Goal: Task Accomplishment & Management: Use online tool/utility

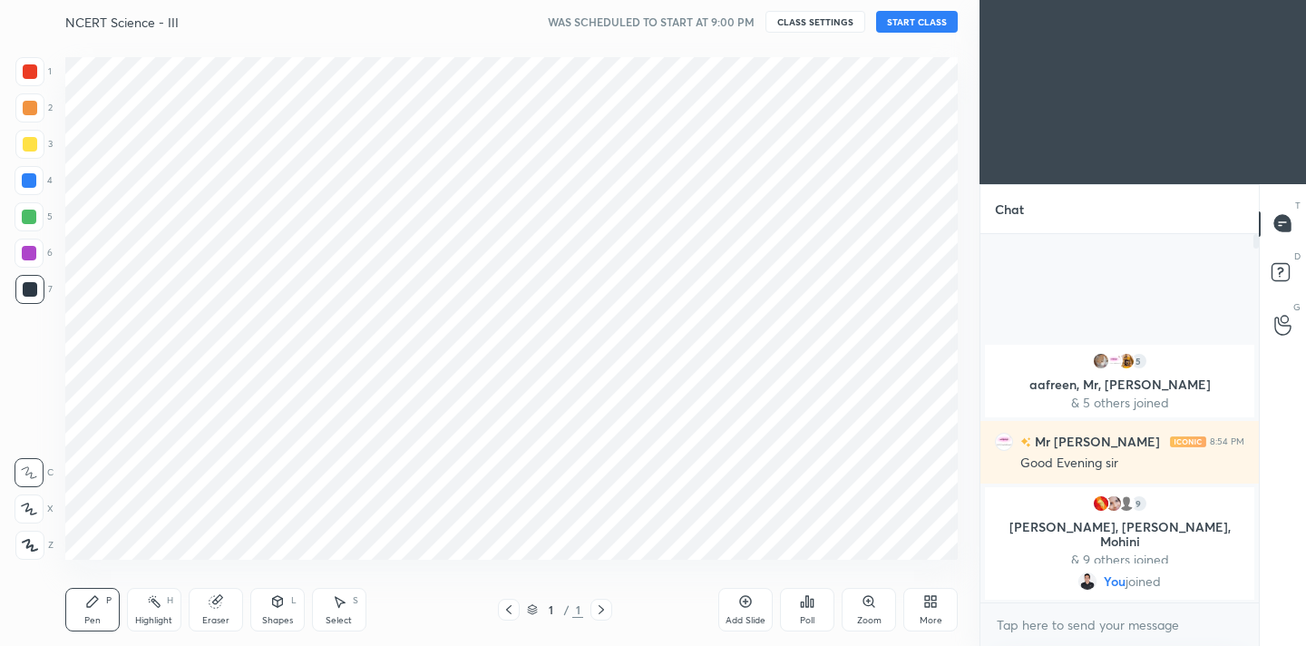
scroll to position [90180, 89801]
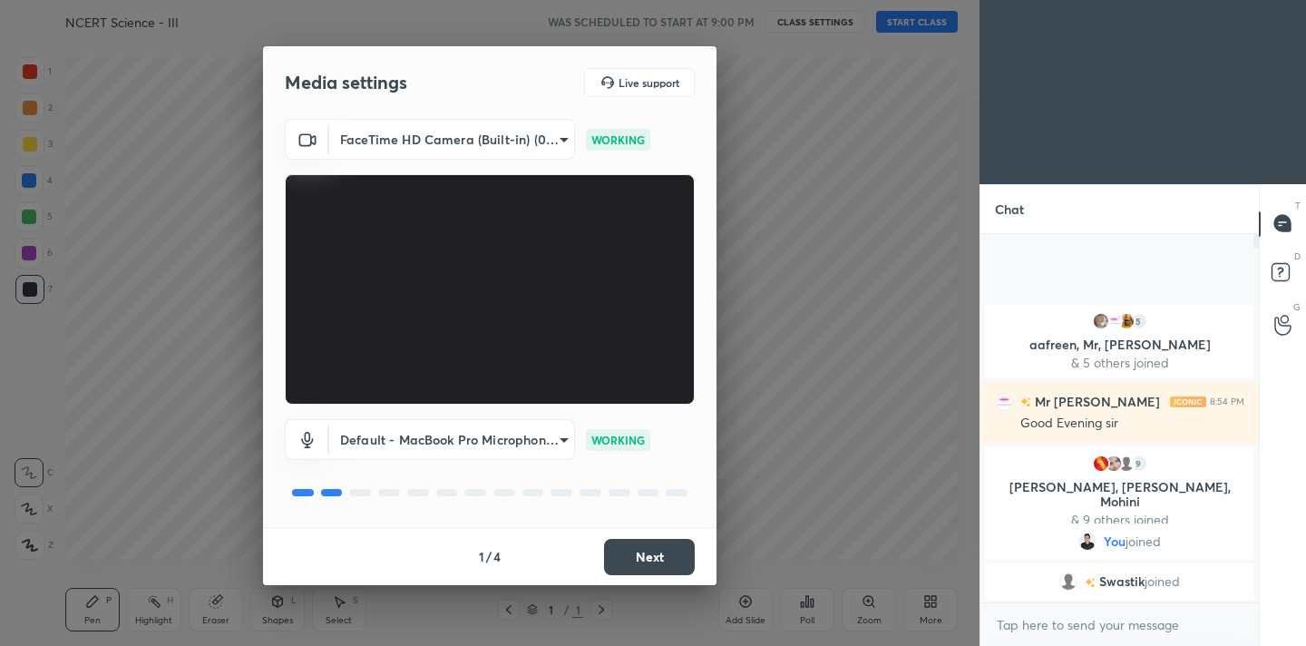
click at [623, 549] on button "Next" at bounding box center [649, 557] width 91 height 36
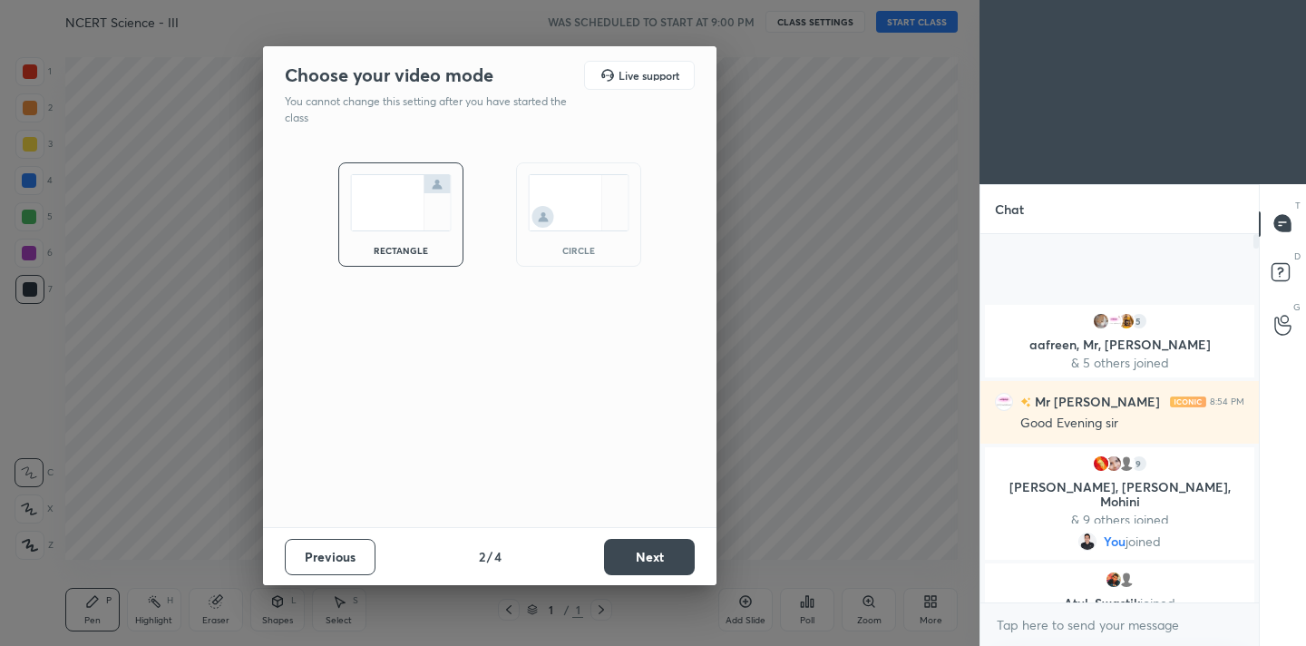
click at [623, 549] on button "Next" at bounding box center [649, 557] width 91 height 36
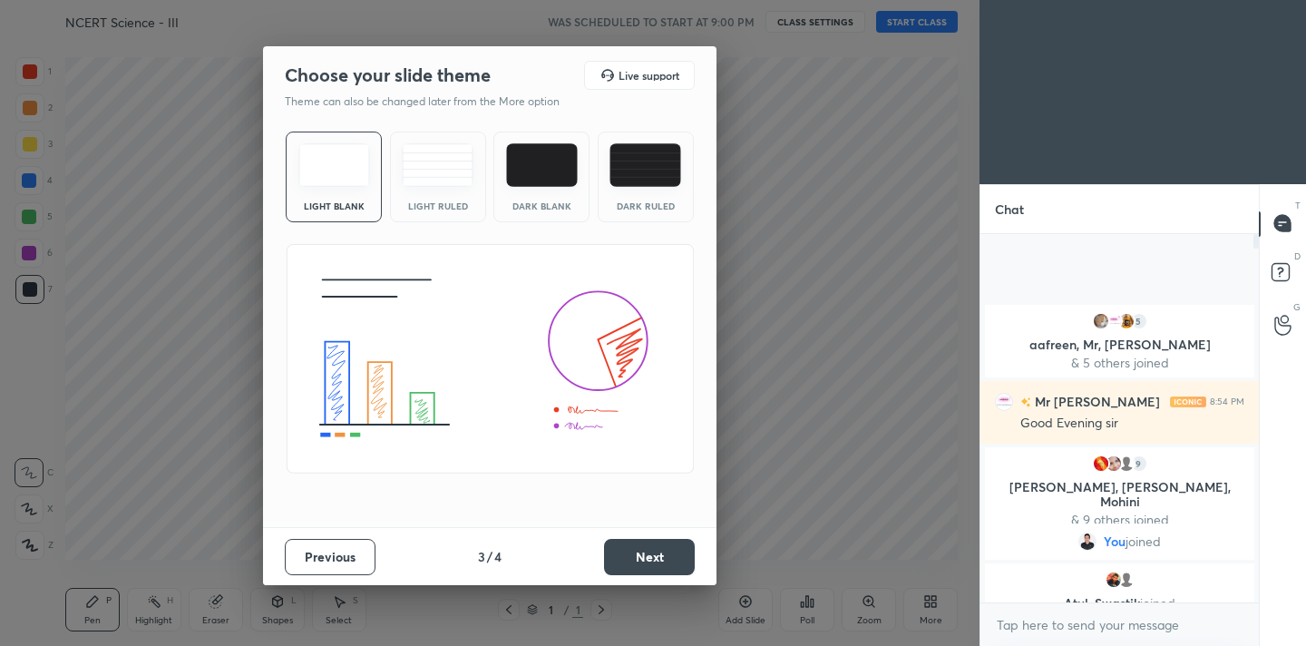
click at [623, 549] on button "Next" at bounding box center [649, 557] width 91 height 36
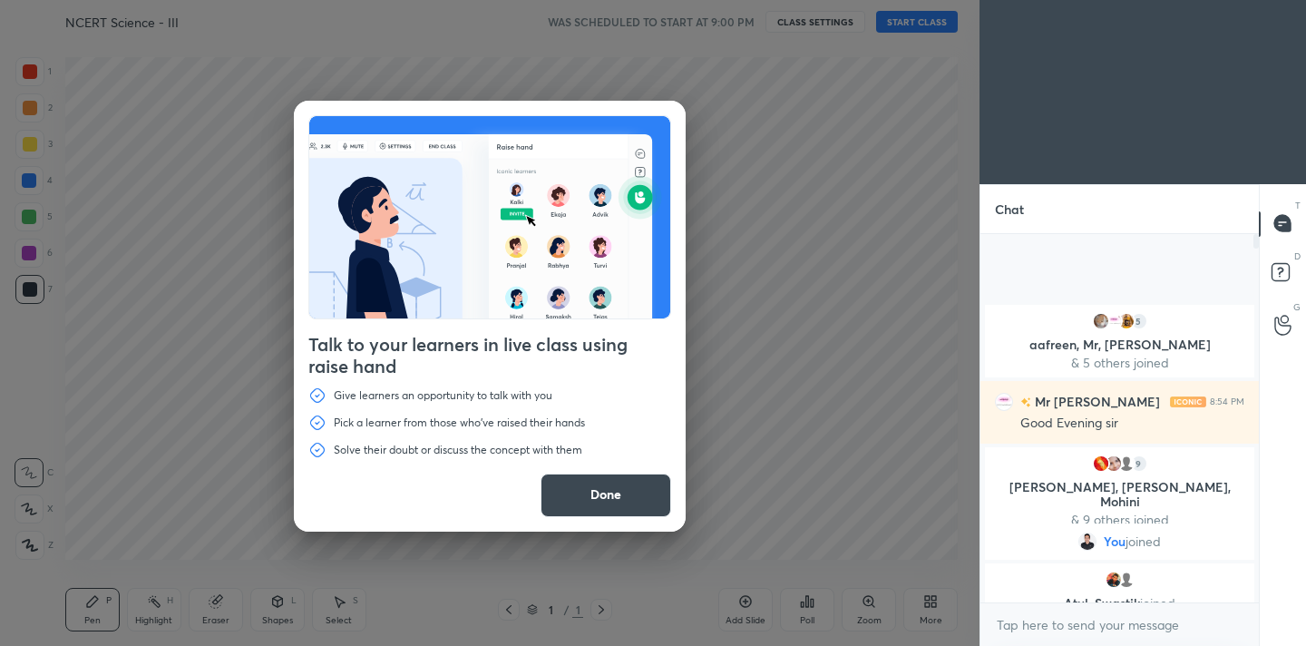
click at [27, 543] on div "Talk to your learners in live class using raise hand Give learners an opportuni…" at bounding box center [490, 323] width 980 height 646
click at [620, 483] on button "Done" at bounding box center [606, 496] width 131 height 44
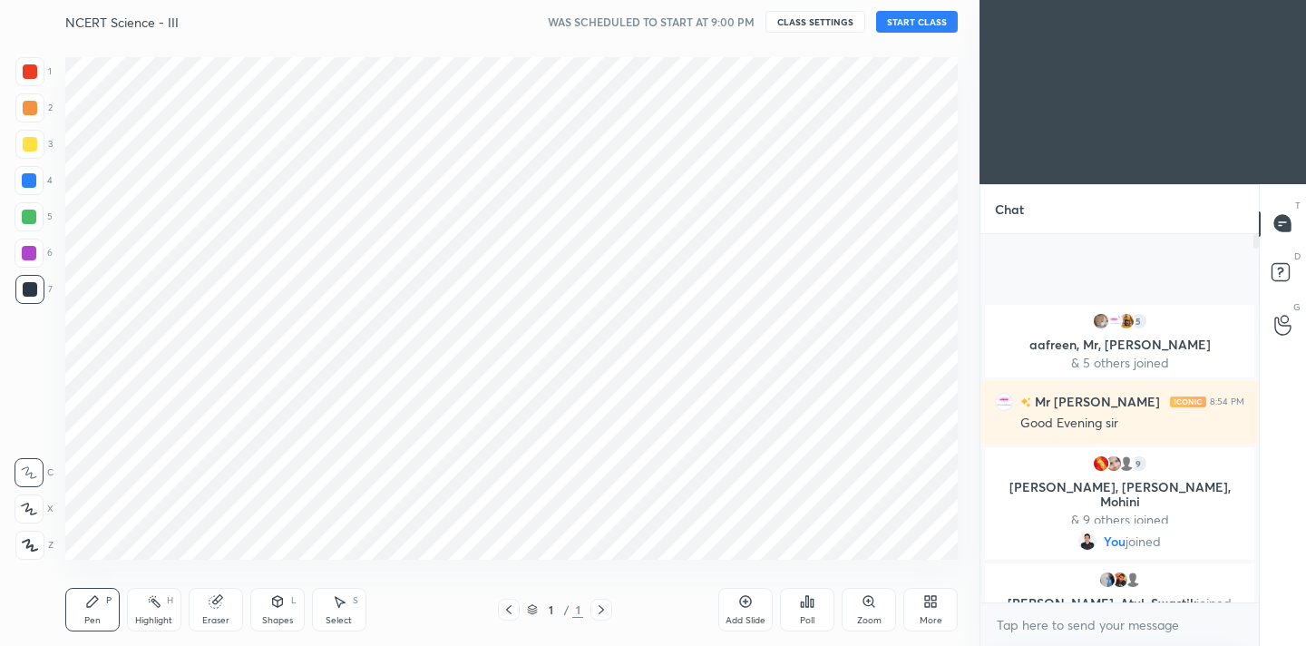
click at [25, 549] on icon at bounding box center [30, 545] width 16 height 13
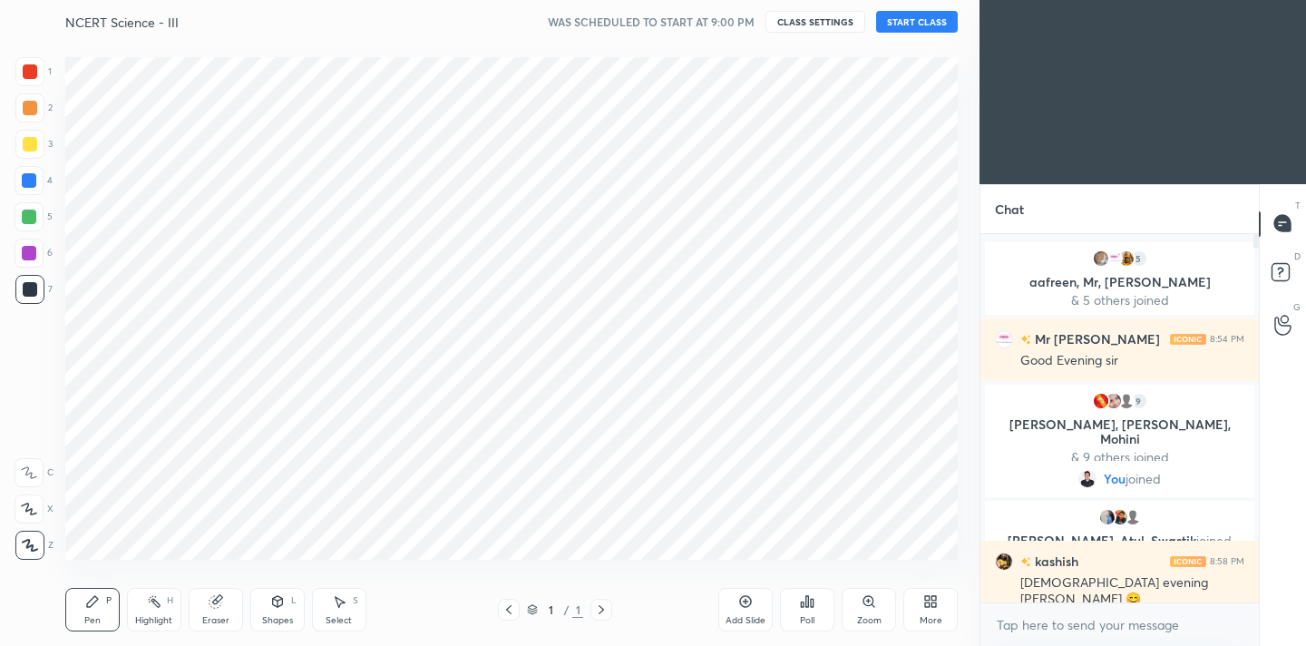
click at [35, 75] on div at bounding box center [30, 71] width 15 height 15
click at [936, 604] on icon at bounding box center [934, 604] width 5 height 5
click at [843, 471] on div "Dark Mode" at bounding box center [828, 471] width 73 height 44
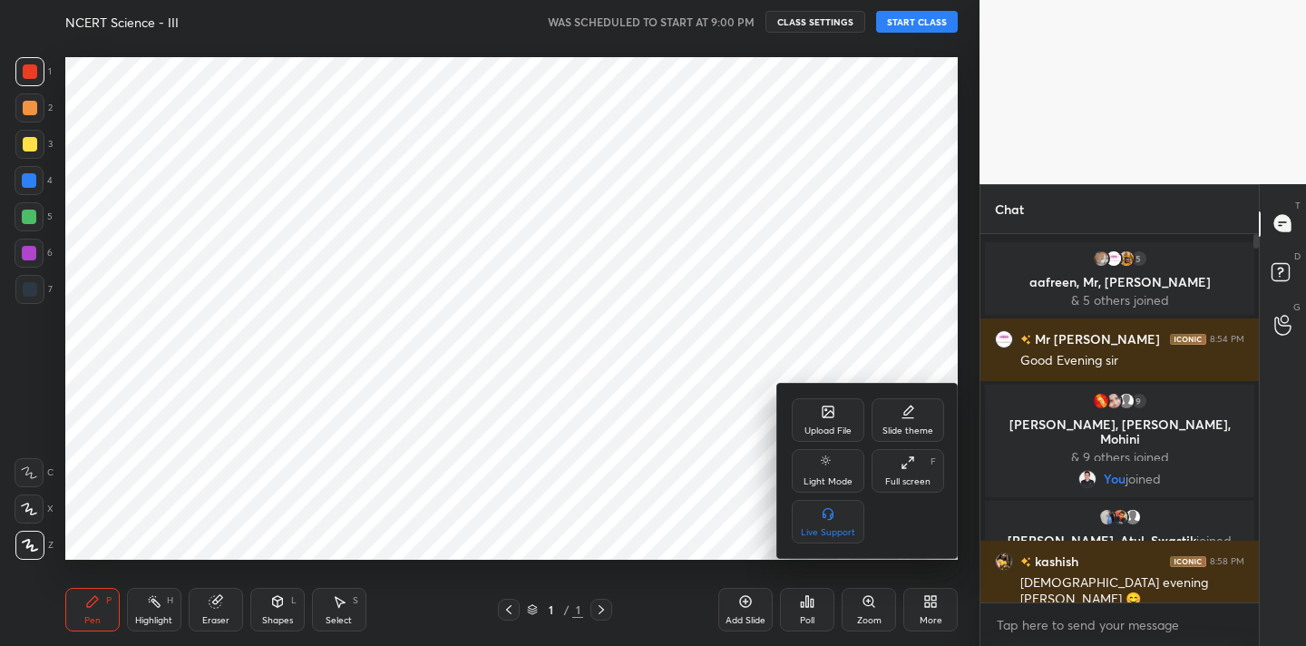
click at [832, 431] on div "Upload File" at bounding box center [828, 430] width 47 height 9
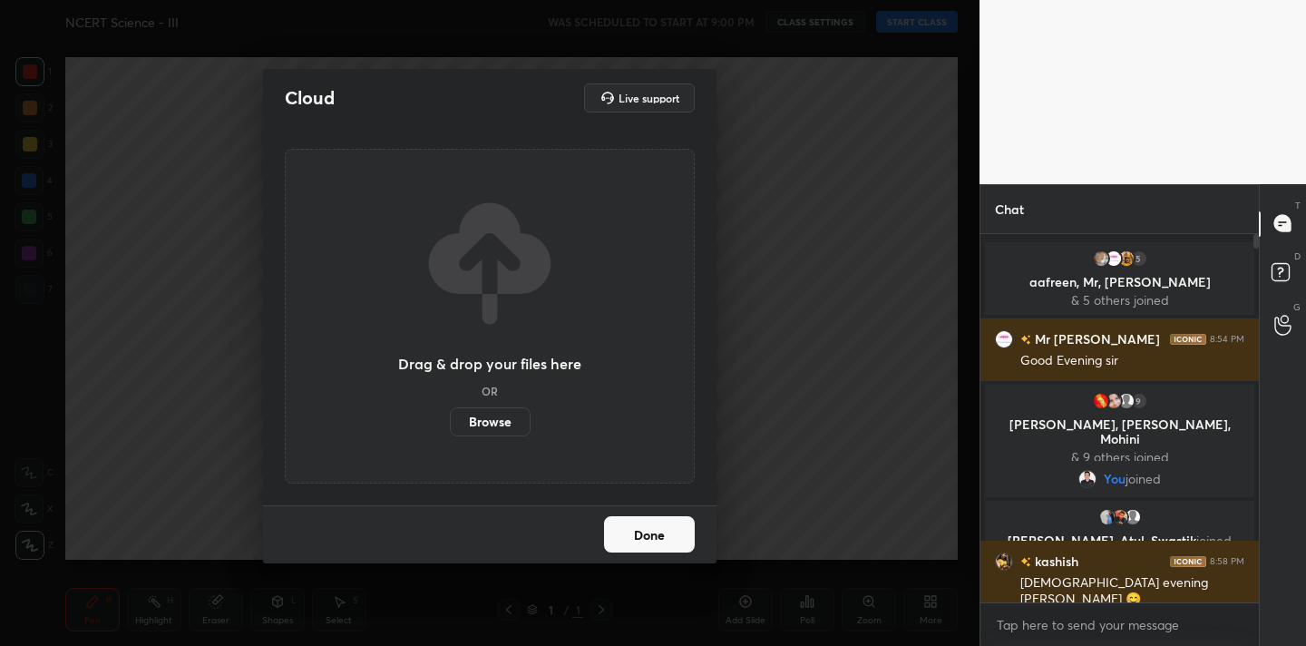
click at [481, 423] on label "Browse" at bounding box center [490, 421] width 81 height 29
click at [450, 423] on input "Browse" at bounding box center [450, 421] width 0 height 29
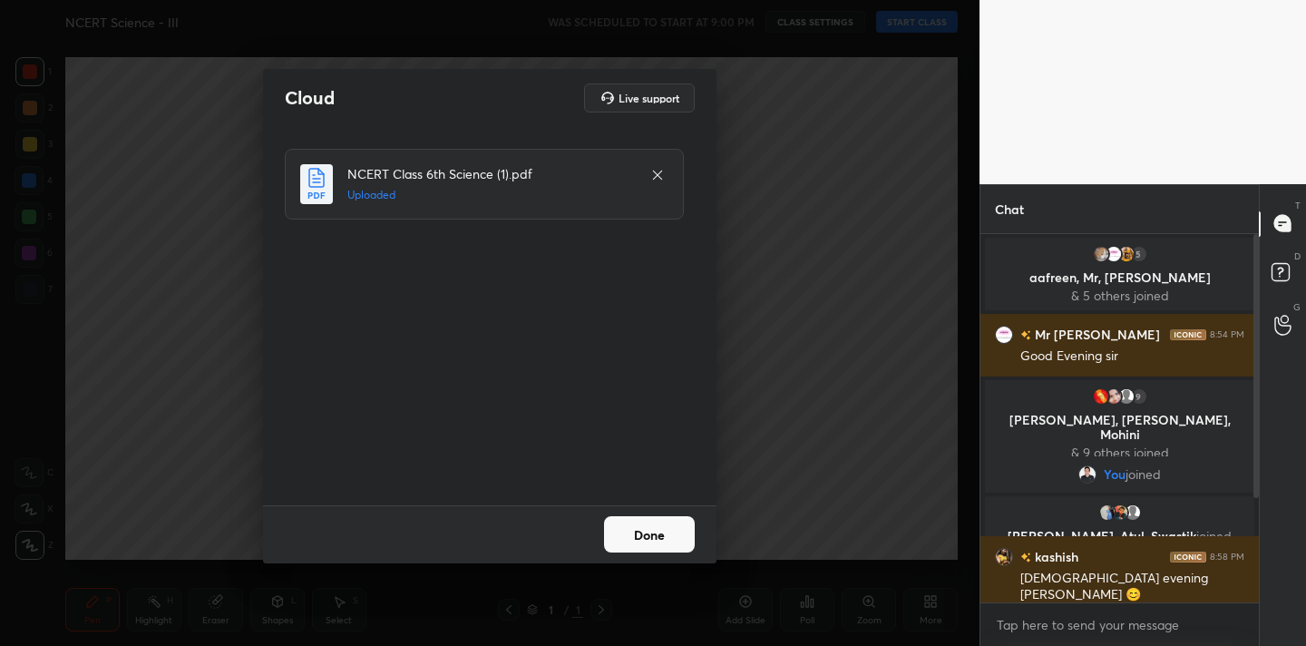
click at [640, 528] on button "Done" at bounding box center [649, 534] width 91 height 36
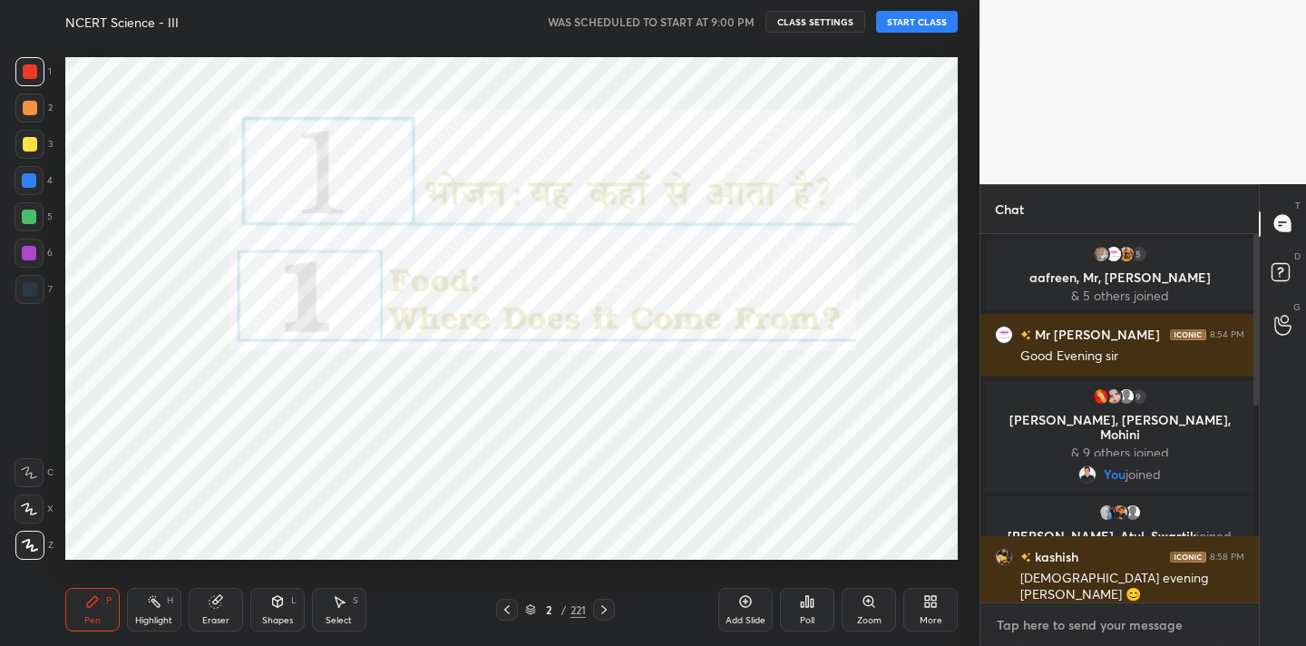
click at [1043, 621] on textarea at bounding box center [1119, 624] width 249 height 29
type textarea "x"
paste textarea "Channel Link - [URL][DOMAIN_NAME]"
type textarea "Channel Link - [URL][DOMAIN_NAME]"
type textarea "x"
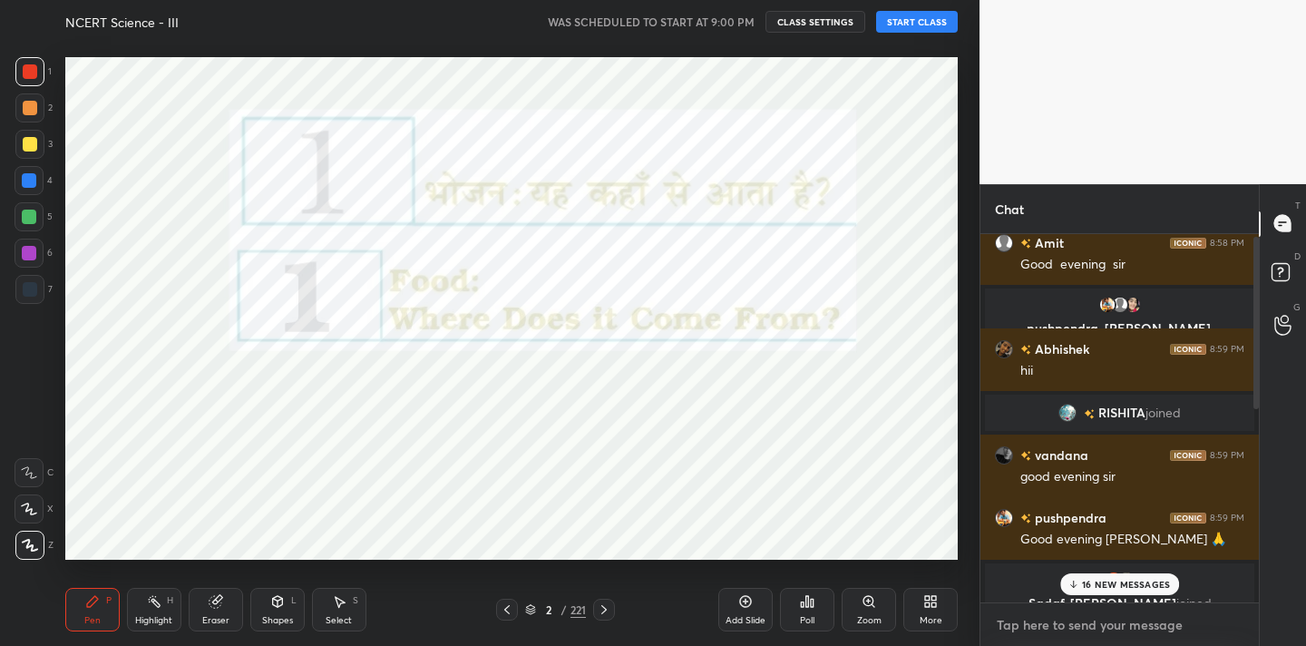
scroll to position [649, 0]
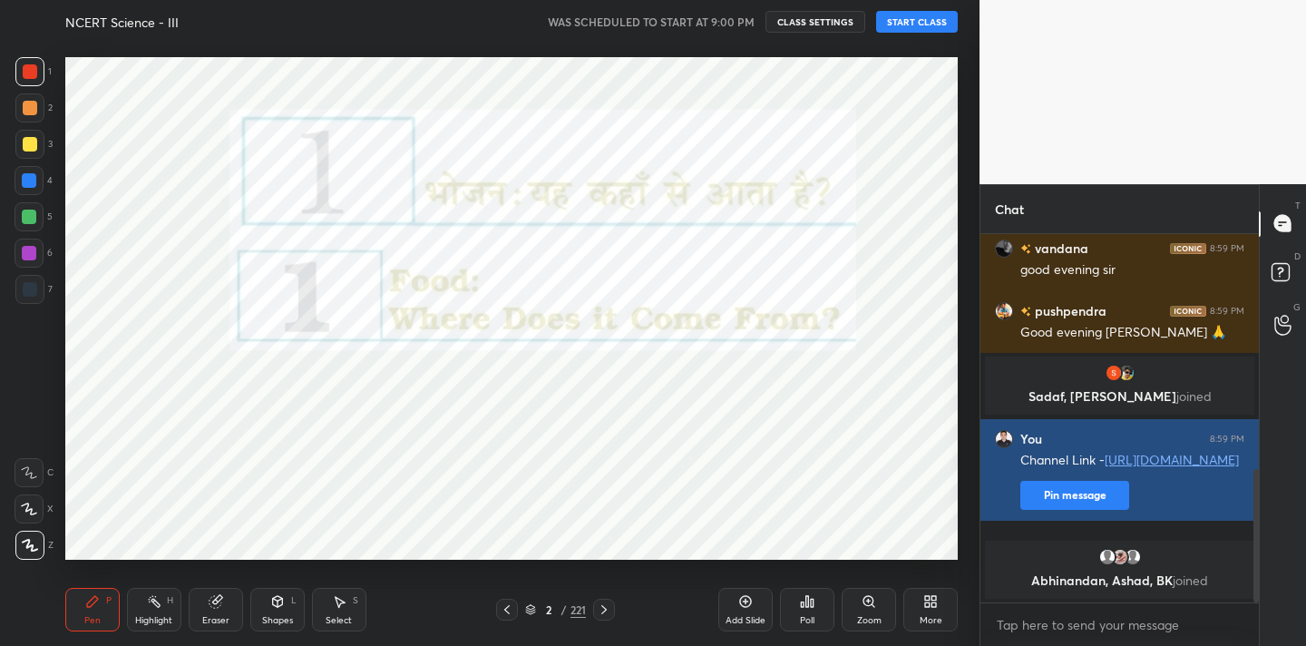
click at [1067, 510] on button "Pin message" at bounding box center [1074, 495] width 109 height 29
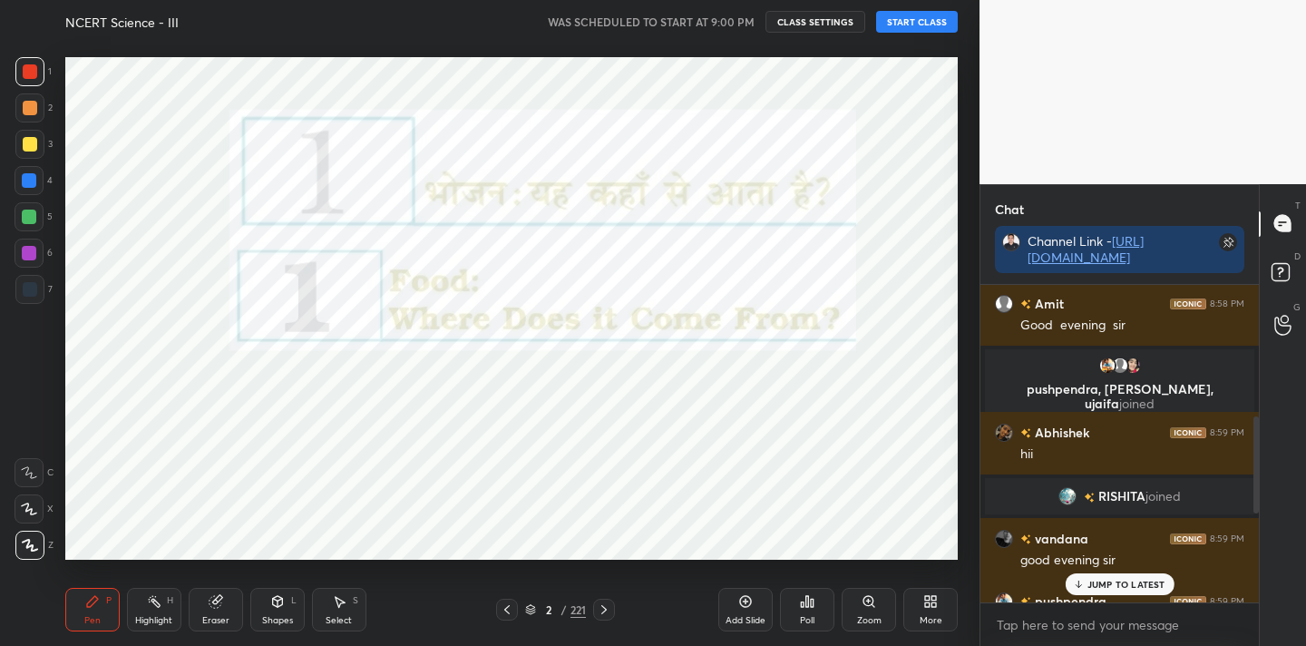
scroll to position [723, 0]
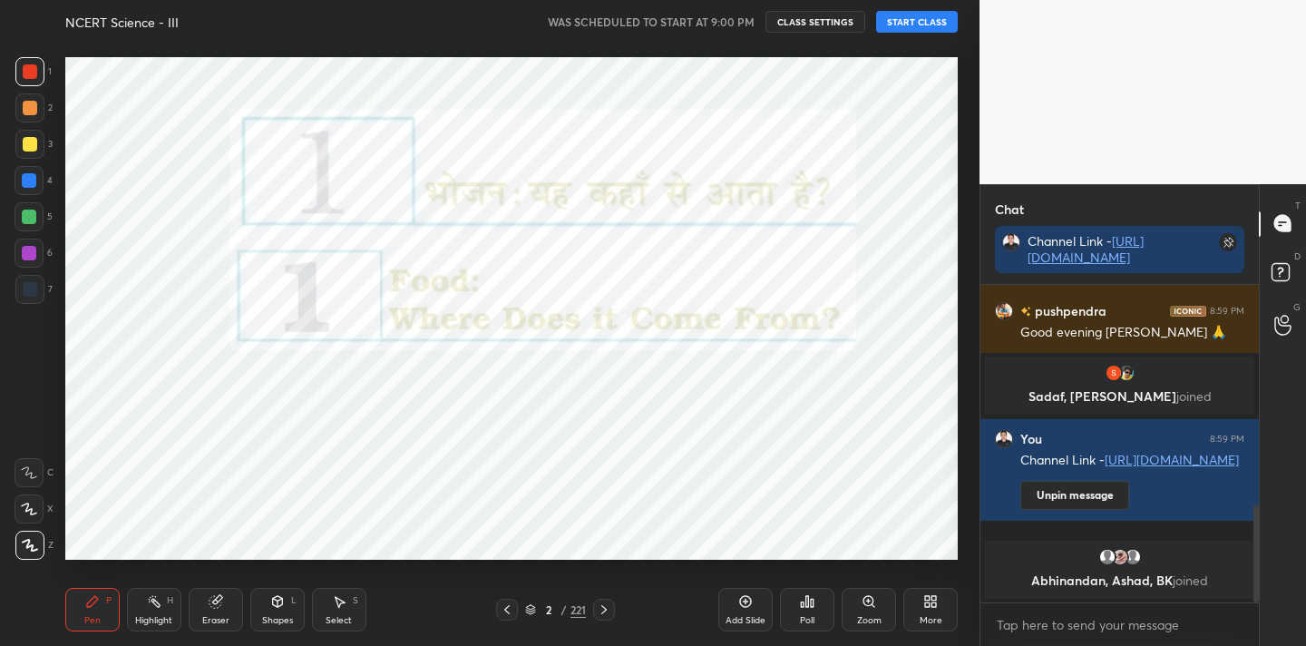
click at [927, 600] on icon at bounding box center [927, 598] width 5 height 5
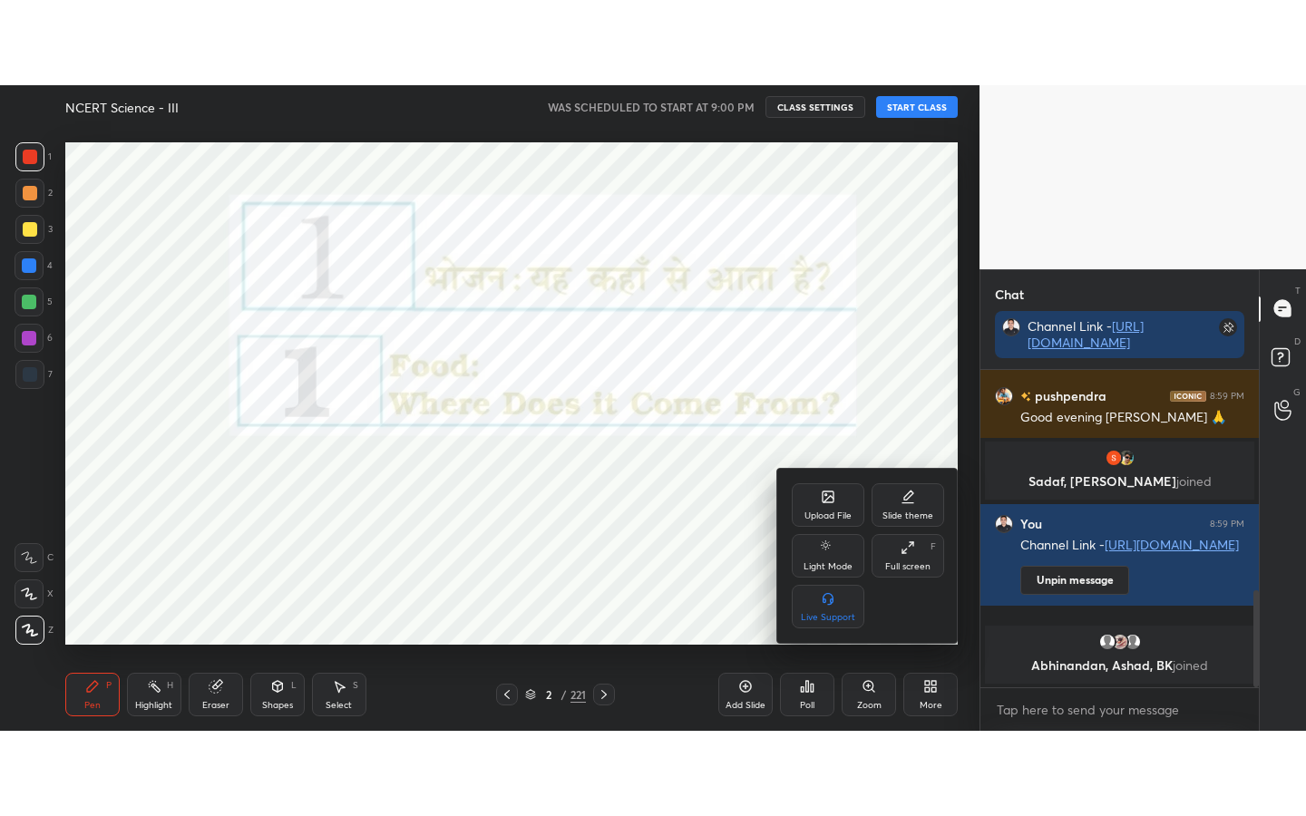
scroll to position [737, 0]
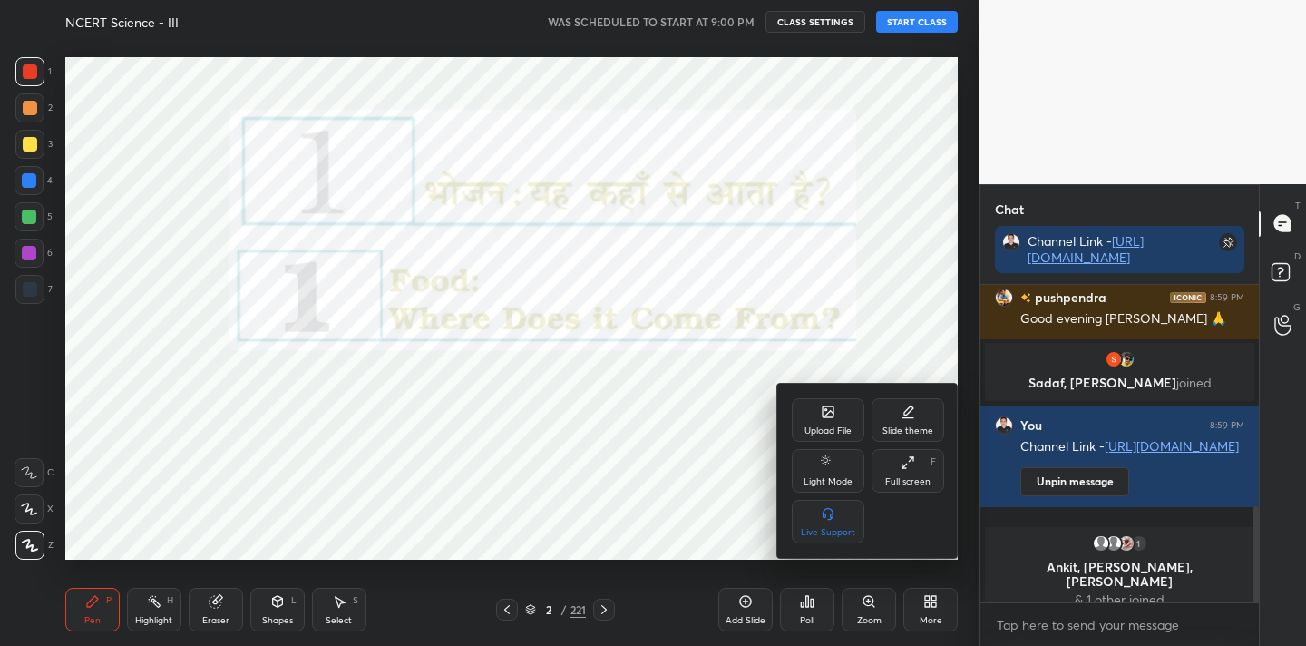
click at [904, 472] on div "Full screen F" at bounding box center [908, 471] width 73 height 44
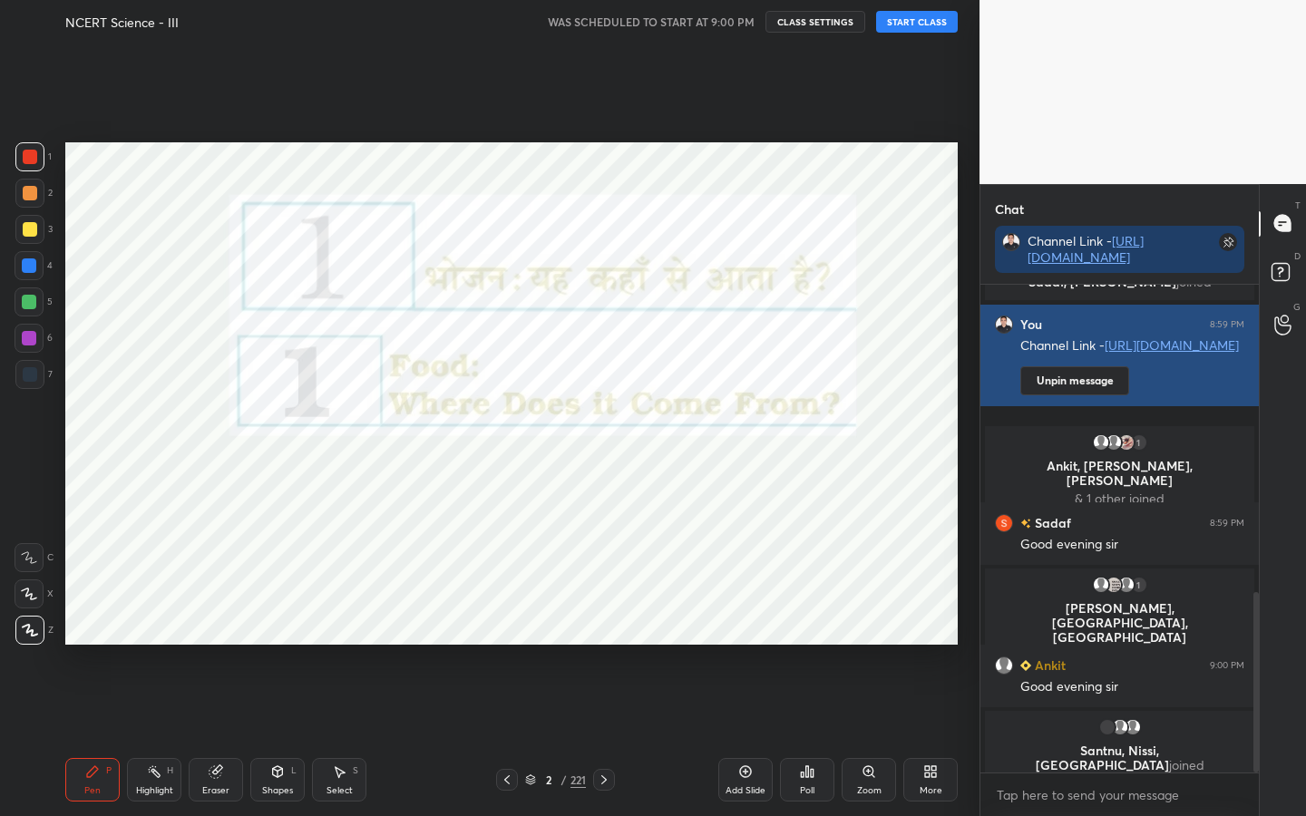
scroll to position [0, 0]
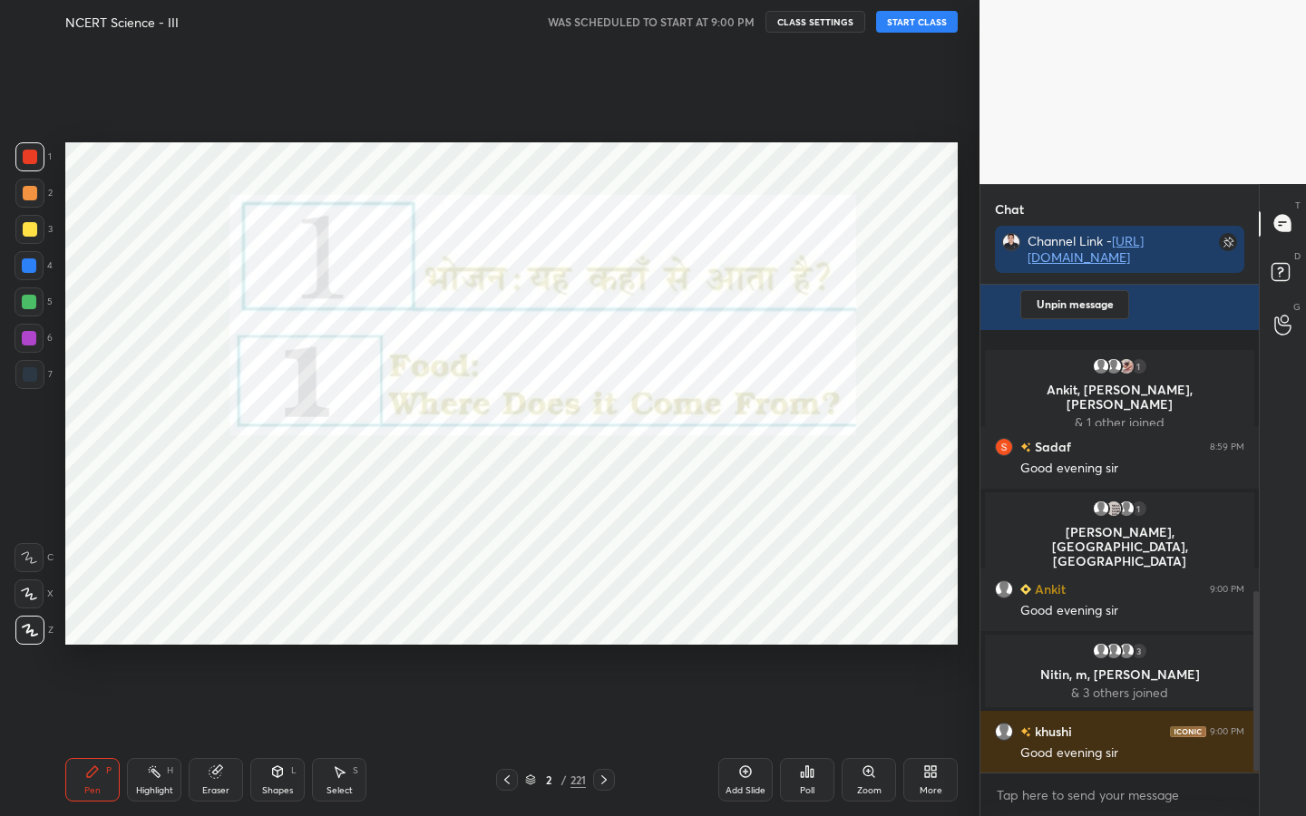
click at [915, 26] on button "START CLASS" at bounding box center [917, 22] width 82 height 22
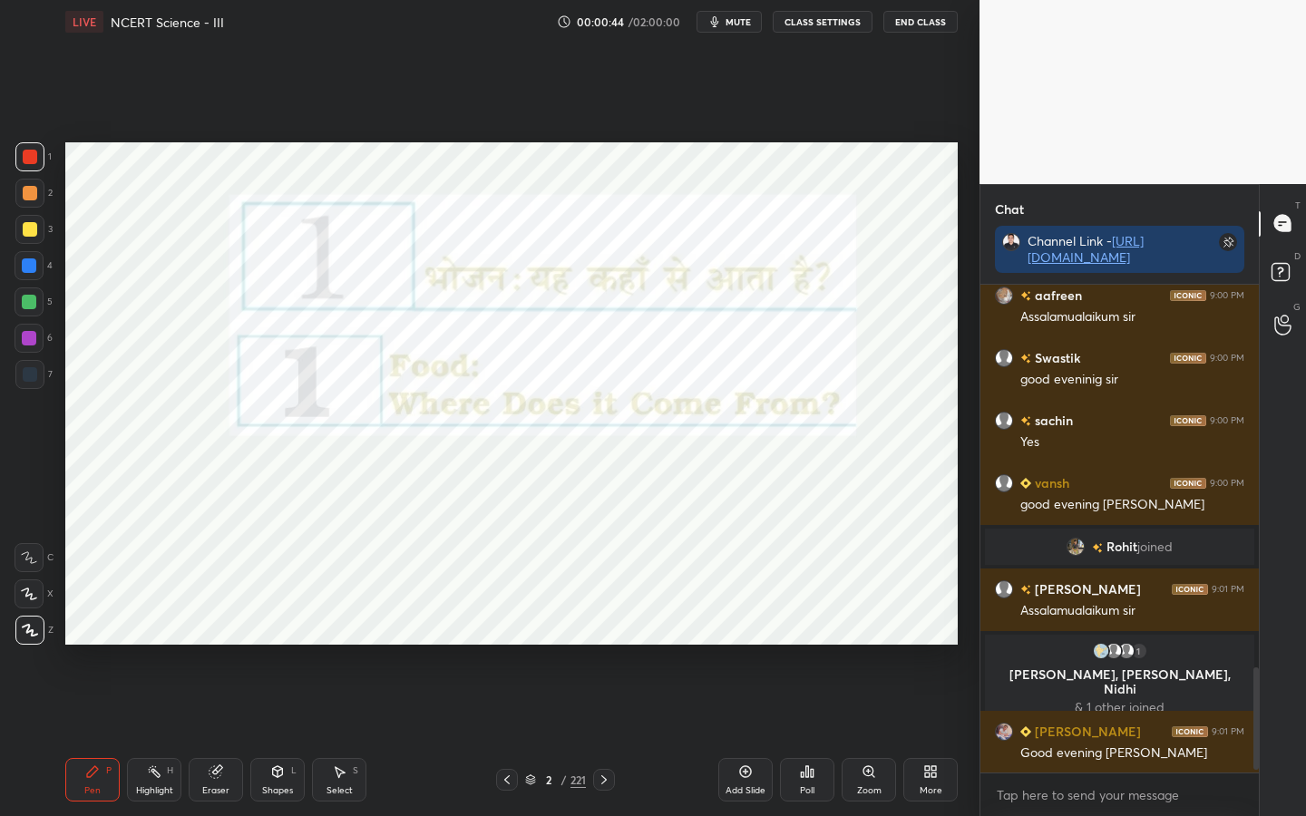
scroll to position [1843, 0]
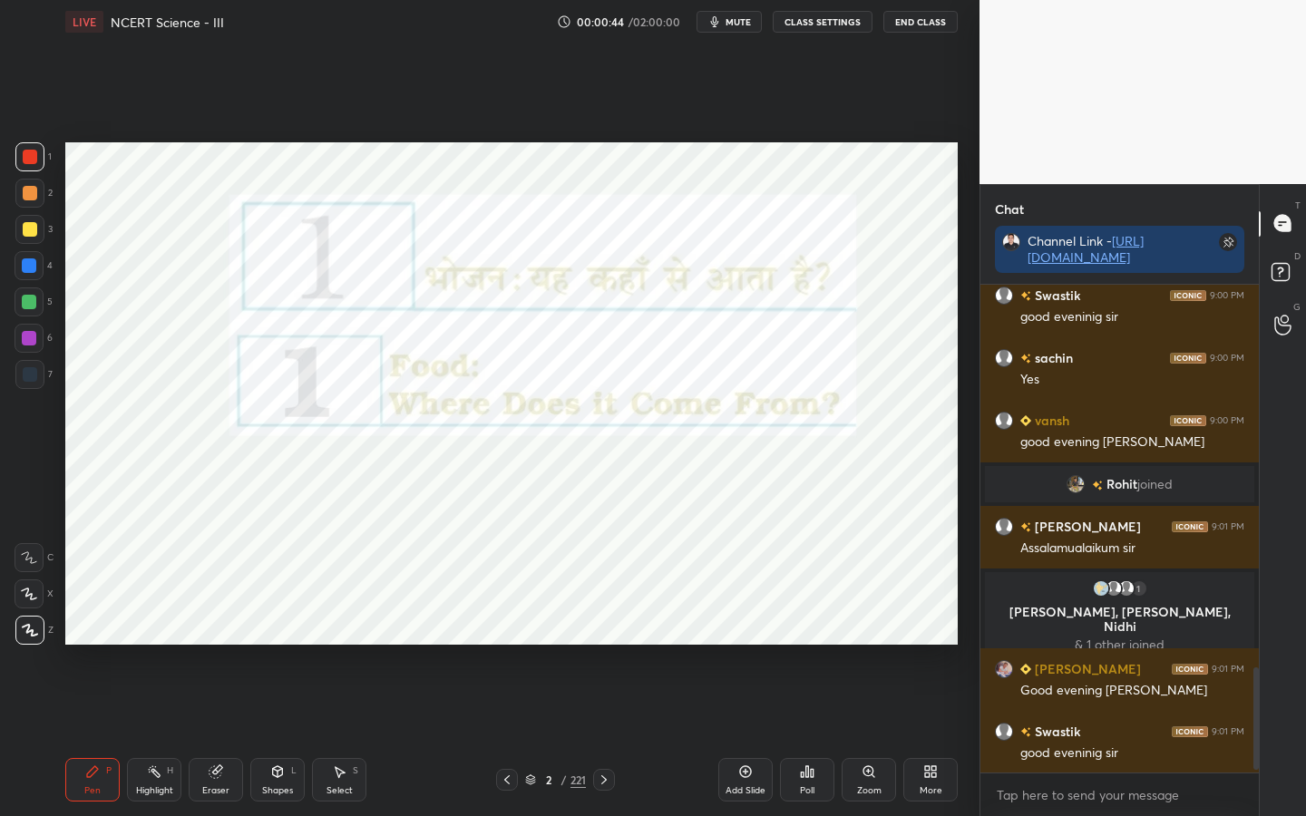
click at [580, 645] on div "221" at bounding box center [578, 780] width 15 height 16
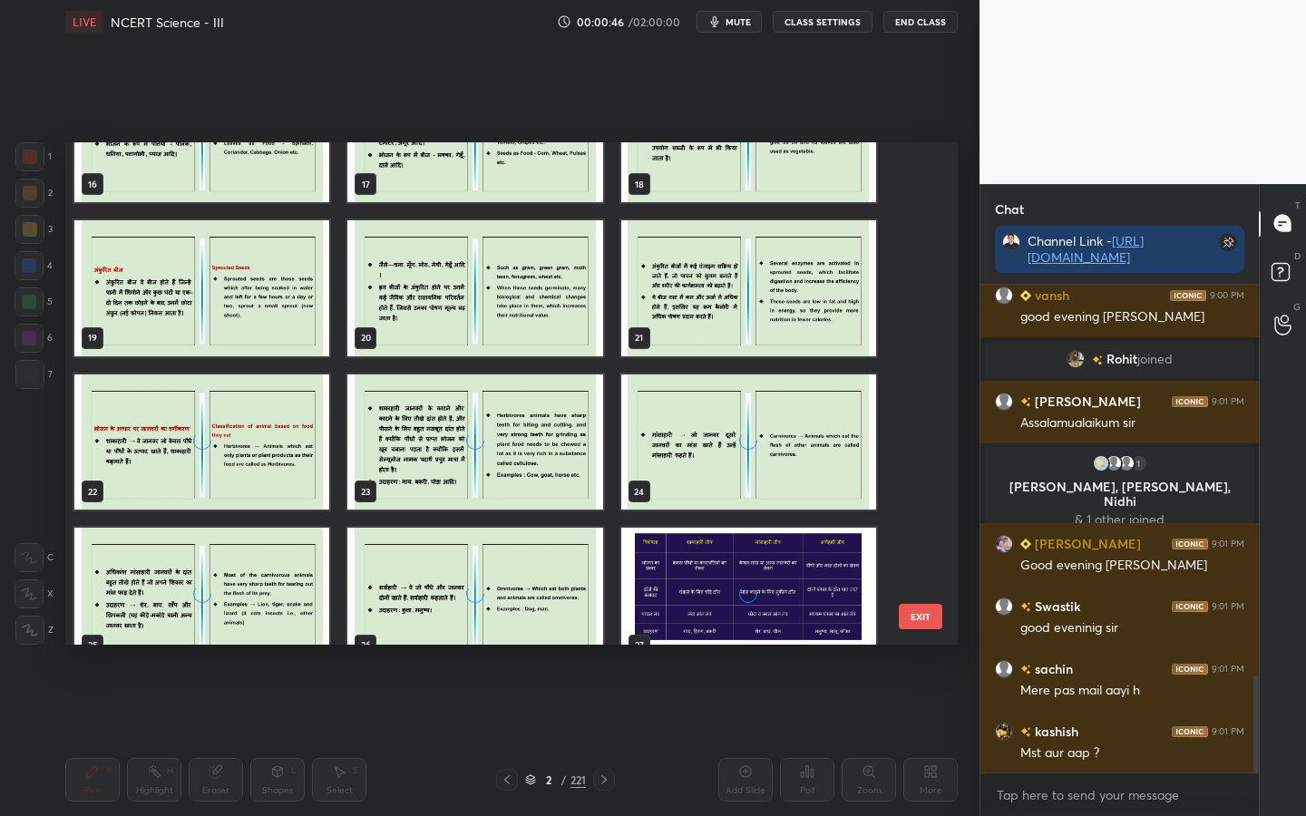
scroll to position [2012, 0]
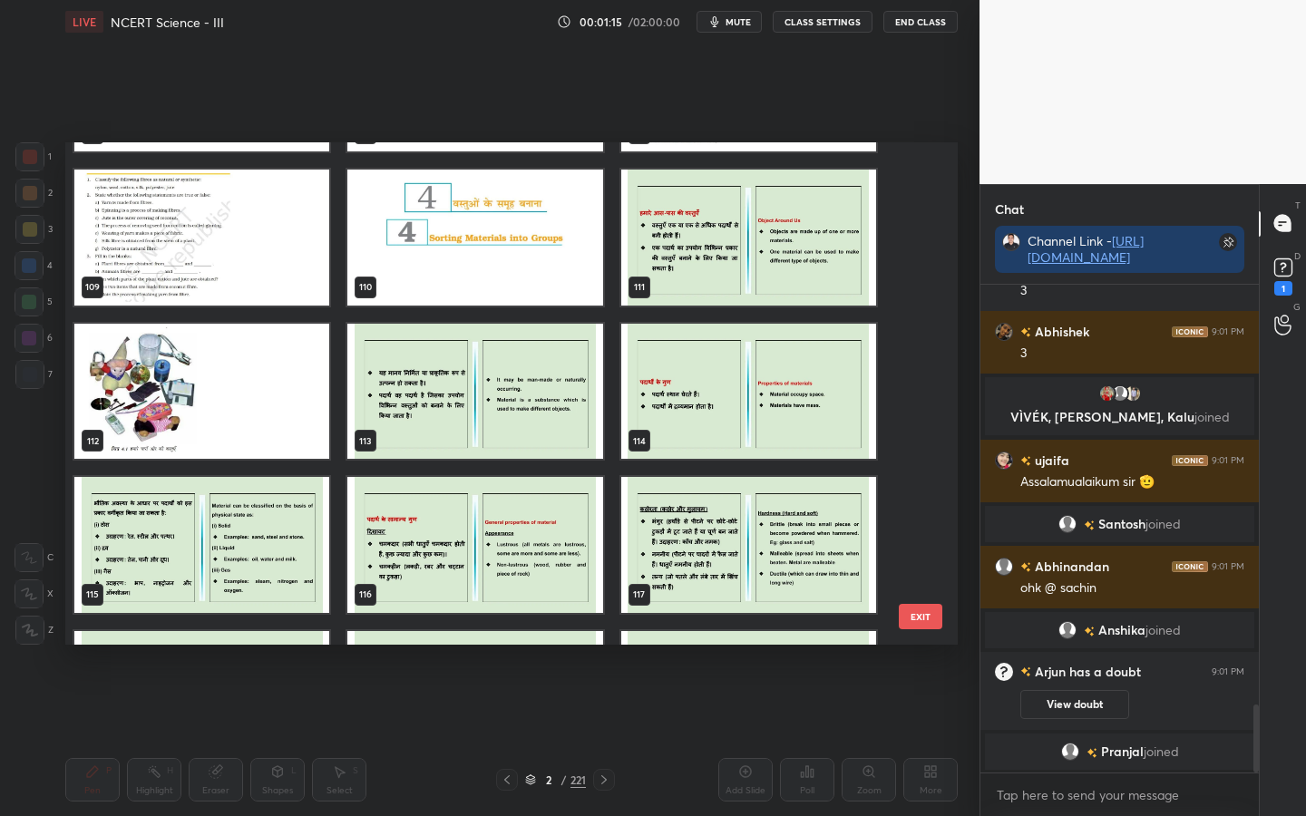
click at [477, 249] on img "grid" at bounding box center [474, 238] width 255 height 136
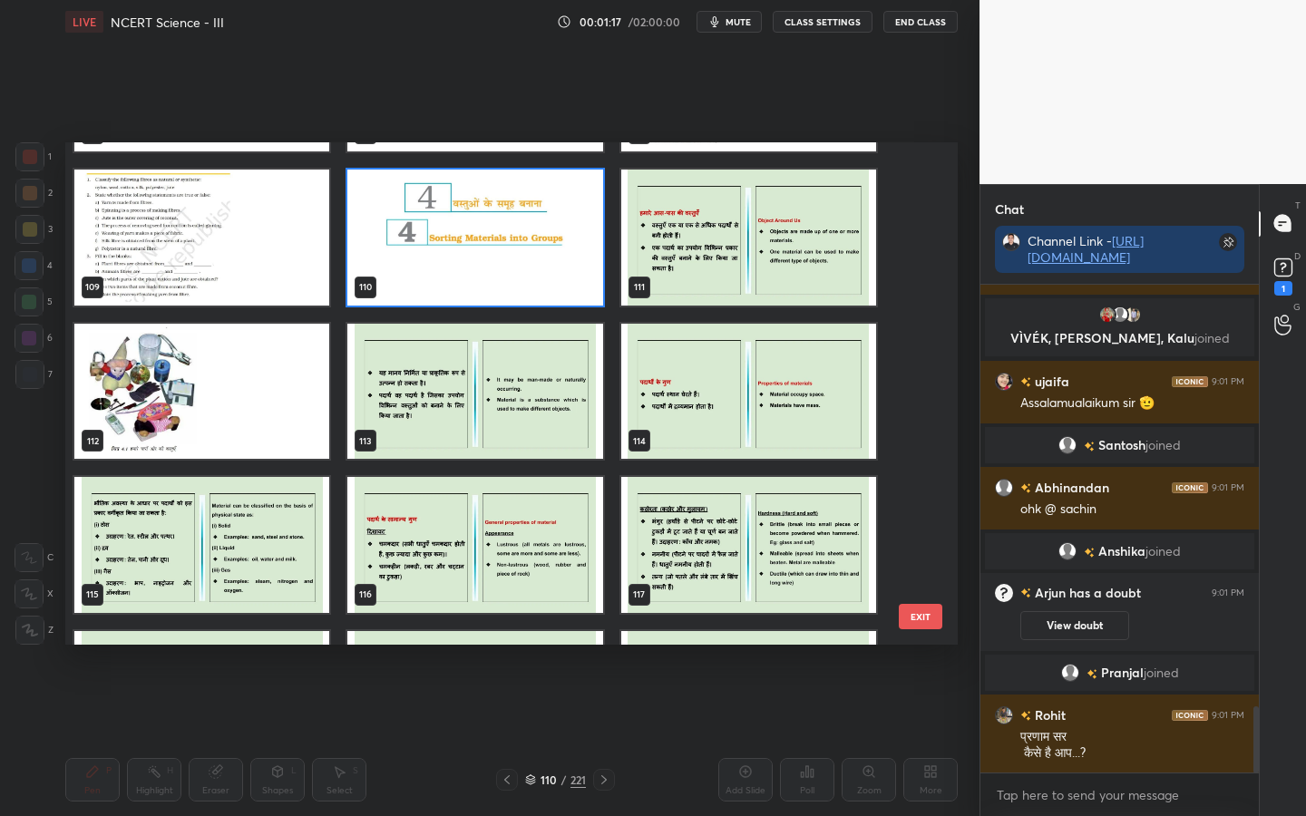
click at [477, 249] on img "grid" at bounding box center [474, 238] width 255 height 136
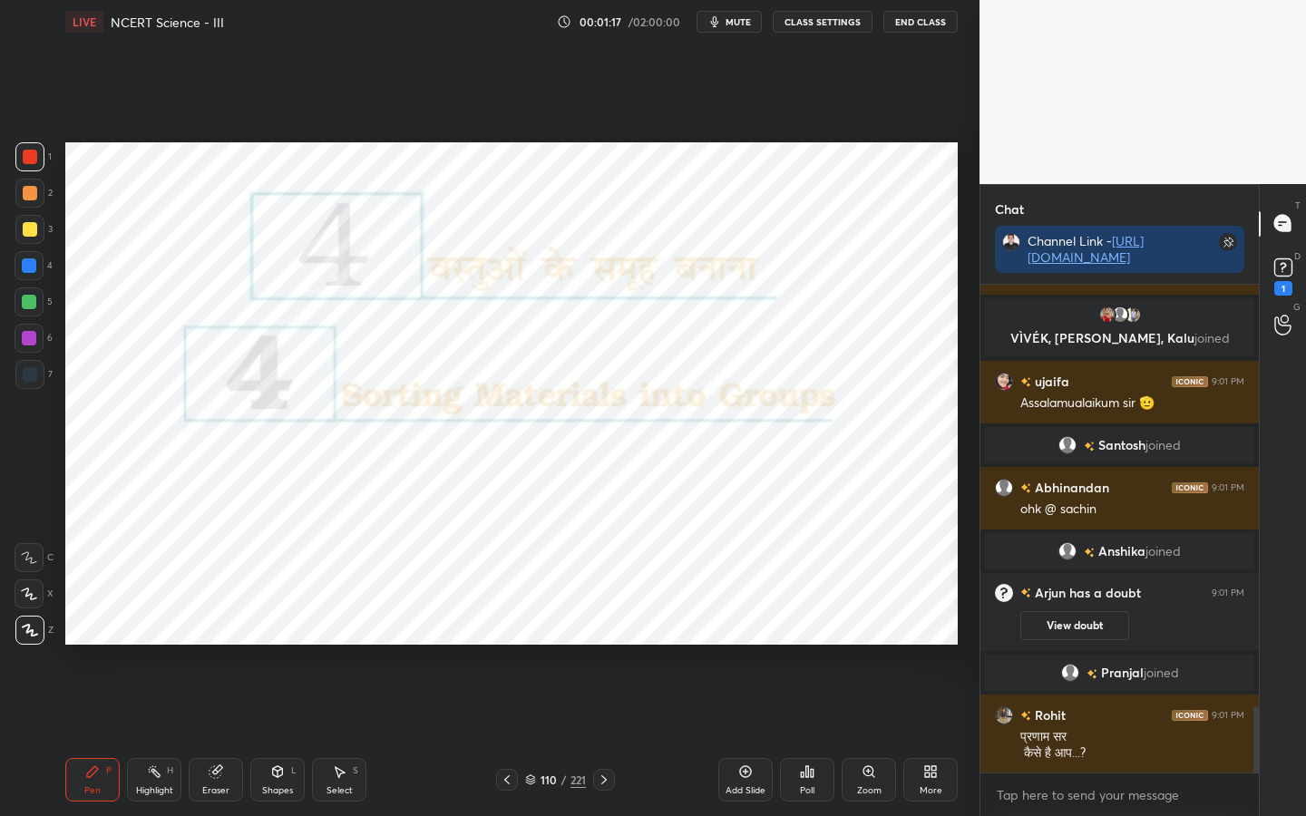
click at [477, 249] on img "grid" at bounding box center [474, 238] width 255 height 136
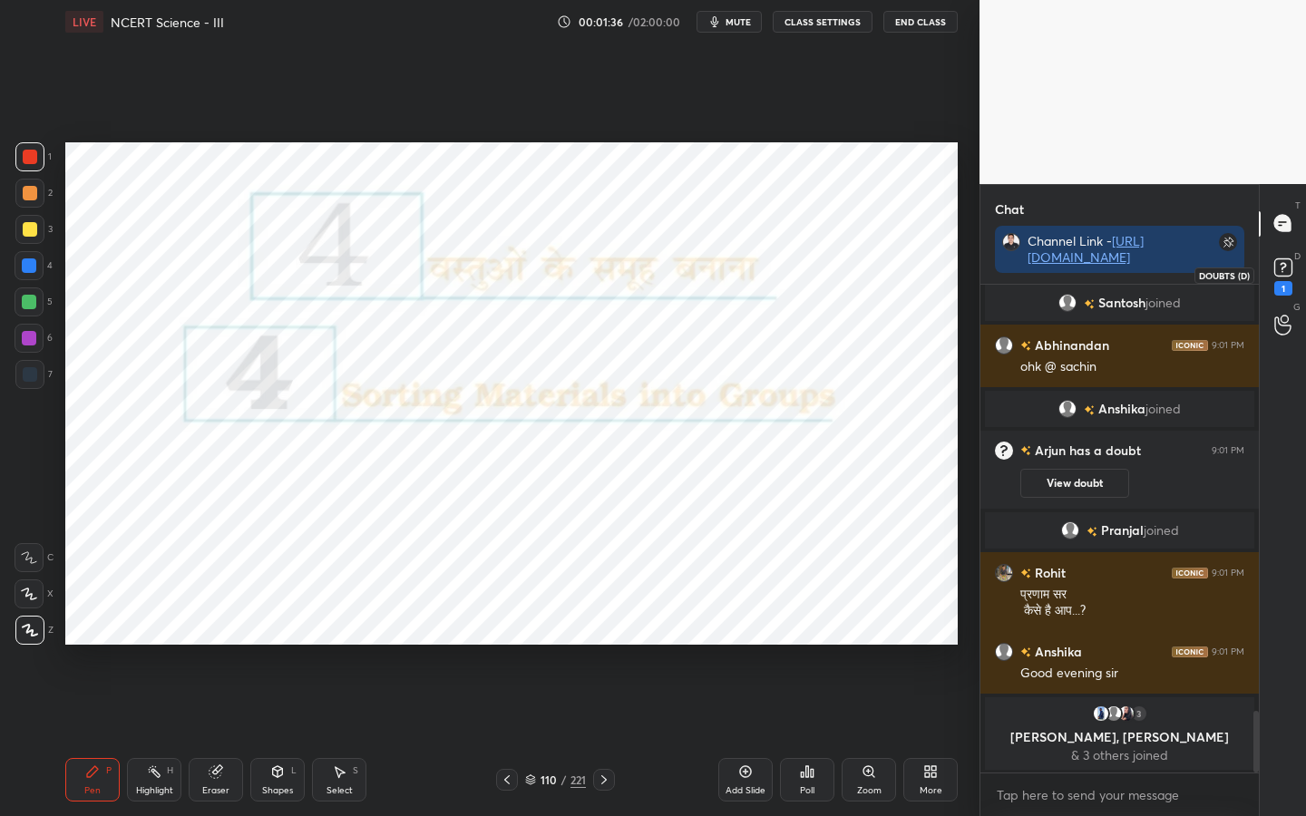
click at [1274, 271] on rect at bounding box center [1282, 267] width 17 height 17
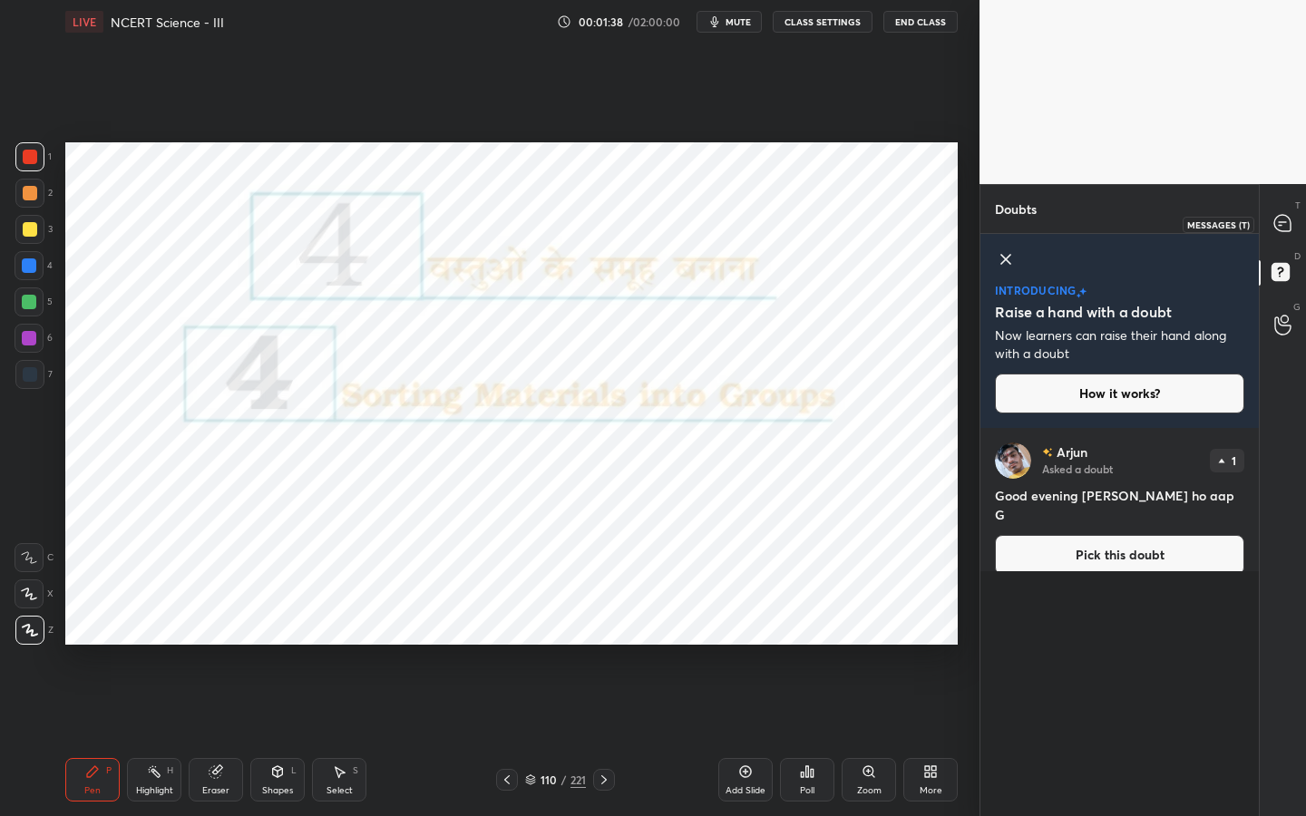
click at [1274, 232] on icon at bounding box center [1283, 223] width 19 height 19
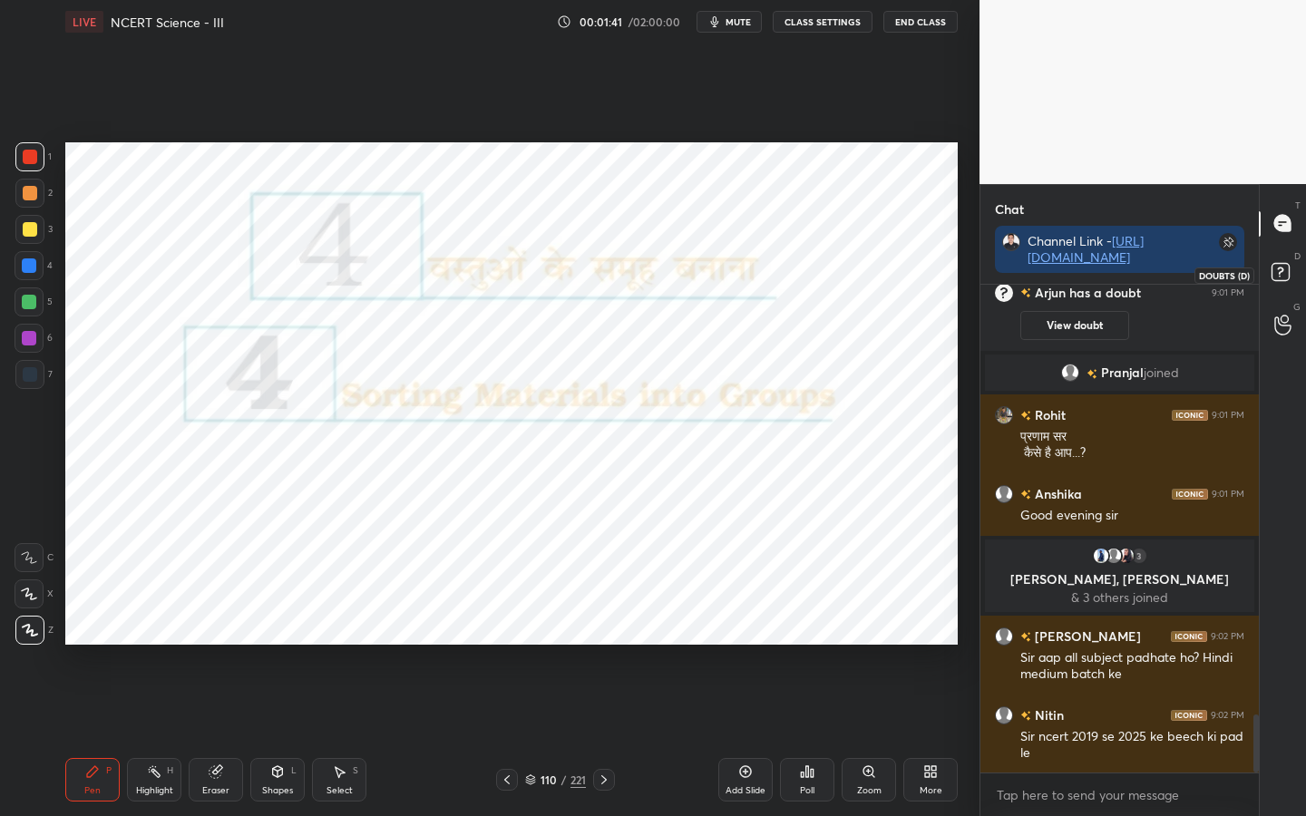
click at [1278, 277] on rect at bounding box center [1280, 271] width 17 height 17
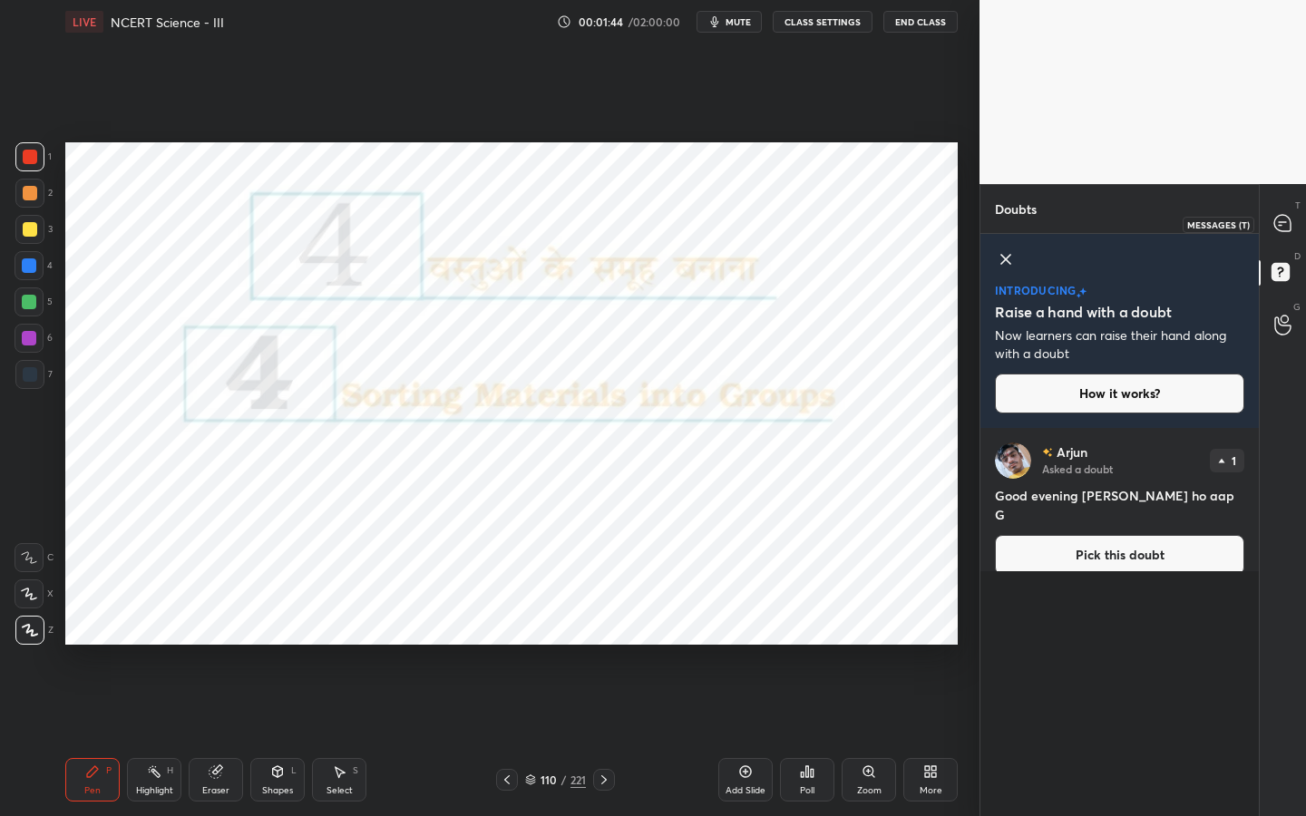
click at [1282, 236] on div at bounding box center [1283, 224] width 36 height 33
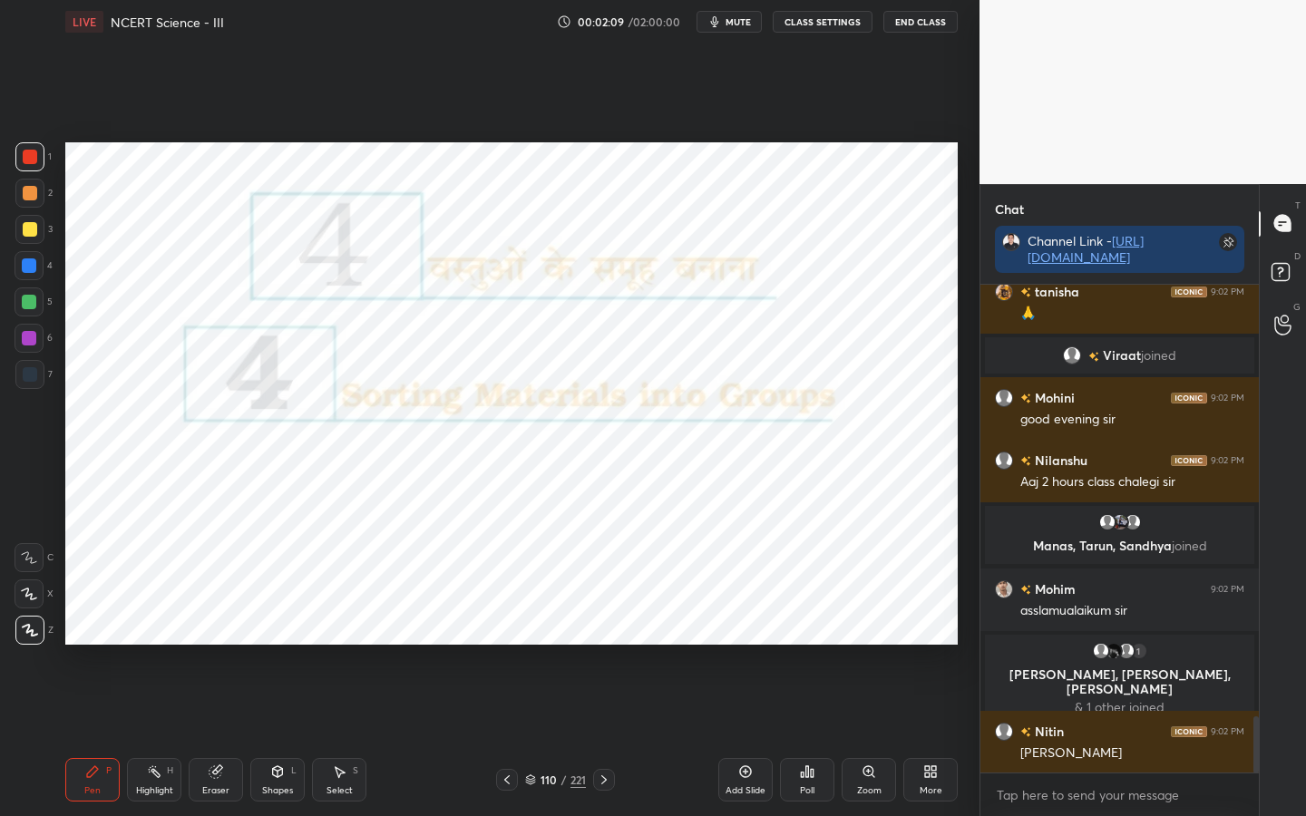
click at [811, 645] on icon at bounding box center [807, 772] width 15 height 15
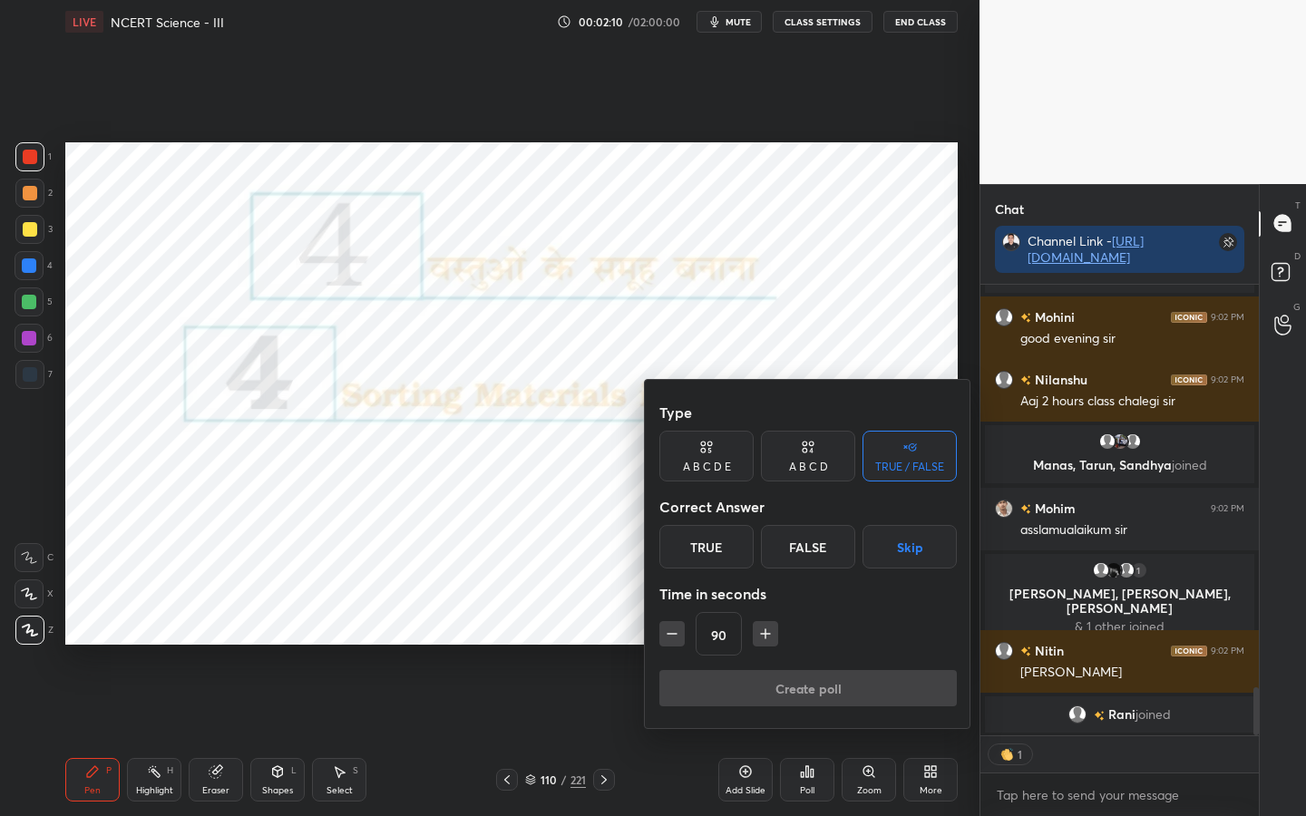
click at [724, 553] on div "True" at bounding box center [706, 547] width 94 height 44
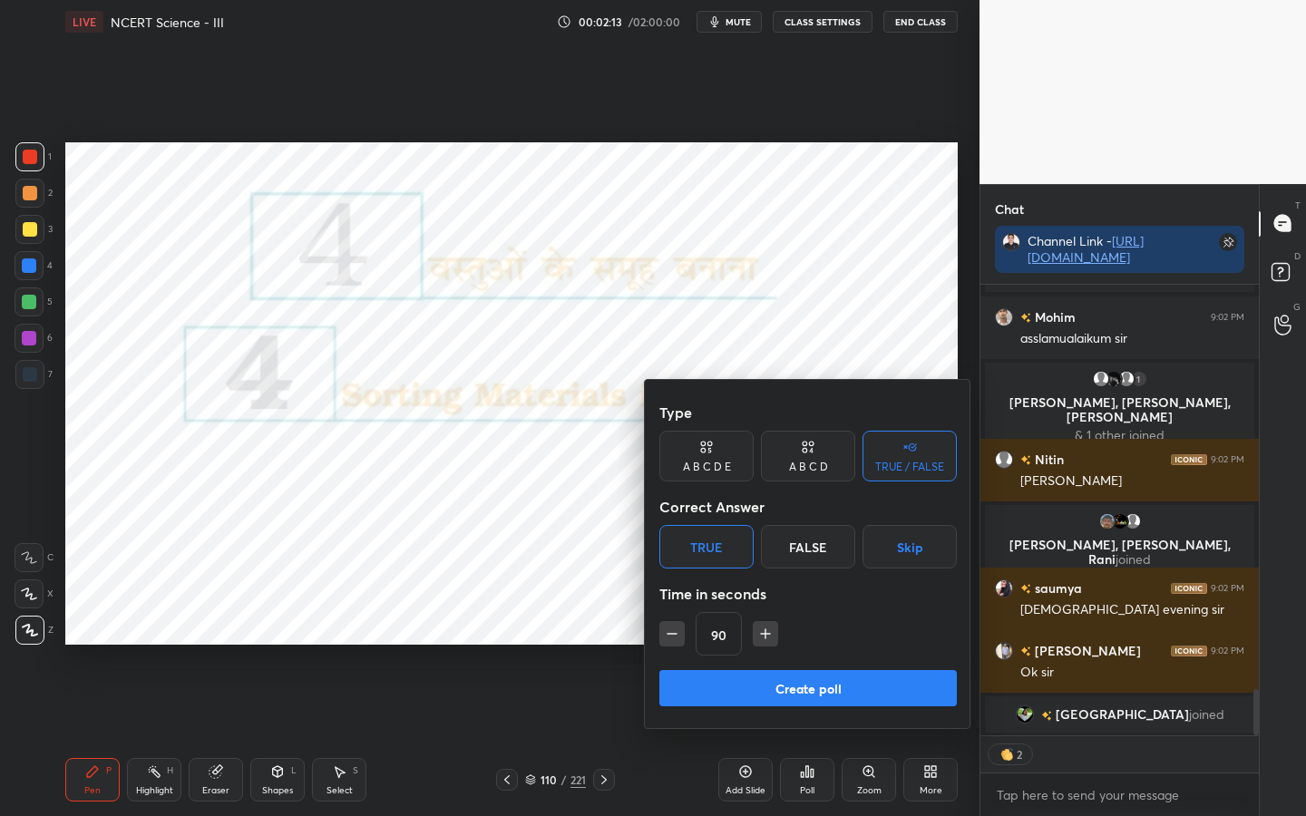
click at [825, 645] on button "Create poll" at bounding box center [808, 688] width 298 height 36
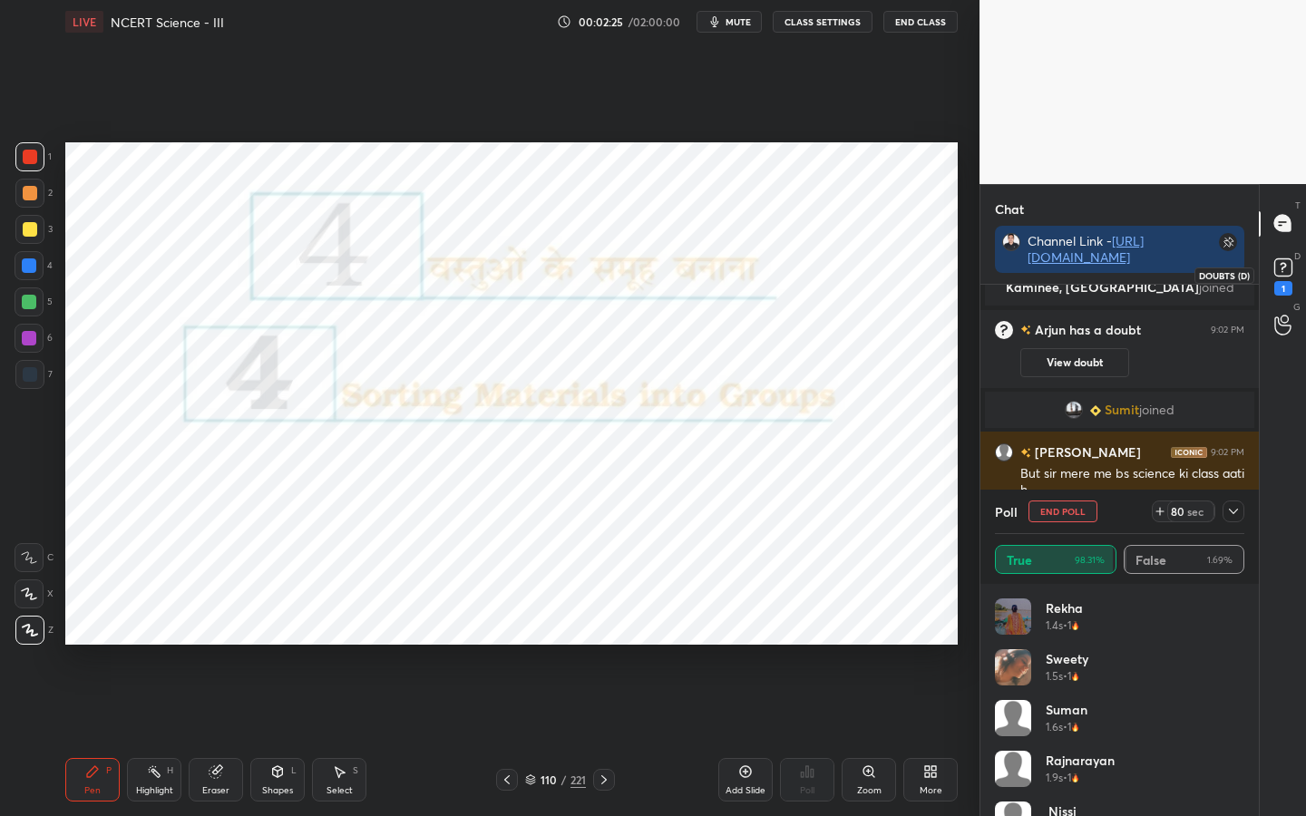
click at [1283, 278] on icon at bounding box center [1283, 267] width 27 height 27
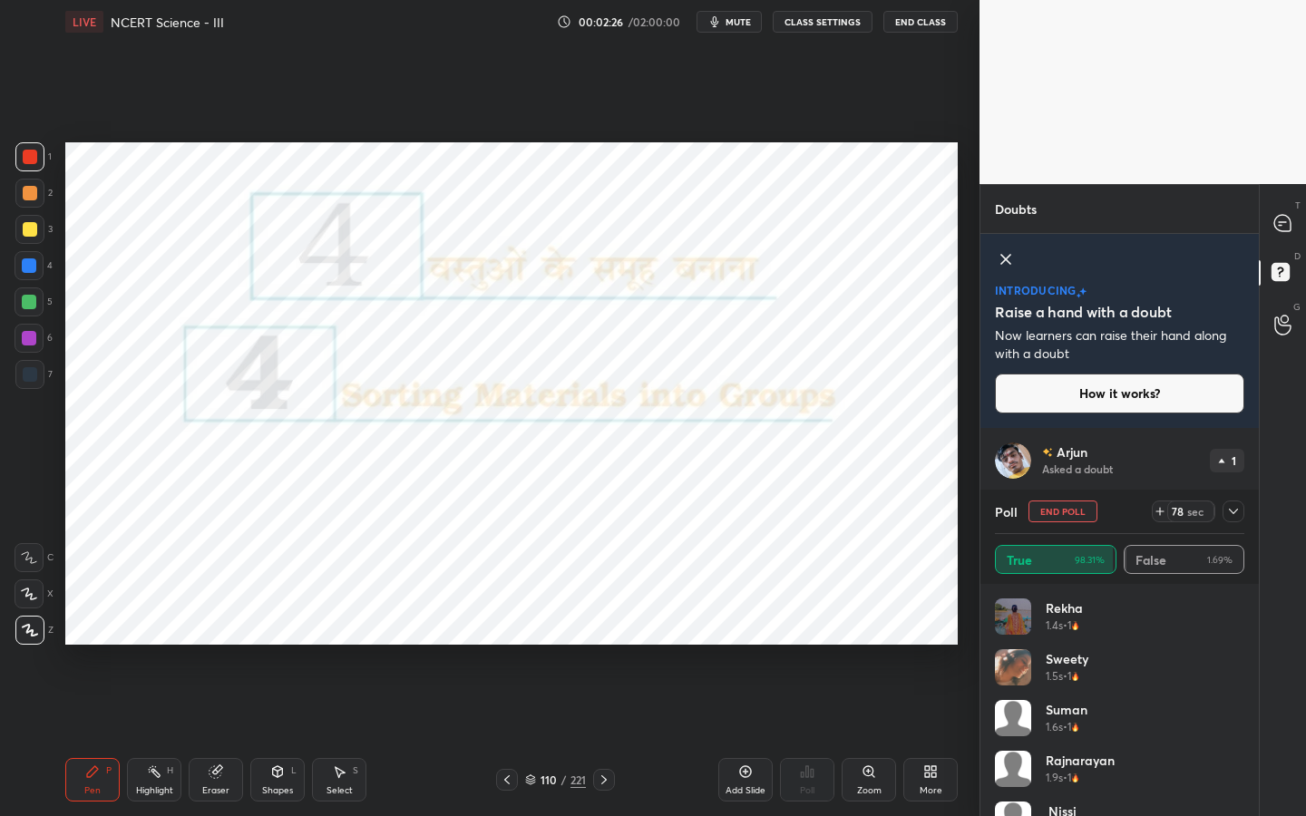
click at [1235, 503] on div at bounding box center [1234, 512] width 22 height 22
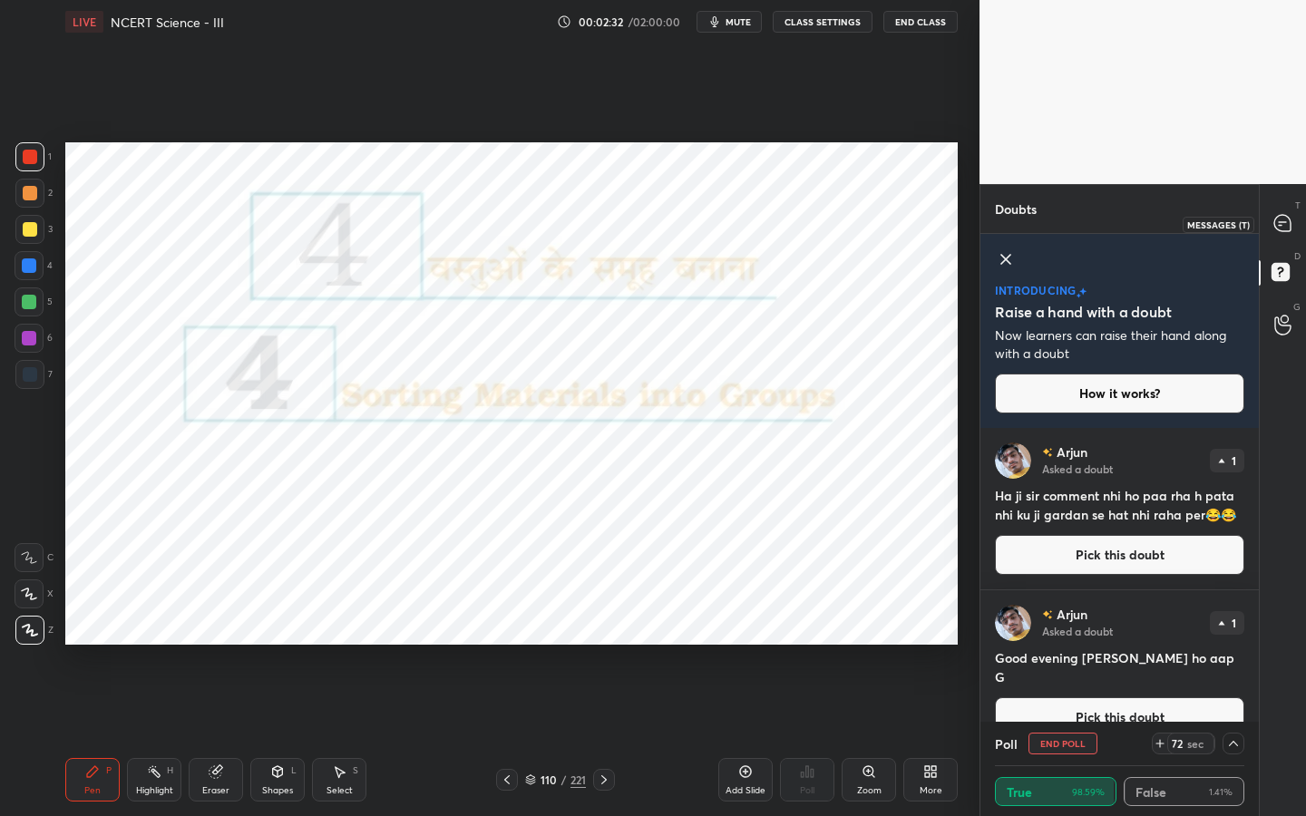
click at [1287, 236] on div at bounding box center [1283, 224] width 36 height 33
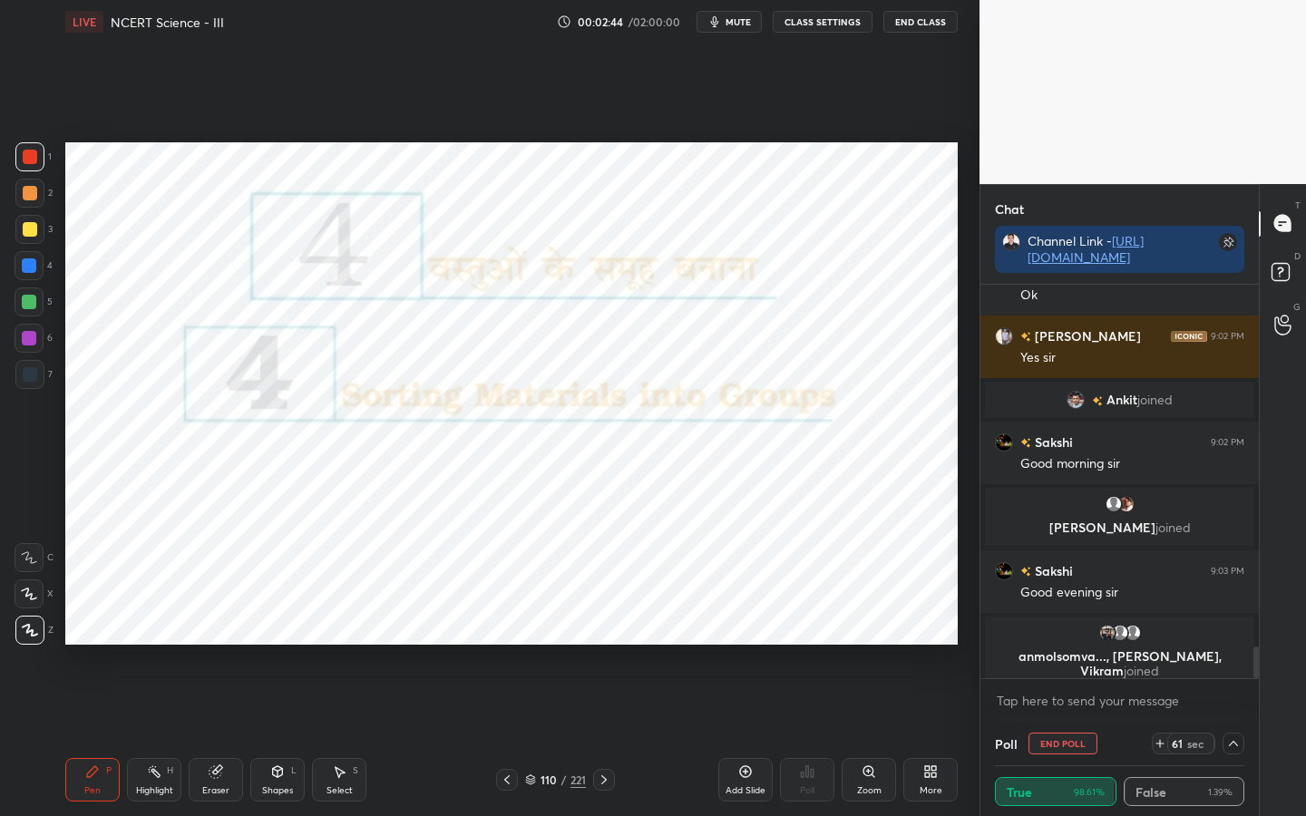
click at [1228, 645] on icon at bounding box center [1233, 744] width 15 height 15
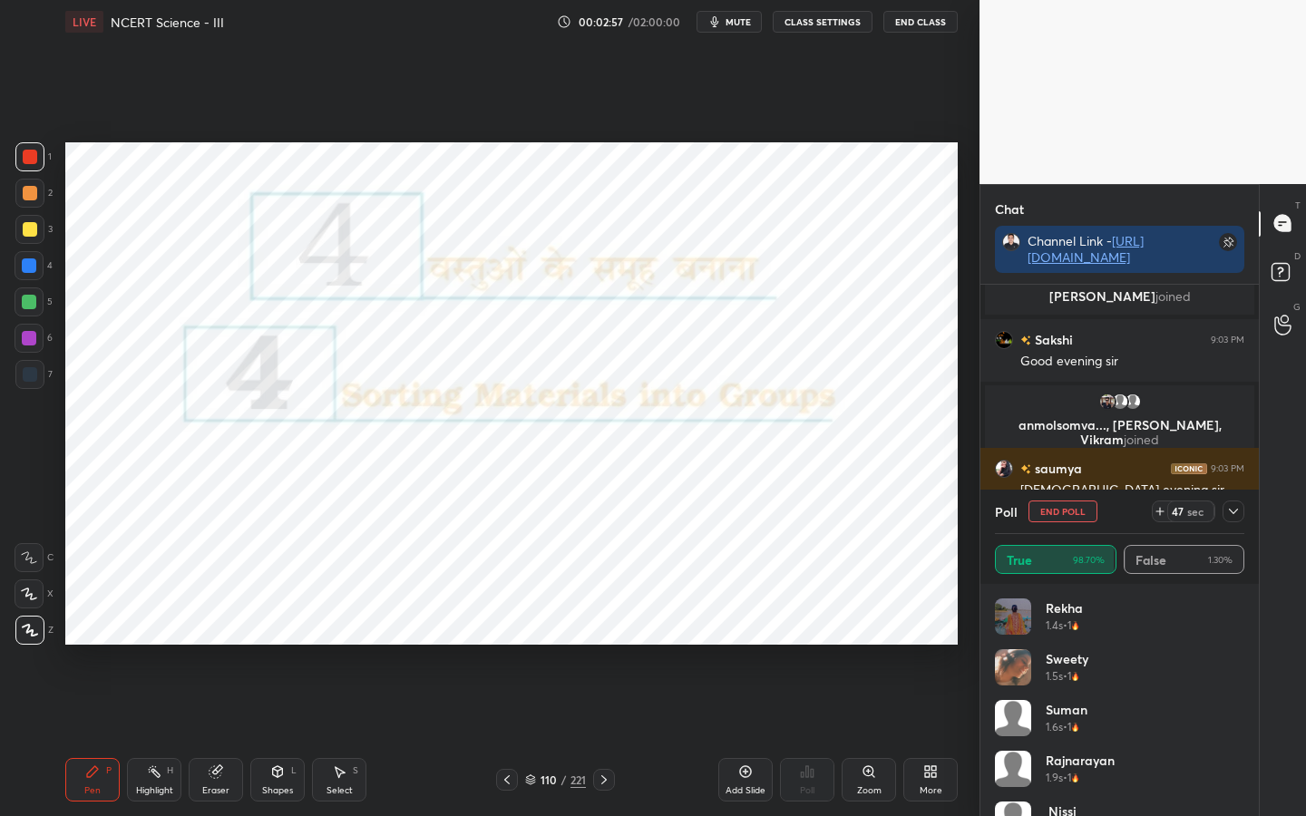
click at [1237, 517] on icon at bounding box center [1233, 511] width 15 height 15
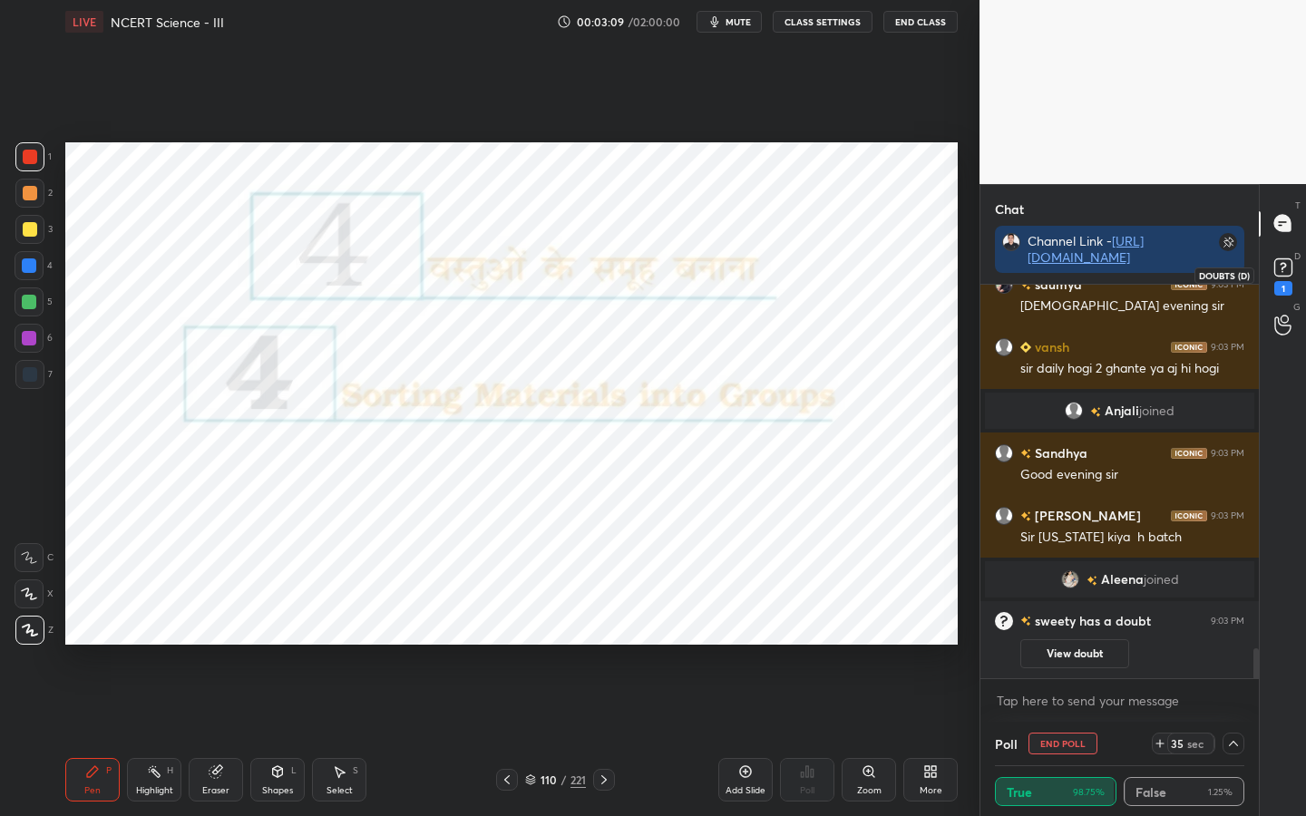
click at [1286, 283] on div "1" at bounding box center [1283, 288] width 18 height 15
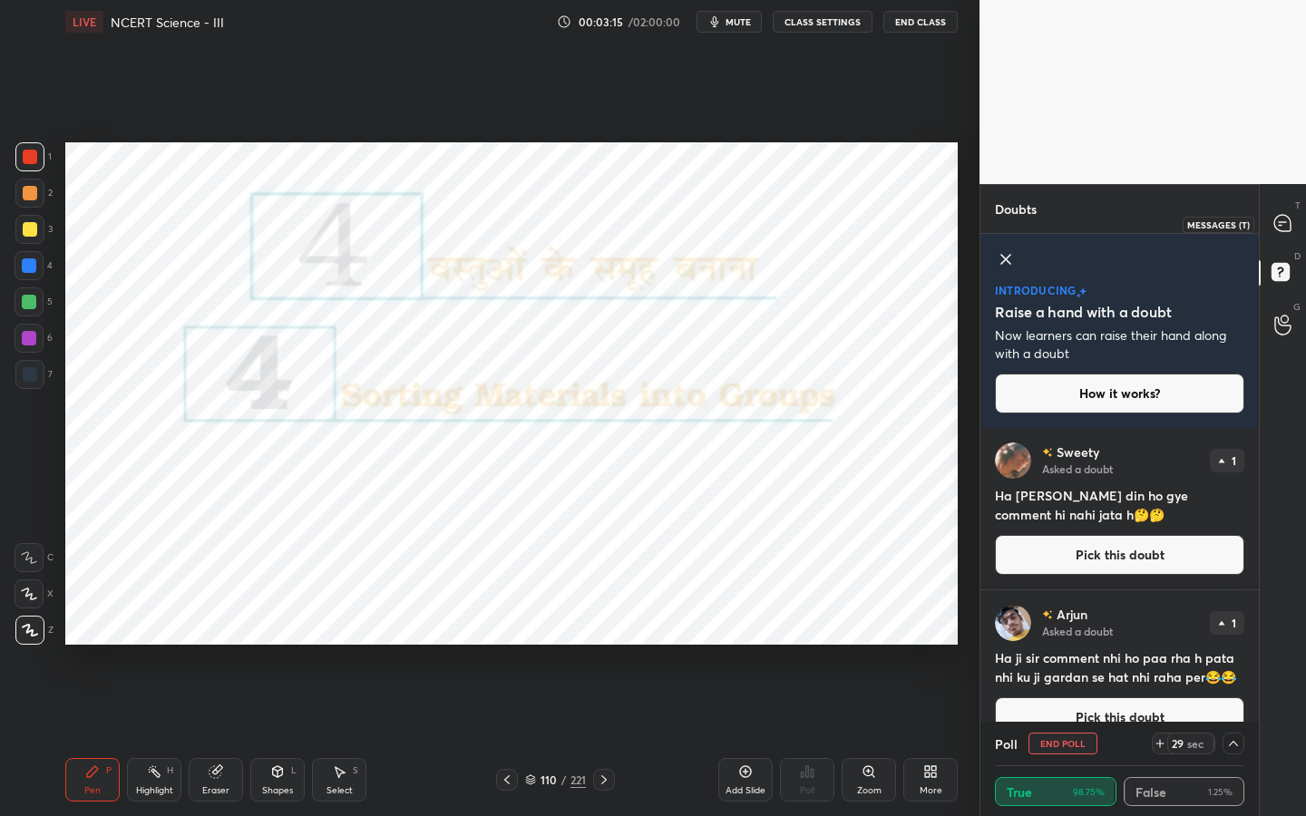
click at [1282, 229] on icon at bounding box center [1282, 223] width 16 height 16
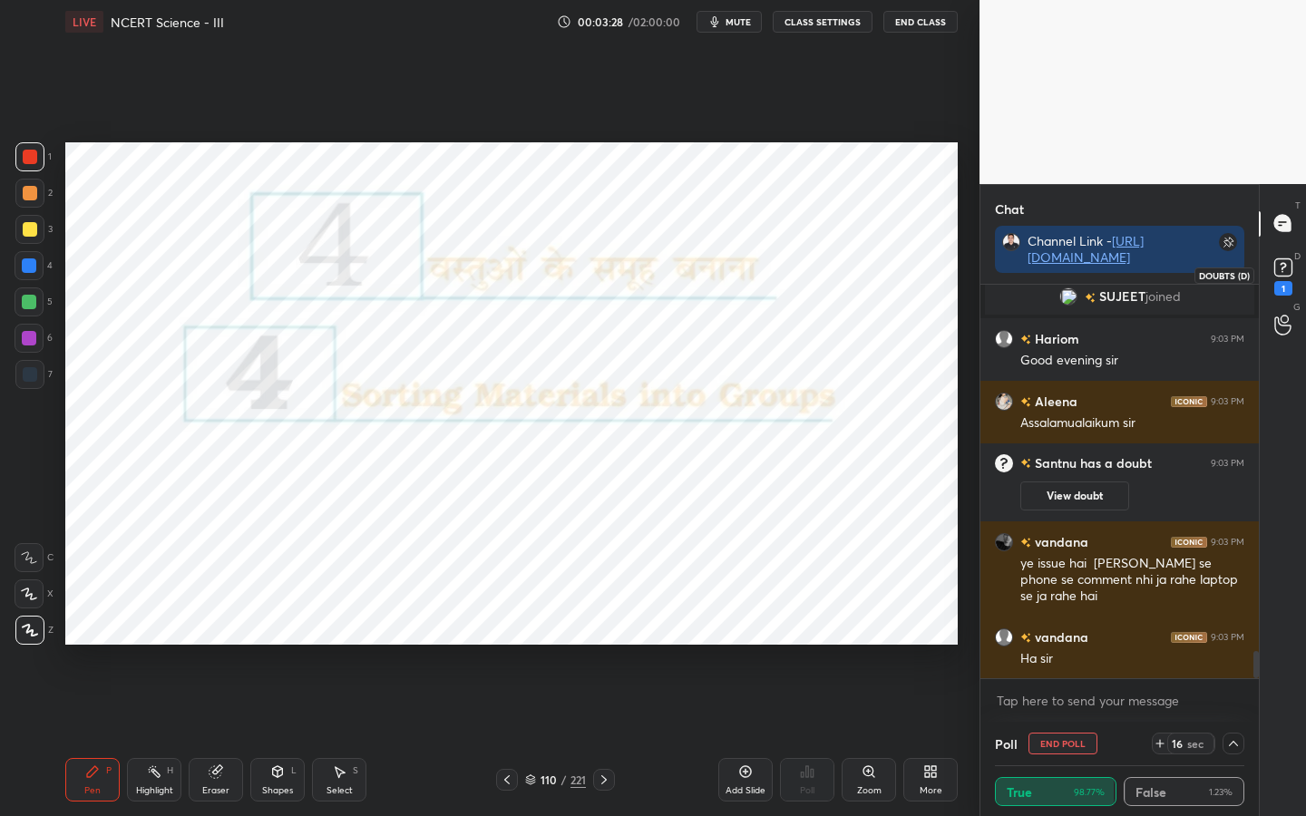
click at [1278, 275] on rect at bounding box center [1282, 267] width 17 height 17
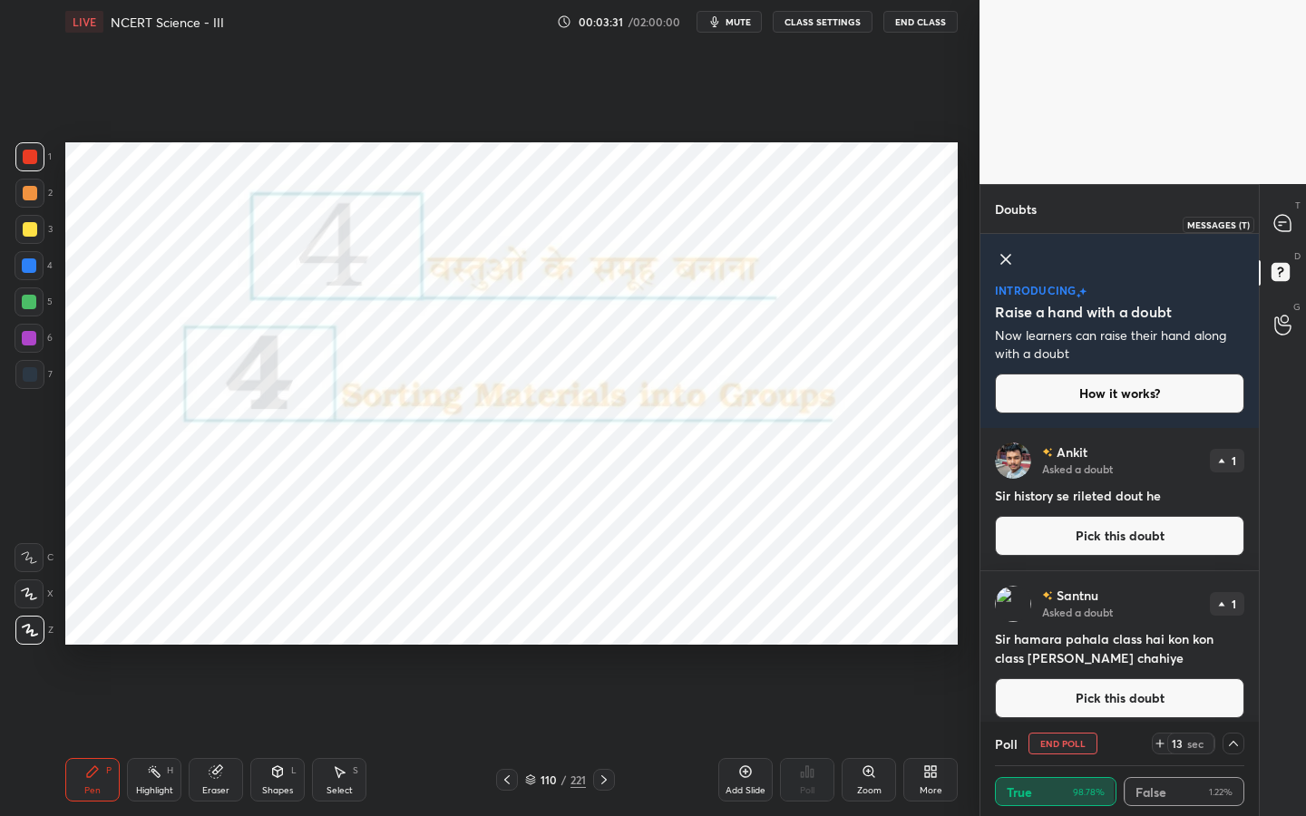
click at [1284, 233] on div at bounding box center [1283, 224] width 36 height 33
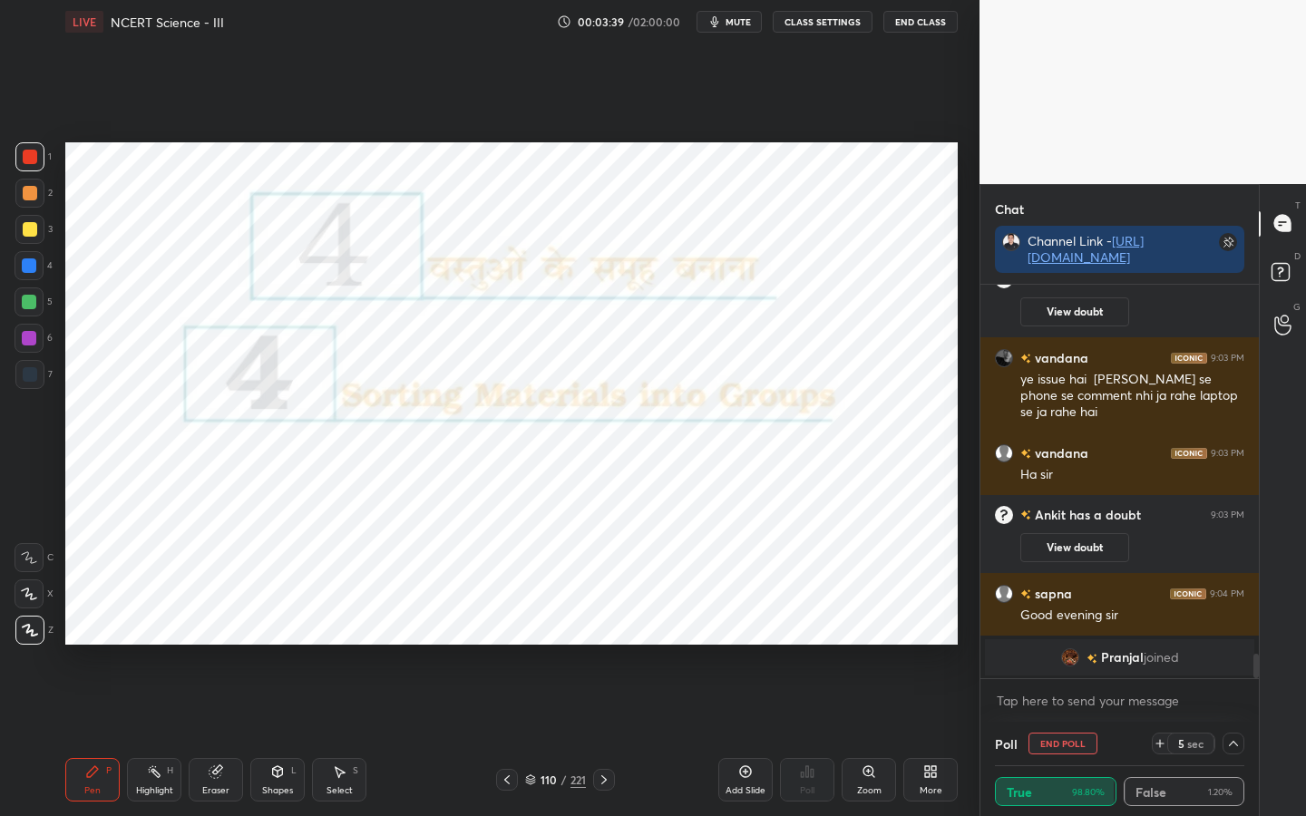
click at [1235, 645] on icon at bounding box center [1233, 744] width 15 height 15
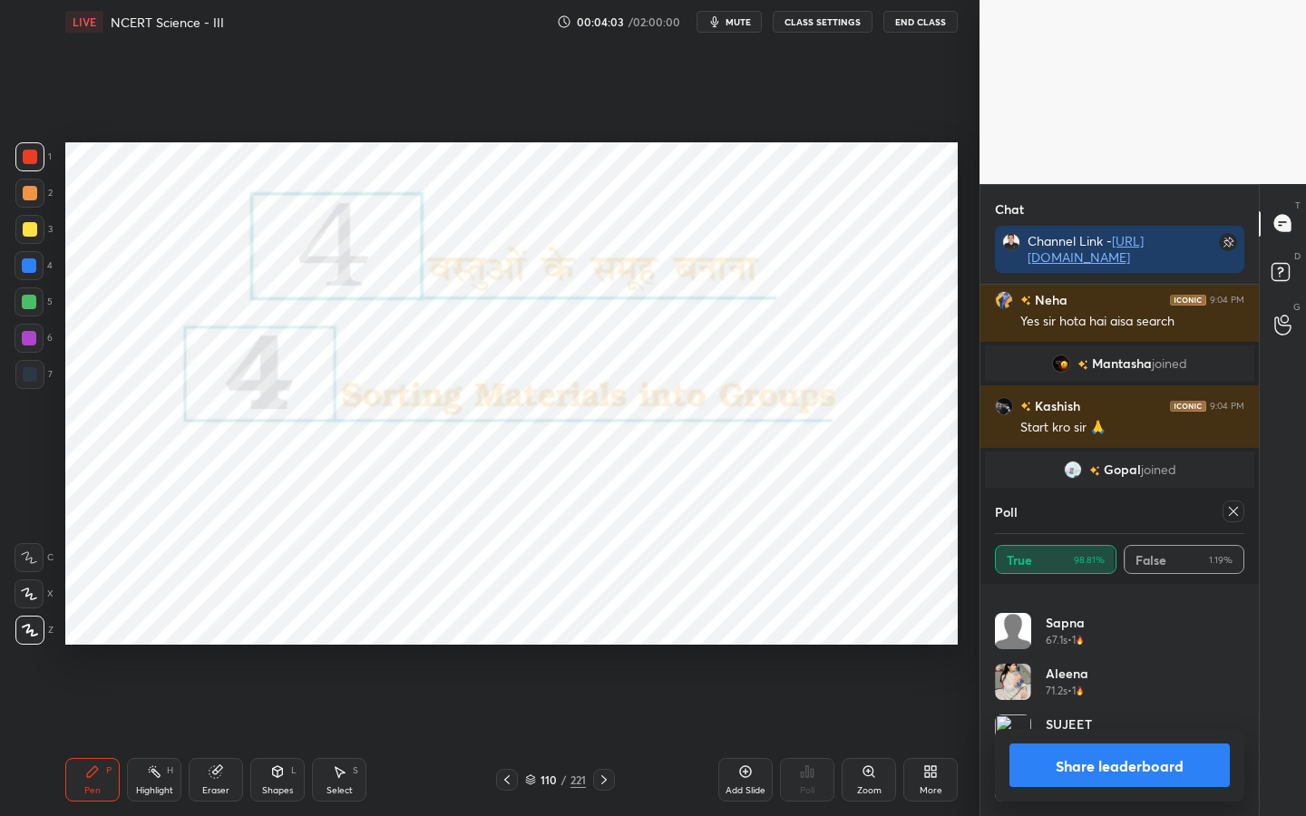
click at [1234, 513] on icon at bounding box center [1233, 511] width 15 height 15
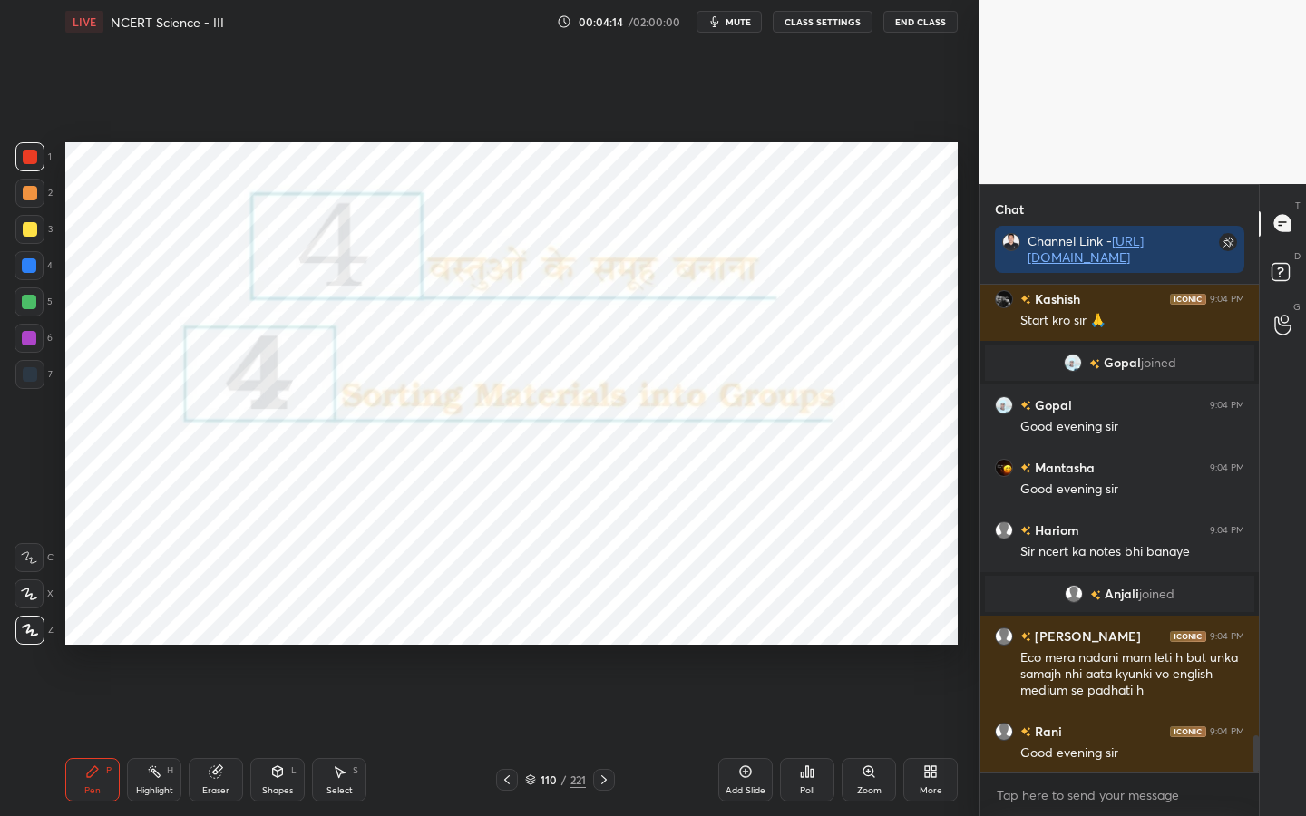
click at [738, 24] on span "mute" at bounding box center [738, 21] width 25 height 13
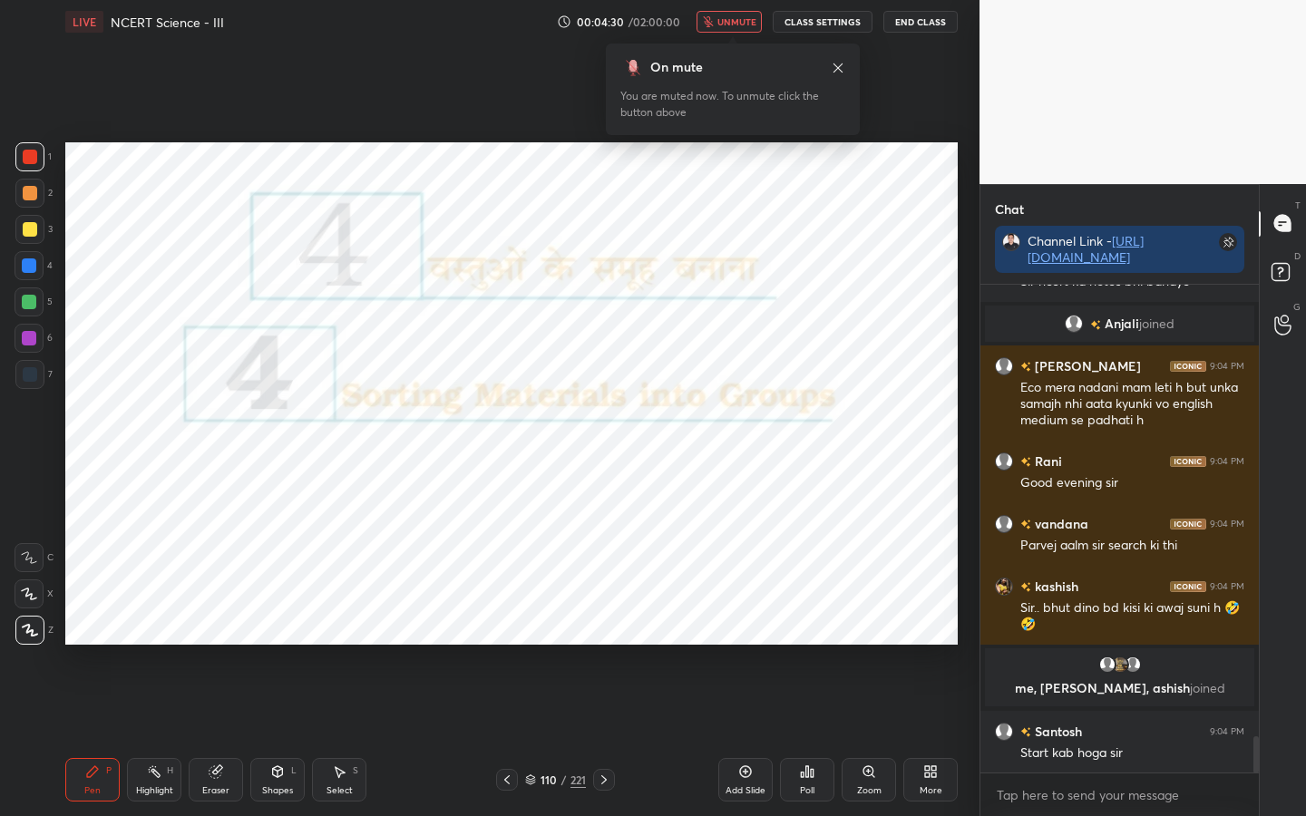
click at [1079, 529] on h6 "vandana" at bounding box center [1059, 523] width 57 height 19
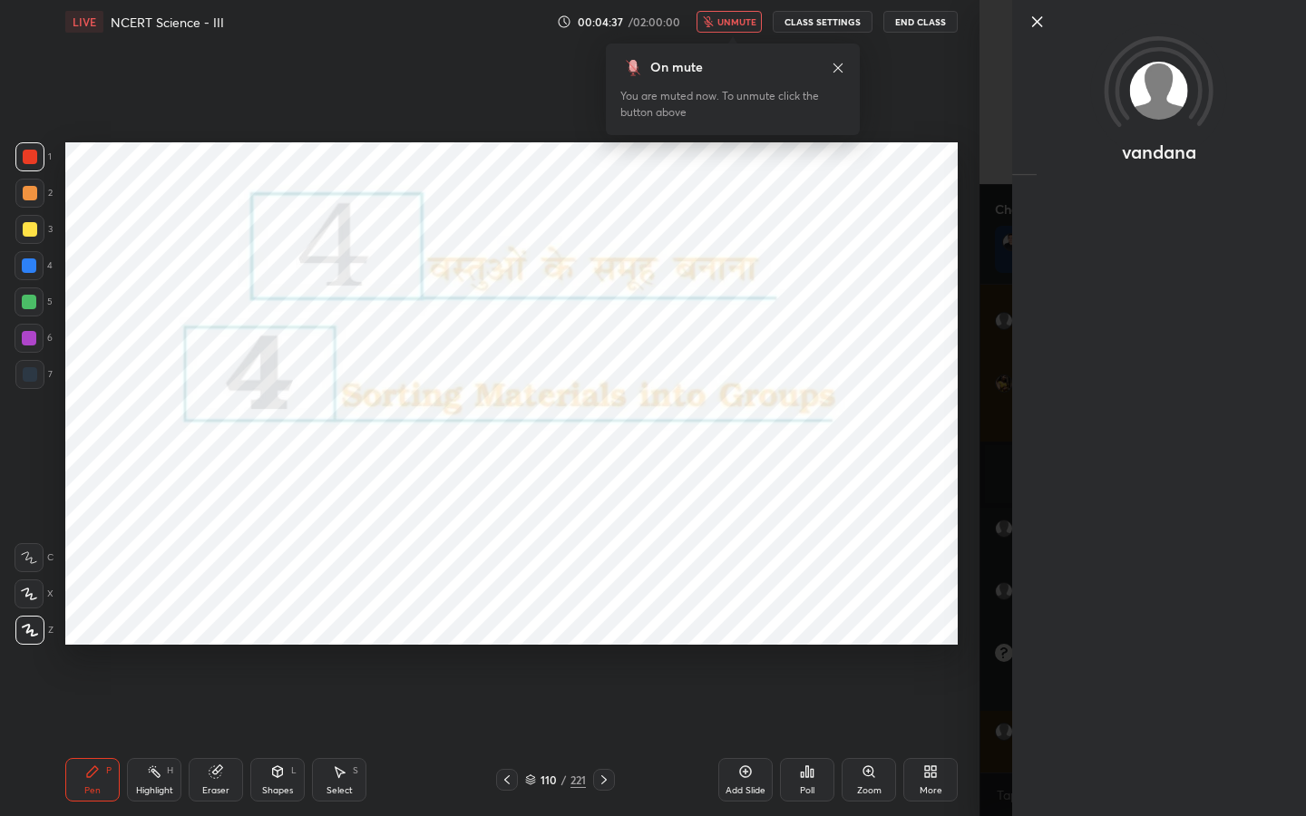
click at [961, 386] on div "Setting up your live class Poll for secs No correct answer Start poll" at bounding box center [511, 394] width 907 height 700
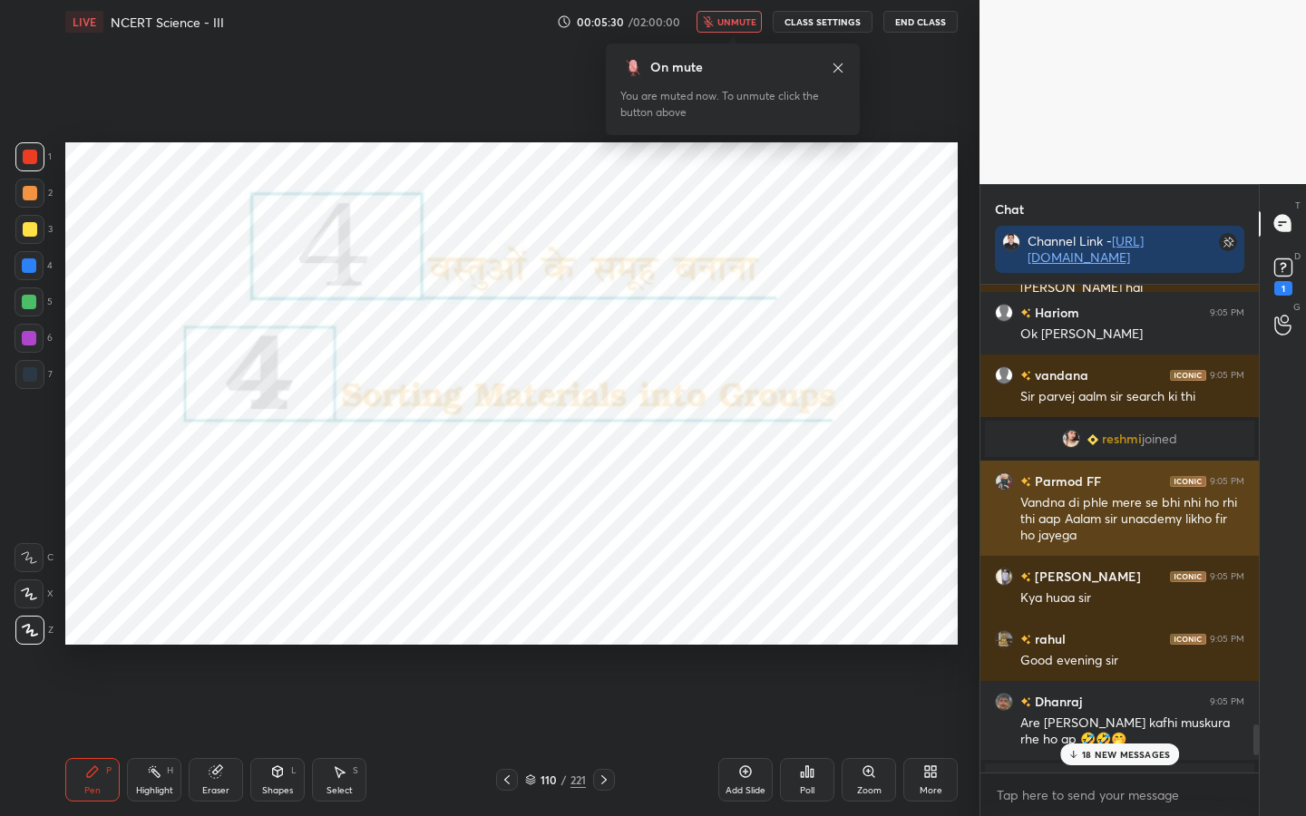
scroll to position [7049, 0]
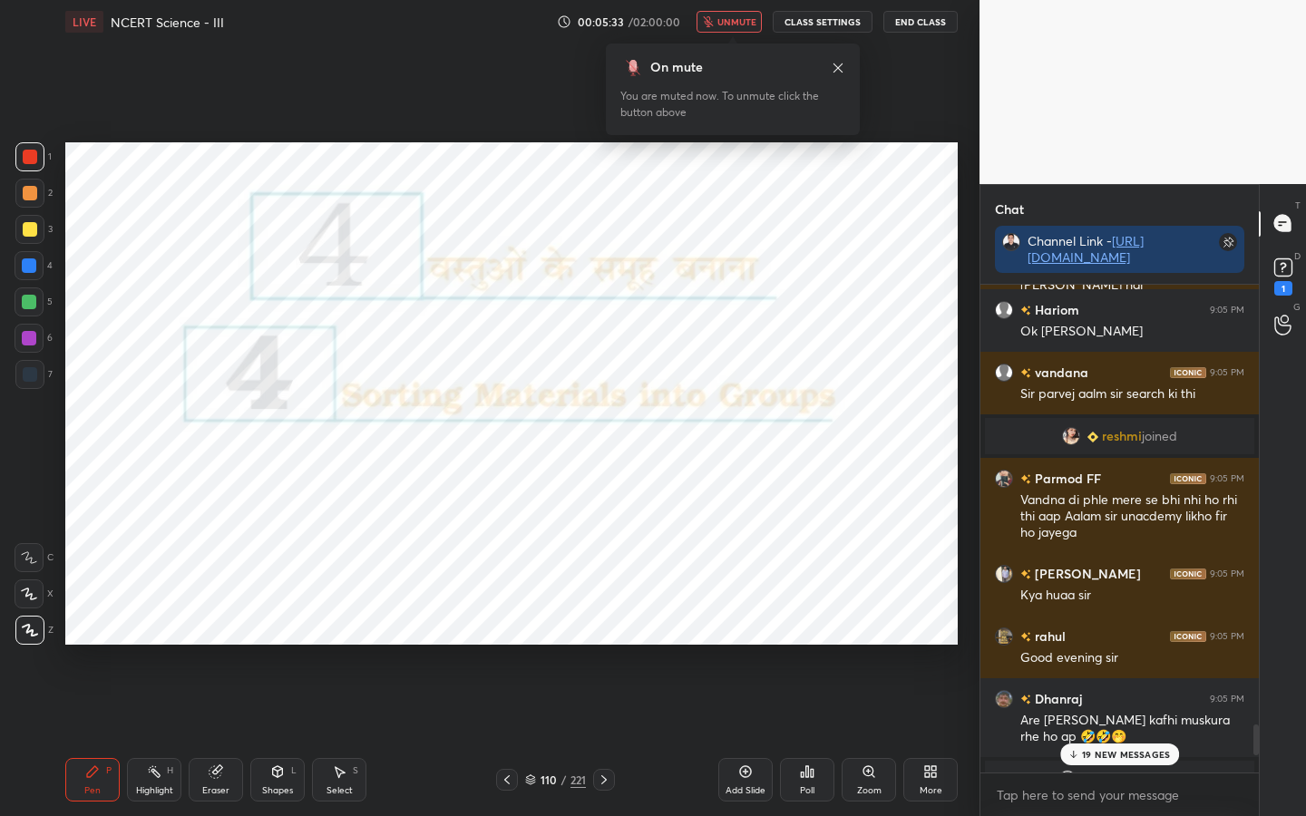
click at [747, 25] on span "unmute" at bounding box center [737, 21] width 39 height 13
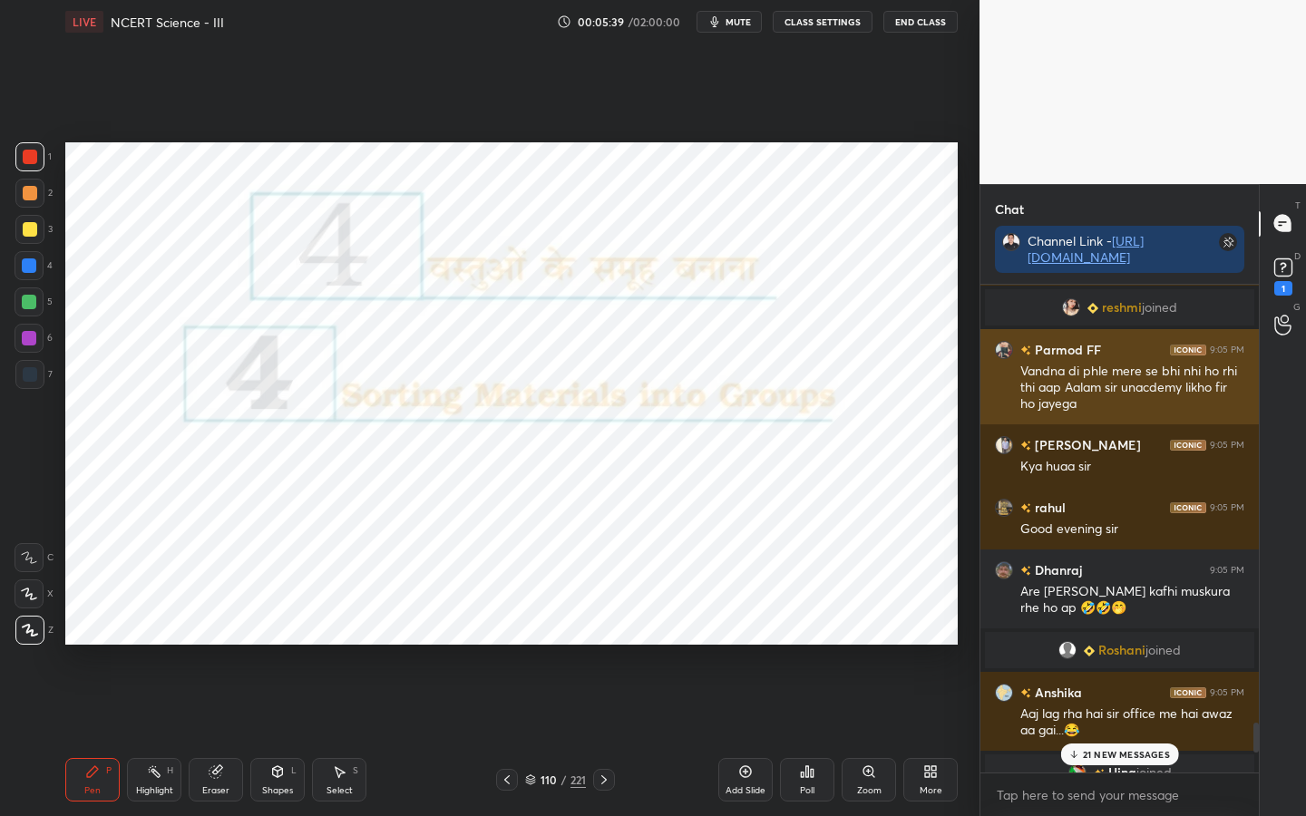
scroll to position [7197, 0]
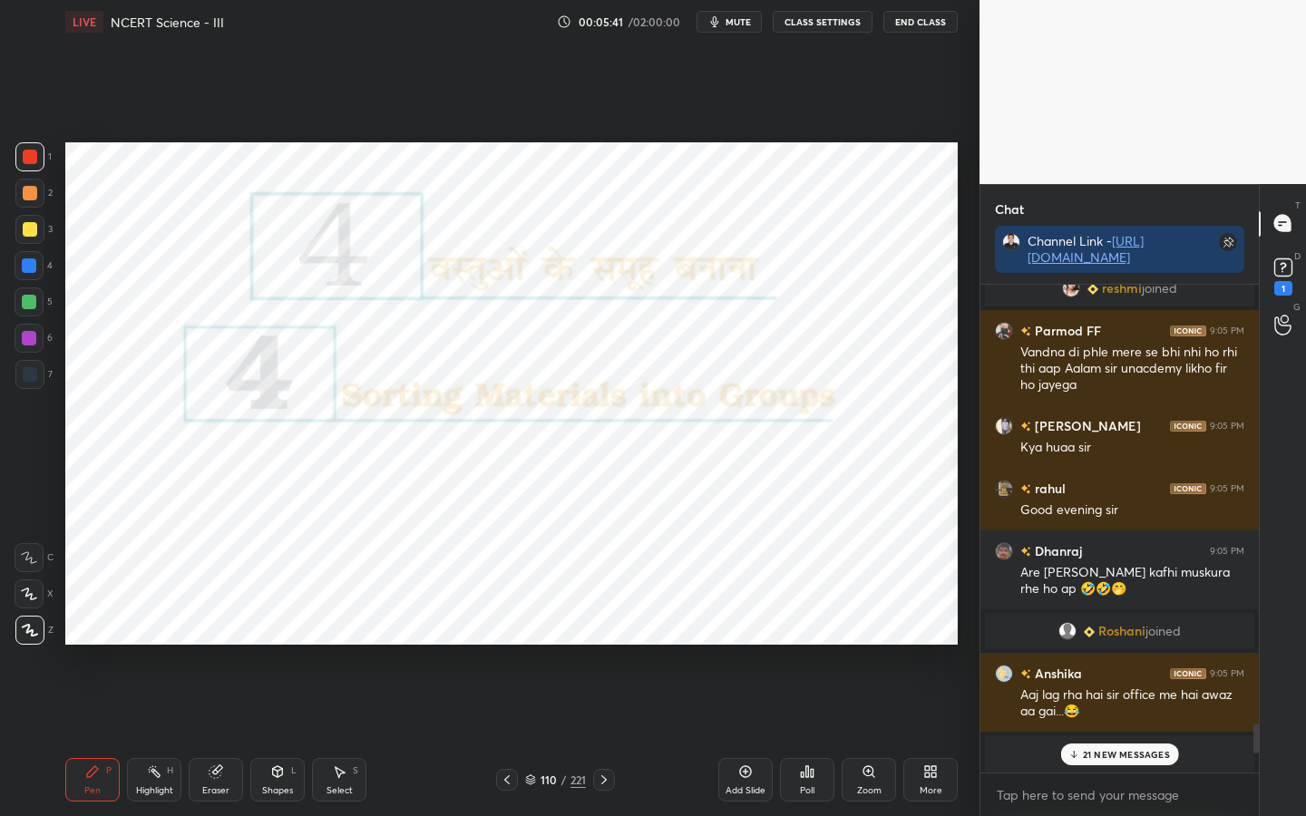
click at [751, 18] on span "mute" at bounding box center [738, 21] width 25 height 13
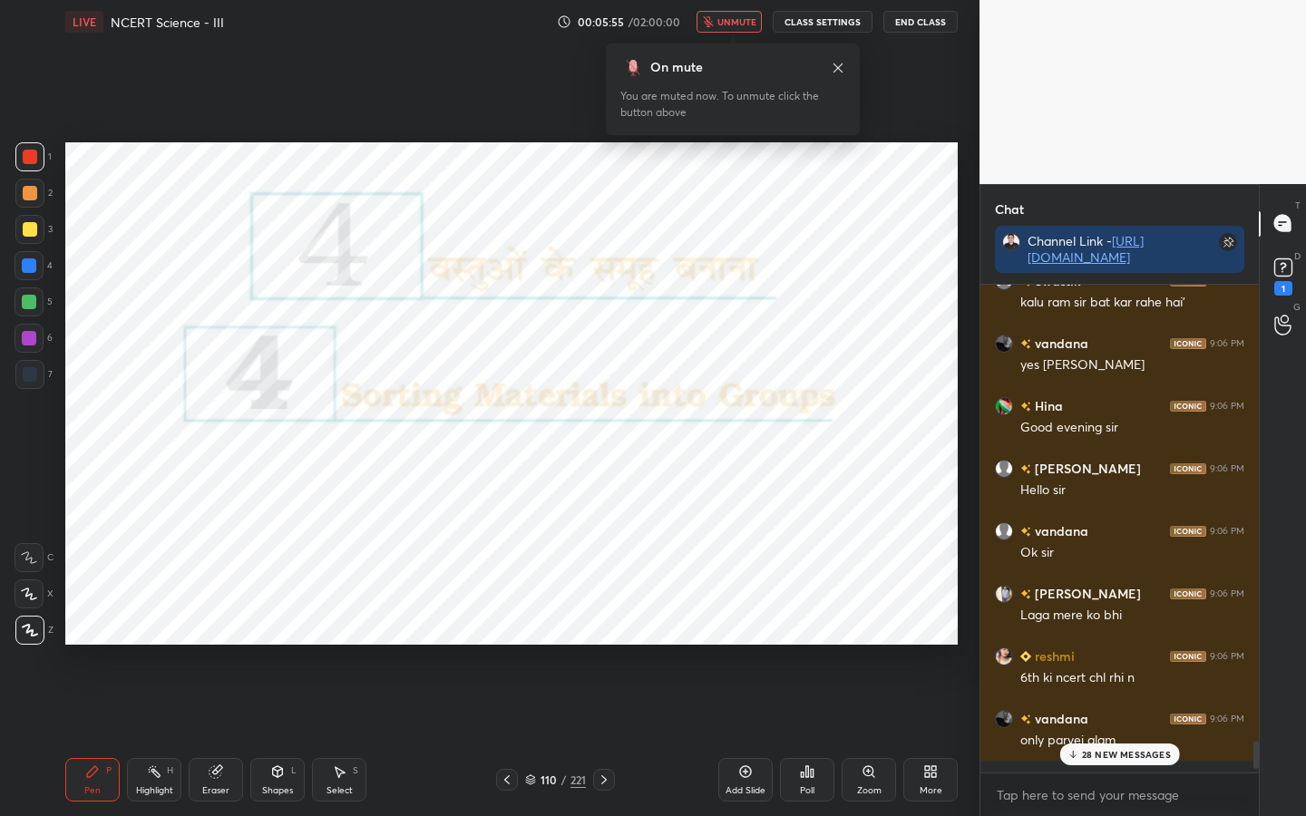
scroll to position [7950, 0]
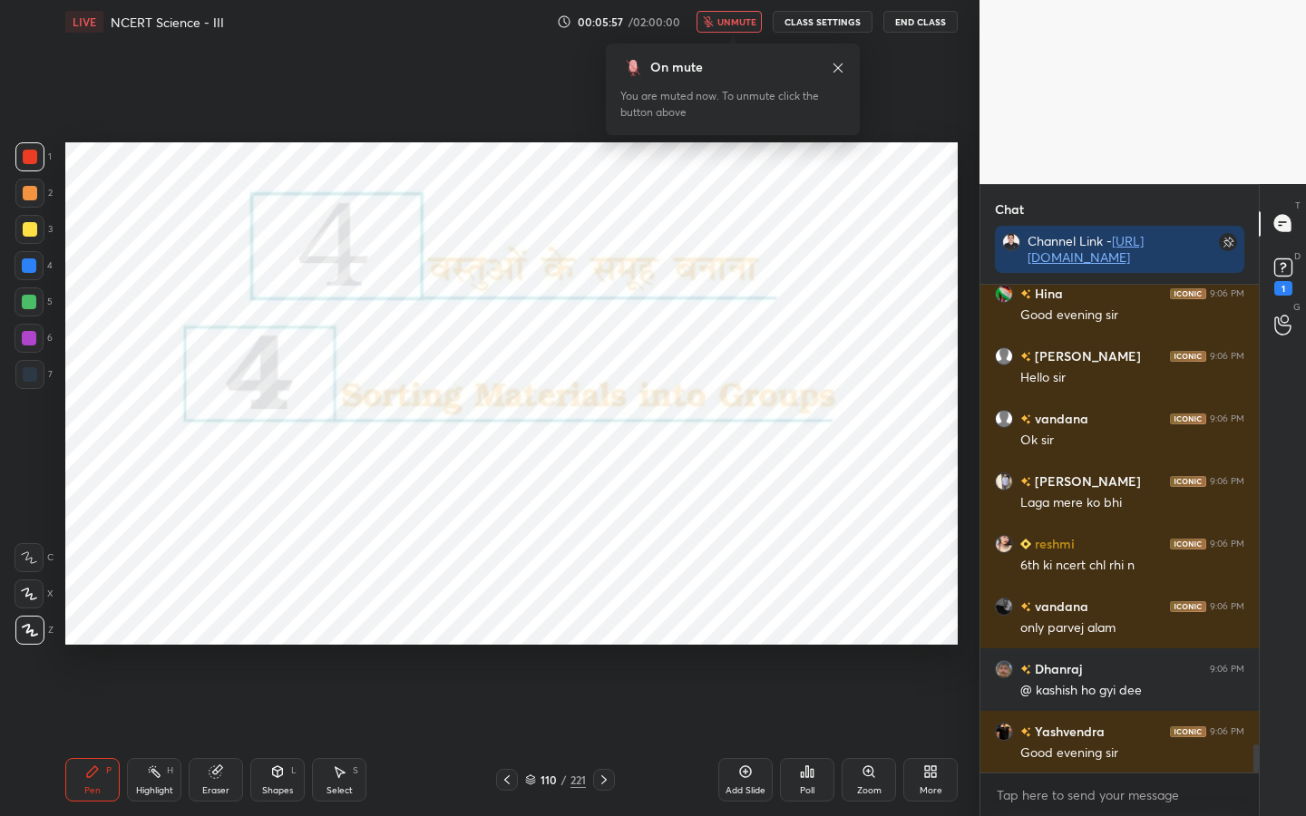
click at [738, 21] on span "unmute" at bounding box center [737, 21] width 39 height 13
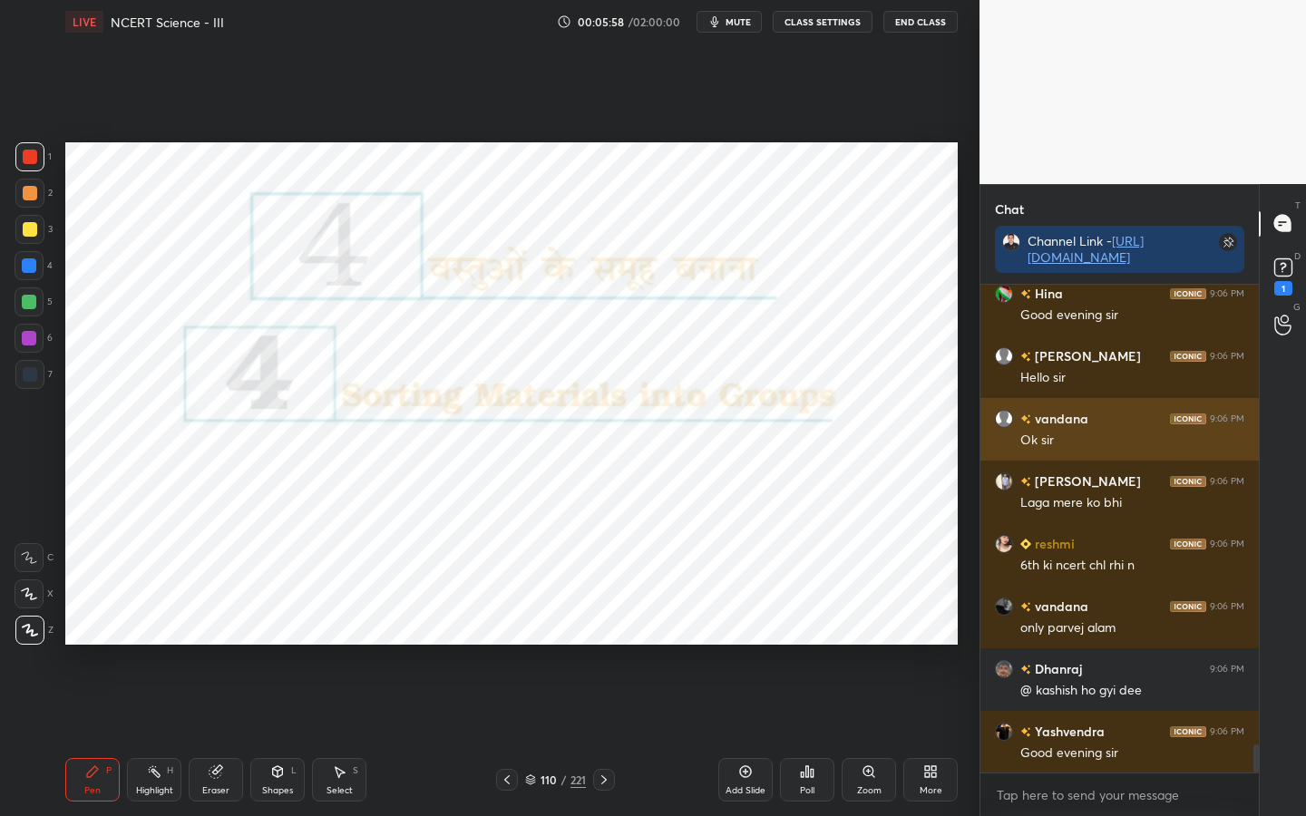
scroll to position [8012, 0]
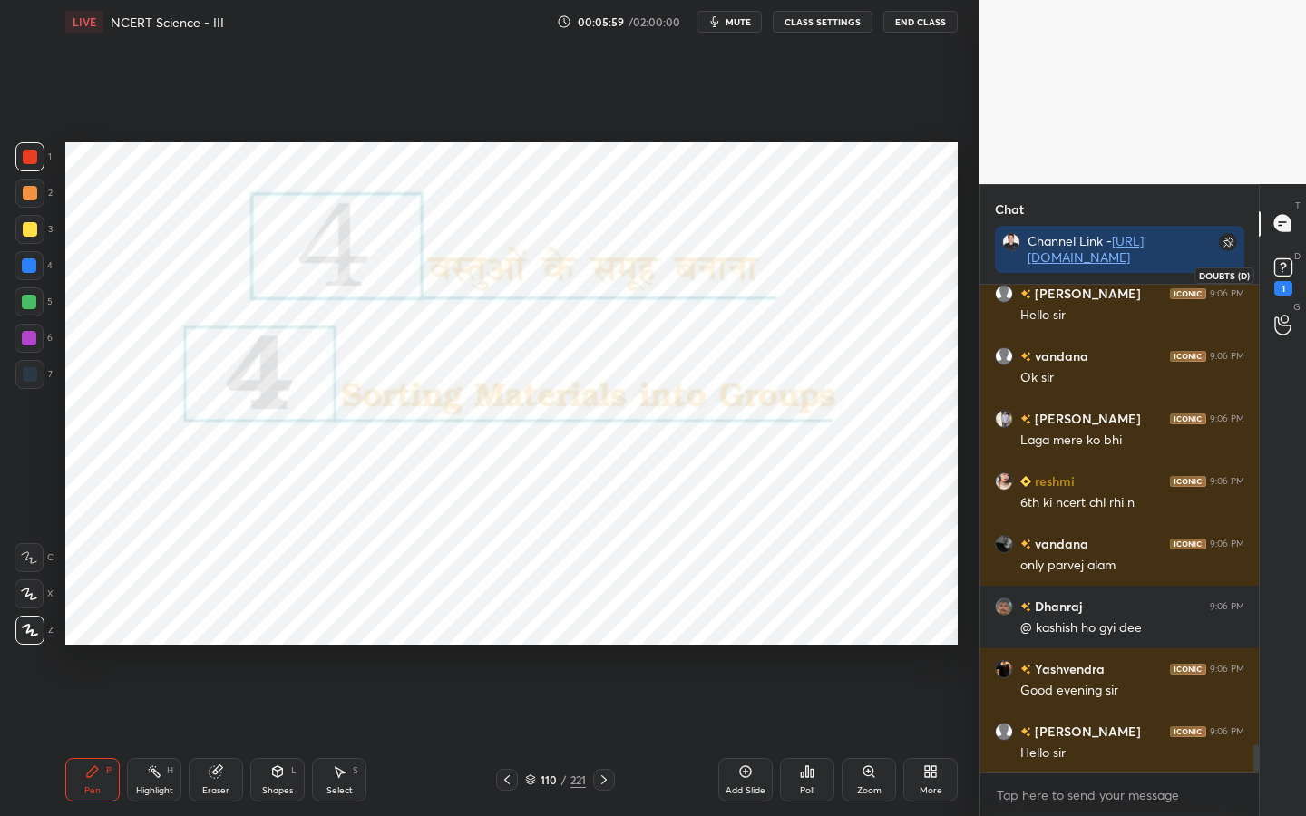
click at [1285, 272] on rect at bounding box center [1282, 267] width 17 height 17
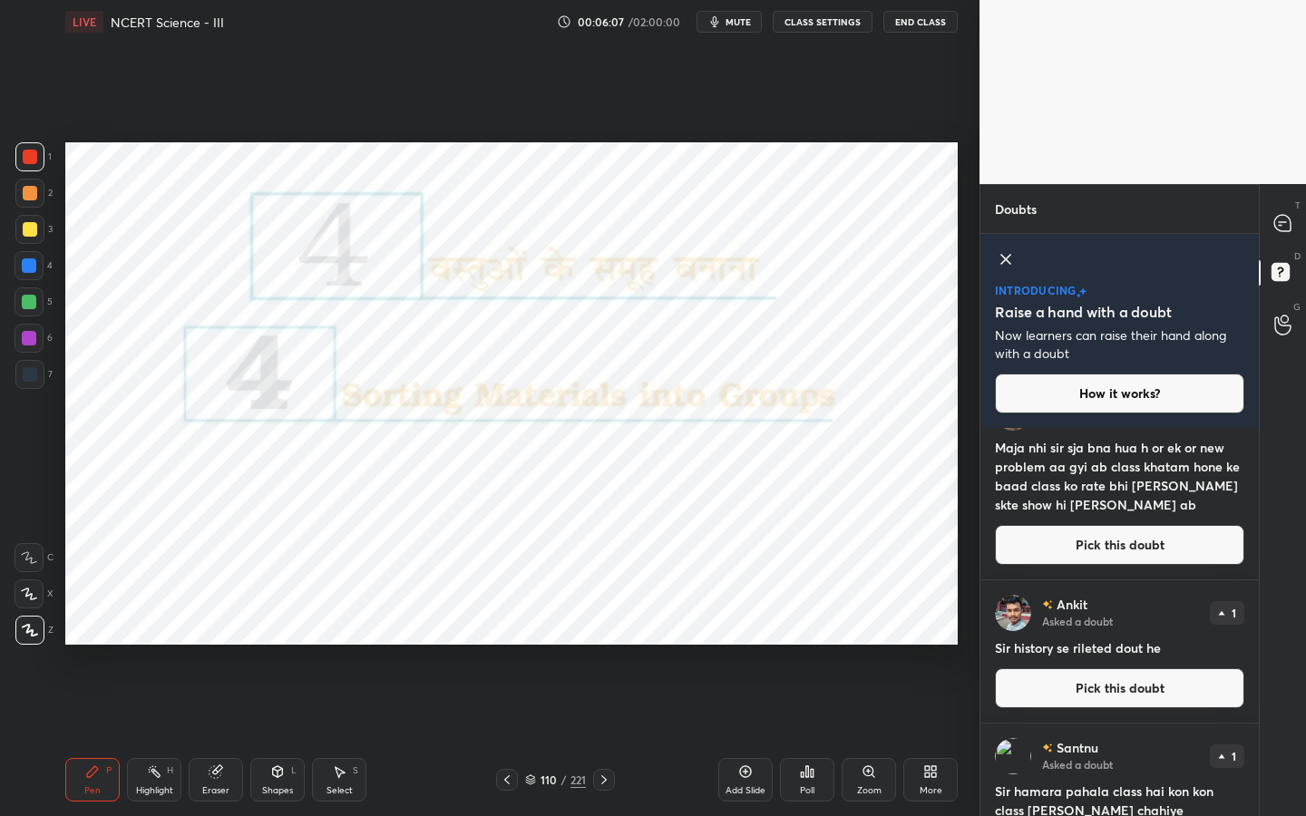
scroll to position [0, 0]
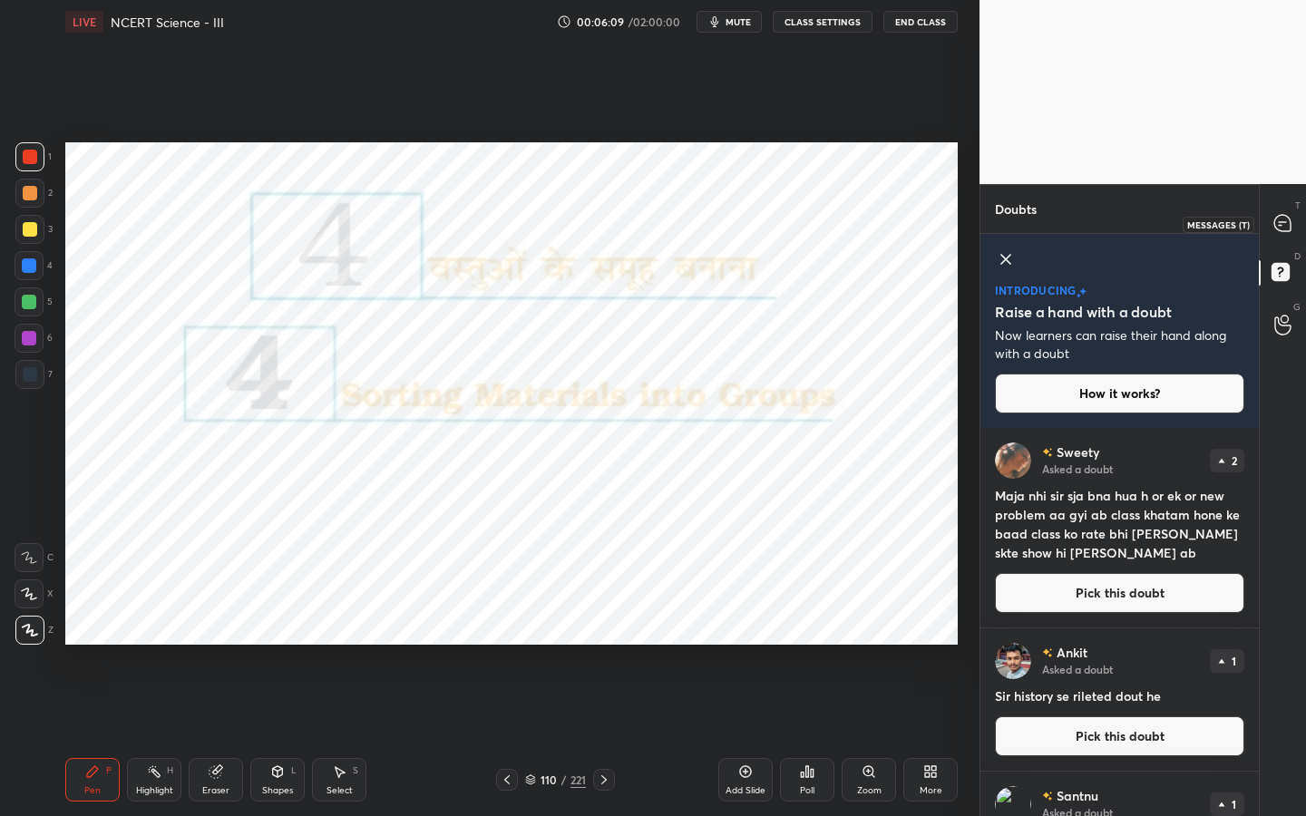
click at [1287, 233] on div at bounding box center [1283, 224] width 36 height 33
type textarea "x"
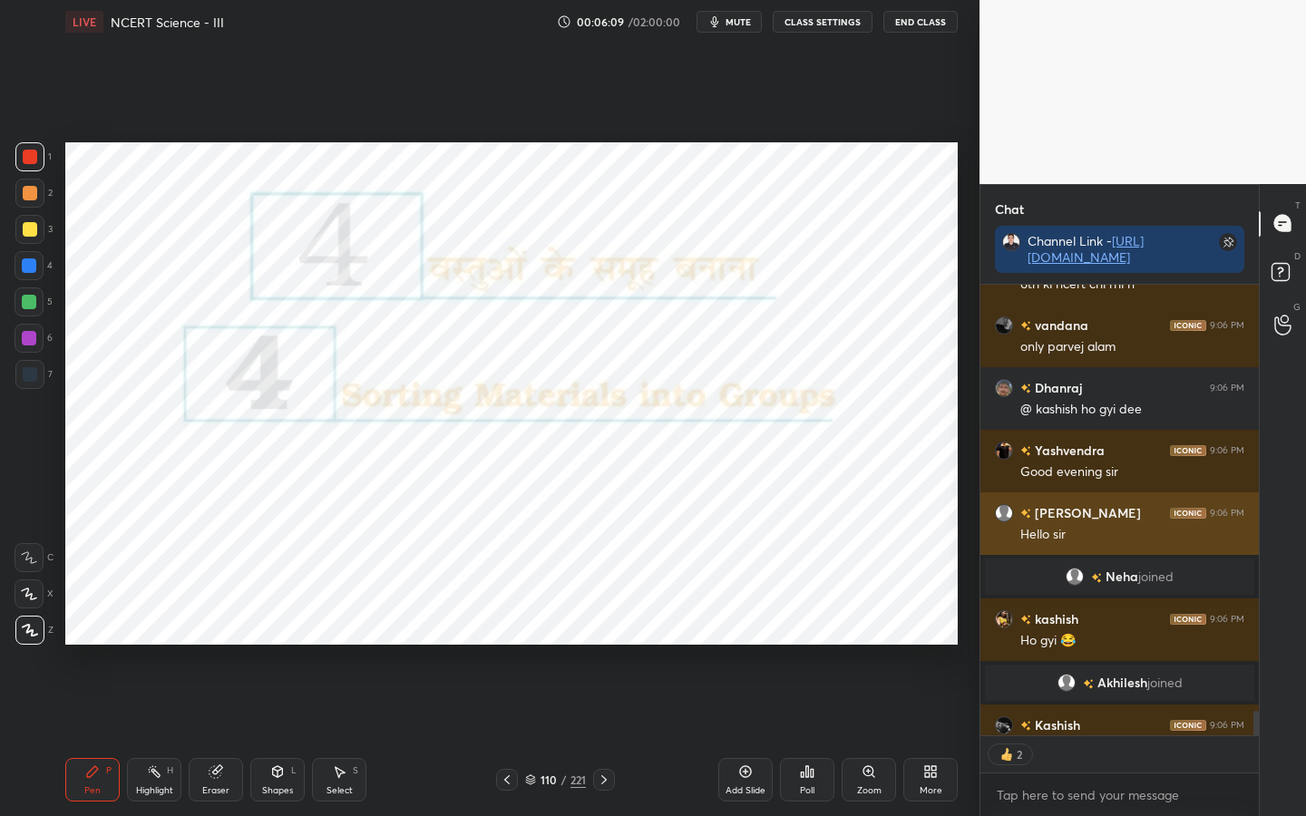
scroll to position [8711, 0]
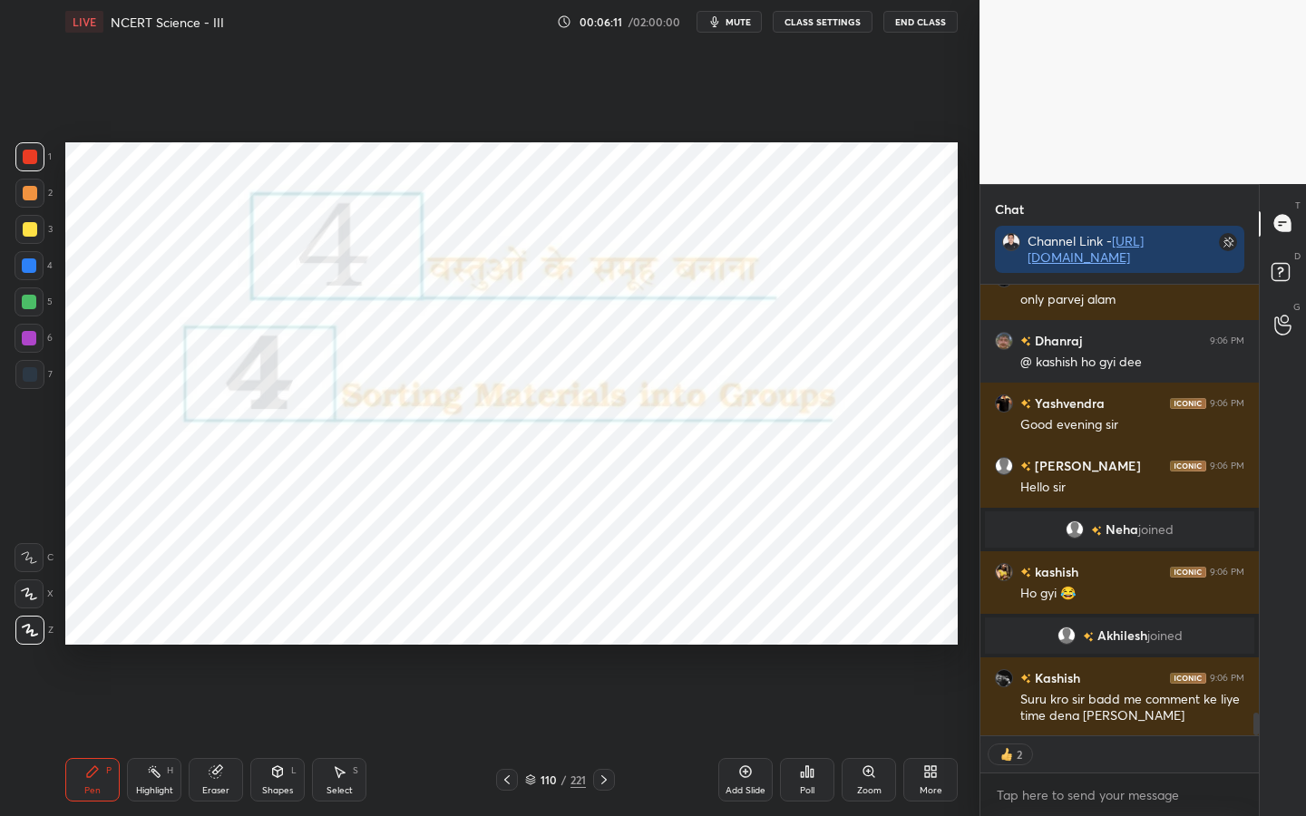
click at [823, 24] on button "CLASS SETTINGS" at bounding box center [823, 22] width 100 height 22
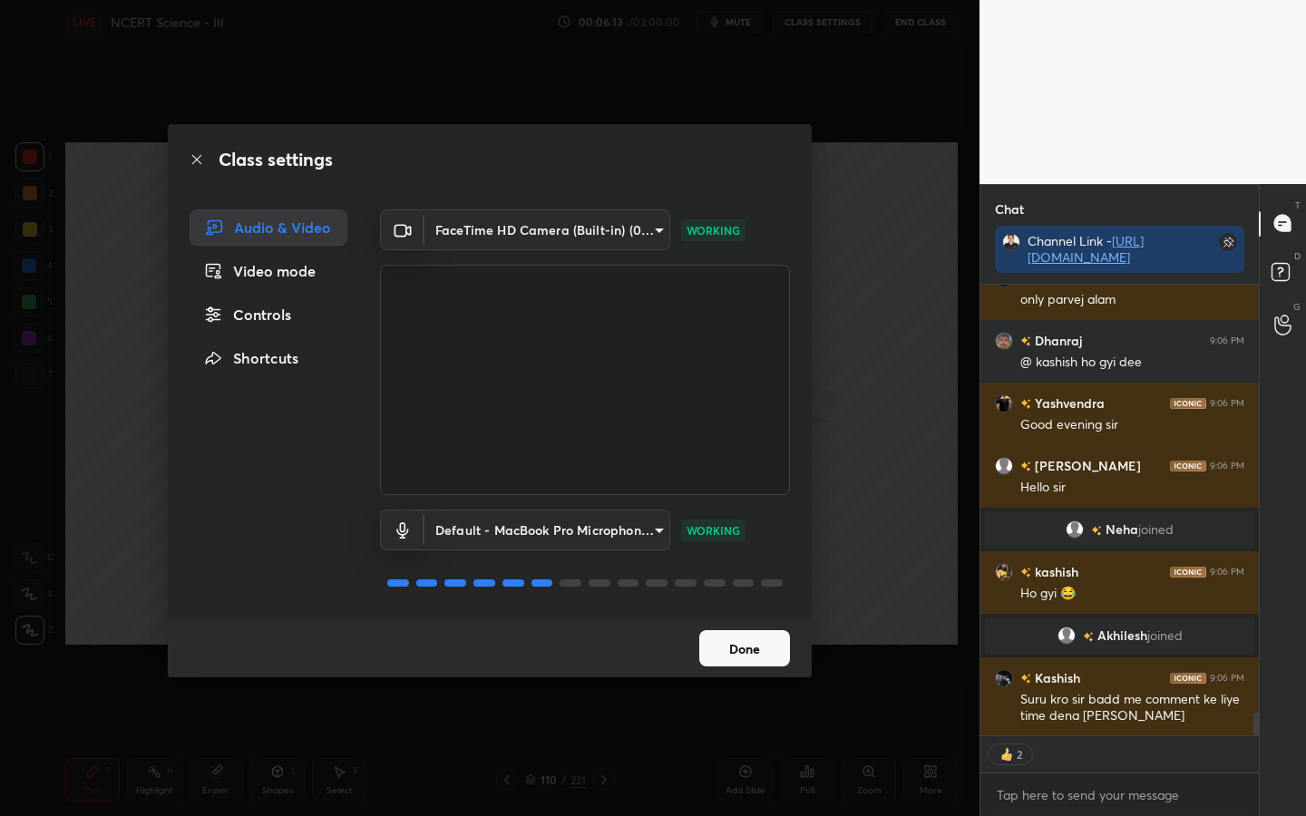
click at [266, 316] on div "Controls" at bounding box center [269, 315] width 158 height 36
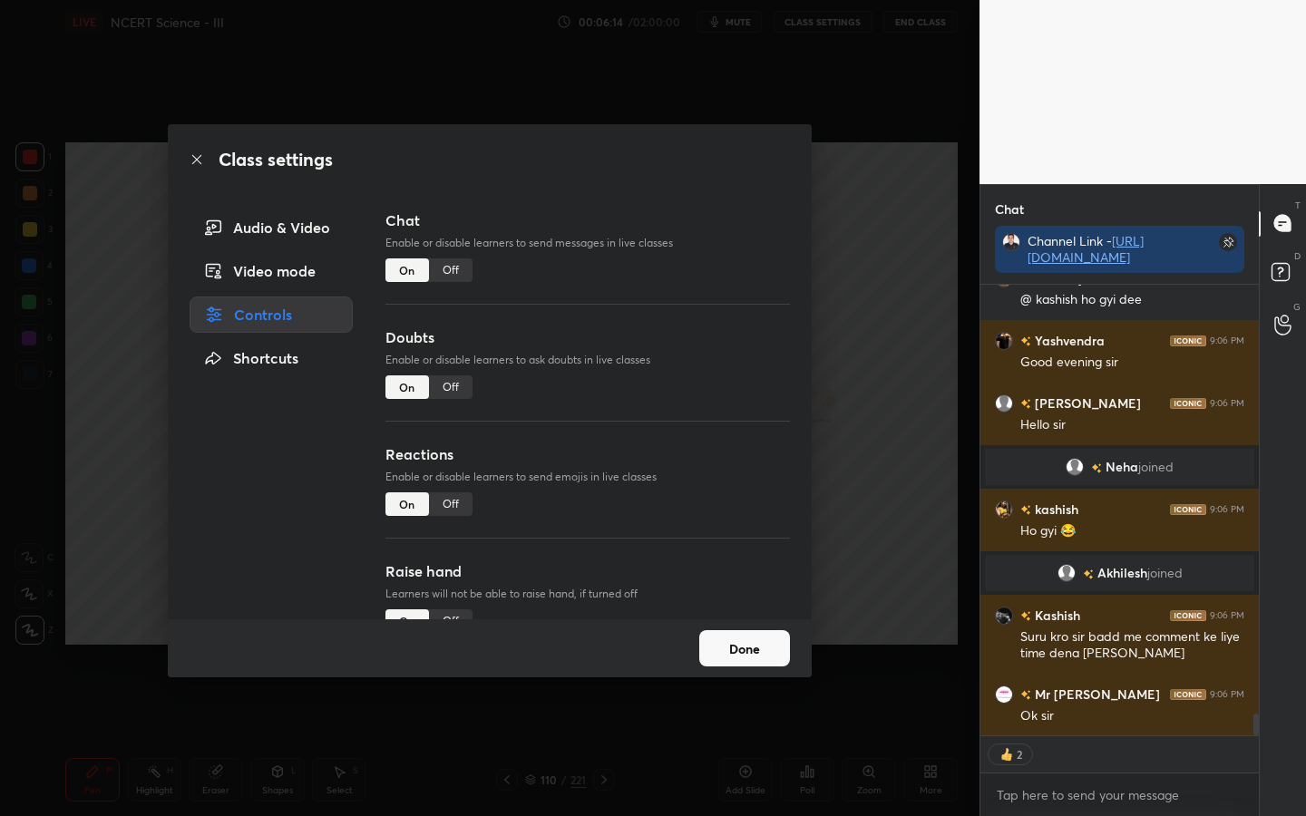
click at [466, 268] on div "Off" at bounding box center [451, 271] width 44 height 24
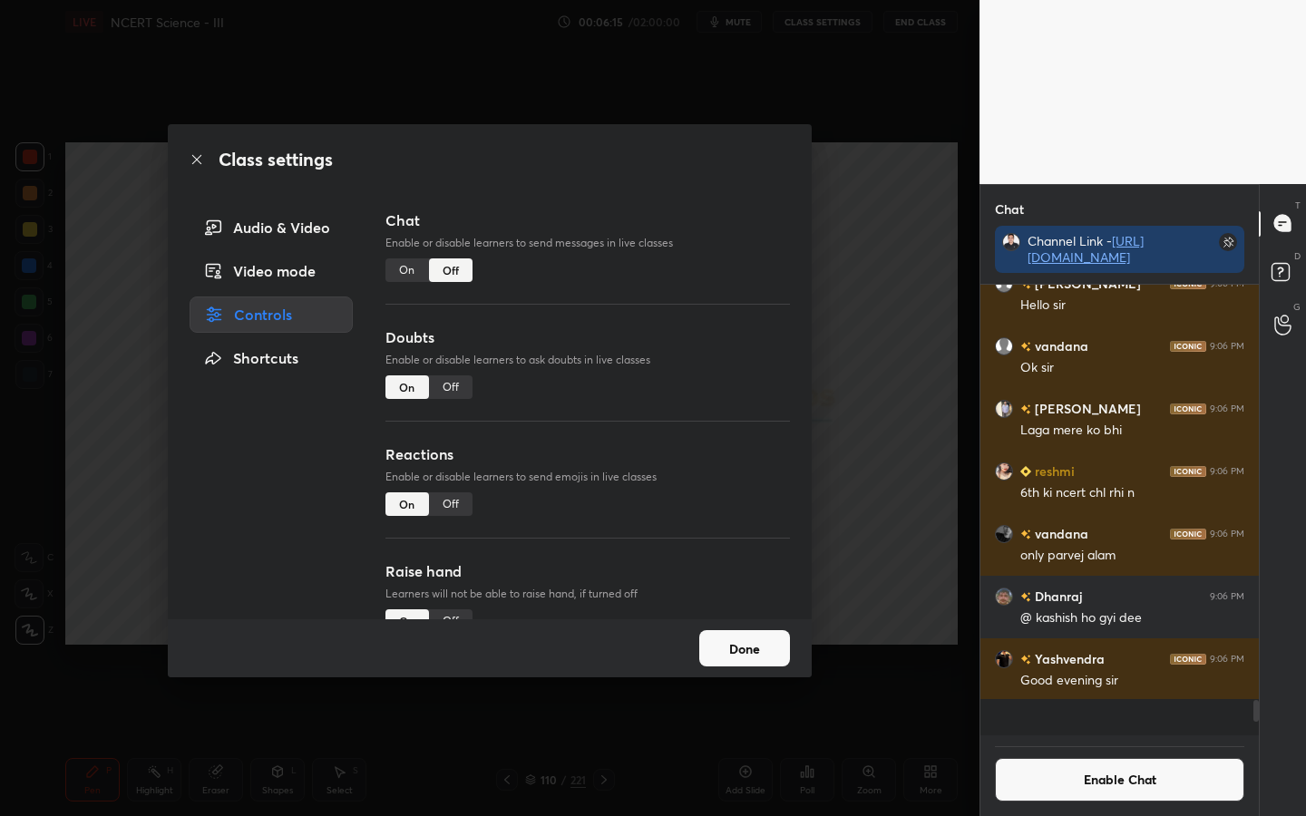
scroll to position [7673, 0]
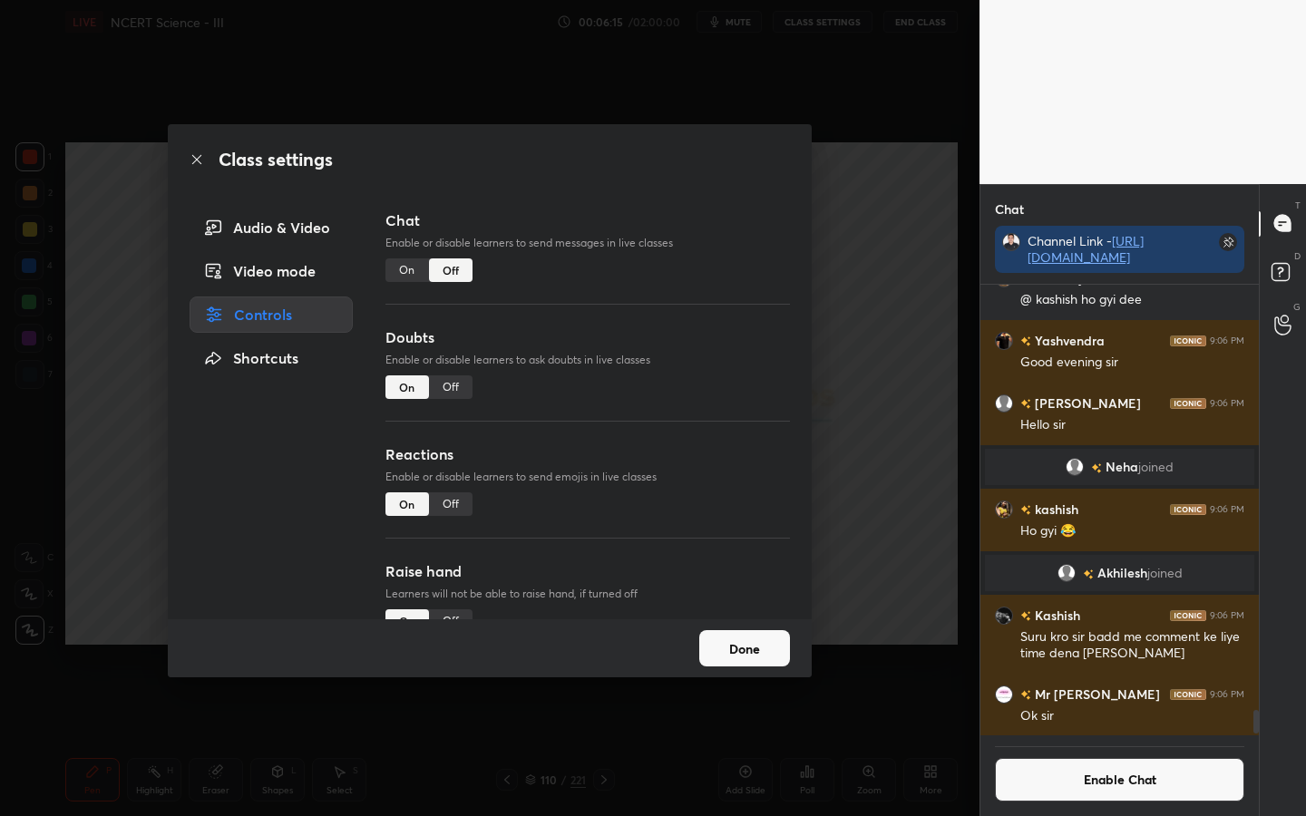
click at [768, 645] on button "Done" at bounding box center [744, 648] width 91 height 36
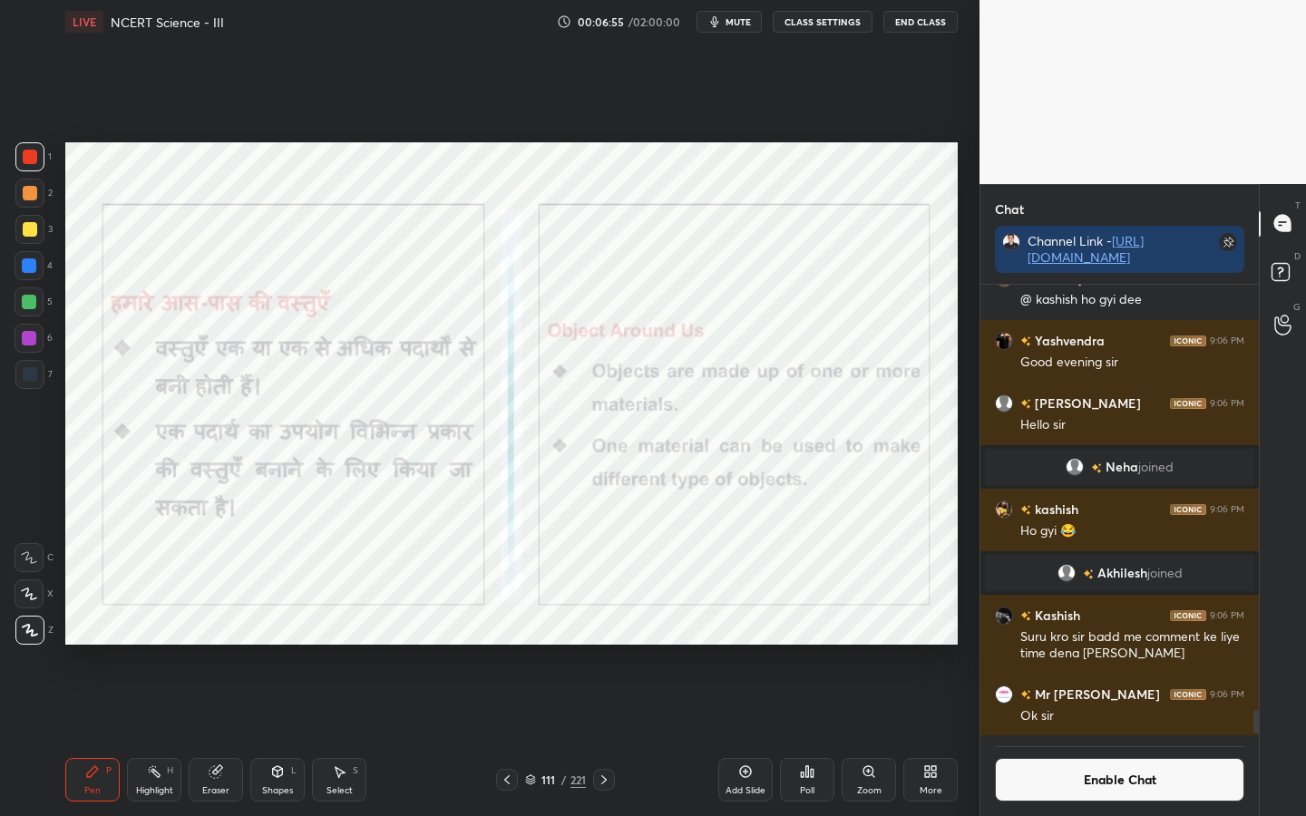
click at [229, 645] on div "Eraser" at bounding box center [216, 780] width 54 height 44
drag, startPoint x: 28, startPoint y: 632, endPoint x: 54, endPoint y: 629, distance: 25.7
click at [30, 632] on span "Erase all" at bounding box center [28, 630] width 27 height 13
click at [217, 645] on div "Eraser" at bounding box center [215, 790] width 27 height 9
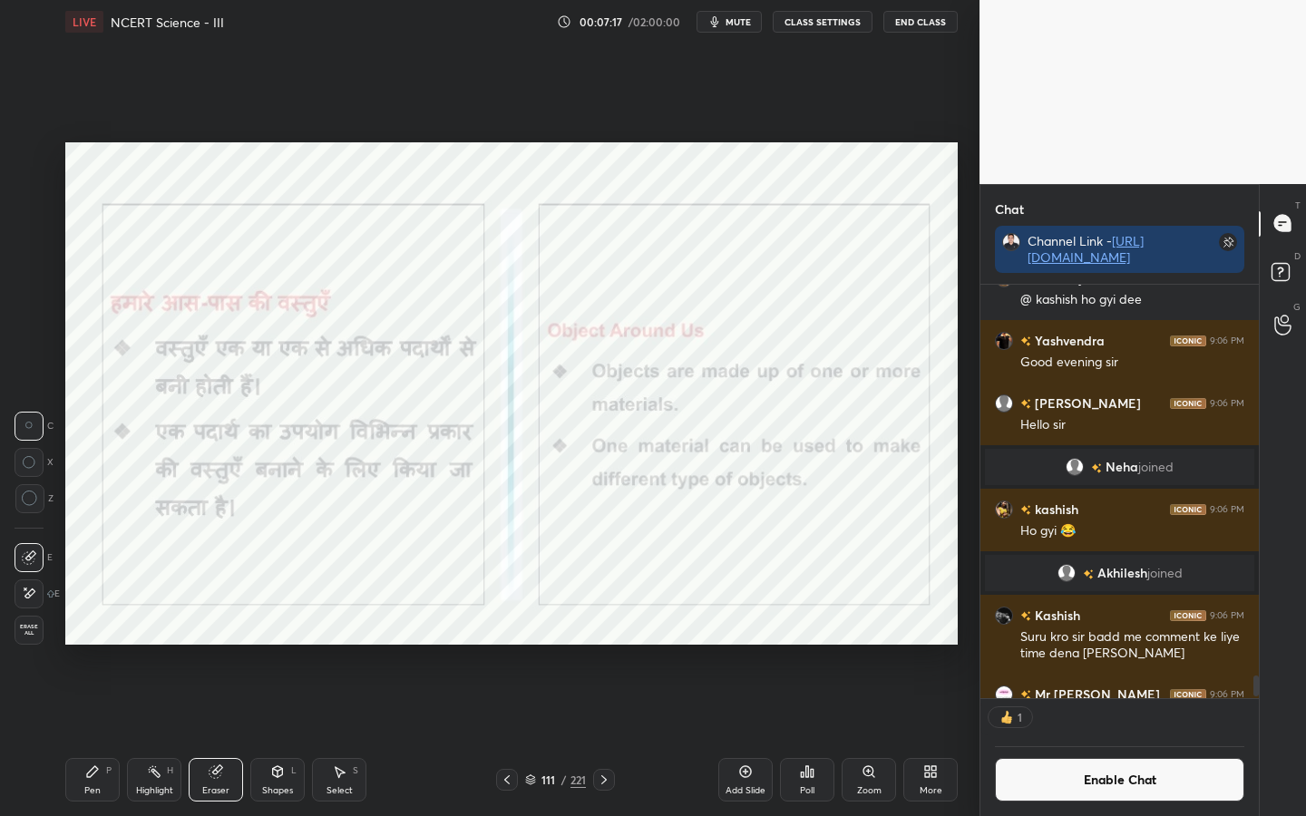
drag, startPoint x: 34, startPoint y: 632, endPoint x: 63, endPoint y: 622, distance: 29.8
click at [34, 632] on span "Erase all" at bounding box center [28, 630] width 27 height 13
click at [1083, 645] on button "Enable Chat" at bounding box center [1119, 780] width 249 height 44
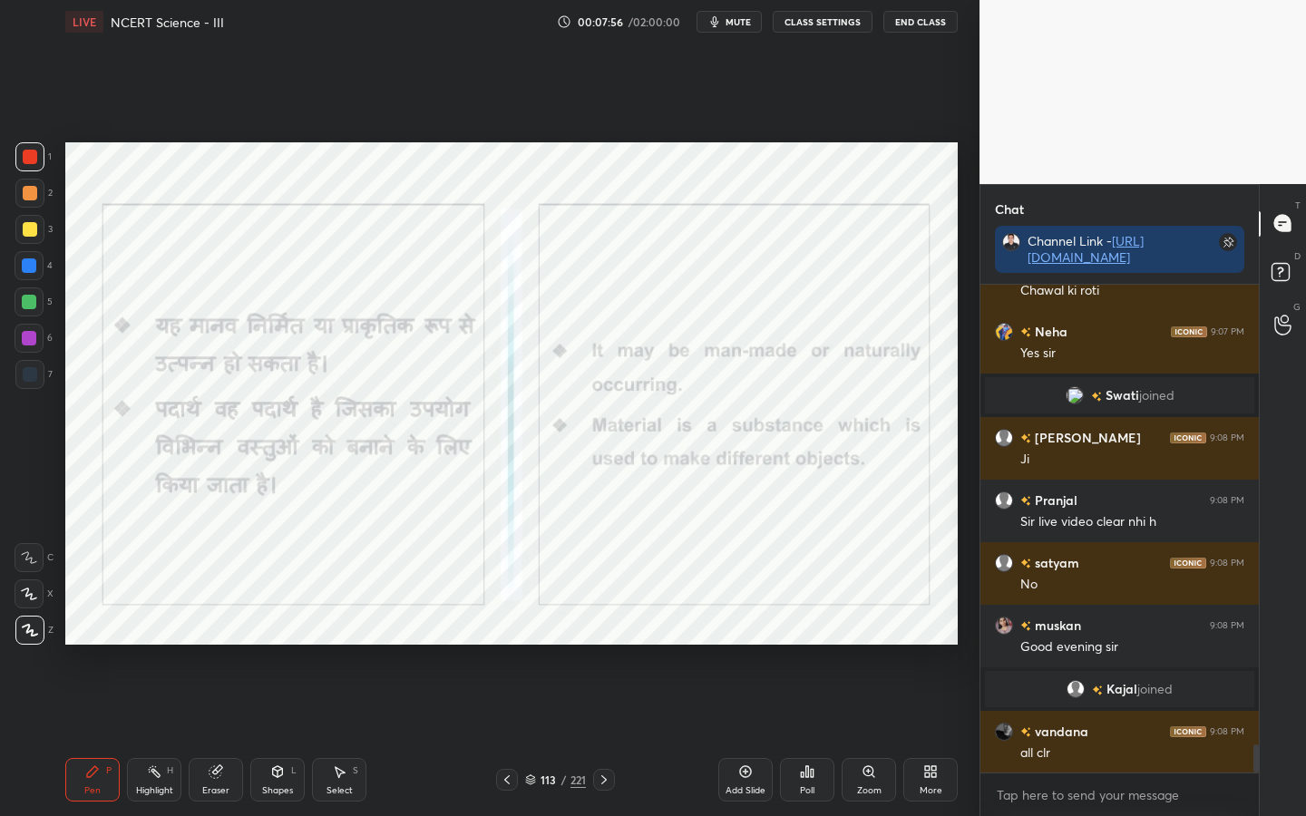
scroll to position [8003, 0]
drag, startPoint x: 223, startPoint y: 780, endPoint x: 216, endPoint y: 771, distance: 11.6
click at [223, 645] on div "Eraser" at bounding box center [216, 780] width 54 height 44
click at [30, 636] on div "Erase all" at bounding box center [29, 630] width 29 height 29
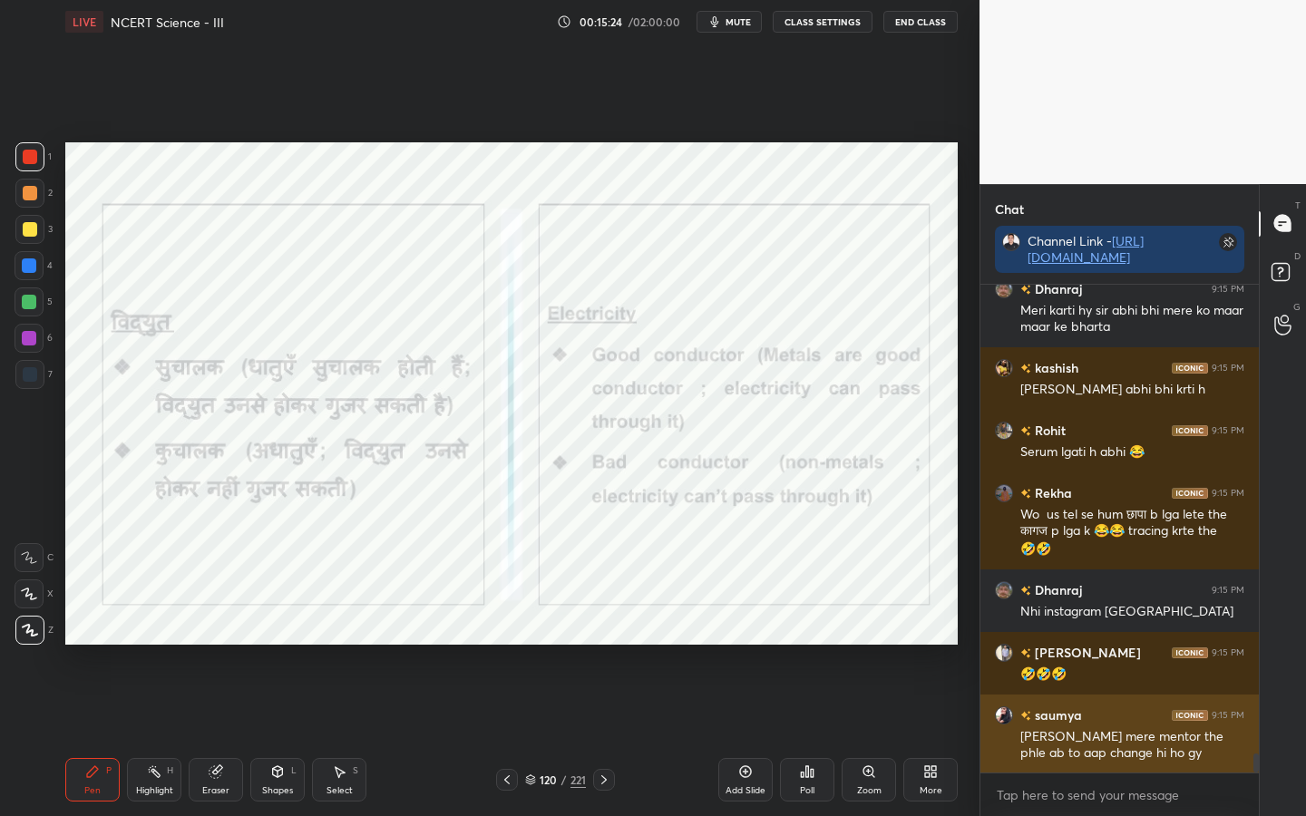
scroll to position [12087, 0]
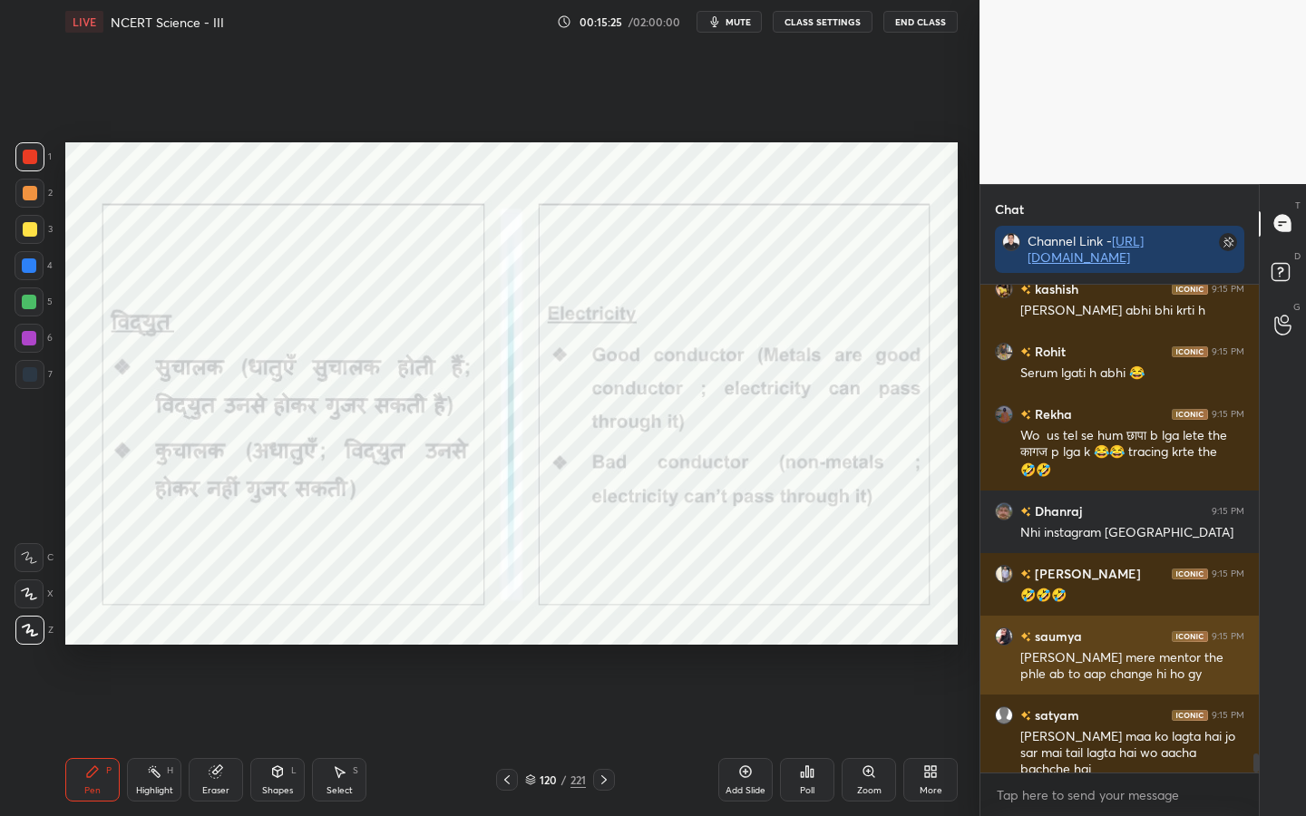
click at [1058, 634] on h6 "saumya" at bounding box center [1056, 636] width 51 height 19
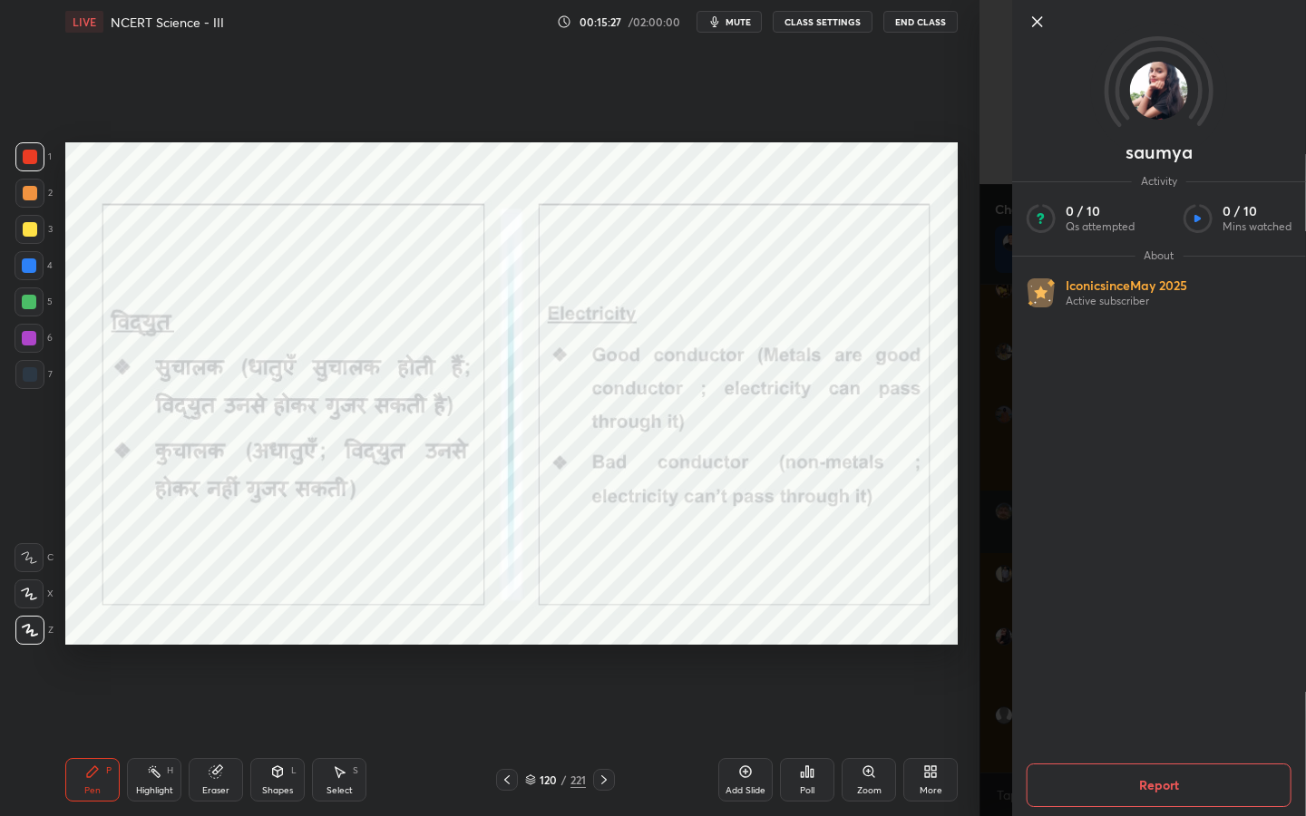
click at [966, 520] on div "1 2 3 4 5 6 7 C X Z C X Z E E Erase all H H LIVE NCERT Science - III 00:15:27 /…" at bounding box center [490, 408] width 980 height 816
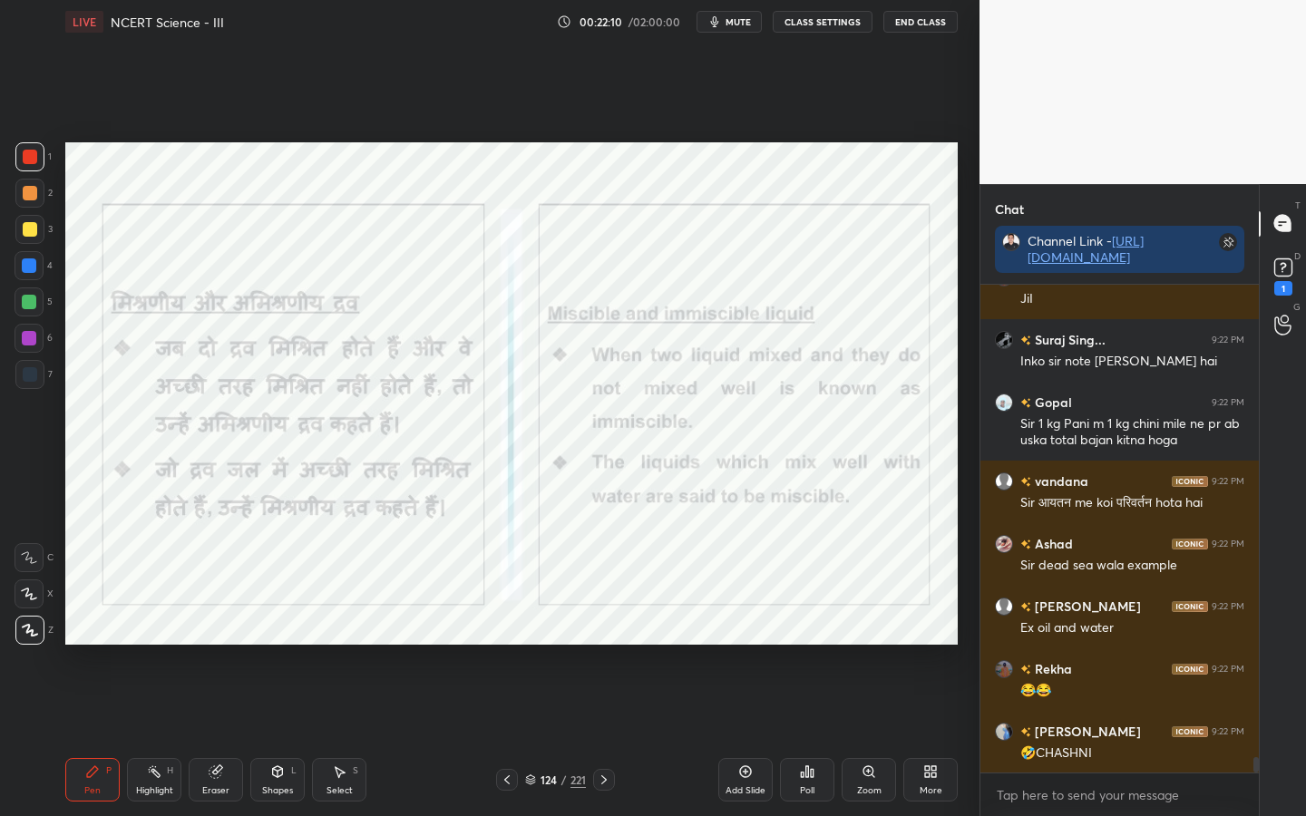
scroll to position [14967, 0]
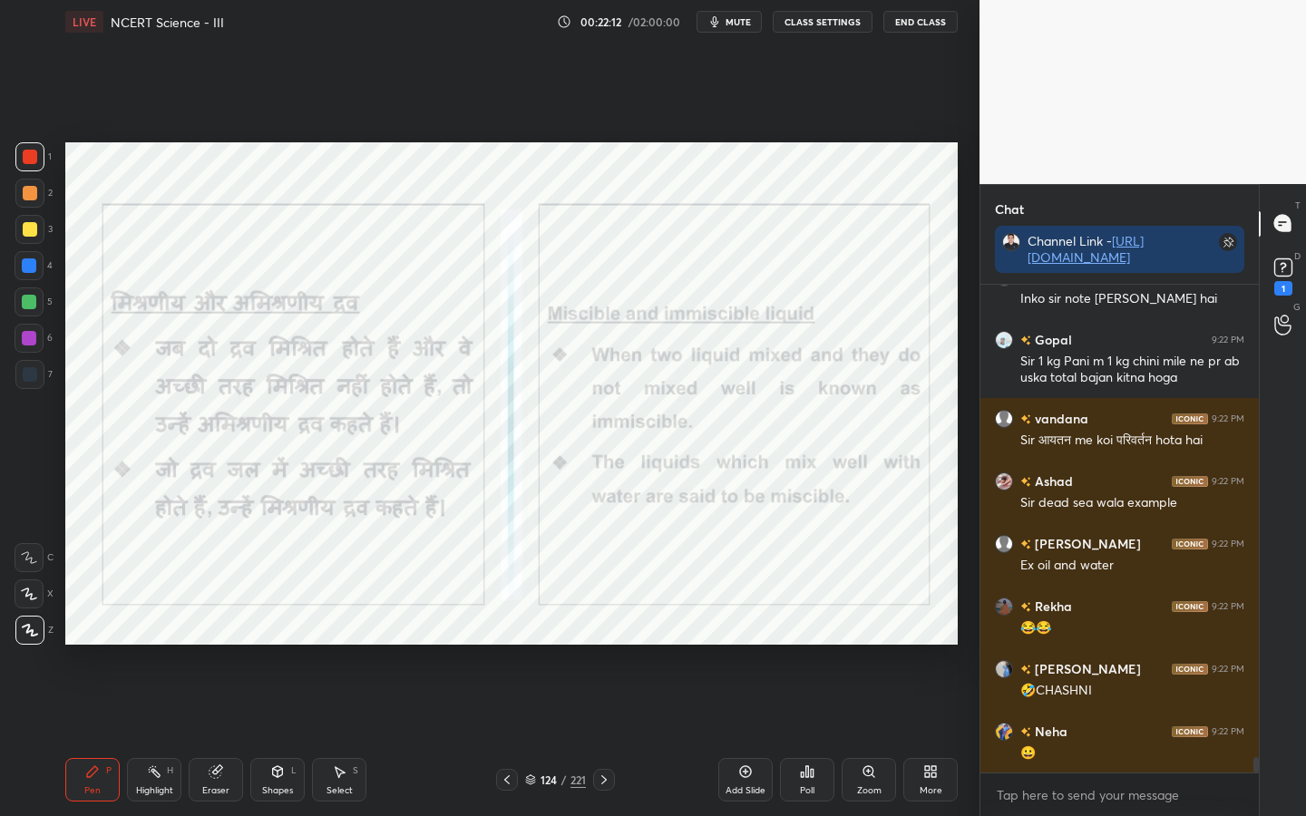
click at [218, 645] on icon at bounding box center [216, 772] width 12 height 12
drag, startPoint x: 33, startPoint y: 636, endPoint x: 54, endPoint y: 615, distance: 30.2
click at [33, 636] on span "Erase all" at bounding box center [28, 630] width 27 height 13
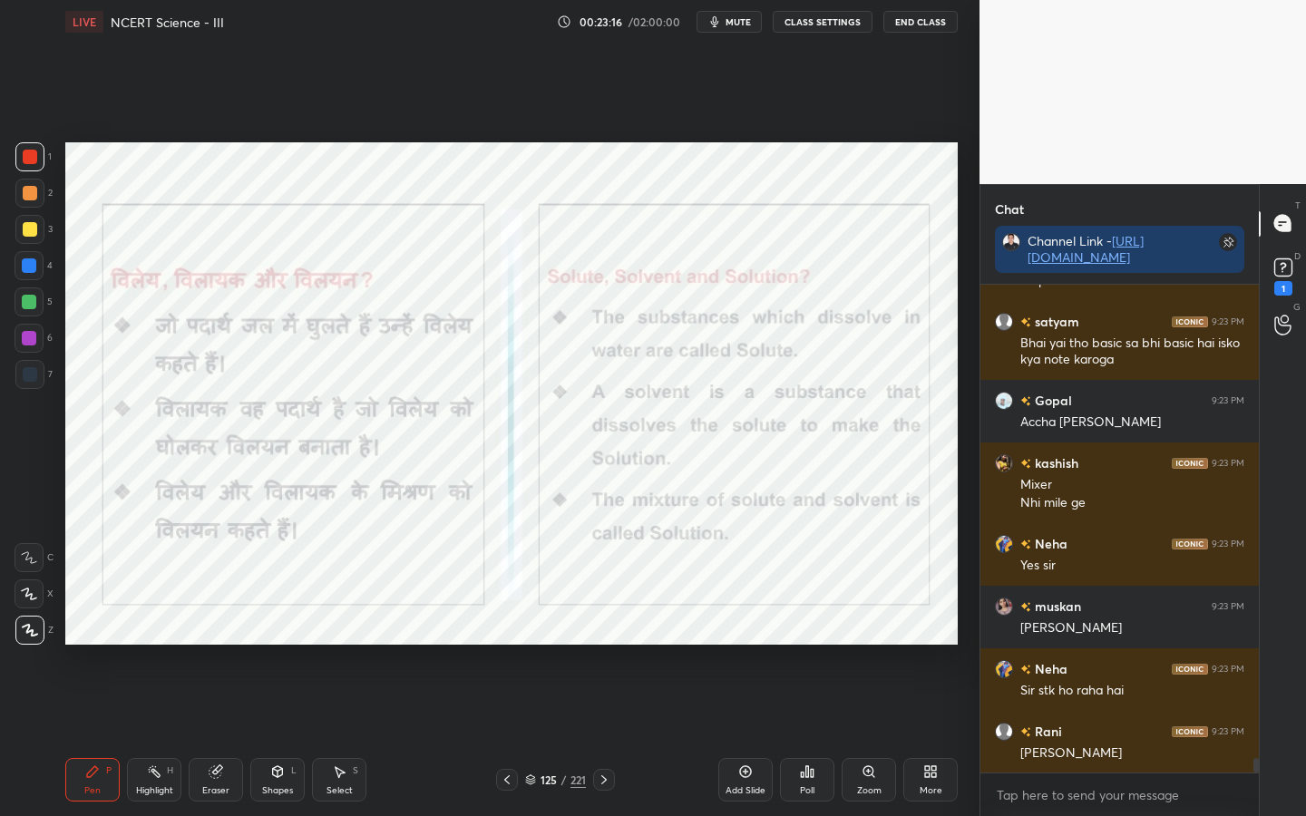
scroll to position [15815, 0]
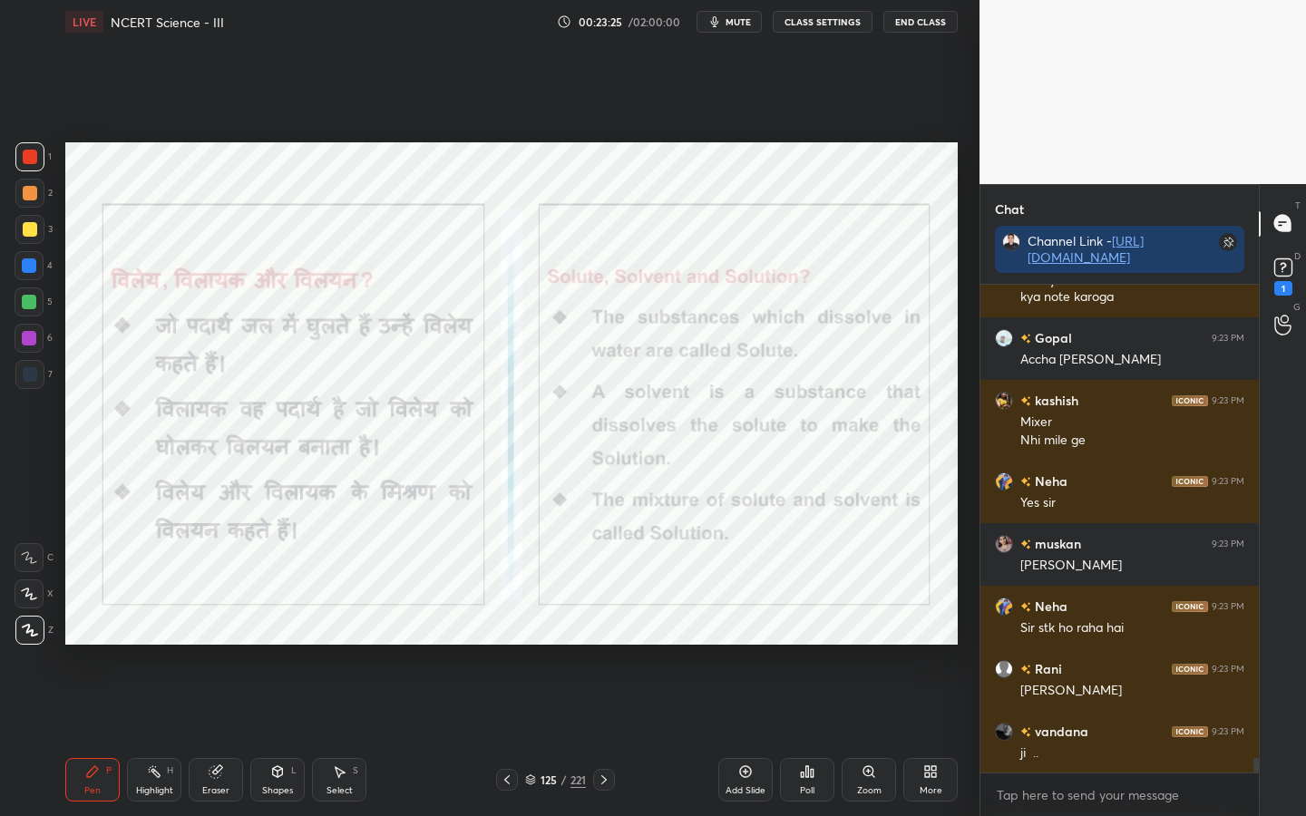
click at [218, 645] on div "Eraser" at bounding box center [215, 790] width 27 height 9
click at [24, 633] on span "Erase all" at bounding box center [28, 630] width 27 height 13
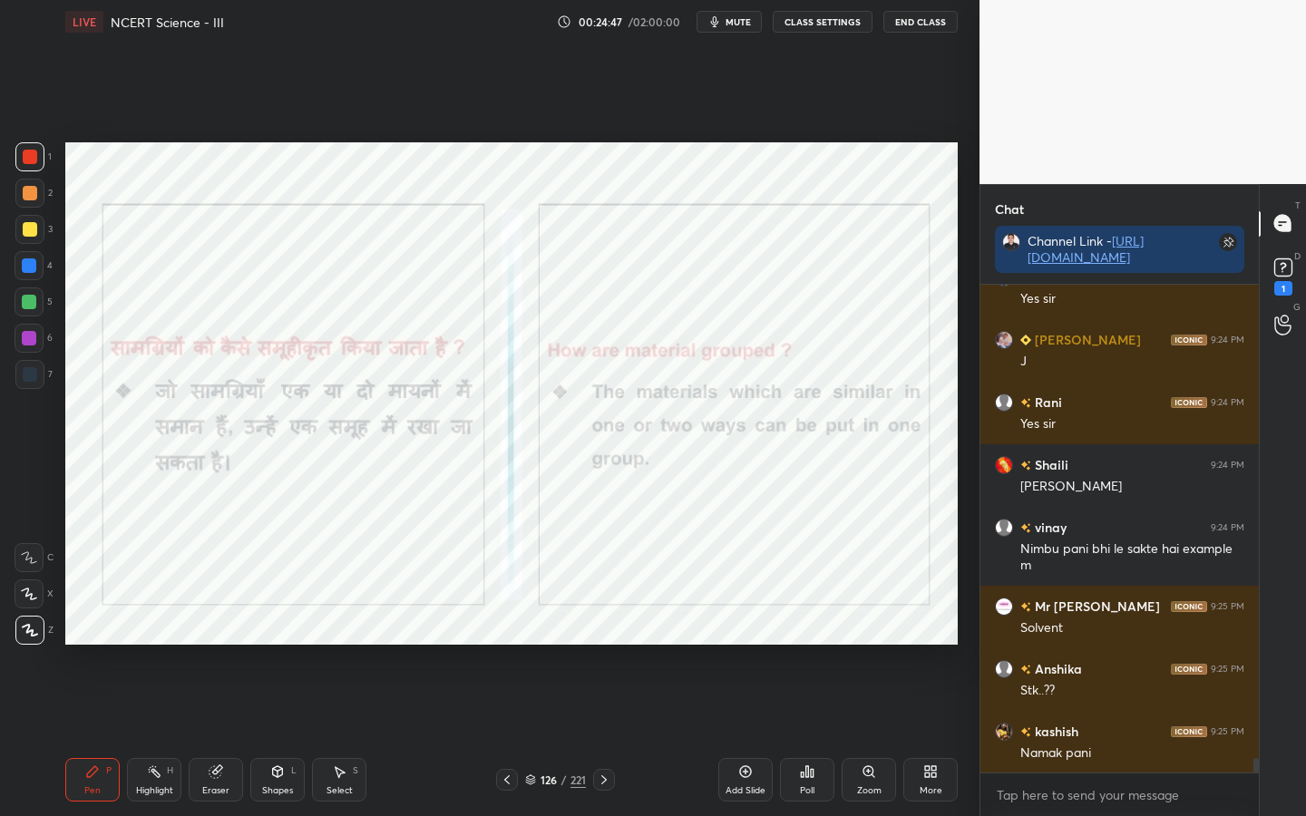
scroll to position [16309, 0]
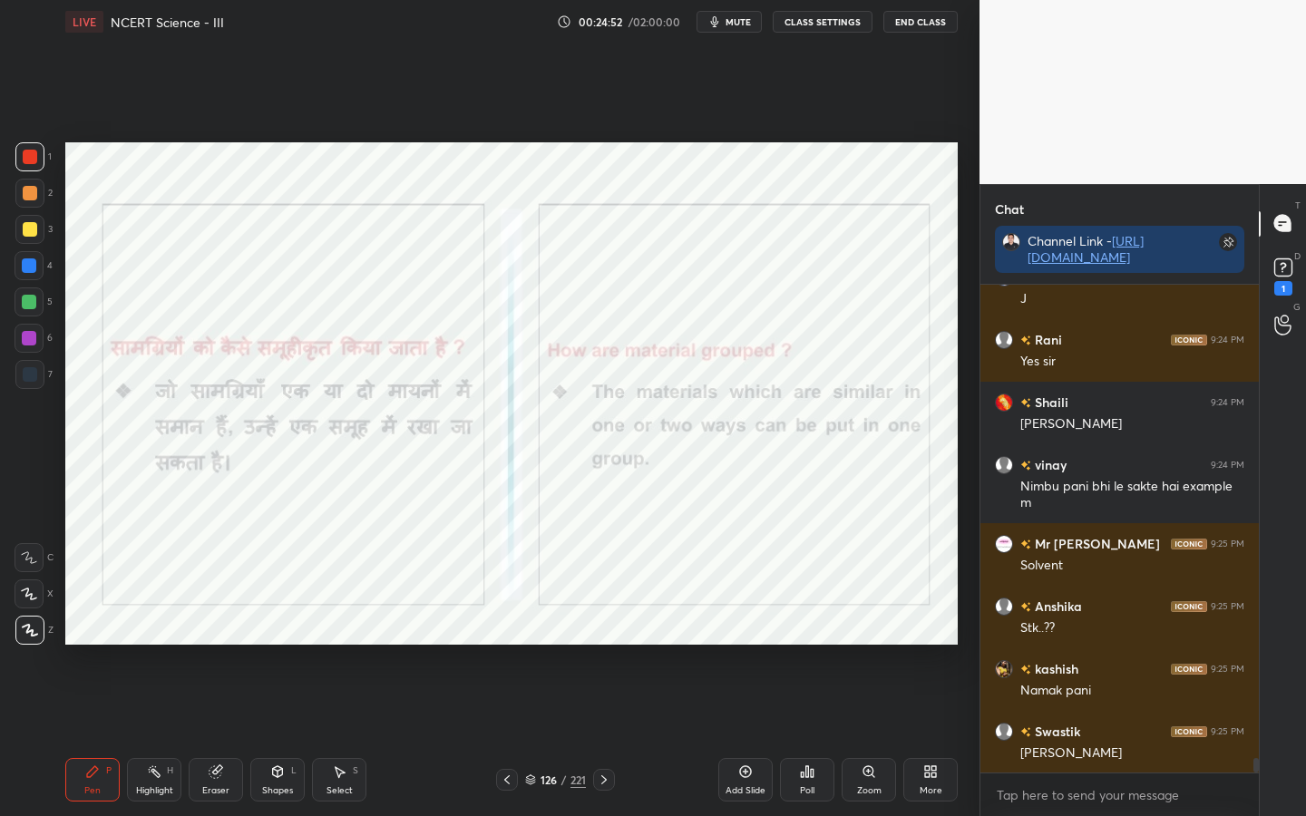
click at [215, 645] on div "Eraser" at bounding box center [216, 780] width 54 height 44
click at [34, 633] on span "Erase all" at bounding box center [28, 630] width 27 height 13
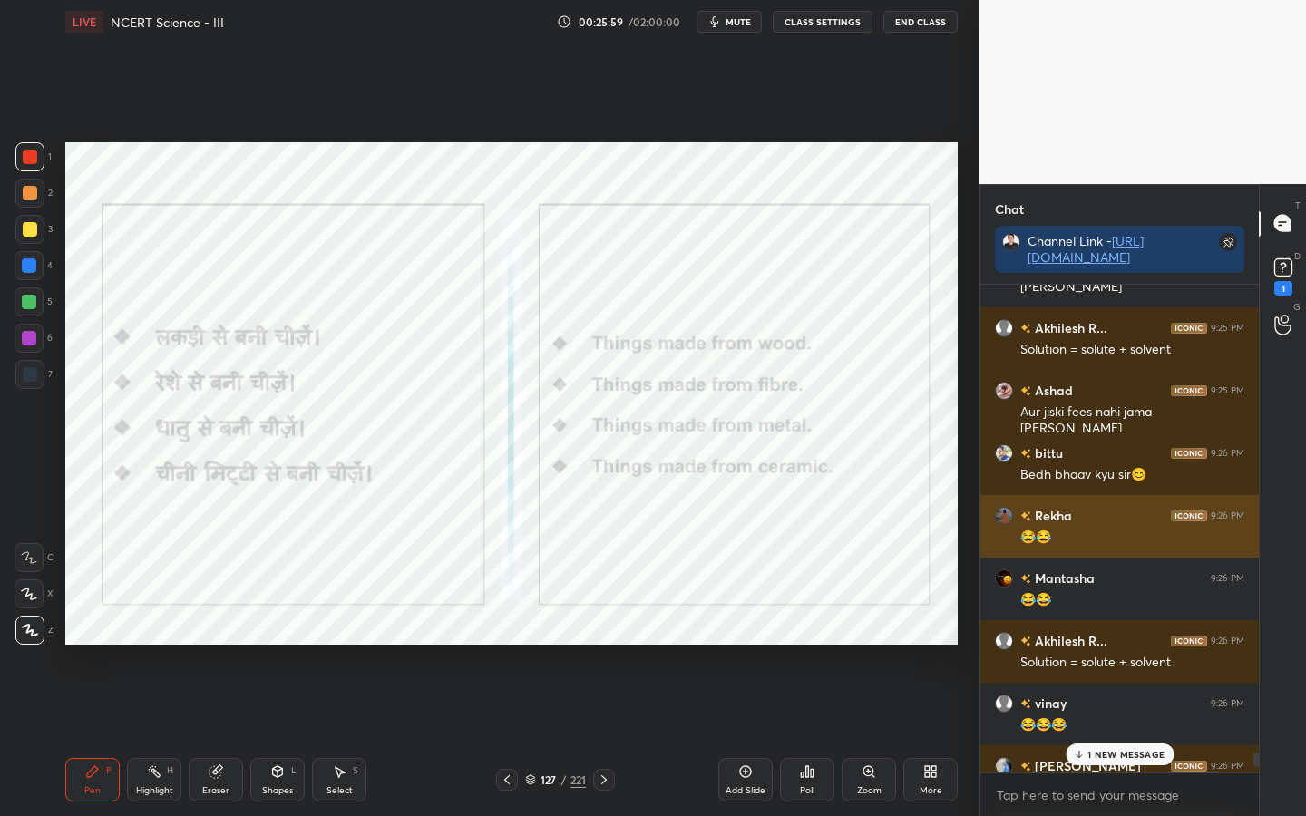
scroll to position [17103, 0]
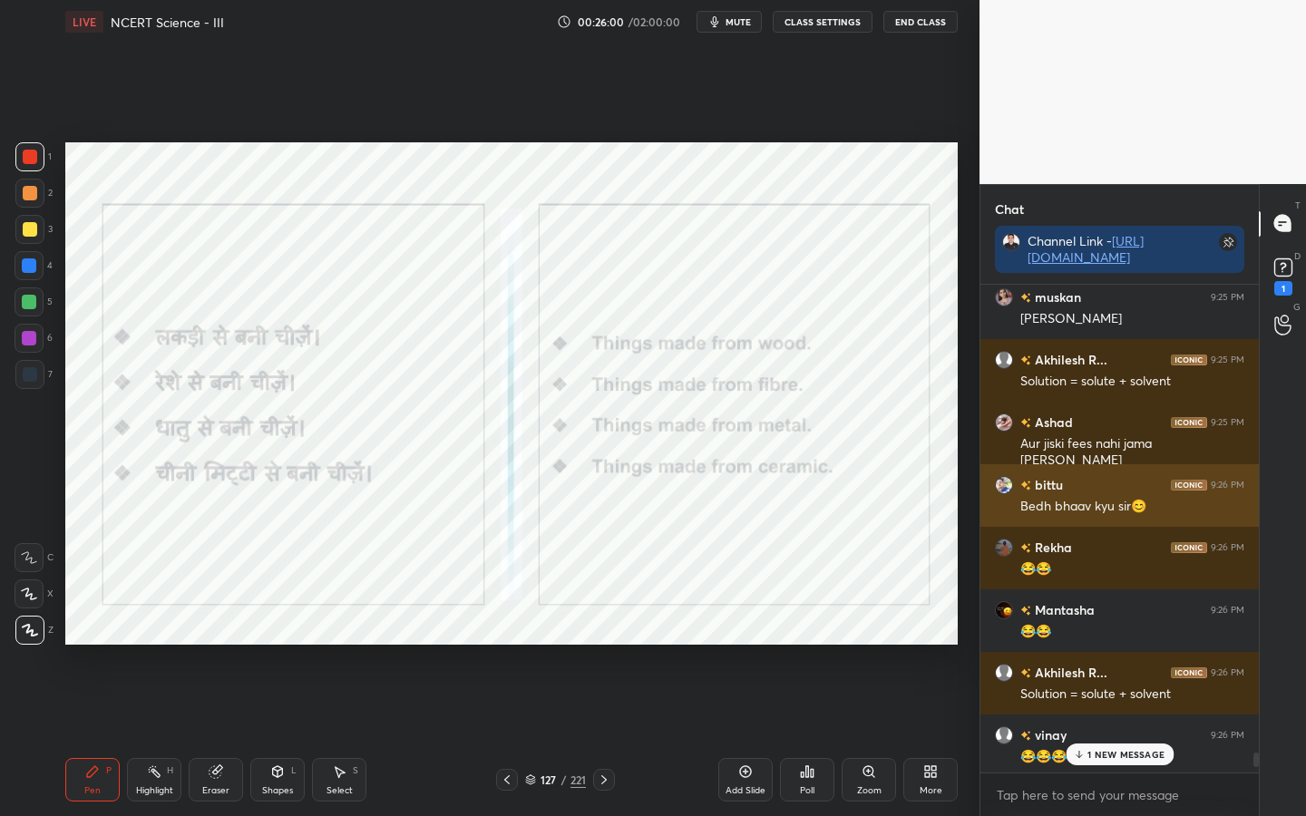
click at [1057, 488] on h6 "bittu" at bounding box center [1047, 484] width 32 height 19
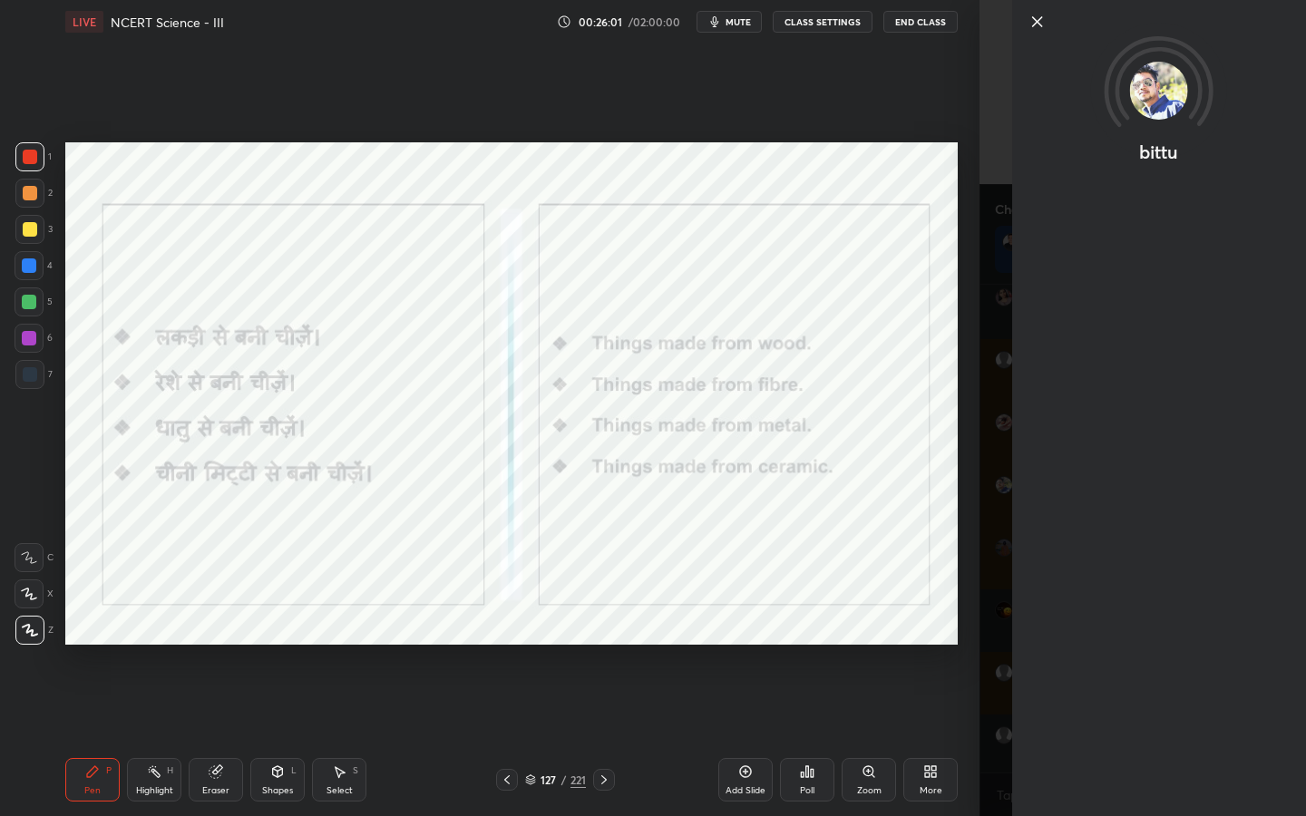
click at [962, 483] on div "Setting up your live class Poll for secs No correct answer Start poll" at bounding box center [511, 394] width 907 height 700
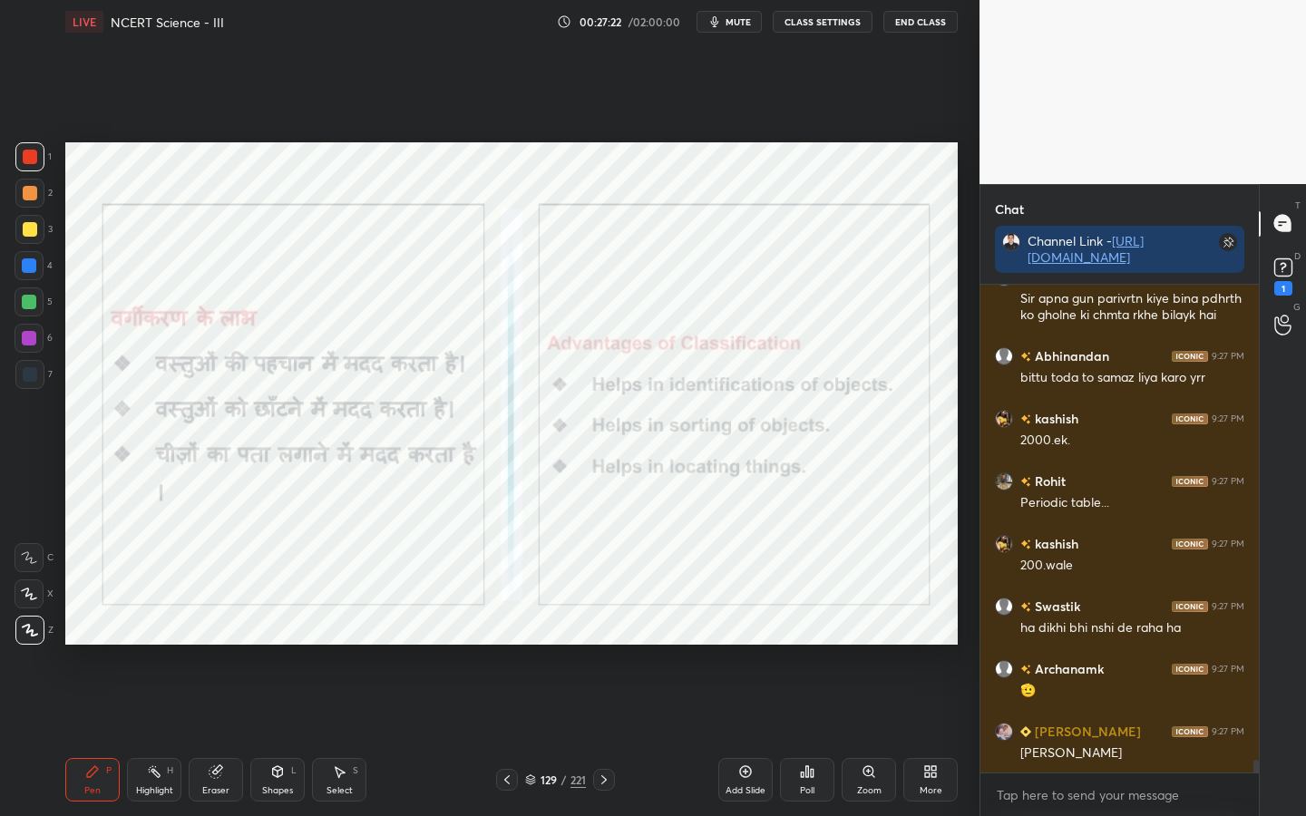
scroll to position [18016, 0]
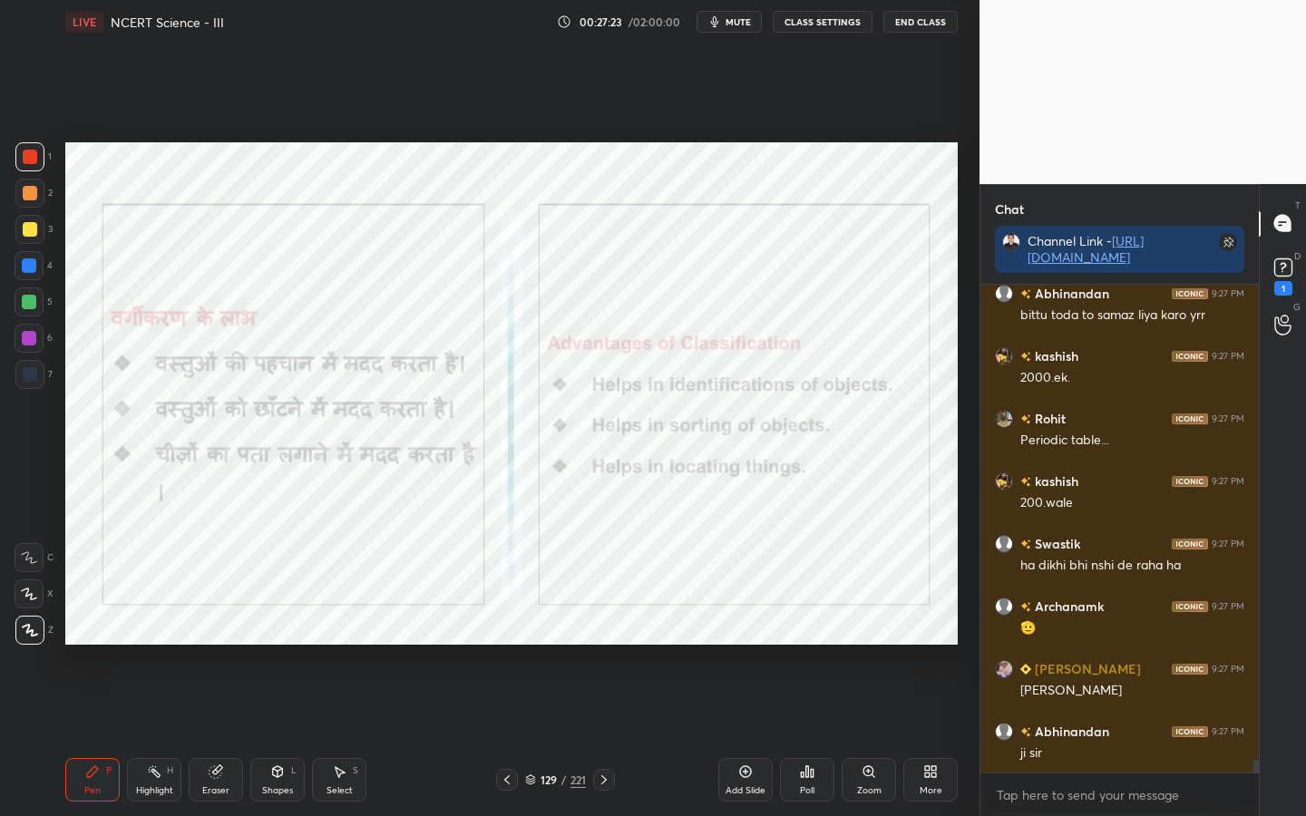
drag, startPoint x: 217, startPoint y: 782, endPoint x: 166, endPoint y: 737, distance: 67.5
click at [217, 645] on div "Eraser" at bounding box center [216, 780] width 54 height 44
click at [25, 622] on div "Erase all" at bounding box center [29, 630] width 29 height 29
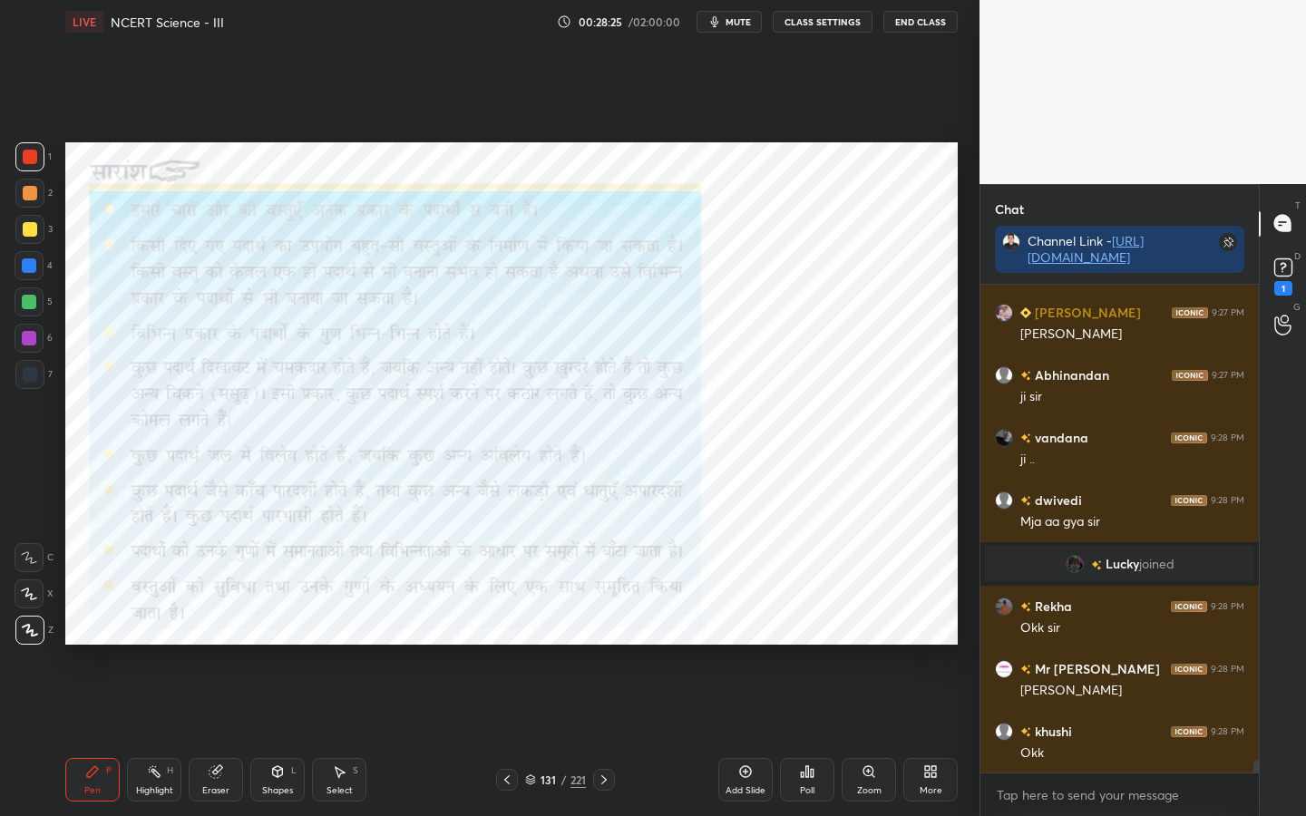
scroll to position [18007, 0]
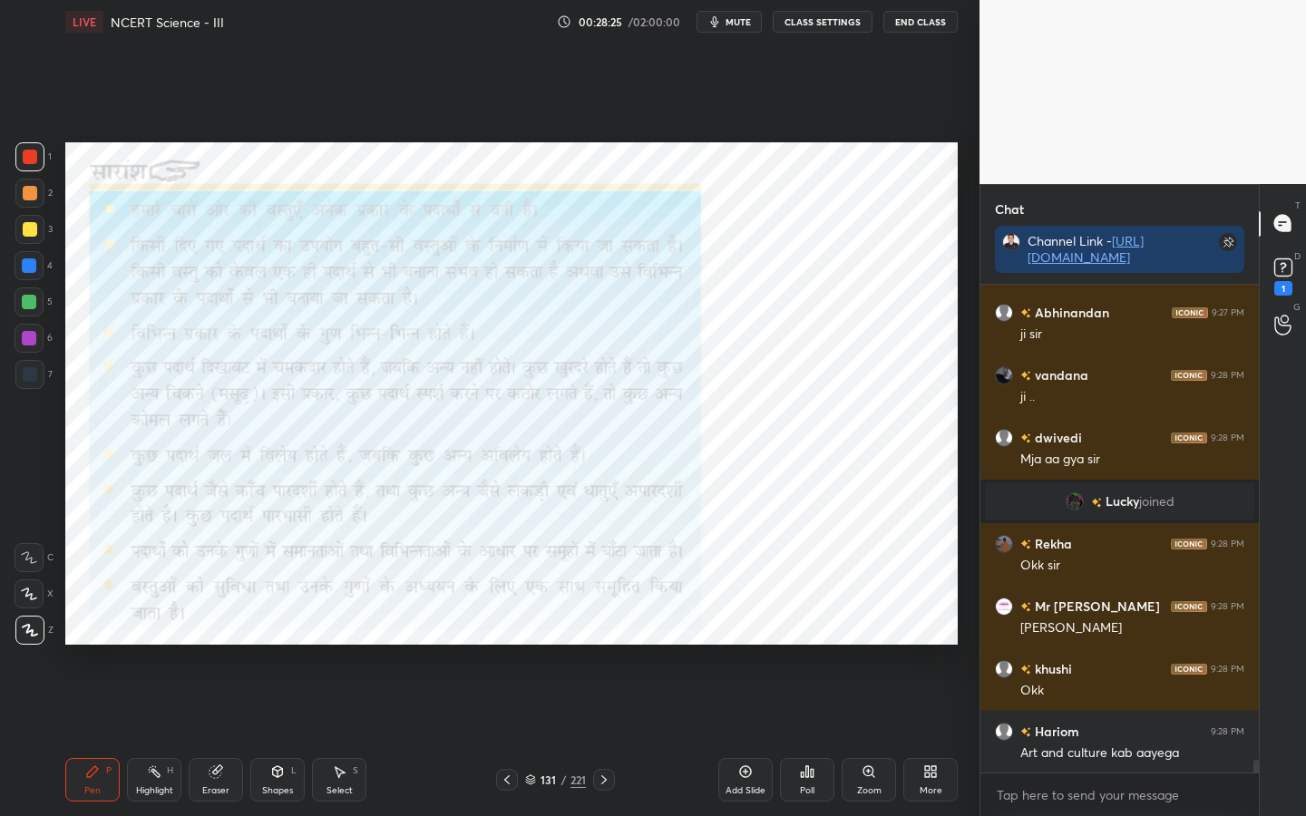
click at [224, 645] on div "Eraser" at bounding box center [215, 790] width 27 height 9
drag, startPoint x: 30, startPoint y: 633, endPoint x: 45, endPoint y: 620, distance: 20.6
click at [30, 633] on span "Erase all" at bounding box center [28, 630] width 27 height 13
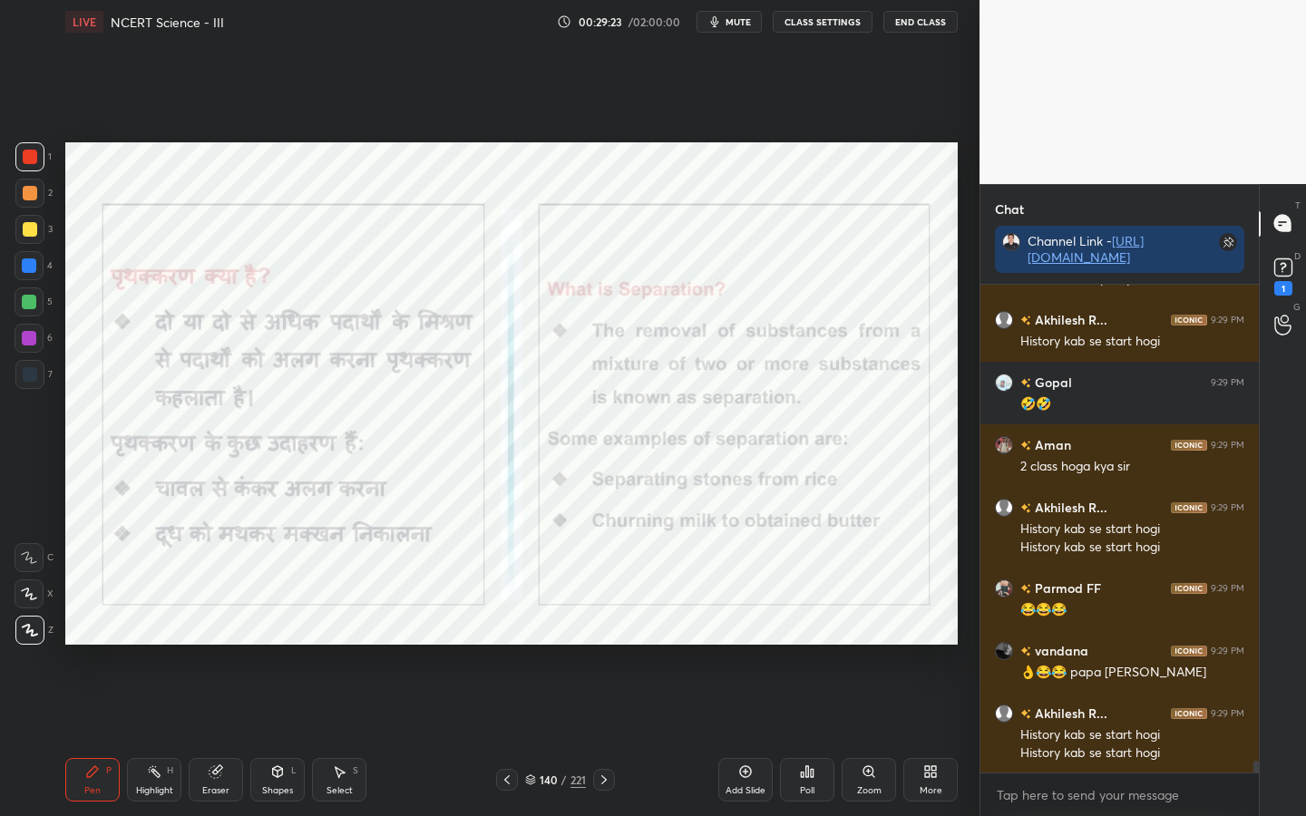
scroll to position [19565, 0]
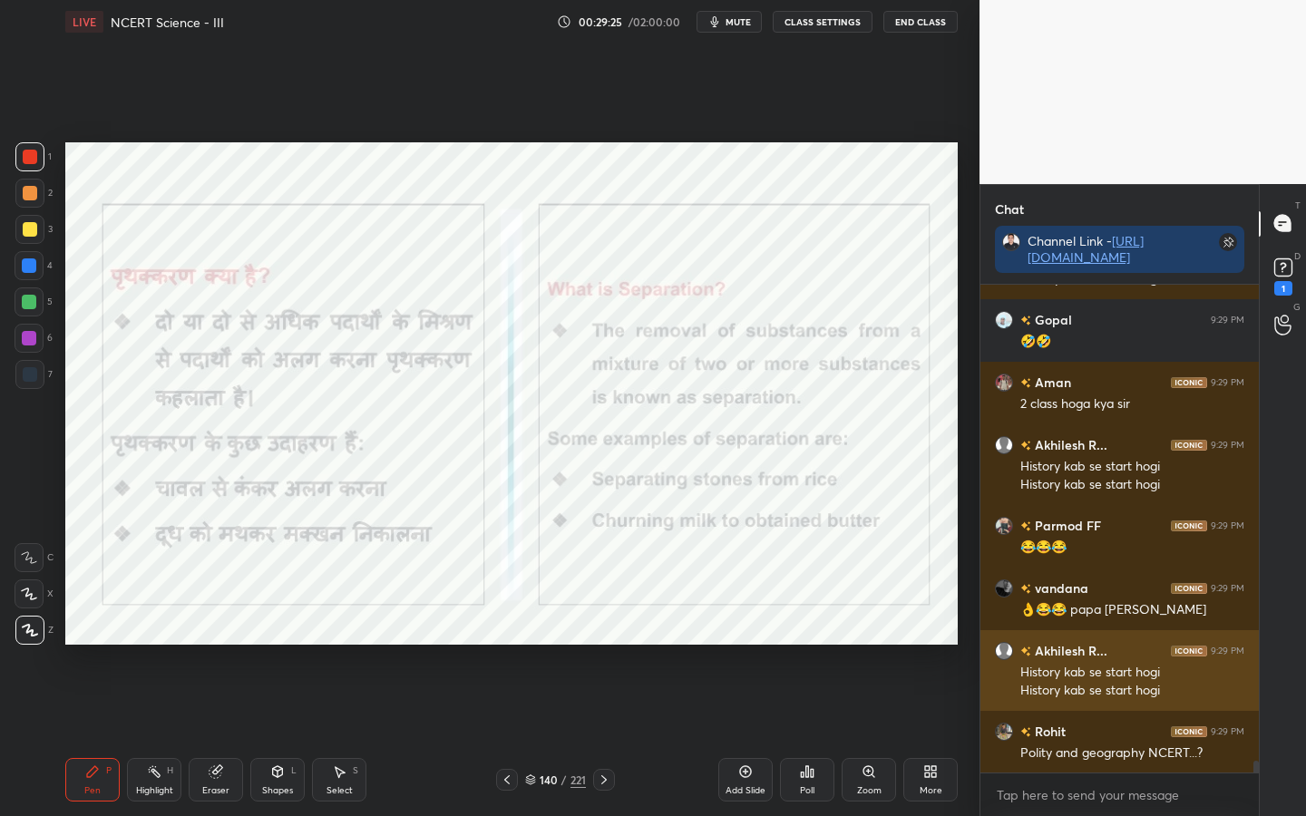
click at [1065, 645] on div "Rohit 9:29 PM Polity and geography NCERT...?" at bounding box center [1120, 742] width 278 height 63
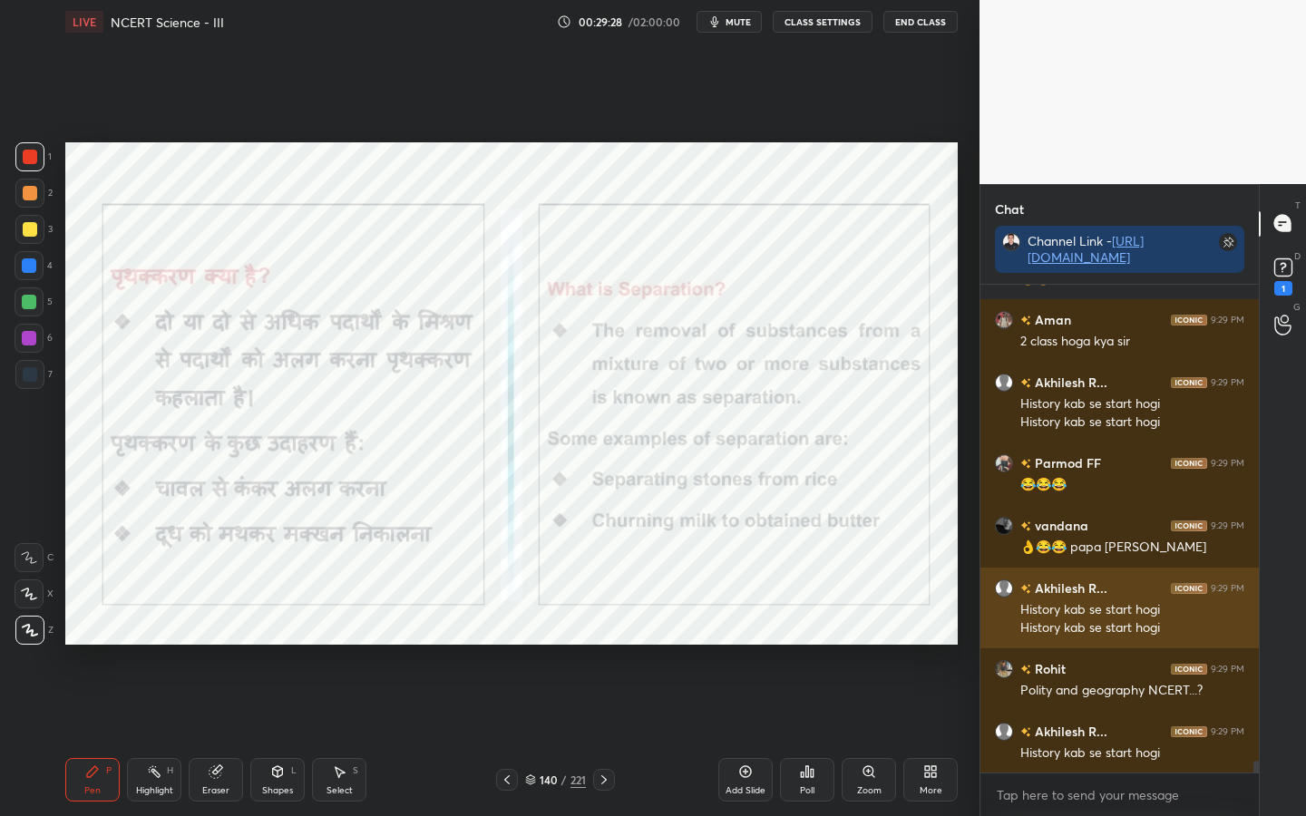
click at [1066, 587] on h6 "Akhilesh R..." at bounding box center [1069, 588] width 76 height 19
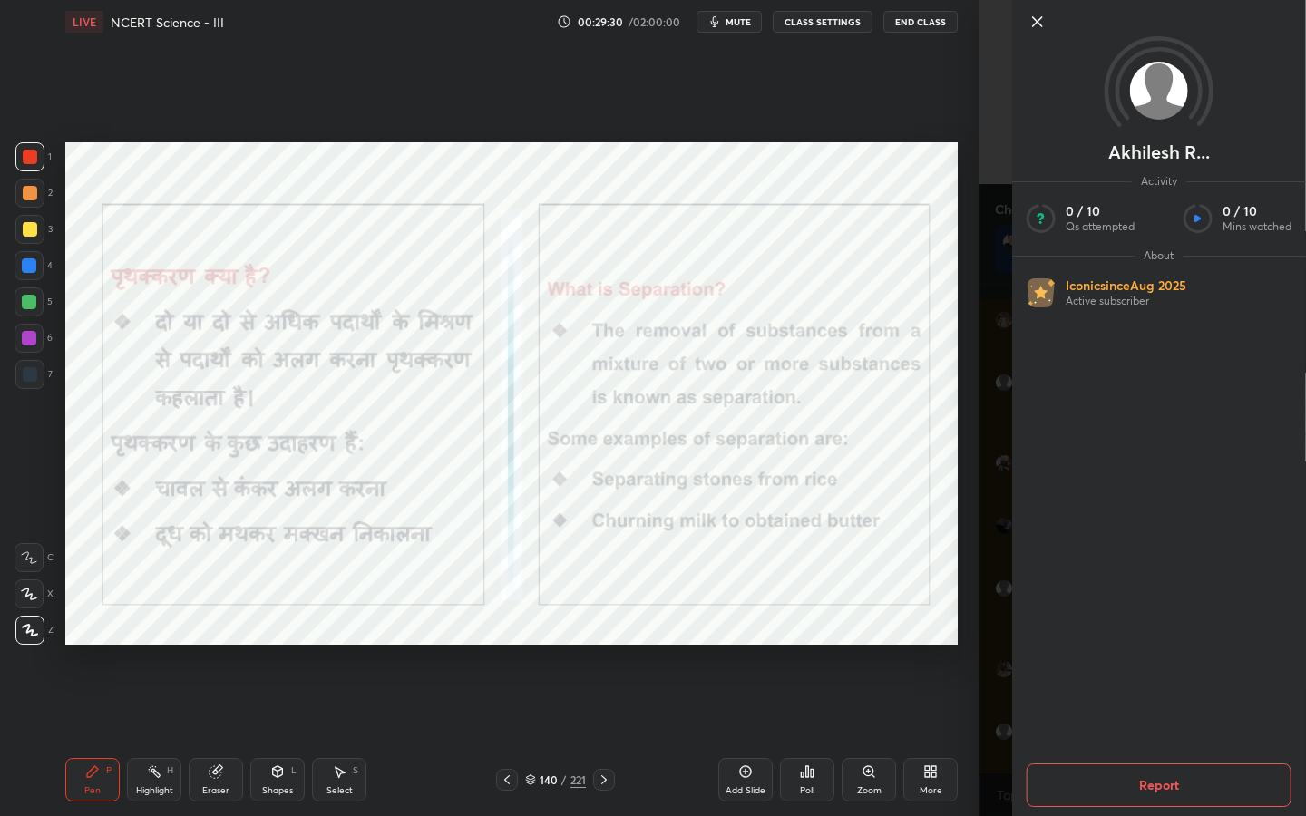
click at [1114, 645] on button "Report" at bounding box center [1159, 786] width 265 height 44
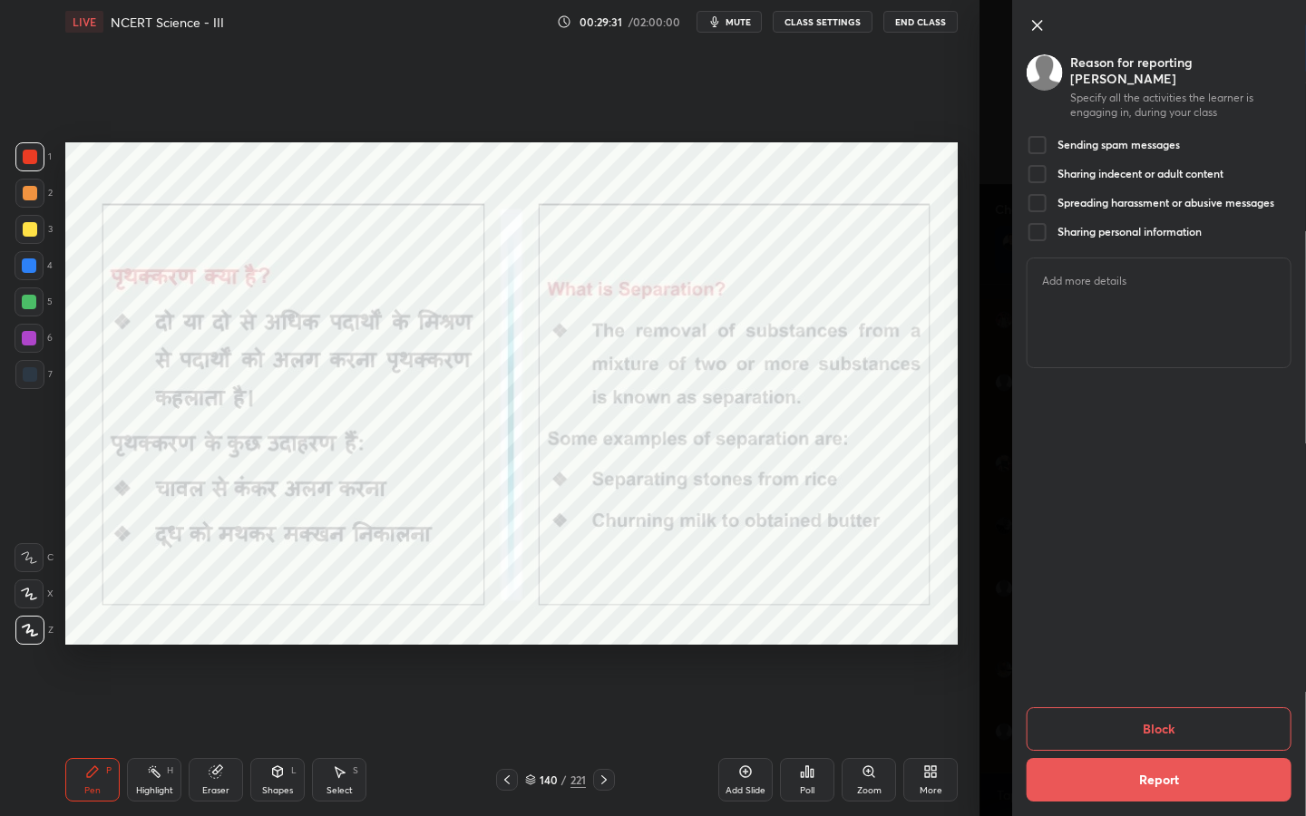
click at [1065, 138] on h5 "Sending spam messages" at bounding box center [1119, 145] width 122 height 15
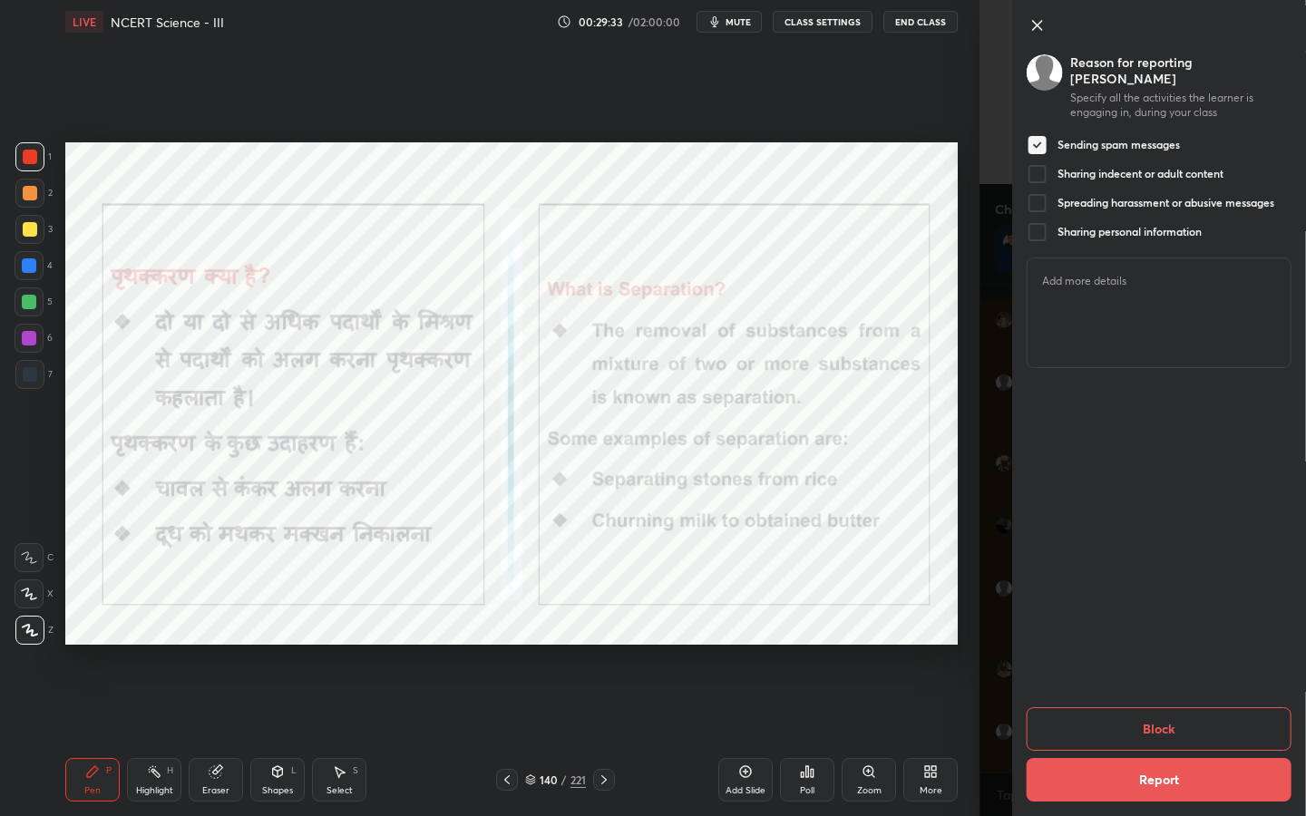
click at [1139, 645] on button "Block" at bounding box center [1159, 730] width 265 height 44
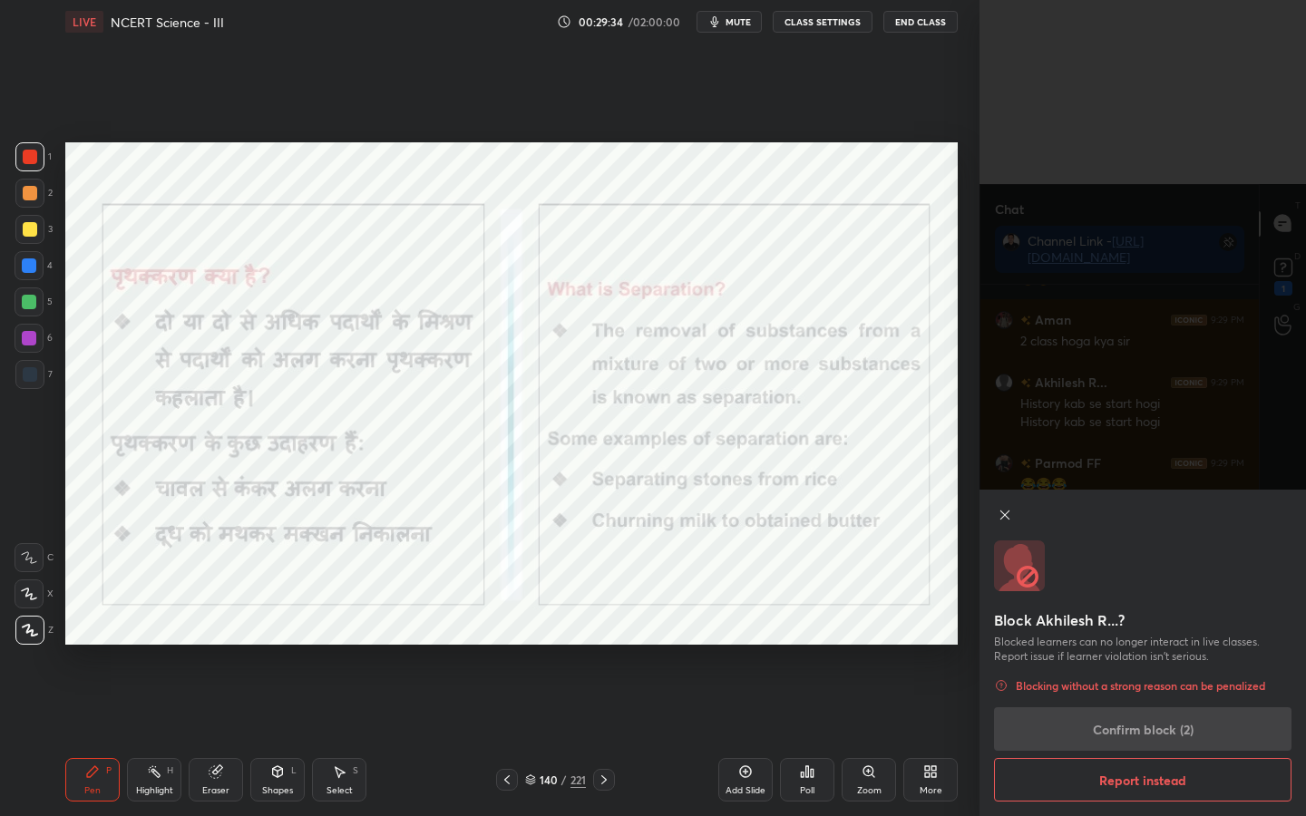
scroll to position [445, 273]
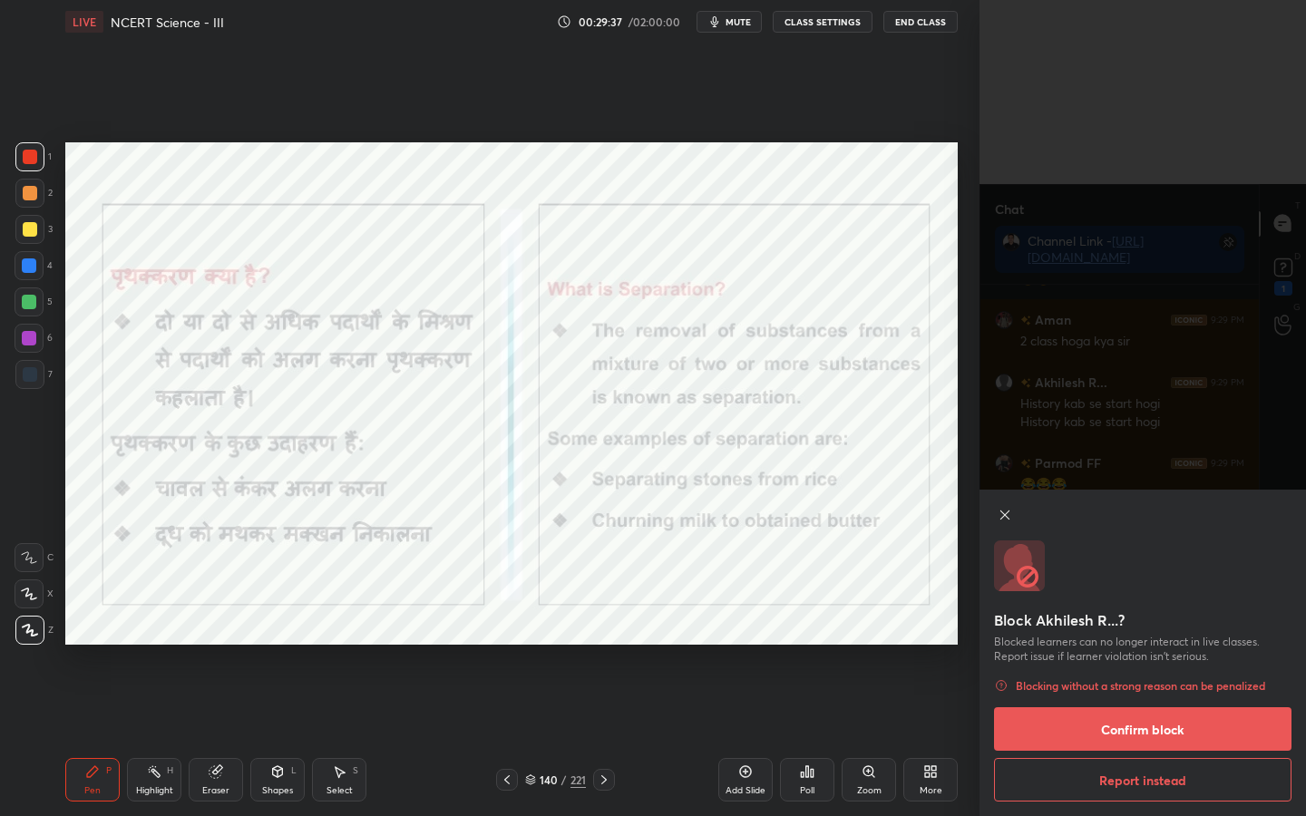
click at [1119, 645] on button "Confirm block" at bounding box center [1143, 730] width 298 height 44
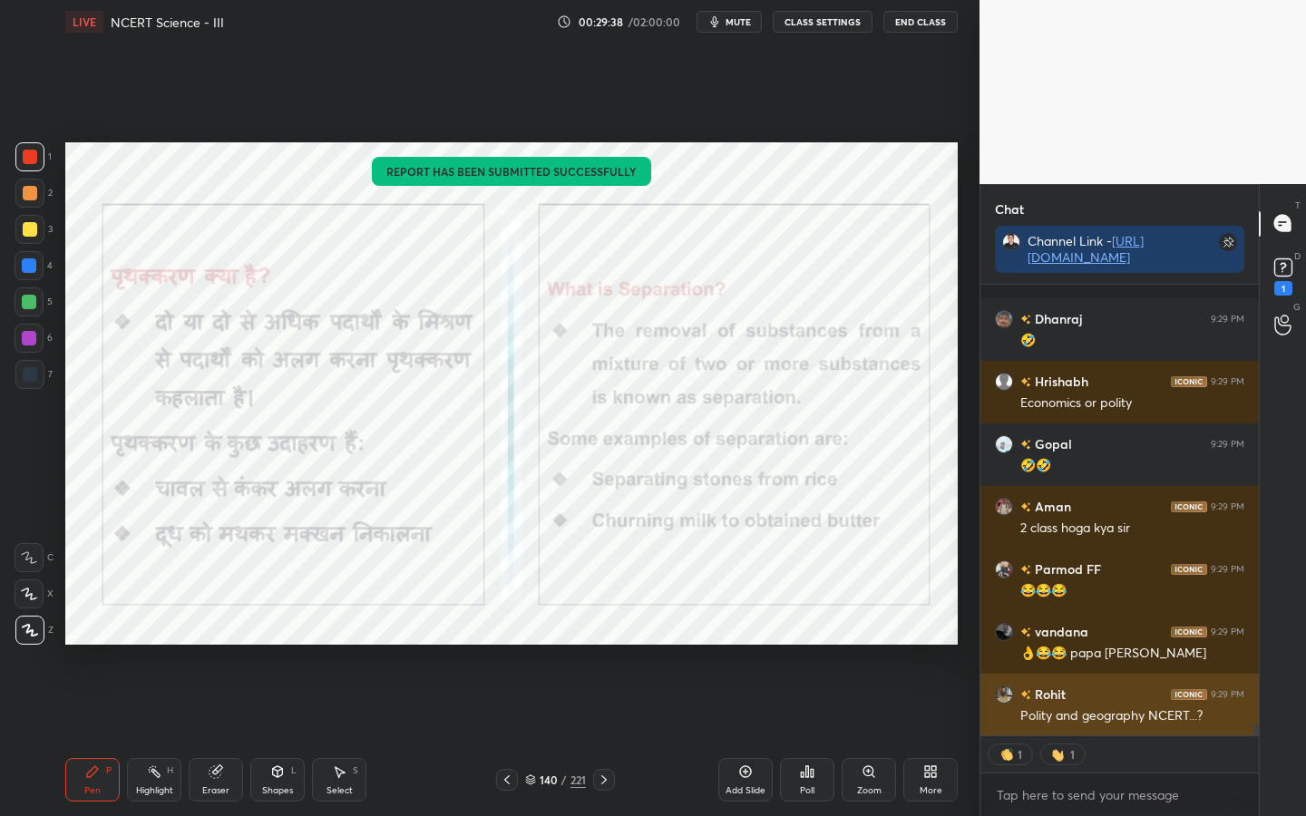
scroll to position [18781, 0]
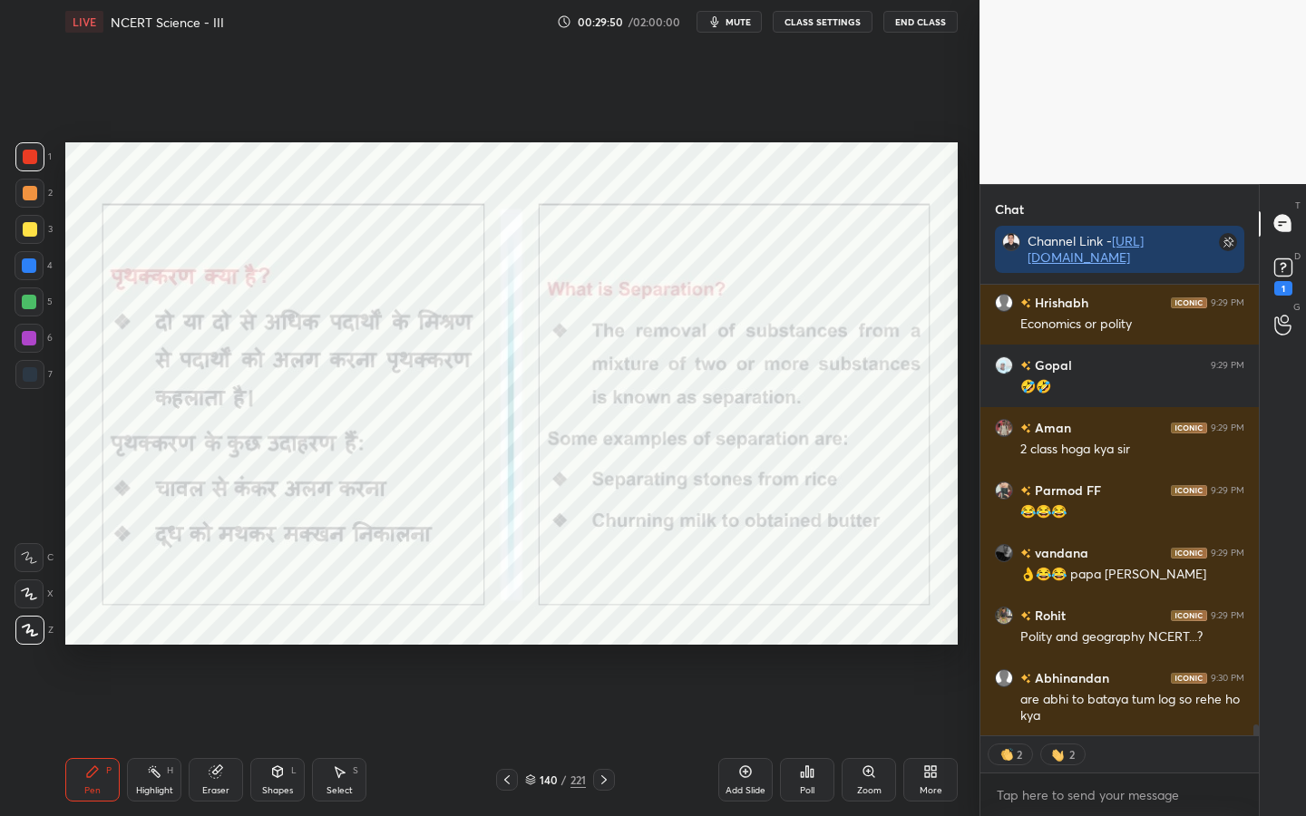
click at [217, 645] on icon at bounding box center [216, 772] width 15 height 15
click at [25, 630] on span "Erase all" at bounding box center [28, 630] width 27 height 13
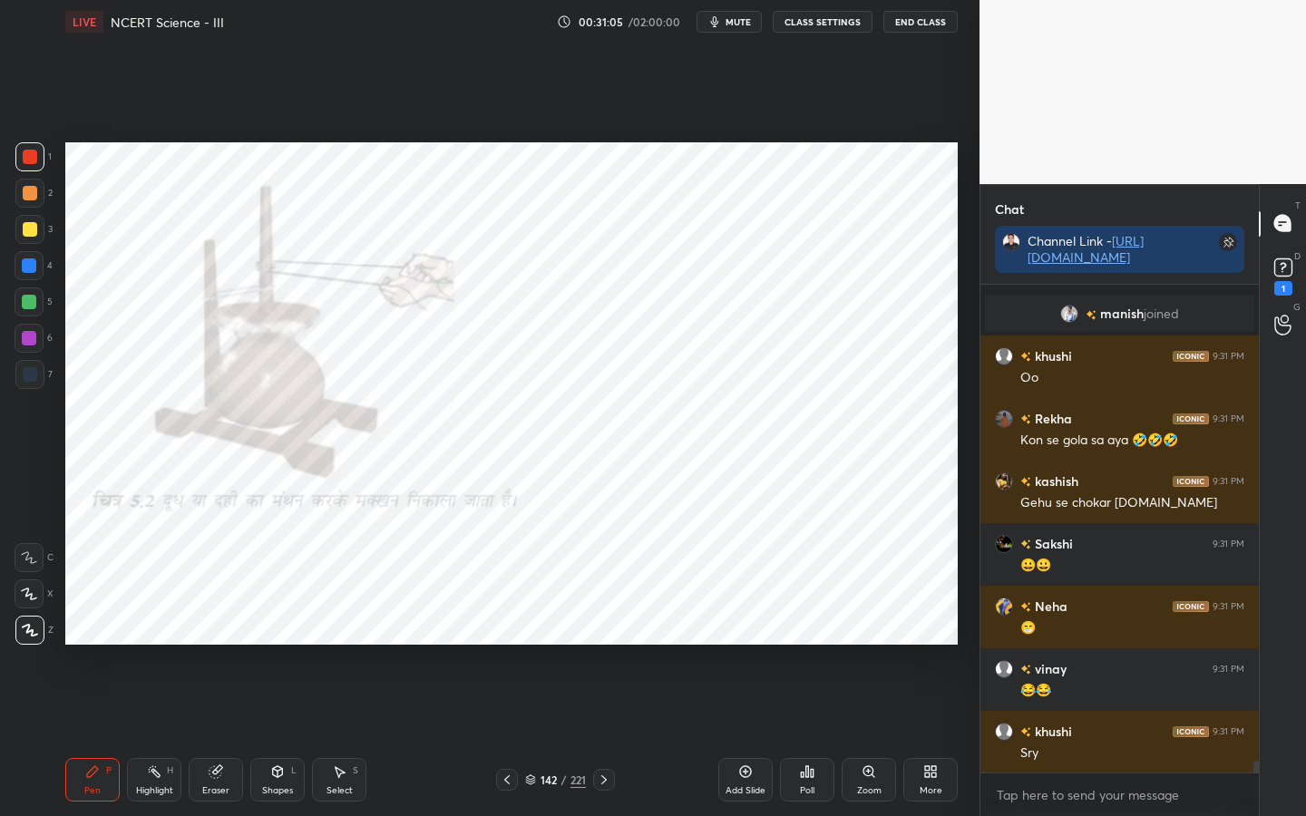
scroll to position [19656, 0]
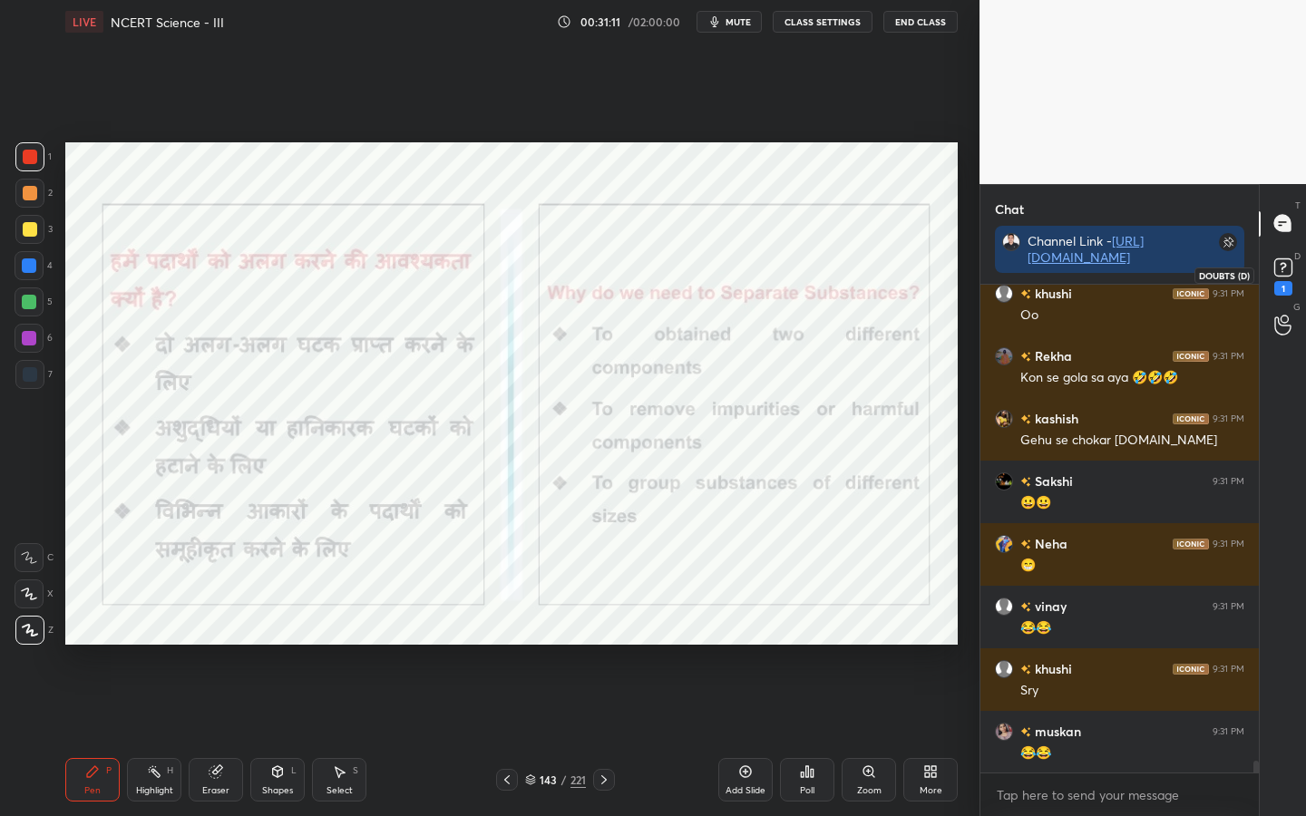
click at [1284, 267] on icon at bounding box center [1283, 265] width 6 height 7
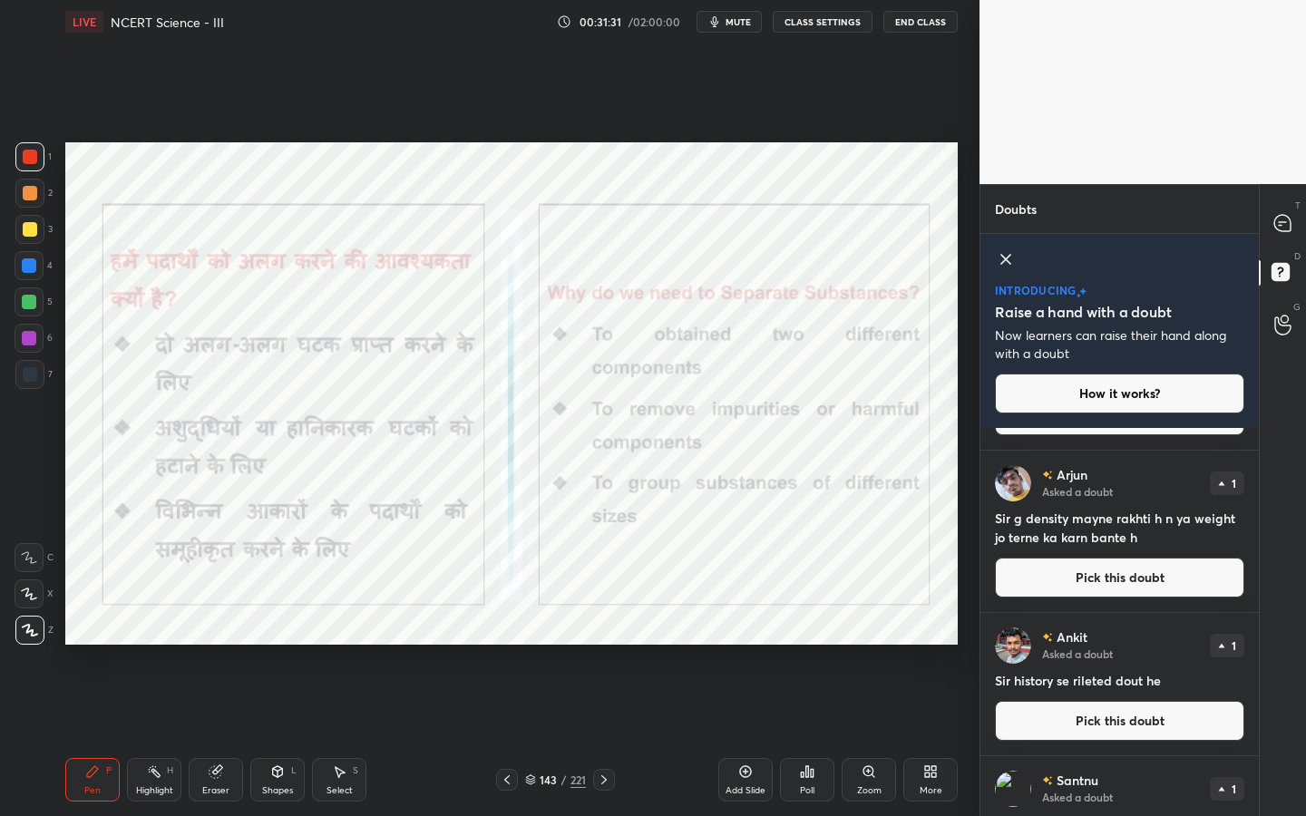
scroll to position [0, 0]
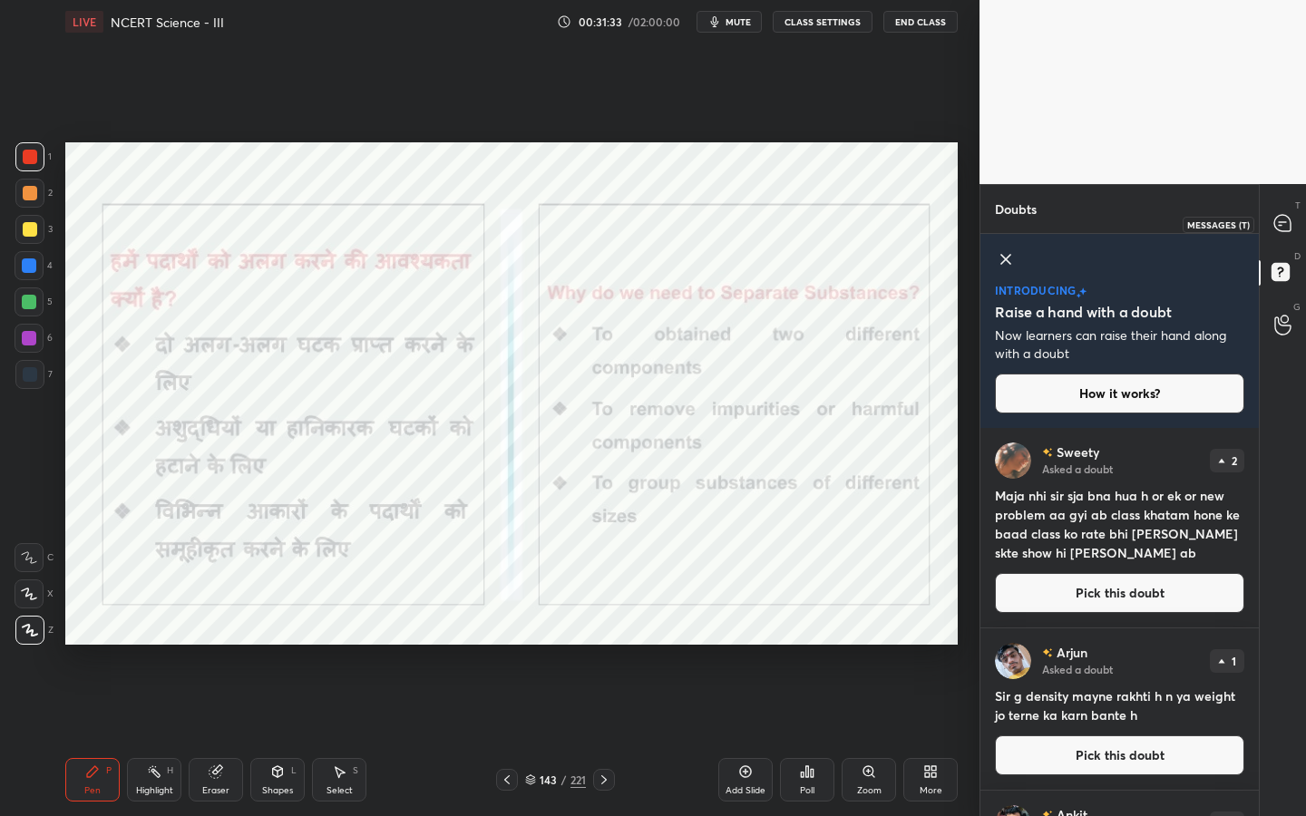
click at [1294, 214] on div at bounding box center [1283, 224] width 36 height 33
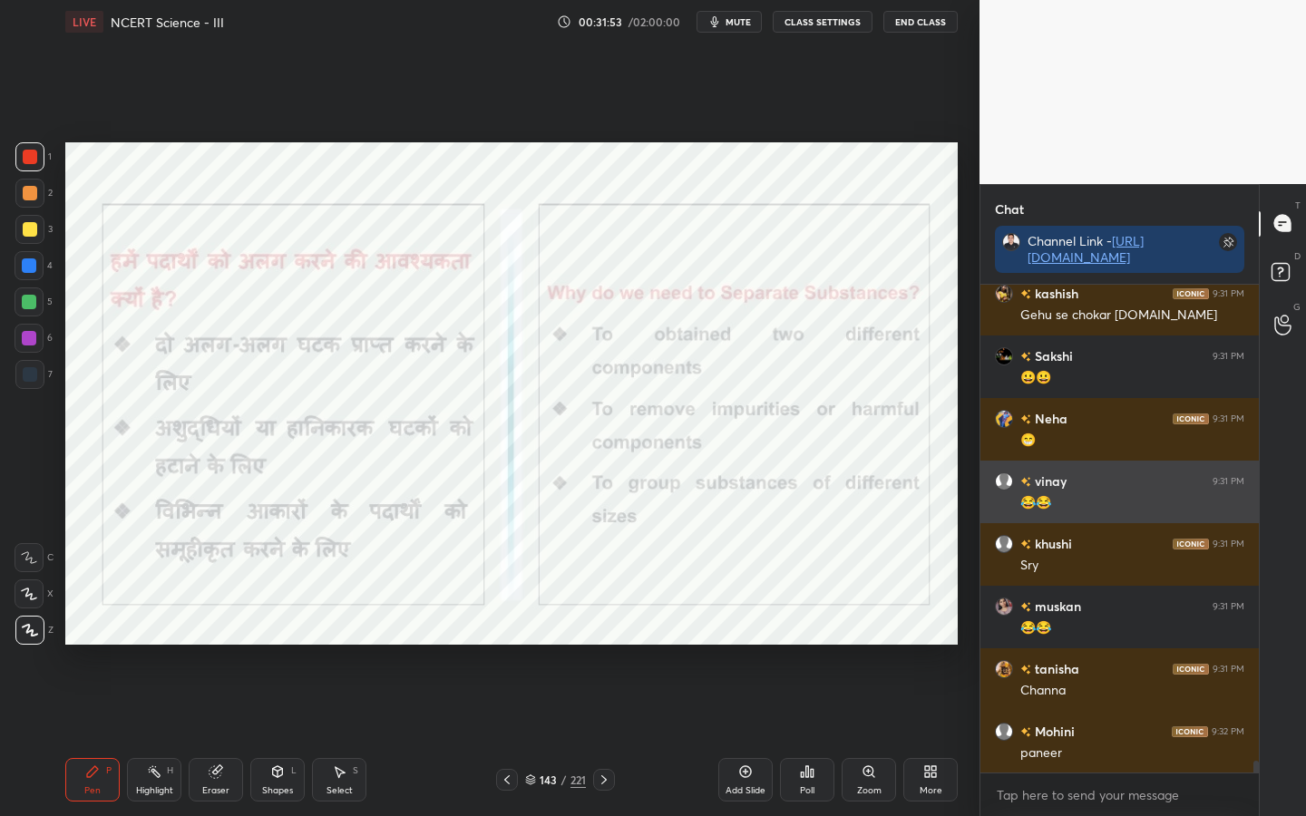
scroll to position [20294, 0]
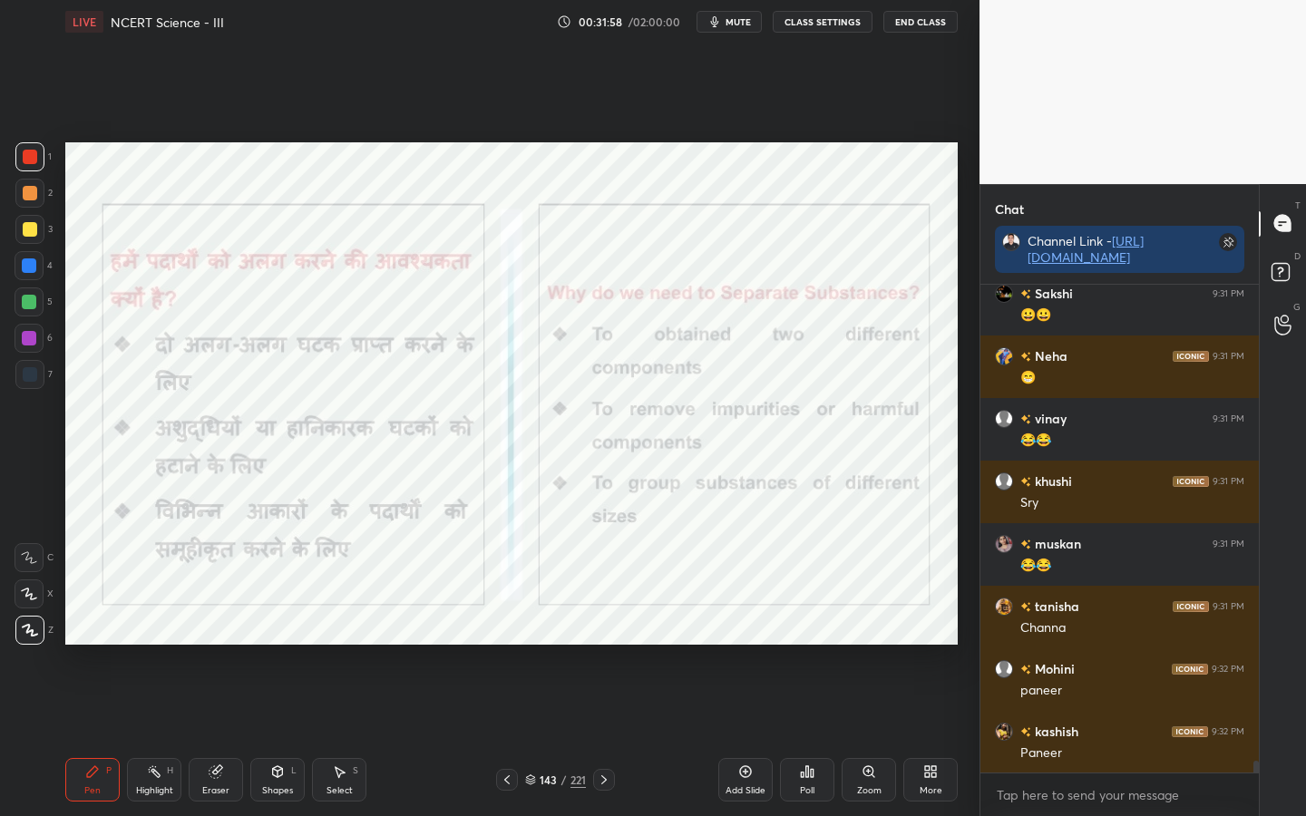
drag, startPoint x: 226, startPoint y: 782, endPoint x: 209, endPoint y: 766, distance: 23.7
click at [226, 645] on div "Eraser" at bounding box center [216, 780] width 54 height 44
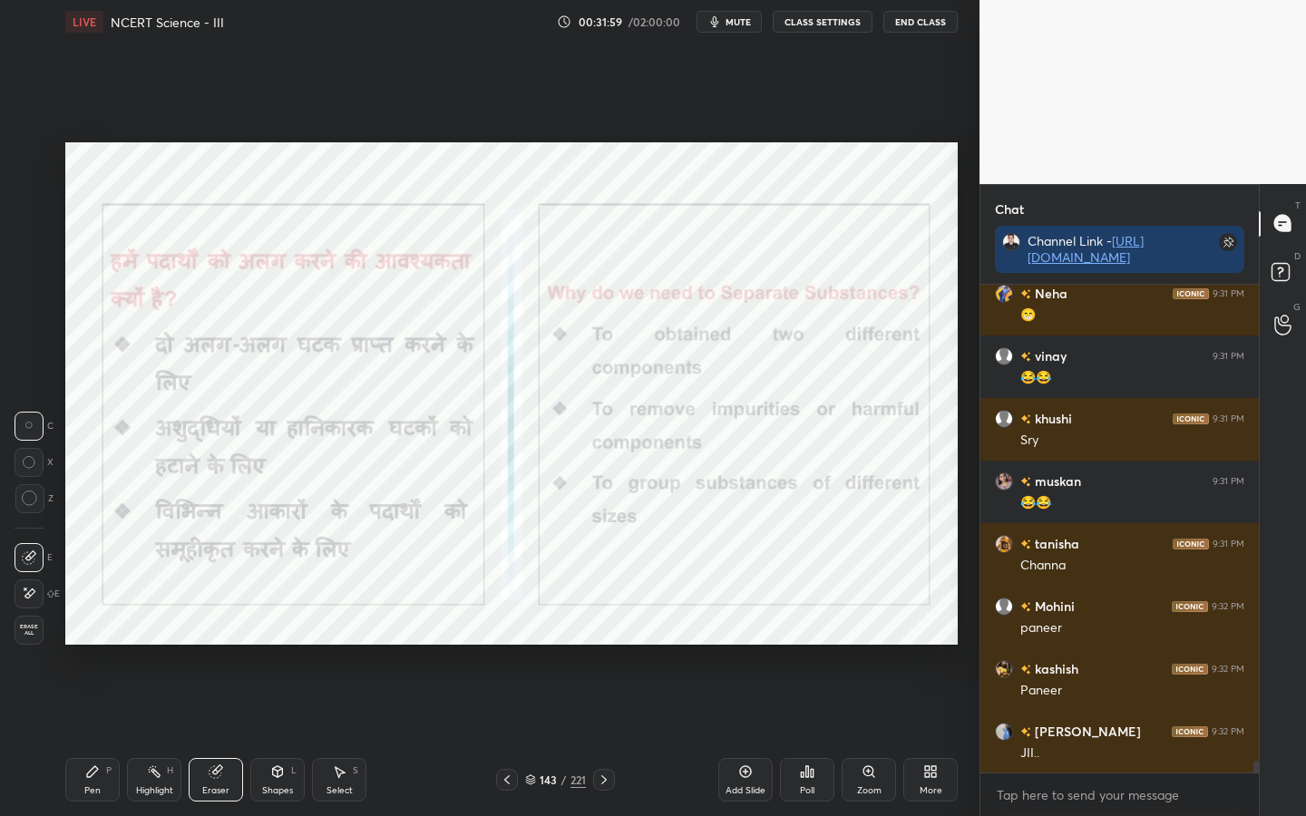
click at [39, 631] on span "Erase all" at bounding box center [28, 630] width 27 height 13
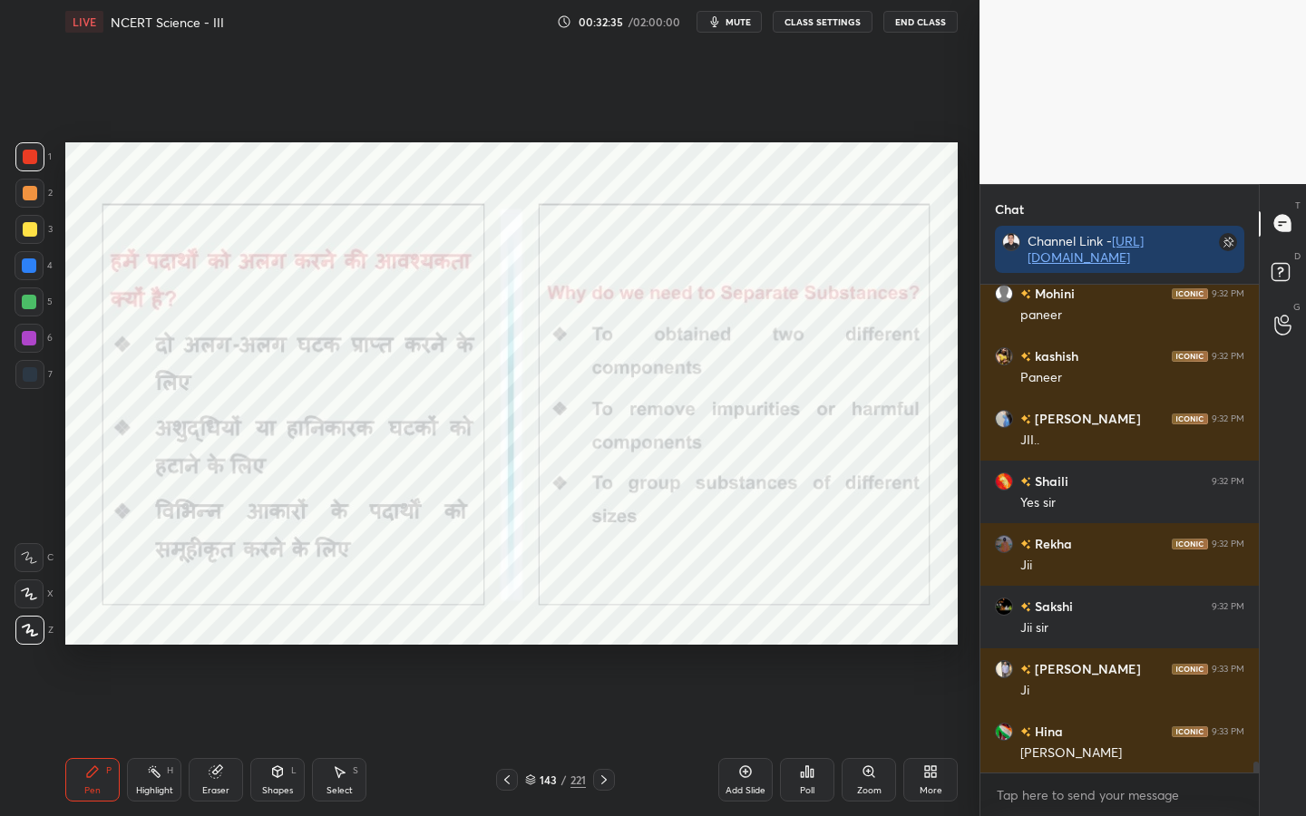
scroll to position [20732, 0]
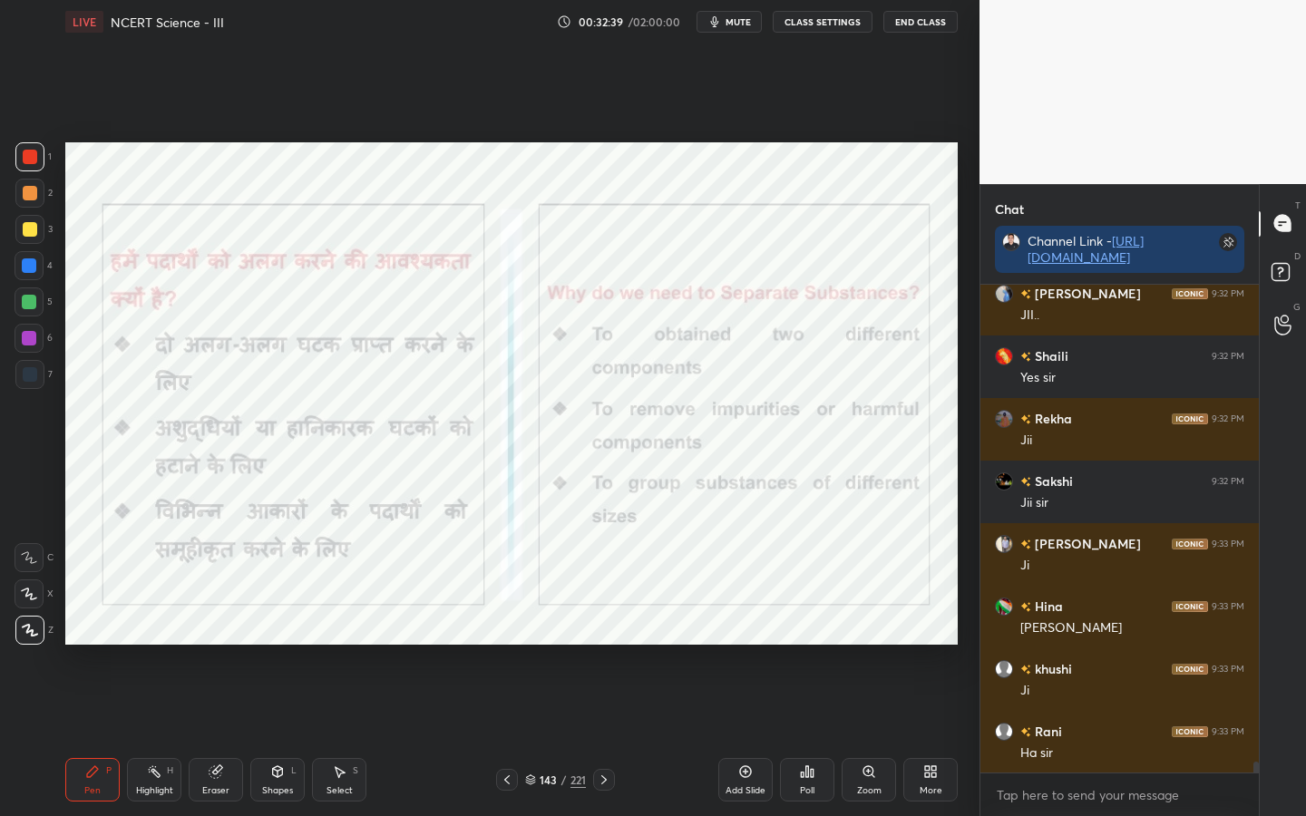
click at [213, 645] on div "Eraser" at bounding box center [216, 780] width 54 height 44
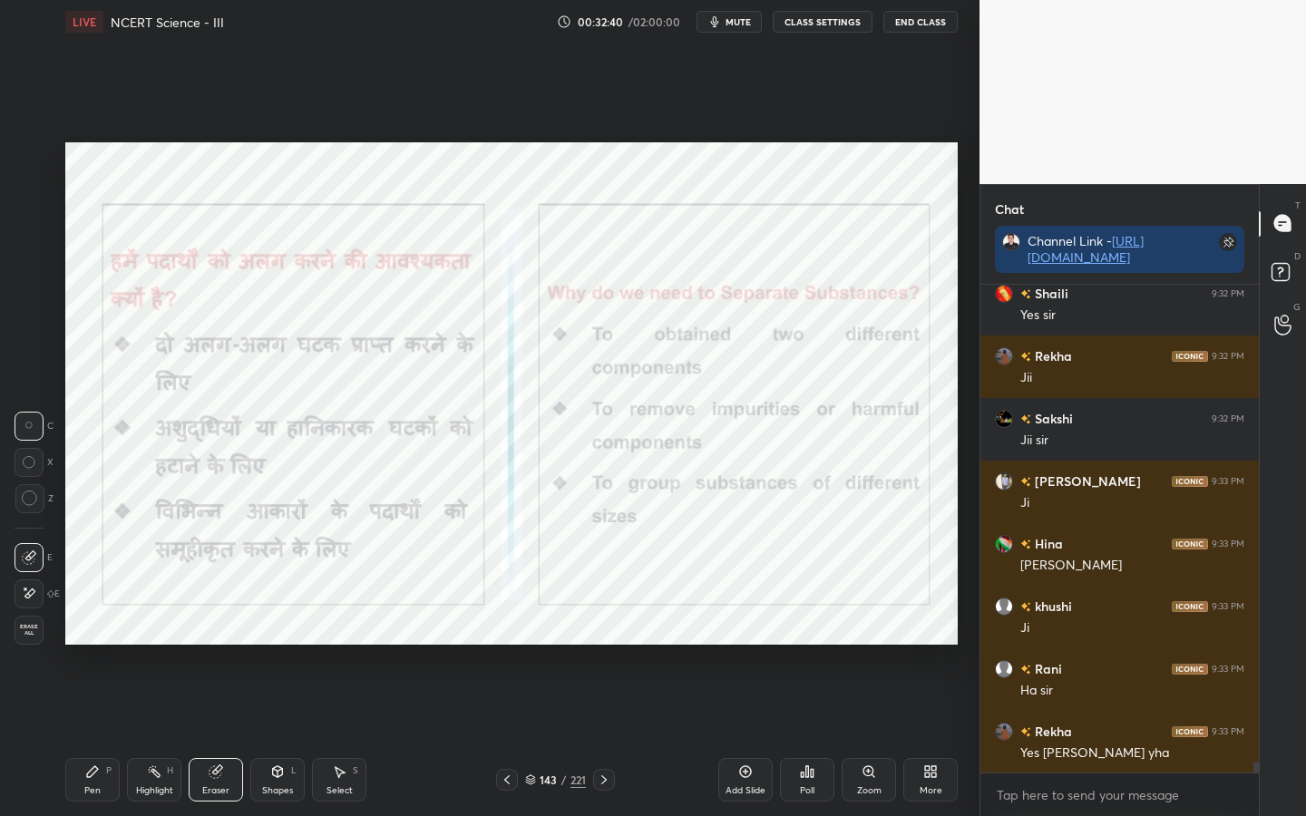
click at [35, 630] on span "Erase all" at bounding box center [28, 630] width 27 height 13
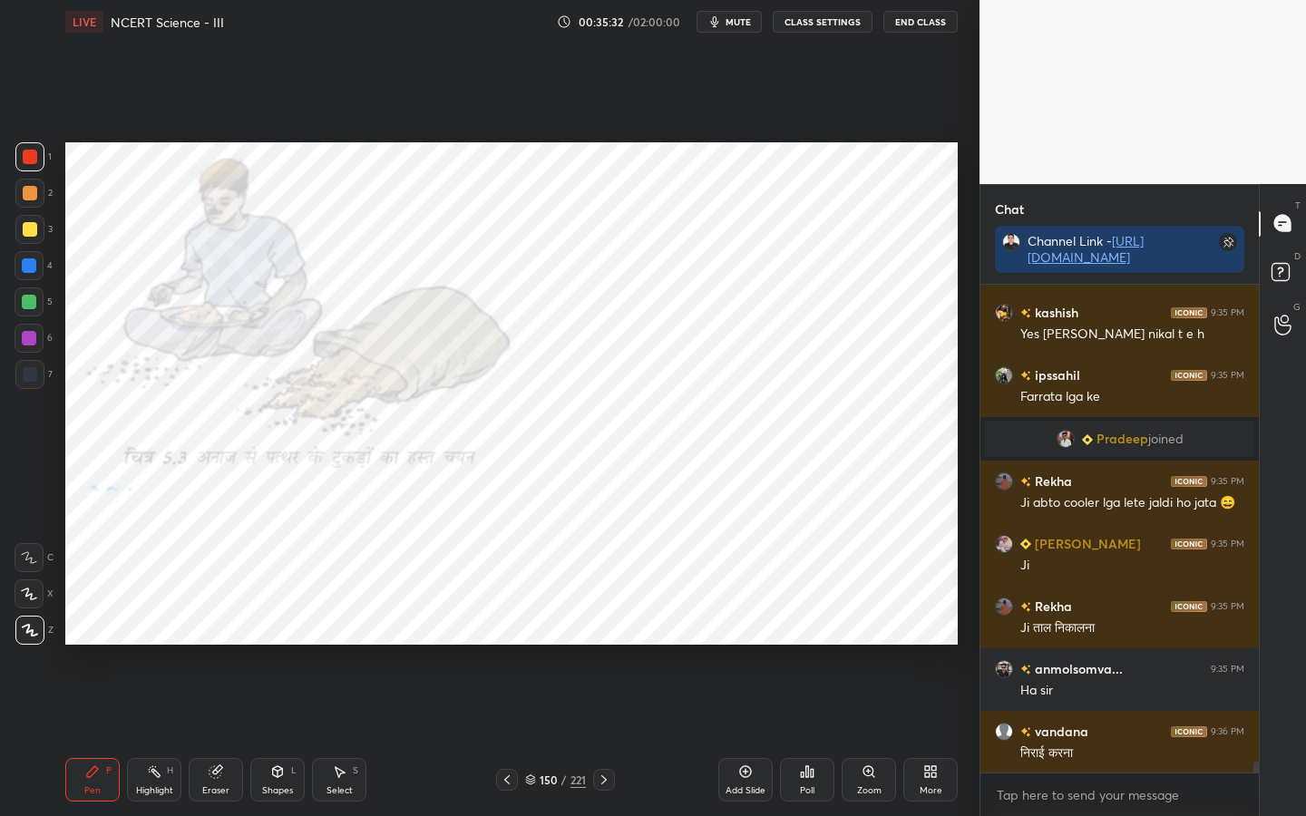
scroll to position [21582, 0]
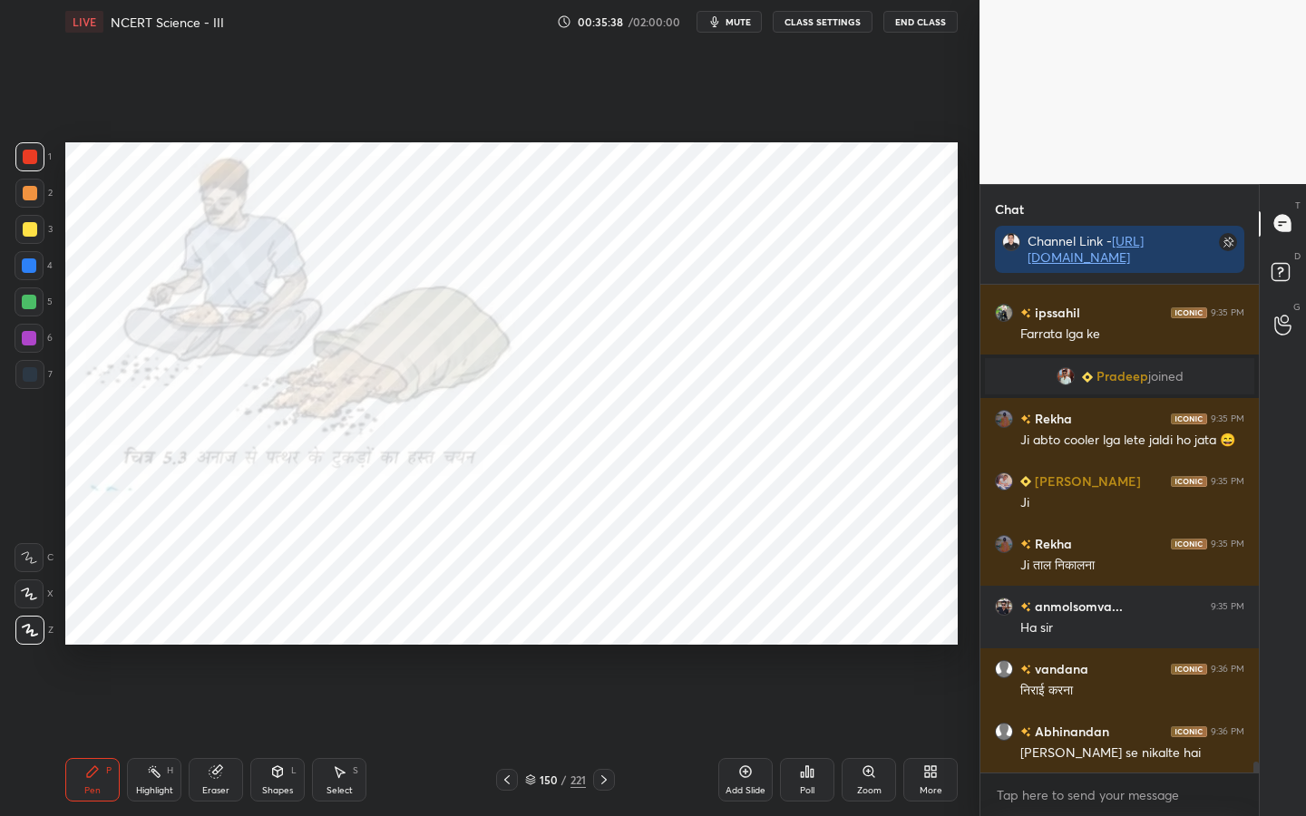
click at [221, 645] on icon at bounding box center [216, 772] width 15 height 15
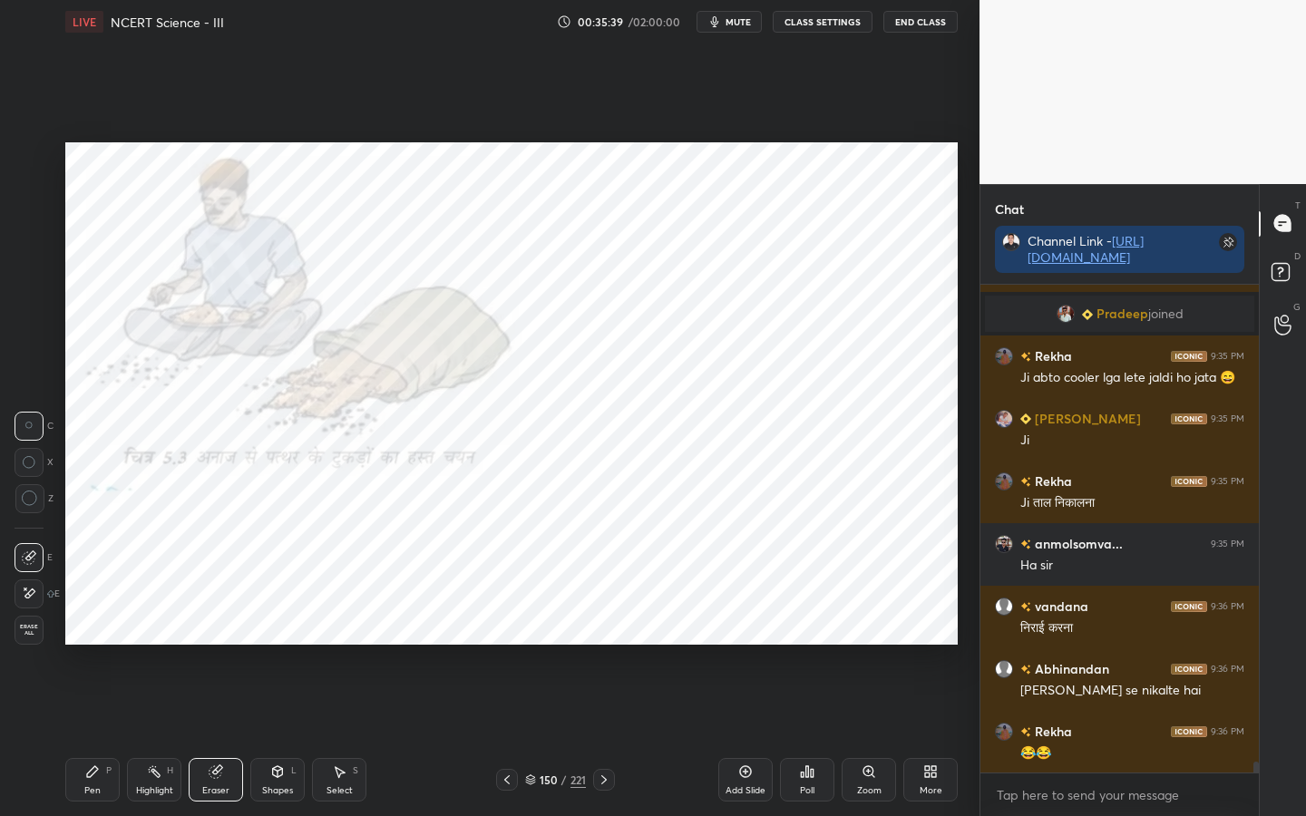
click at [21, 629] on span "Erase all" at bounding box center [28, 630] width 27 height 13
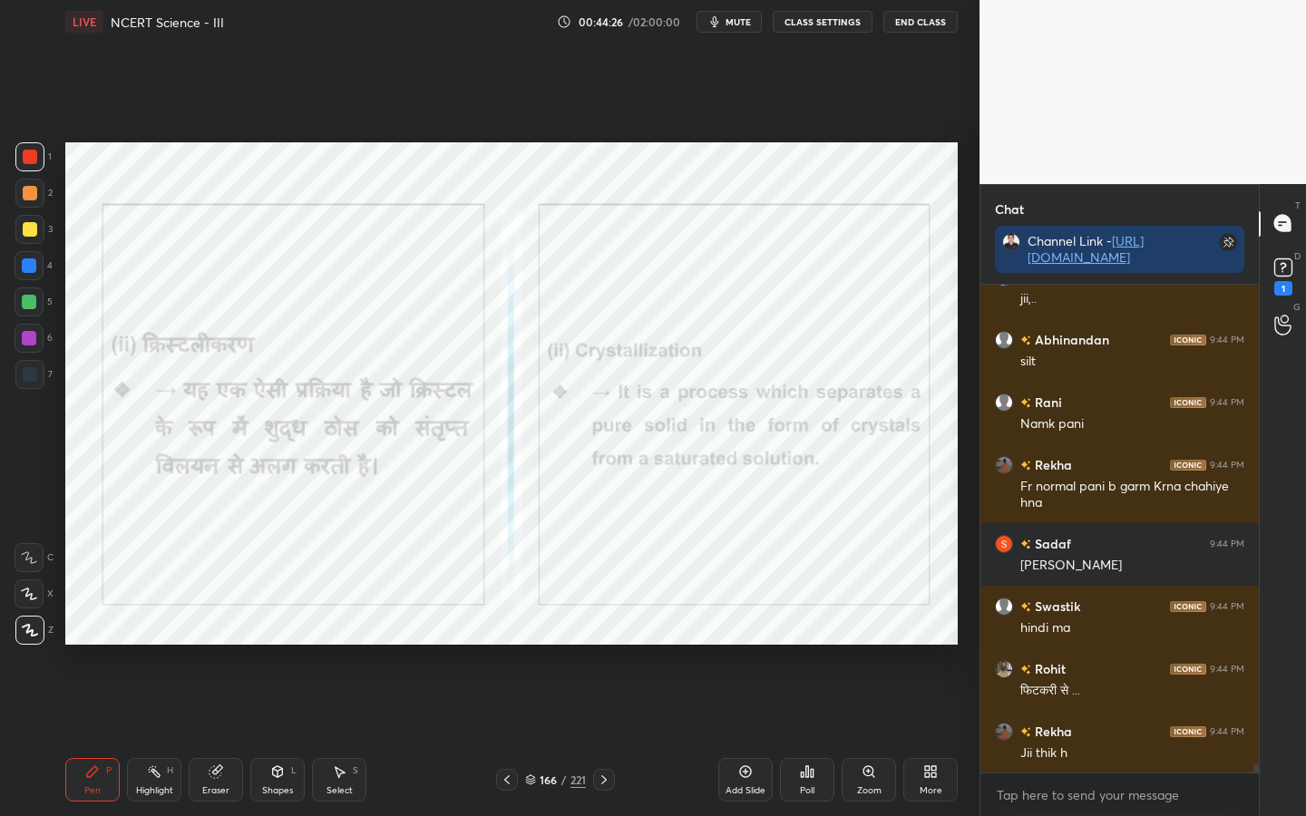
scroll to position [30168, 0]
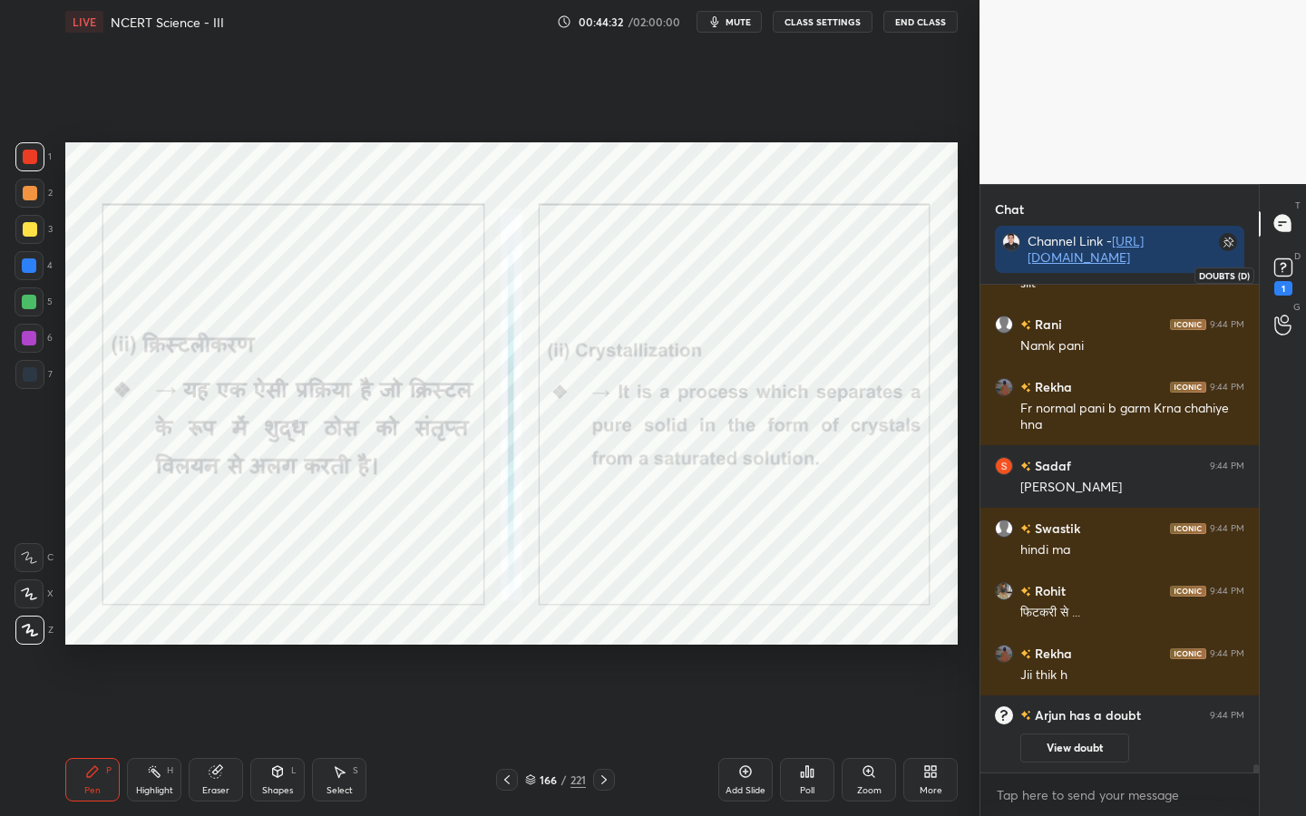
click at [1283, 260] on rect at bounding box center [1282, 267] width 17 height 17
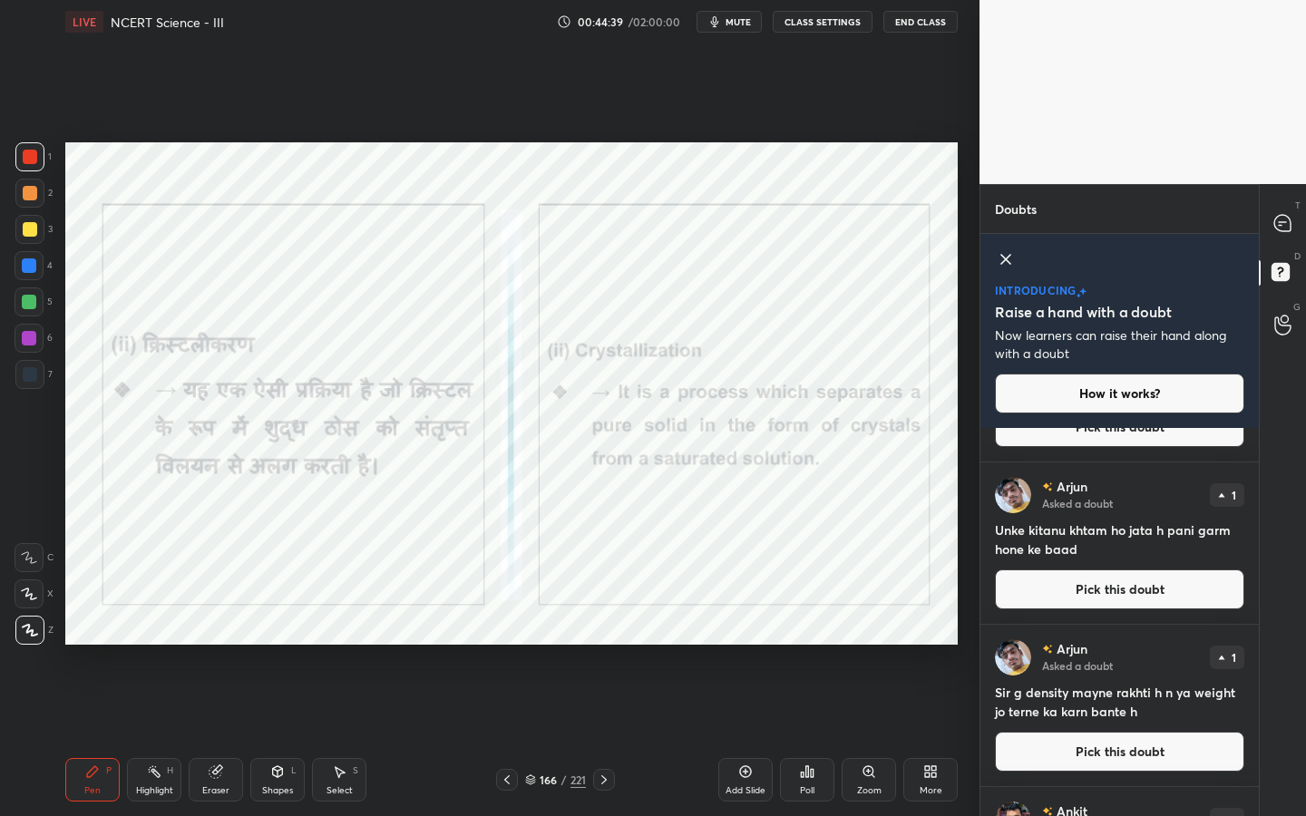
scroll to position [0, 0]
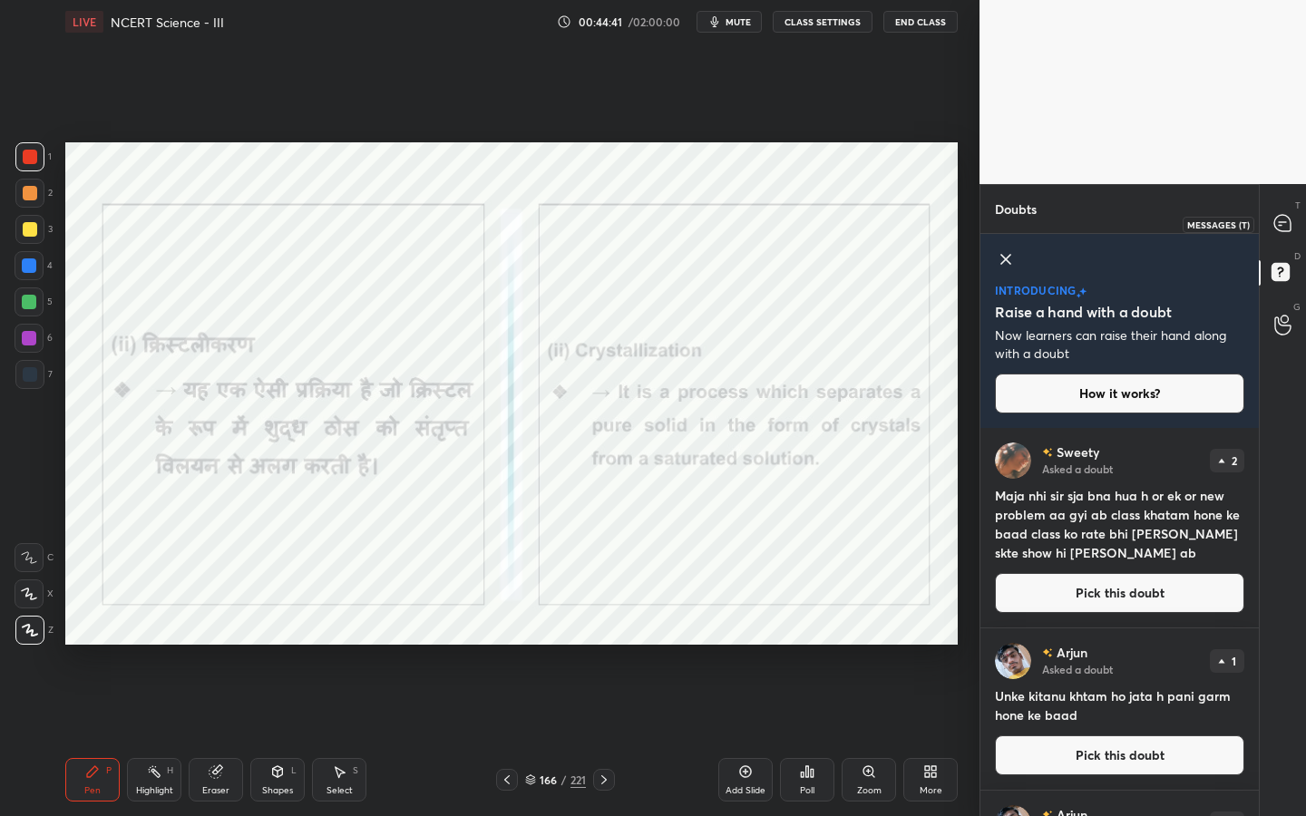
click at [1280, 232] on icon at bounding box center [1283, 223] width 19 height 19
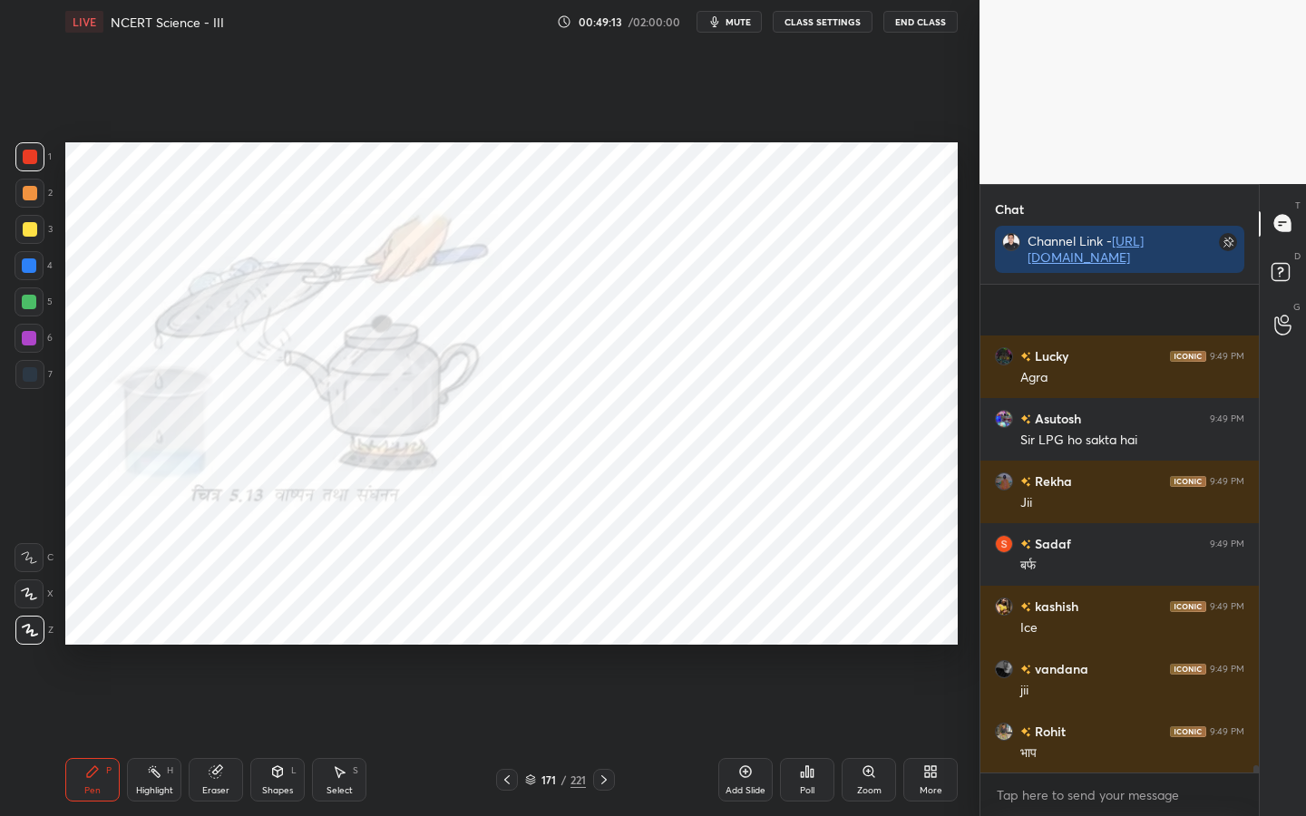
scroll to position [34392, 0]
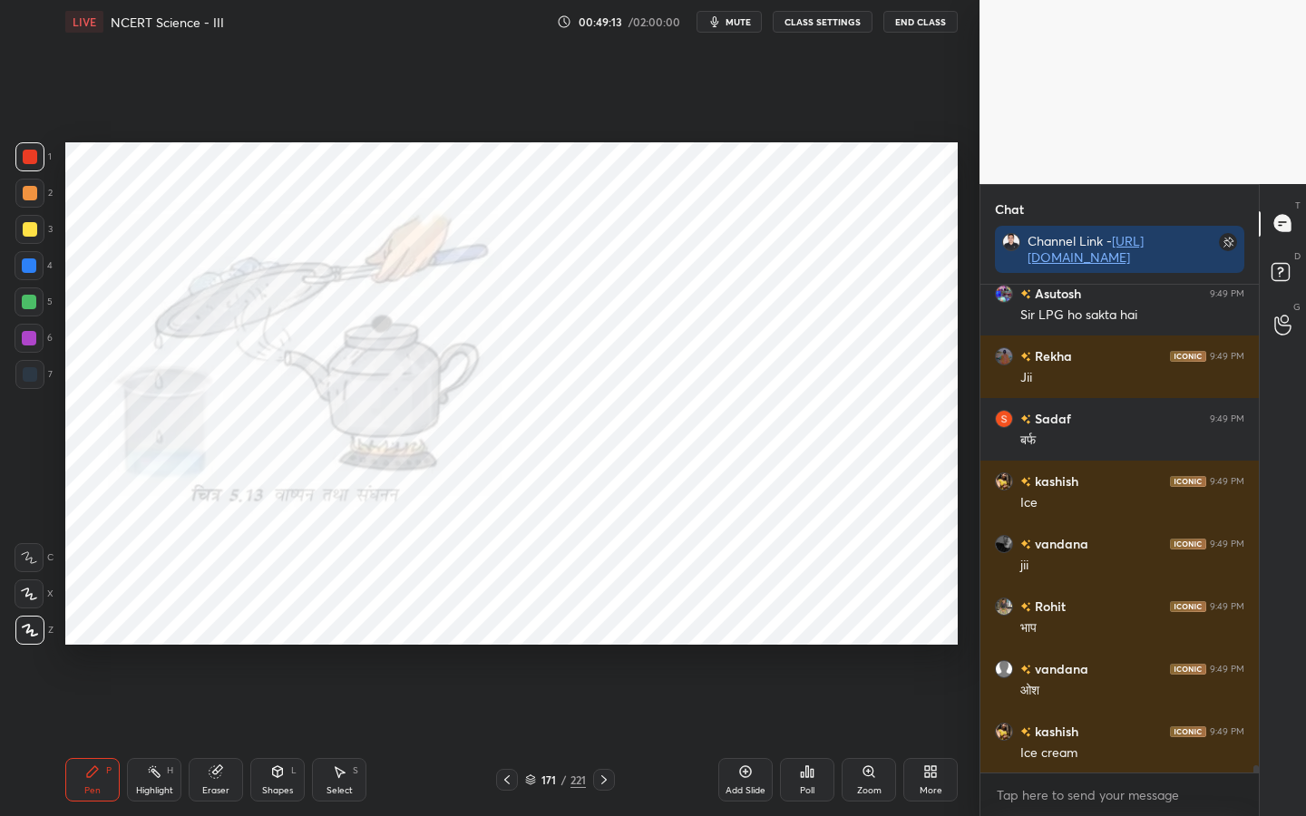
drag, startPoint x: 210, startPoint y: 778, endPoint x: 201, endPoint y: 776, distance: 9.3
click at [210, 645] on icon at bounding box center [216, 772] width 15 height 15
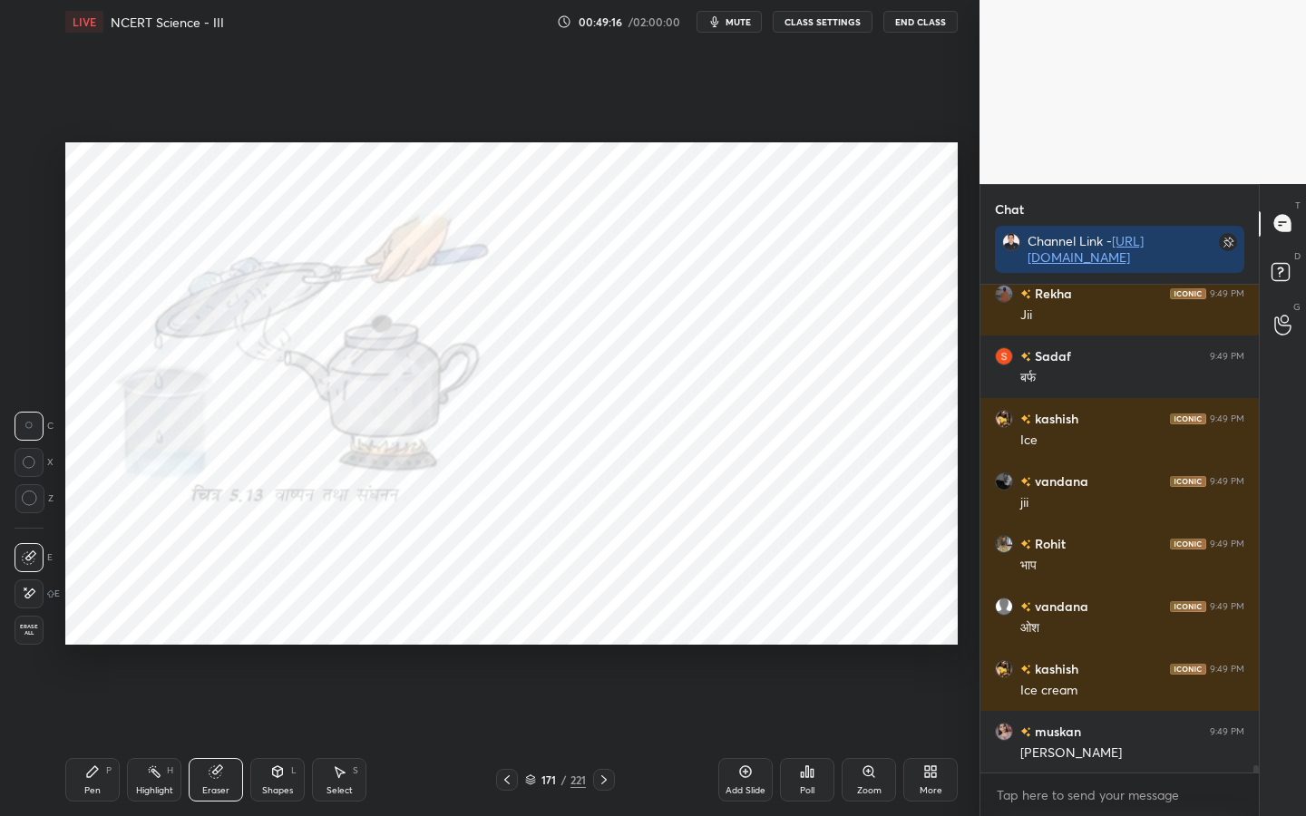
scroll to position [34517, 0]
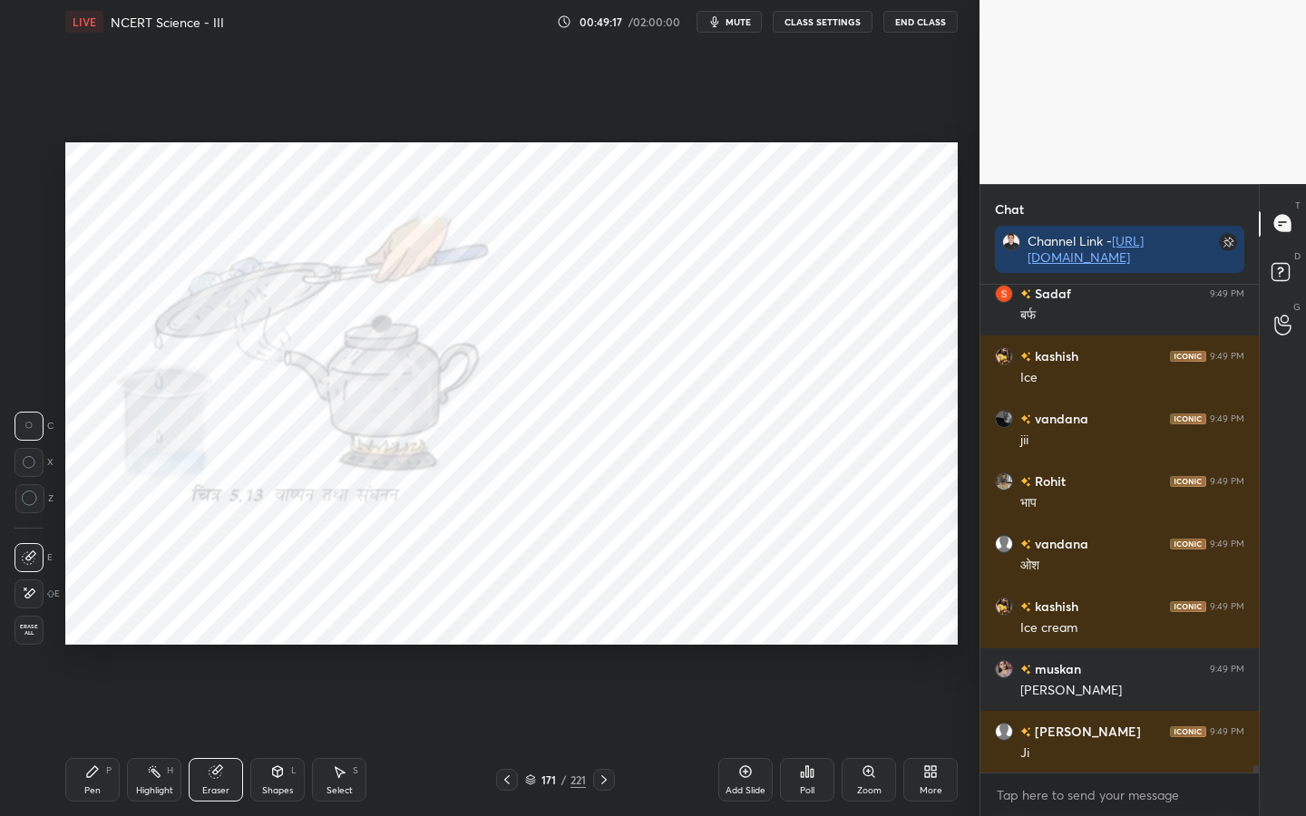
drag, startPoint x: 29, startPoint y: 631, endPoint x: 60, endPoint y: 611, distance: 36.7
click at [29, 631] on span "Erase all" at bounding box center [28, 630] width 27 height 13
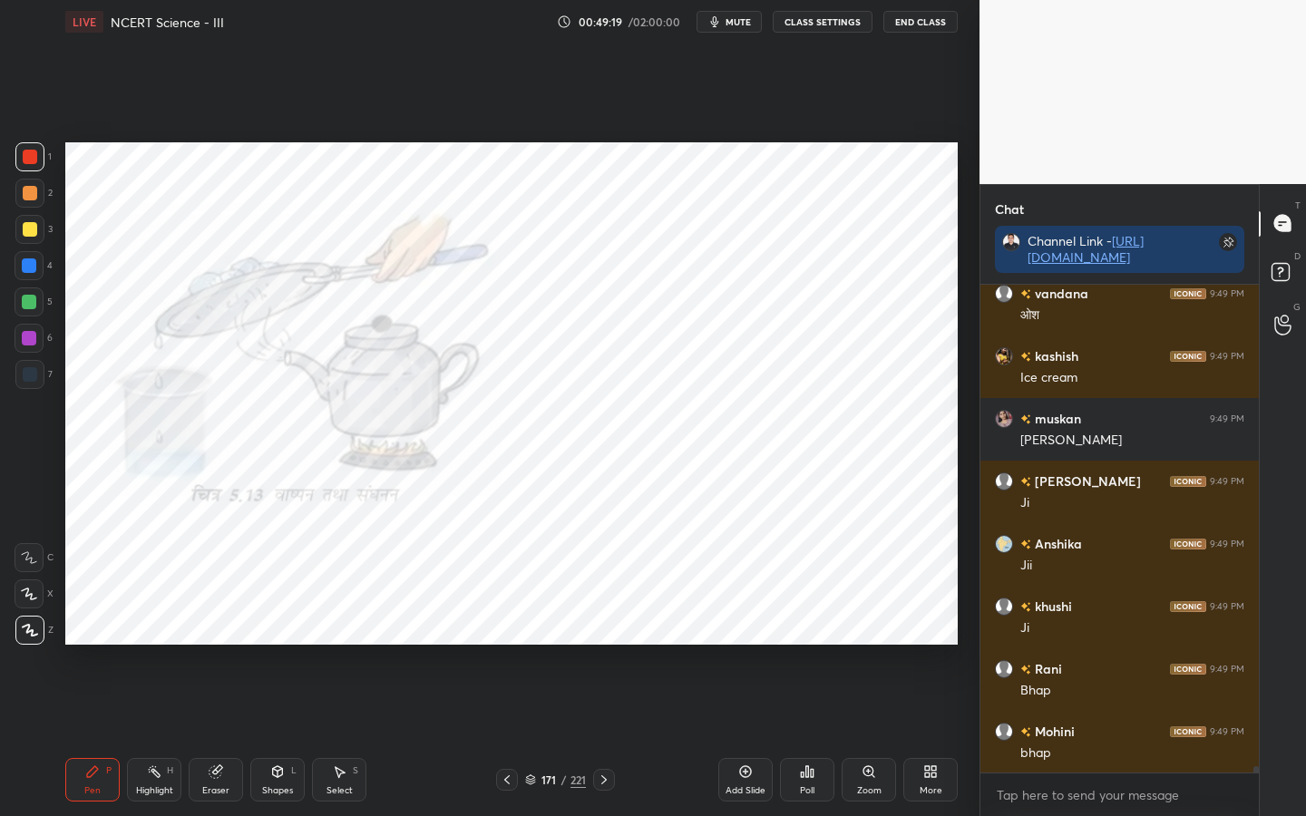
scroll to position [34830, 0]
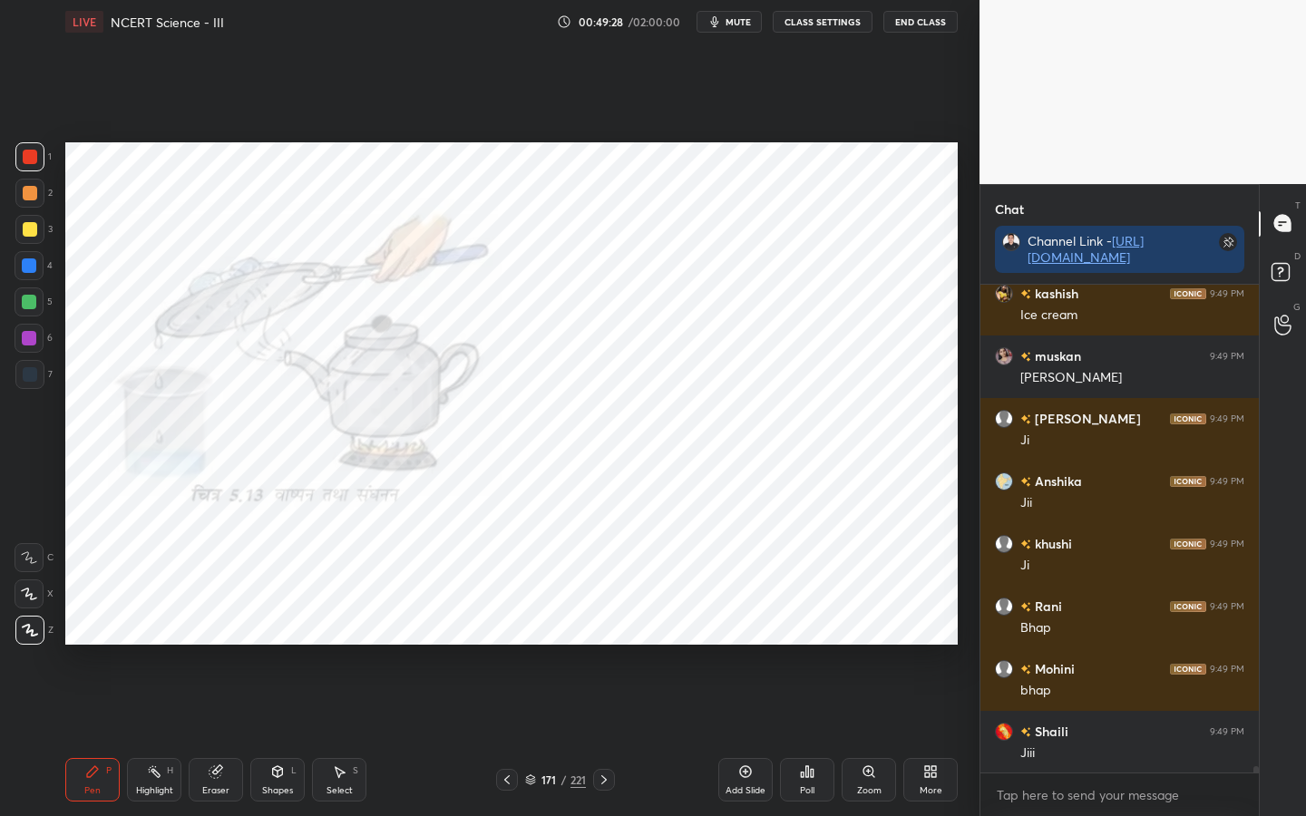
click at [608, 645] on icon at bounding box center [604, 780] width 15 height 15
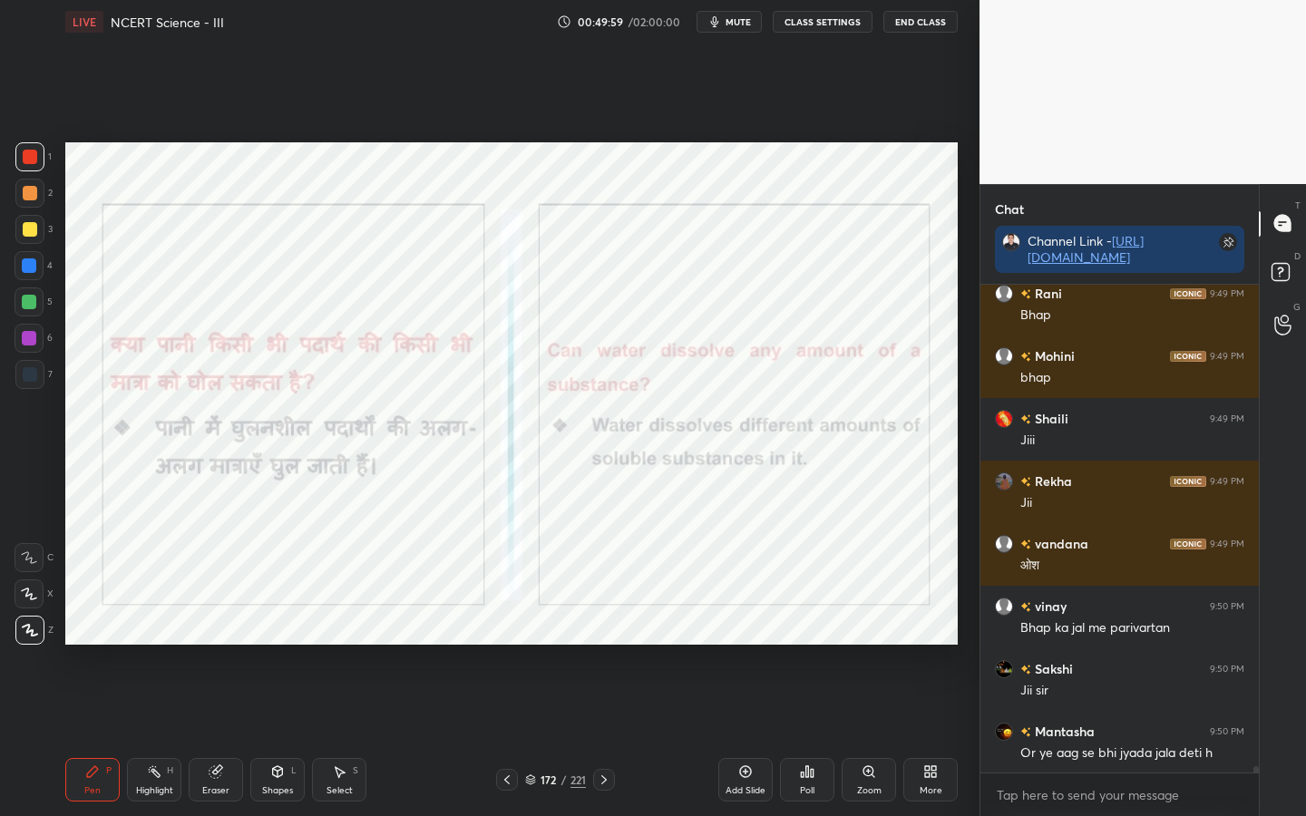
scroll to position [35205, 0]
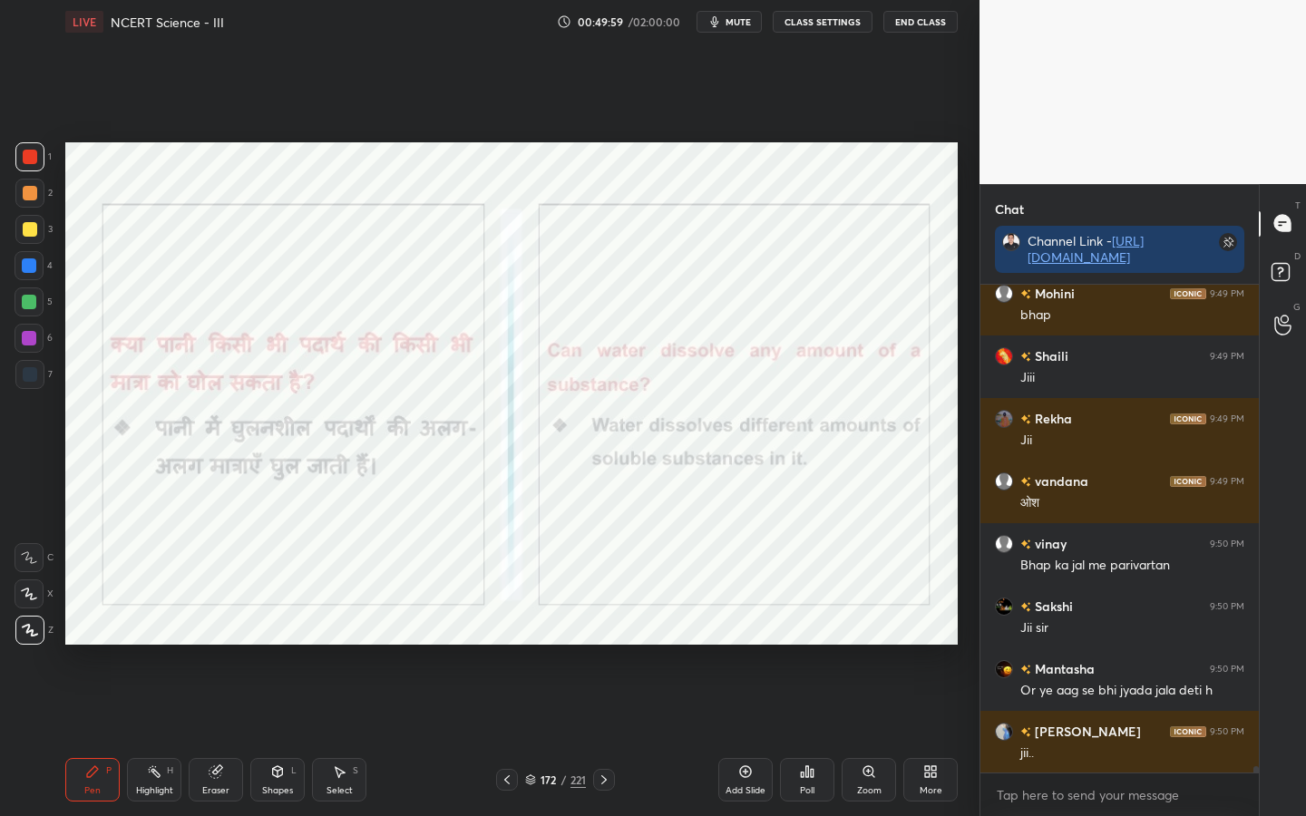
drag, startPoint x: 225, startPoint y: 783, endPoint x: 197, endPoint y: 772, distance: 30.2
click at [225, 645] on div "Eraser" at bounding box center [216, 780] width 54 height 44
click at [33, 629] on span "Erase all" at bounding box center [28, 630] width 27 height 13
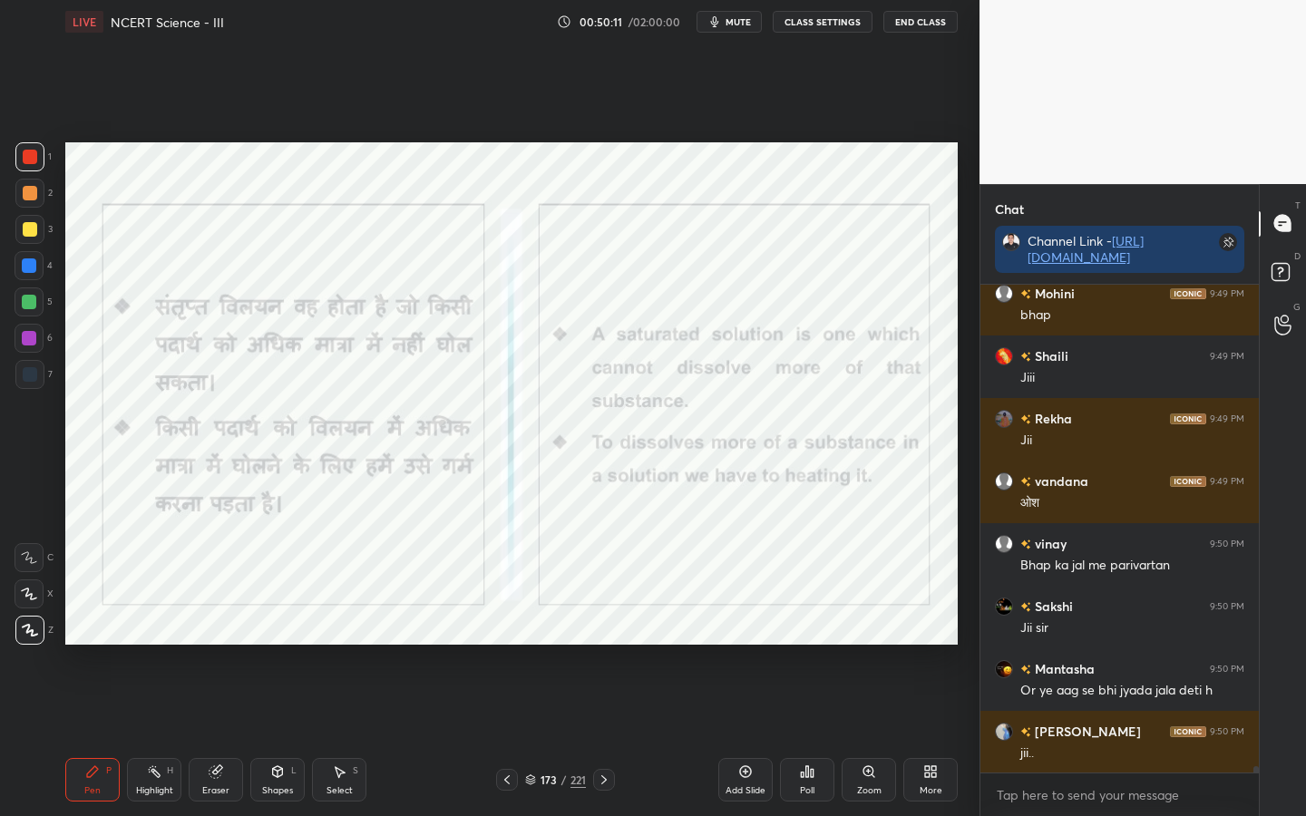
scroll to position [35268, 0]
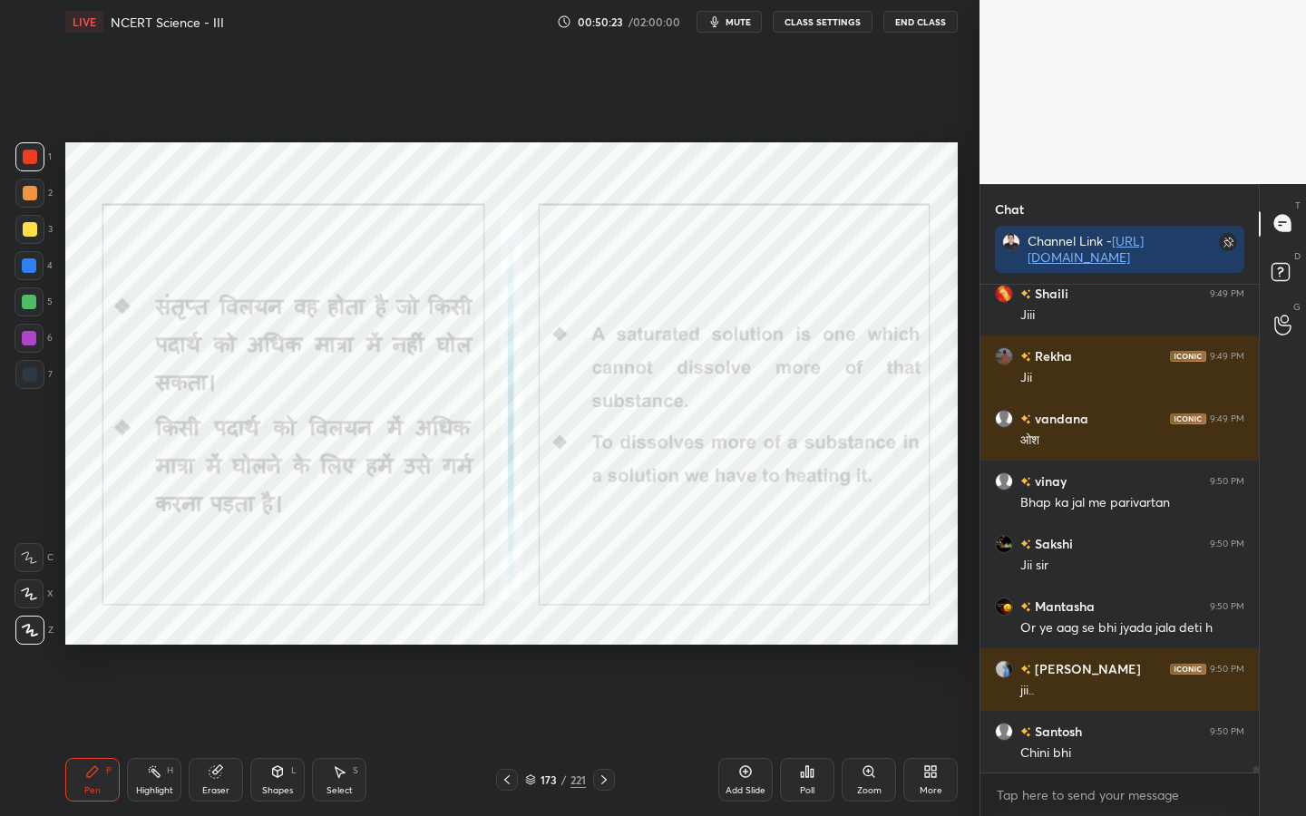
click at [220, 645] on div "Eraser" at bounding box center [216, 780] width 54 height 44
click at [36, 630] on span "Erase all" at bounding box center [28, 630] width 27 height 13
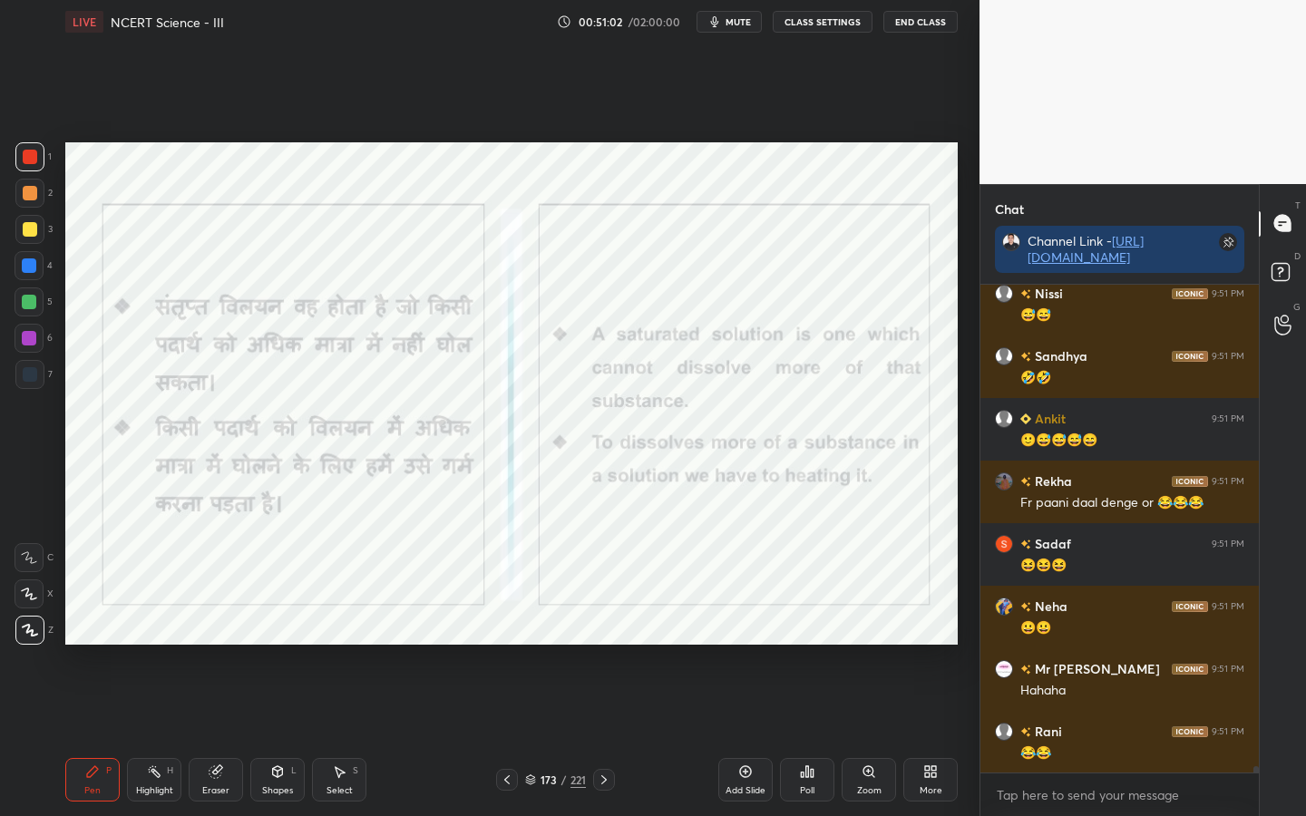
scroll to position [6, 6]
click at [223, 645] on div "Eraser" at bounding box center [216, 780] width 54 height 44
click at [37, 635] on span "Erase all" at bounding box center [28, 630] width 27 height 13
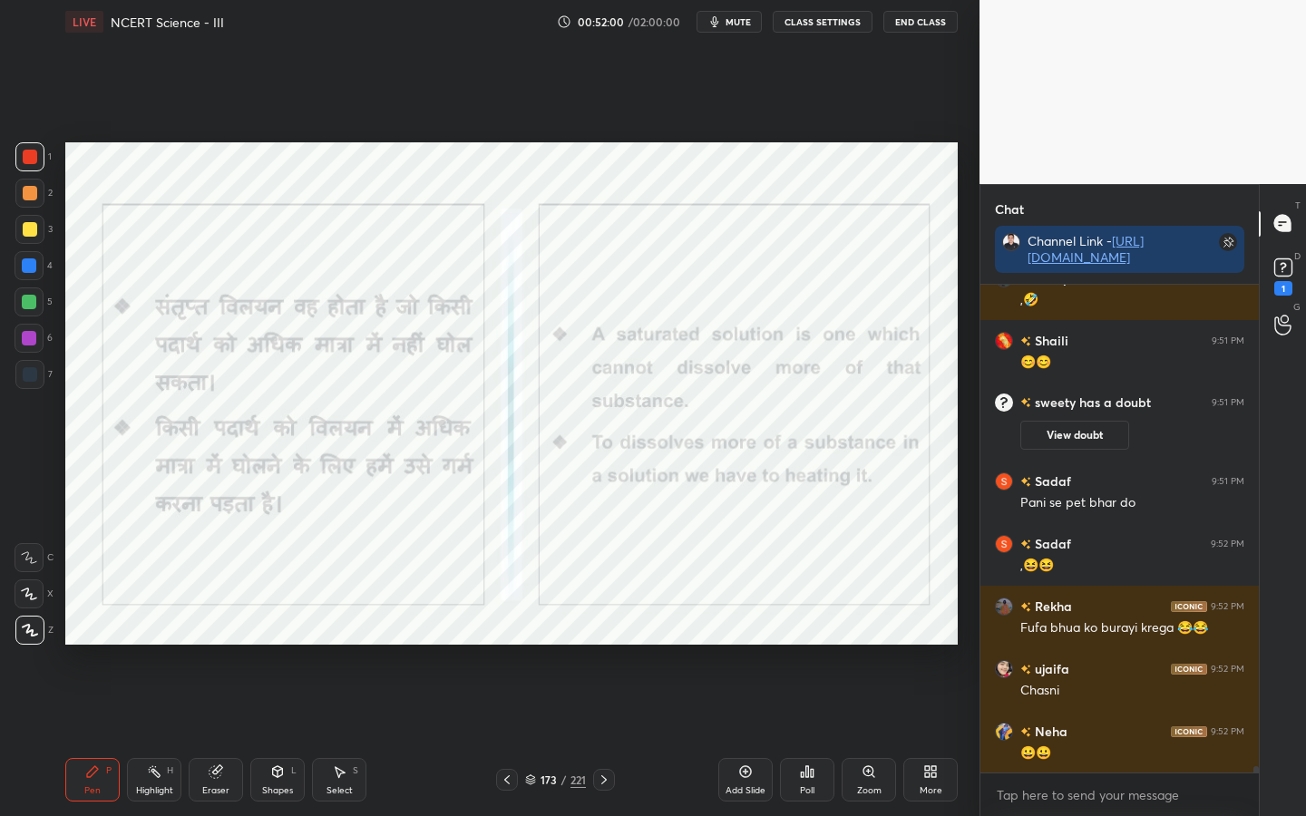
scroll to position [34943, 0]
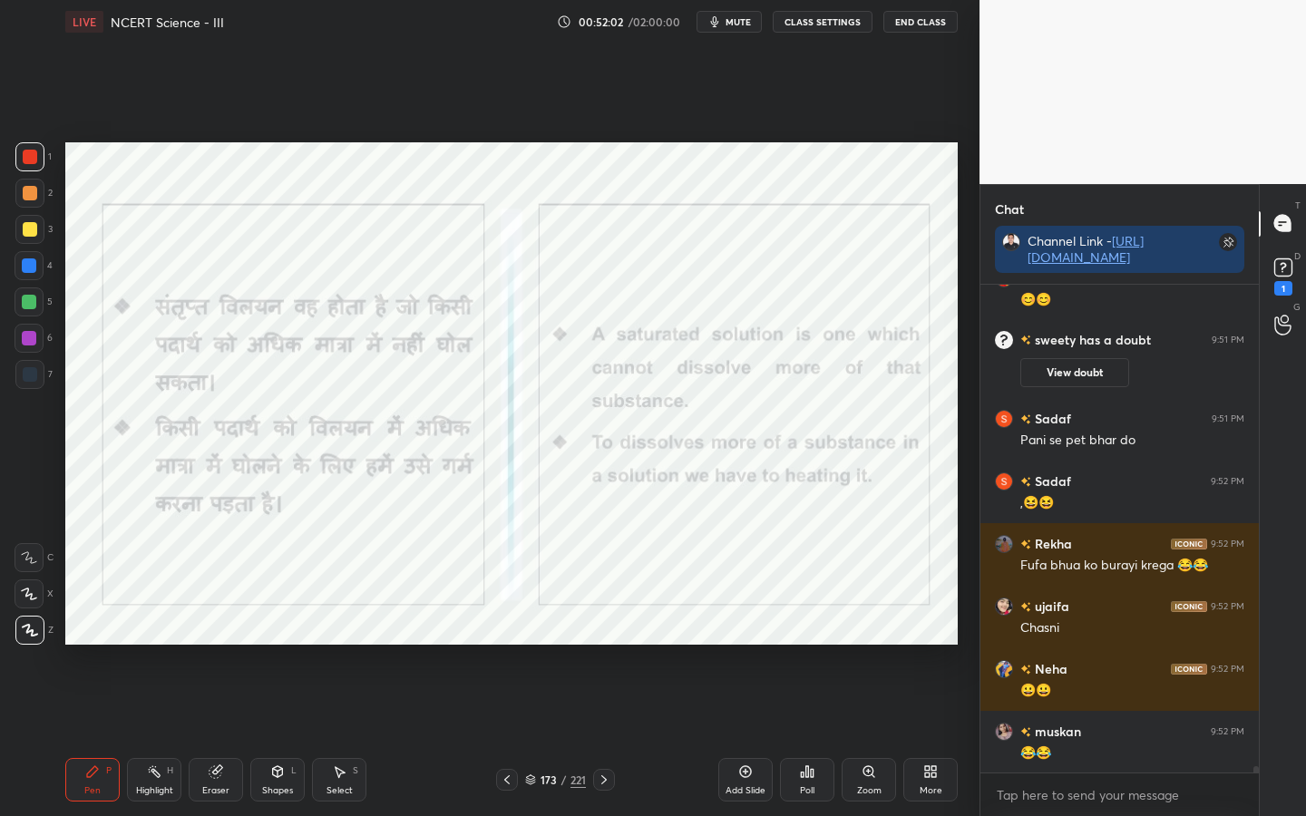
drag, startPoint x: 218, startPoint y: 791, endPoint x: 205, endPoint y: 777, distance: 18.6
click at [218, 645] on div "Eraser" at bounding box center [215, 790] width 27 height 9
drag, startPoint x: 28, startPoint y: 630, endPoint x: 9, endPoint y: 634, distance: 19.6
click at [28, 630] on span "Erase all" at bounding box center [28, 630] width 27 height 13
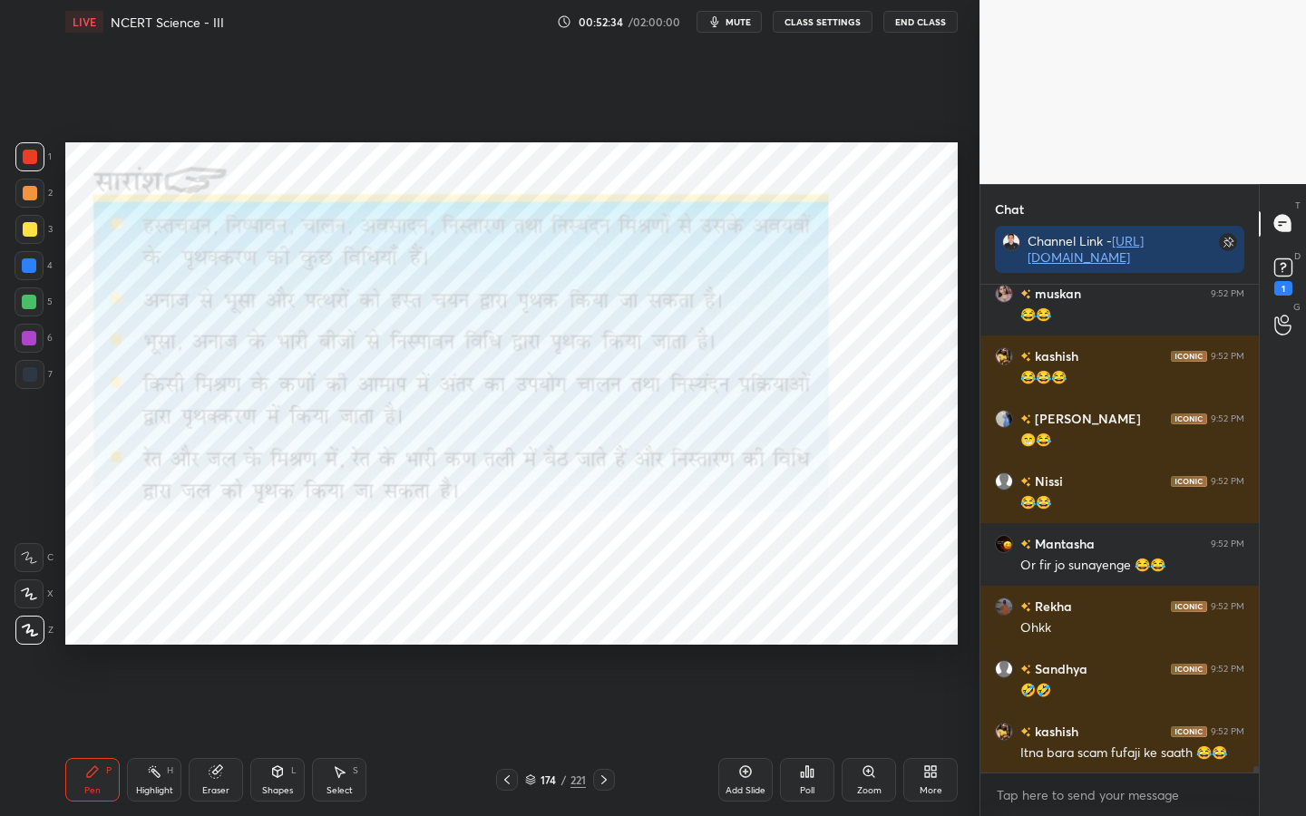
scroll to position [35444, 0]
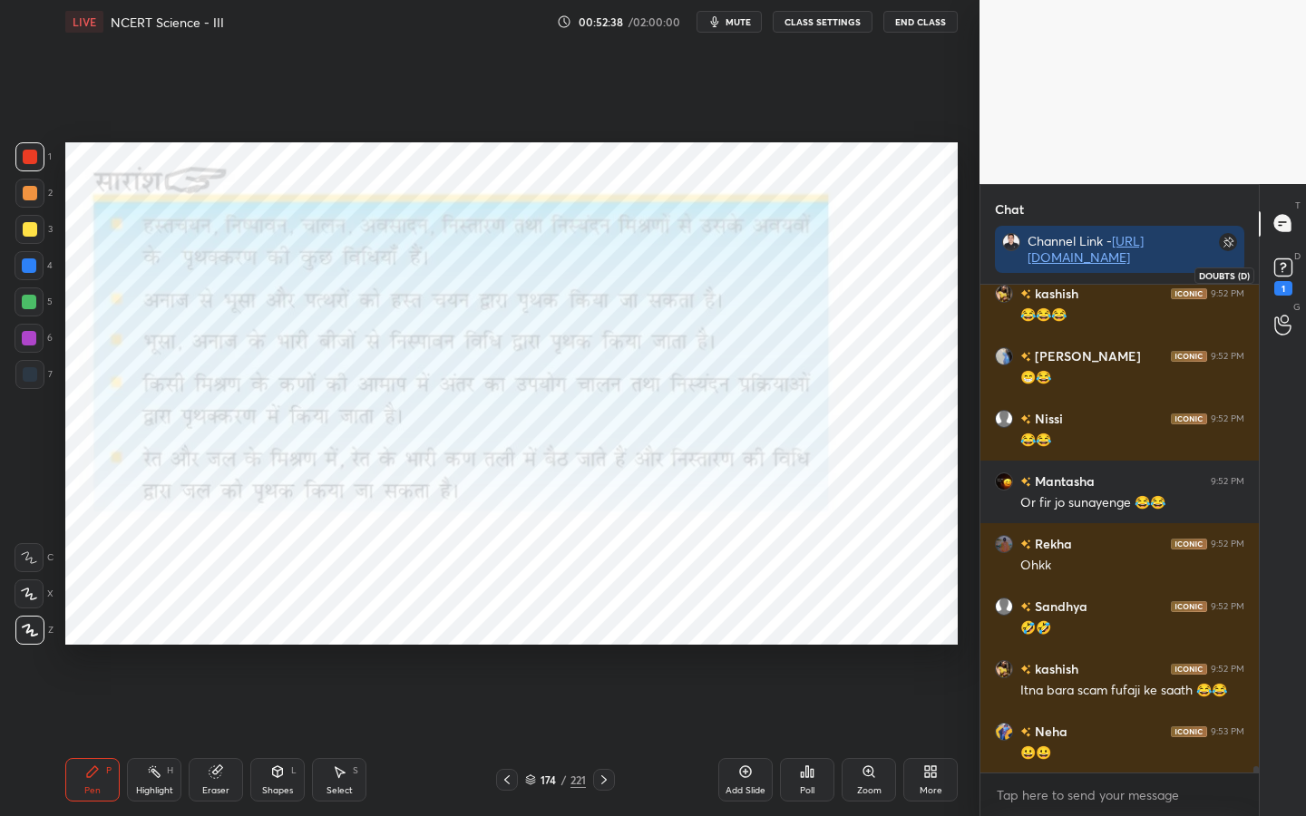
click at [1278, 268] on rect at bounding box center [1282, 267] width 17 height 17
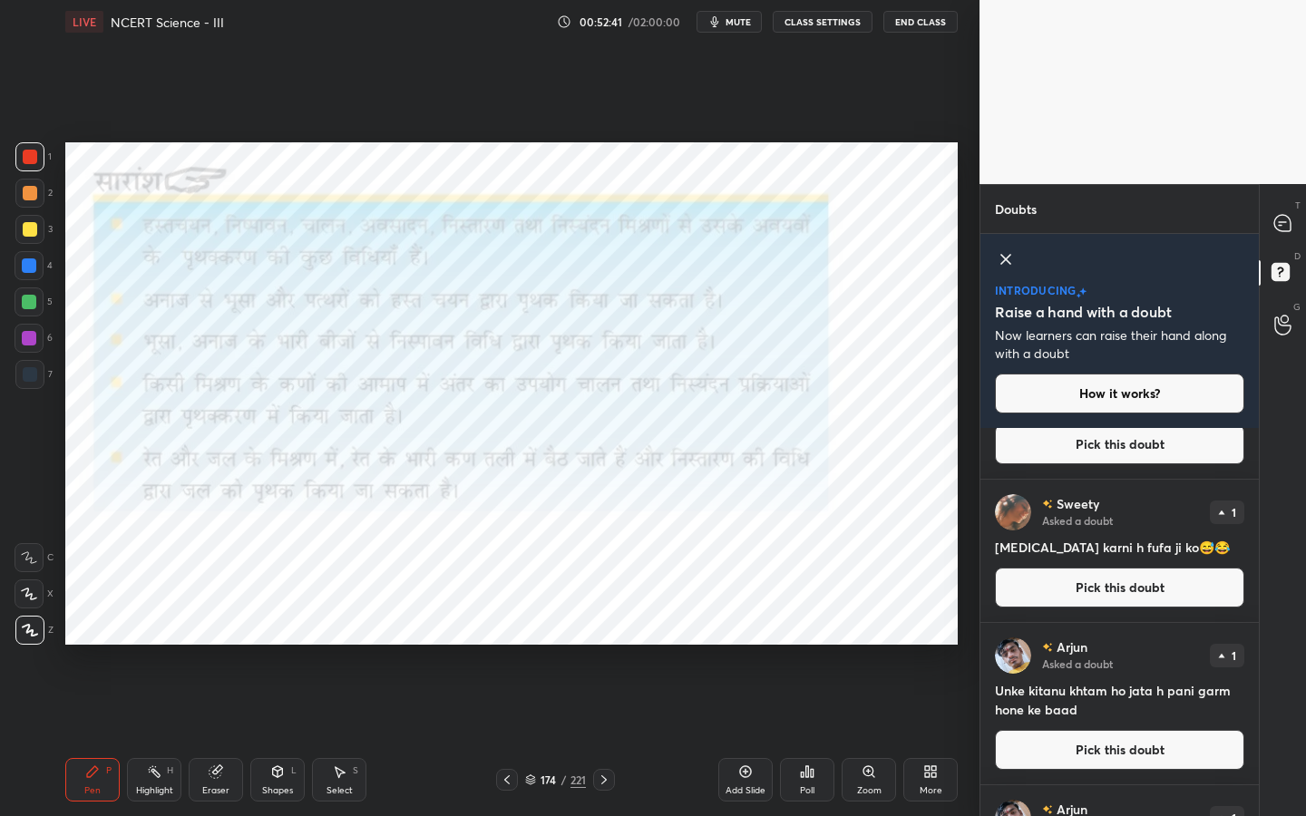
scroll to position [0, 0]
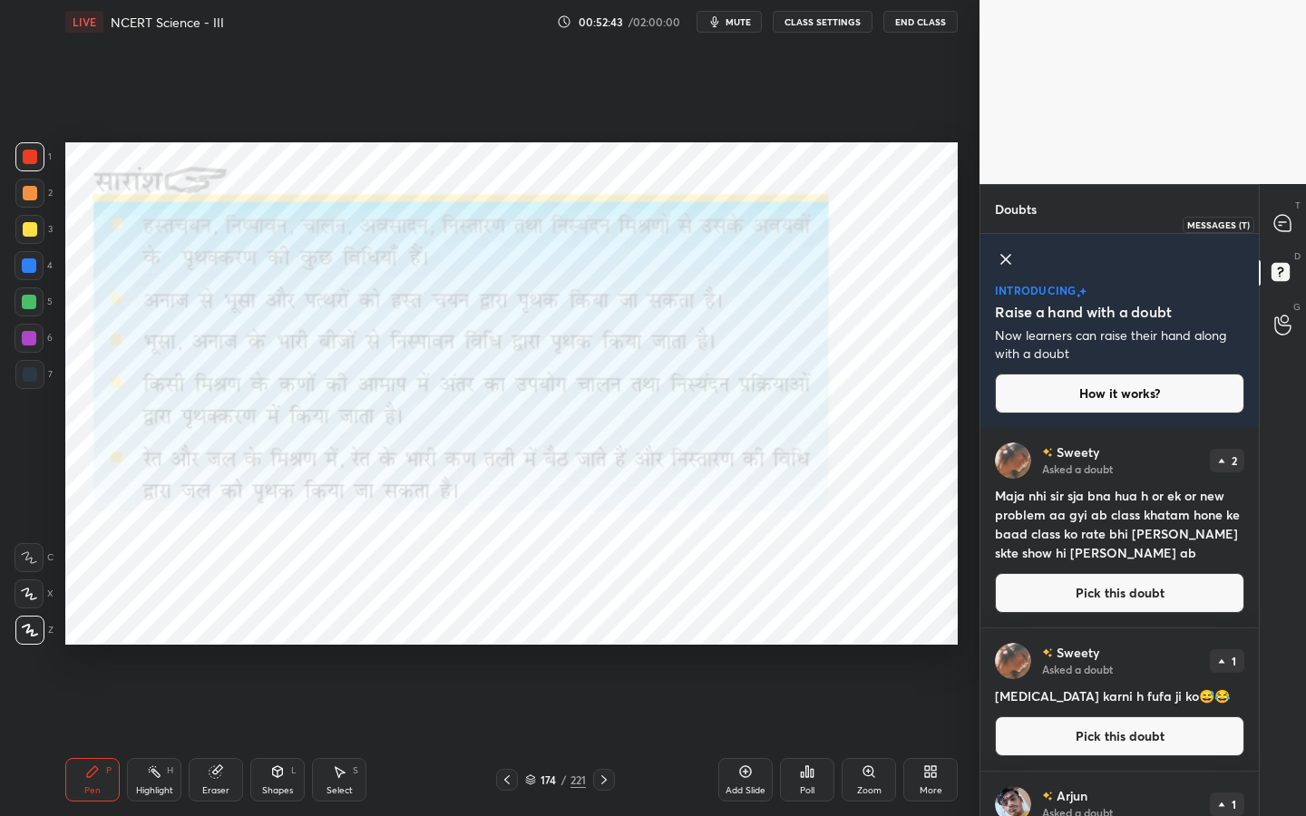
click at [1288, 228] on icon at bounding box center [1282, 223] width 16 height 16
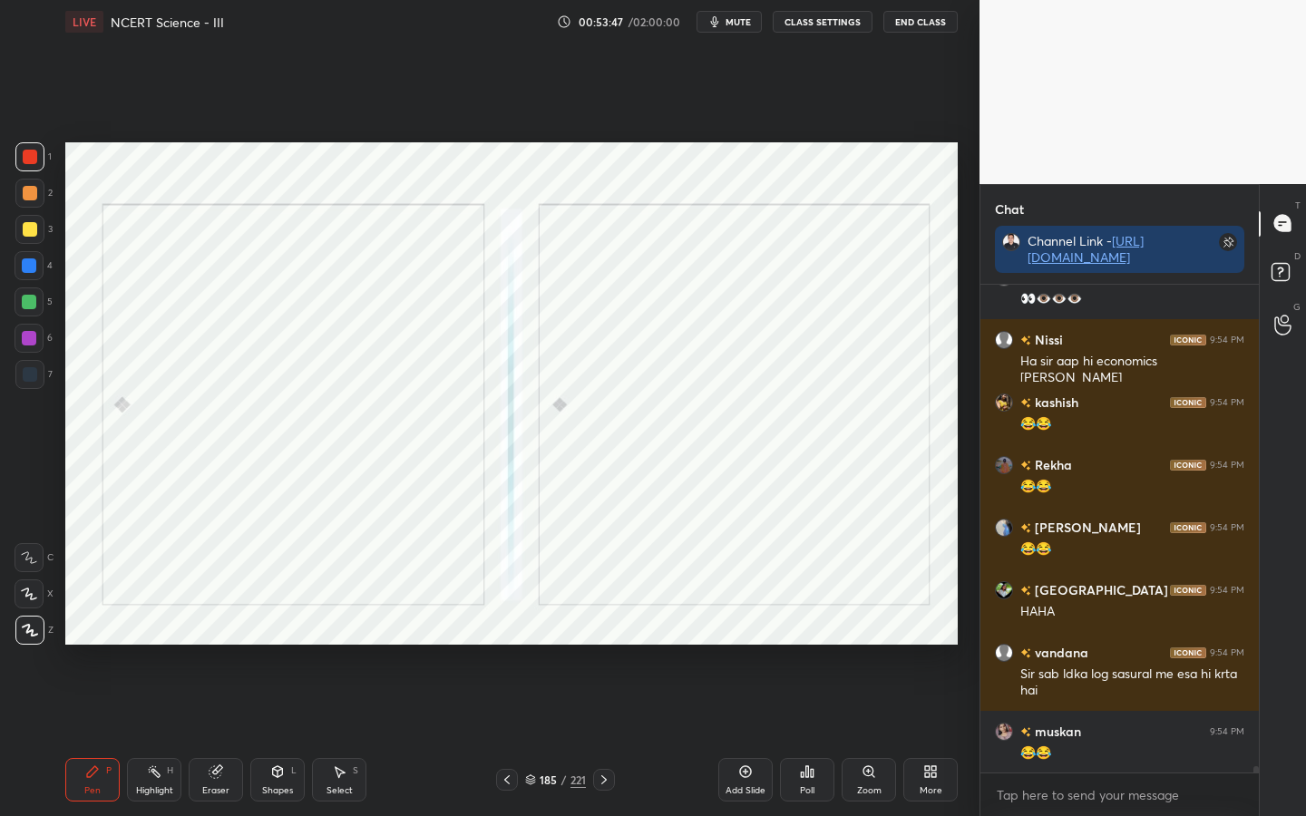
scroll to position [37178, 0]
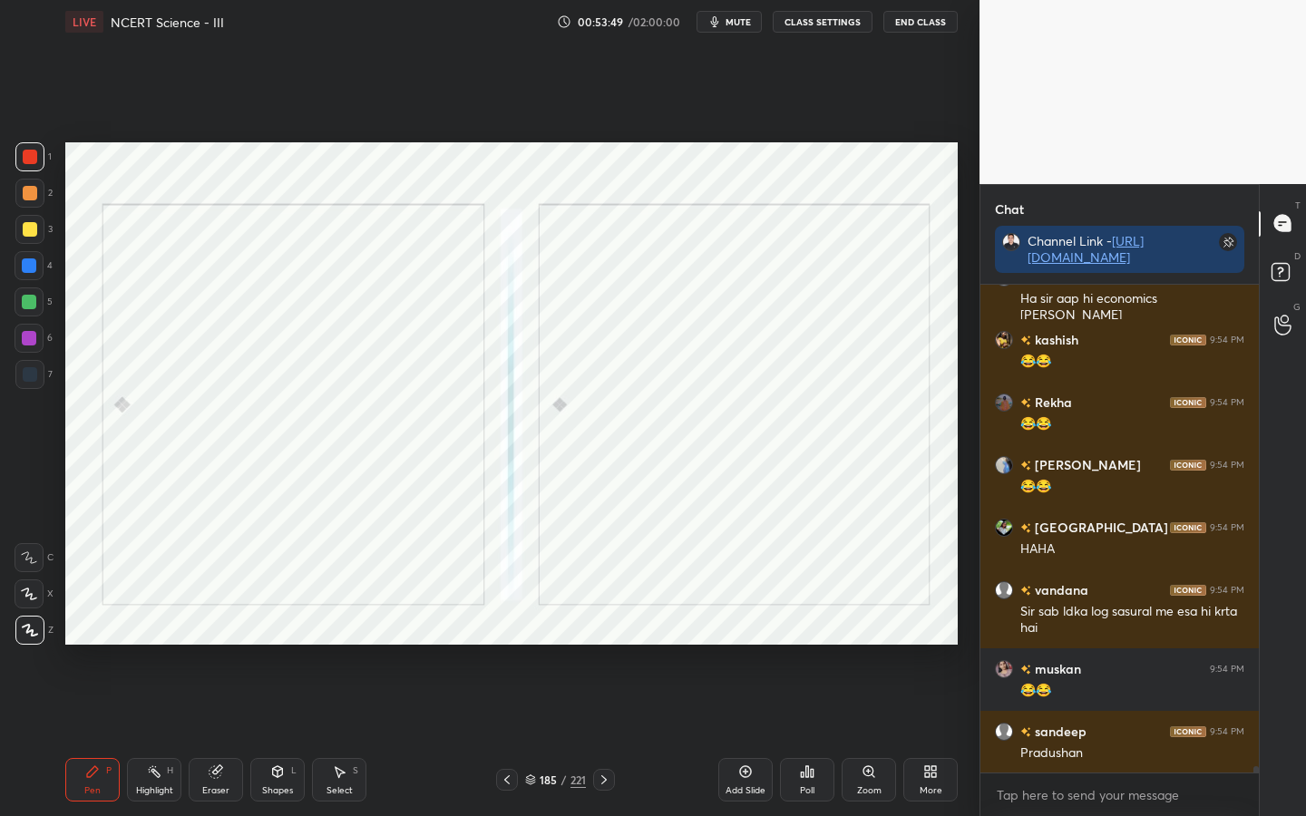
click at [922, 645] on div "More" at bounding box center [930, 780] width 54 height 44
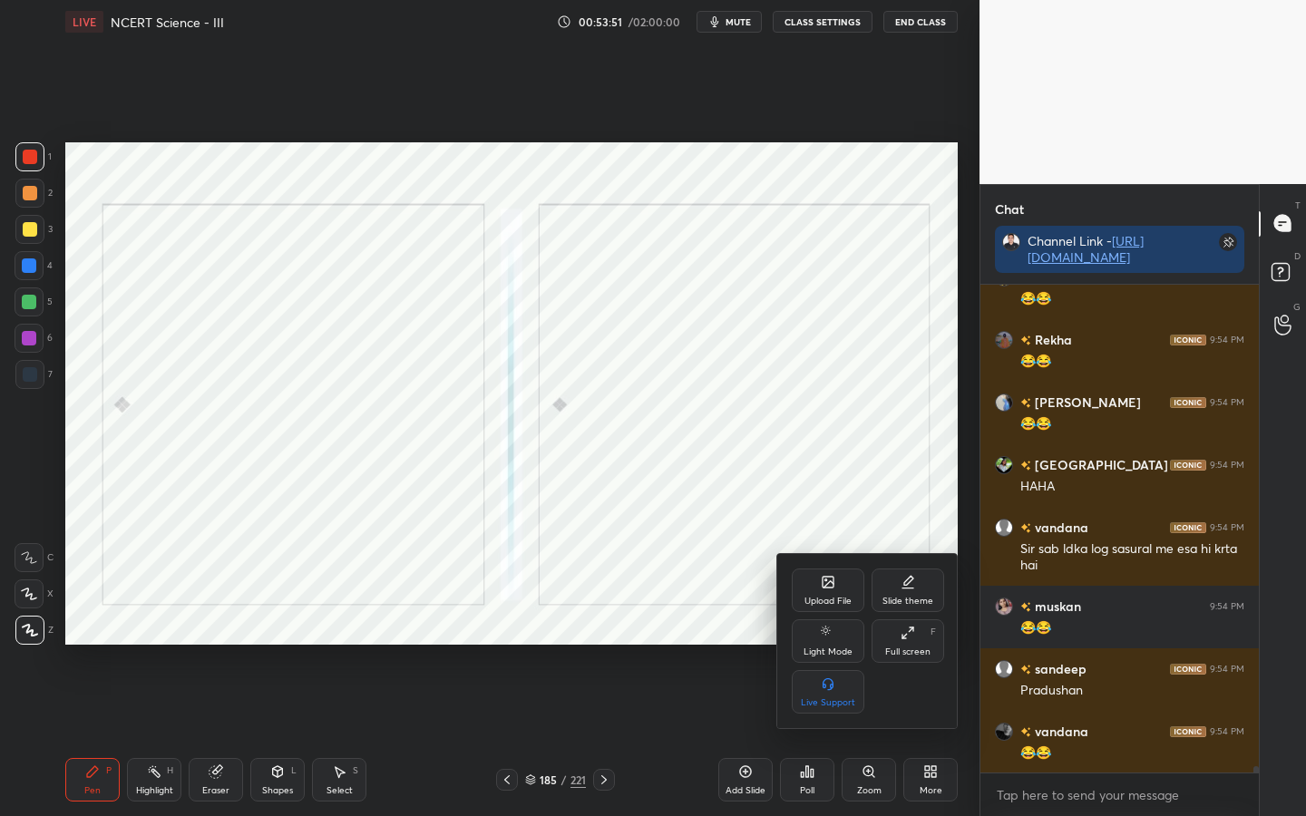
click at [692, 557] on div at bounding box center [653, 408] width 1306 height 816
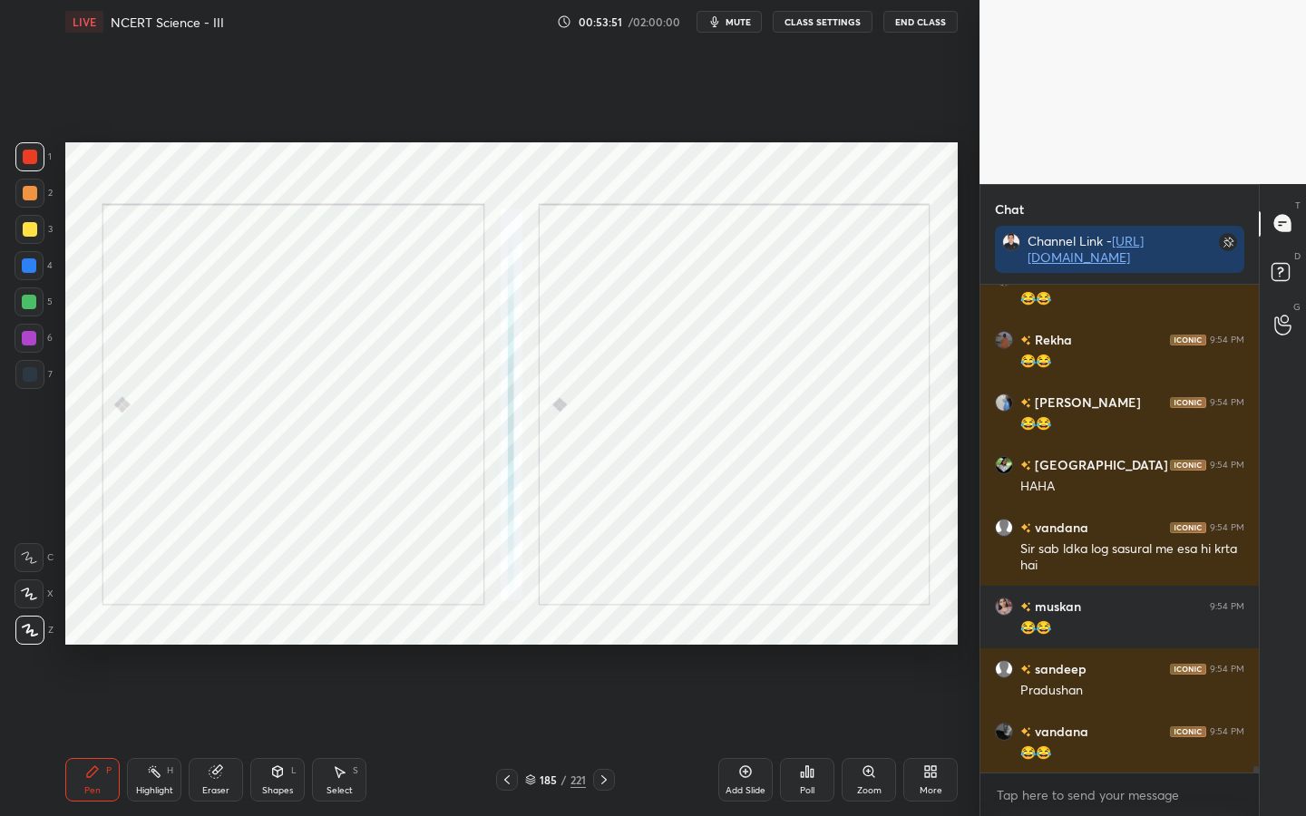
scroll to position [37303, 0]
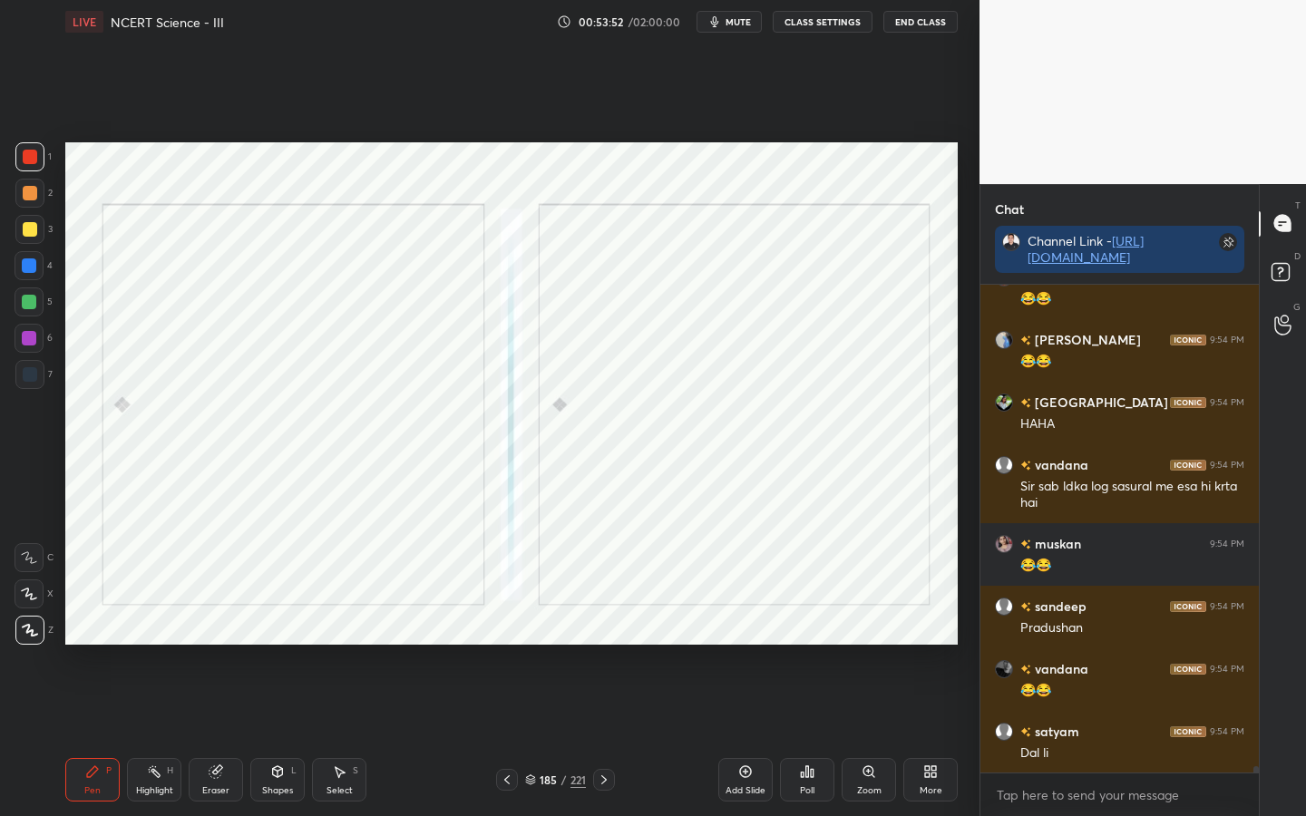
click at [603, 645] on icon at bounding box center [603, 780] width 5 height 9
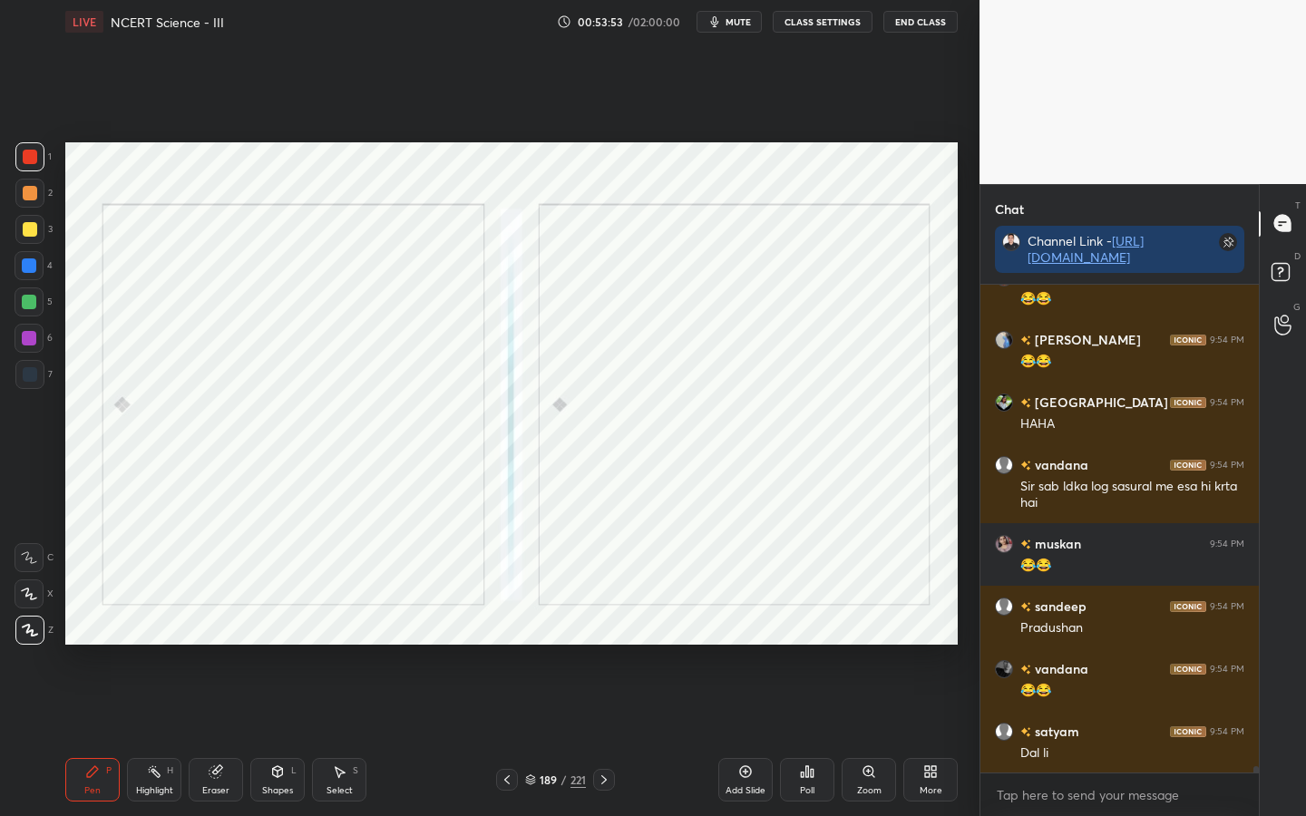
scroll to position [37366, 0]
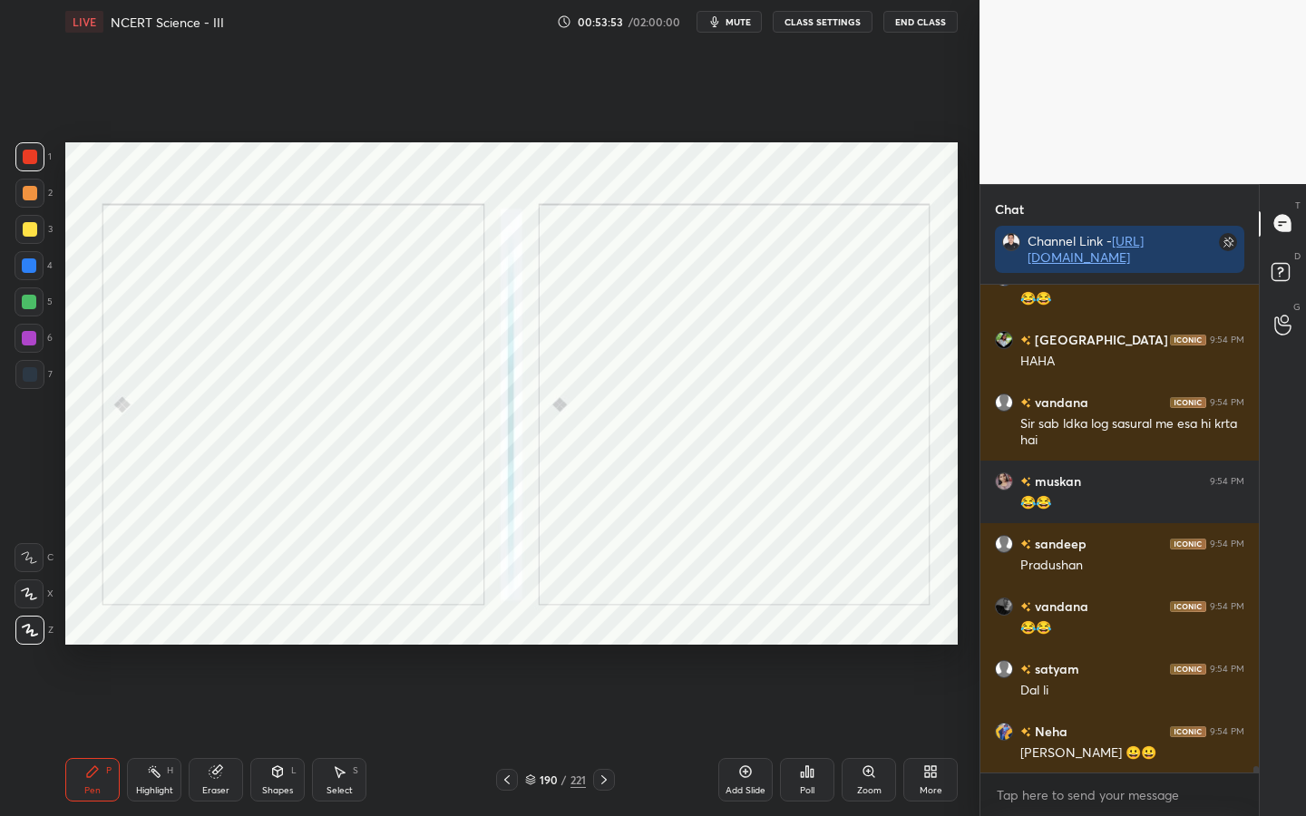
click at [603, 645] on icon at bounding box center [603, 780] width 5 height 9
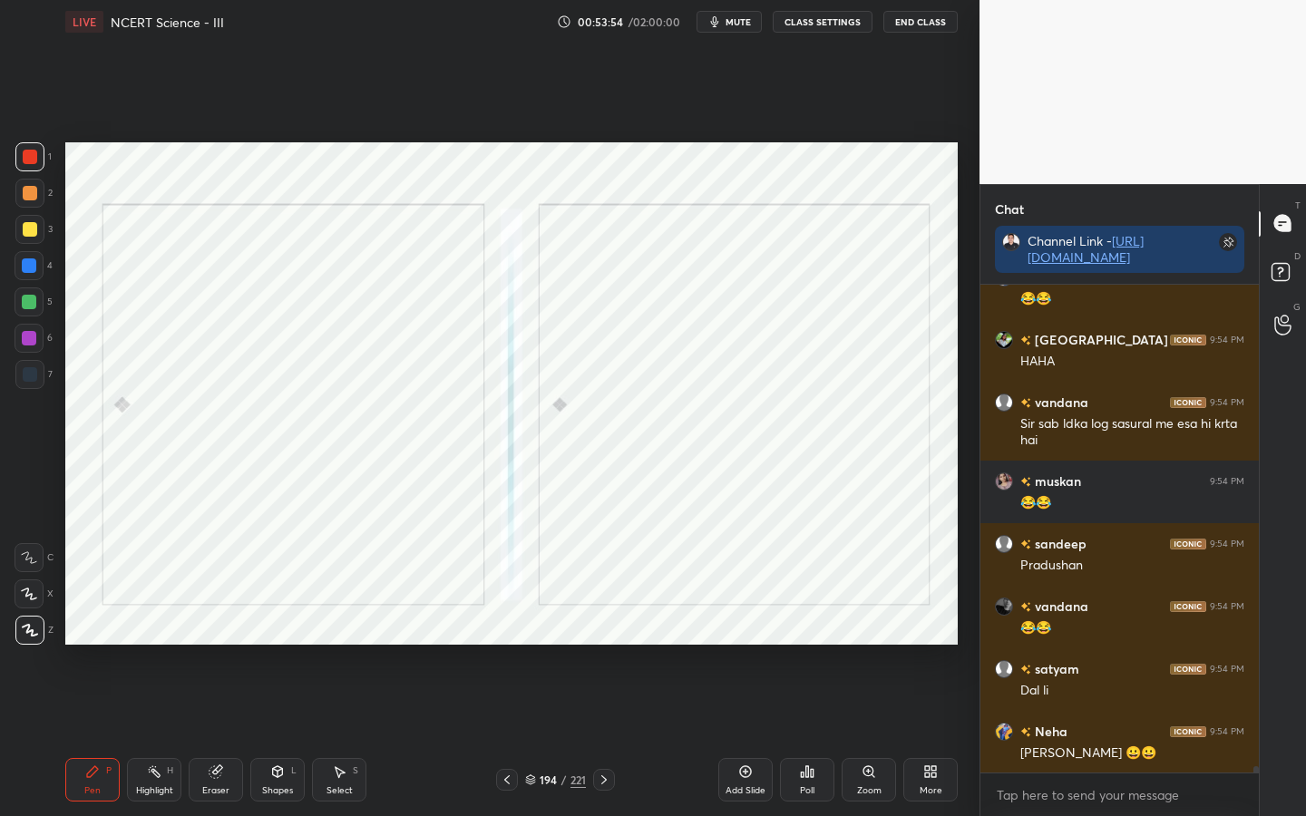
click at [603, 645] on icon at bounding box center [603, 780] width 5 height 9
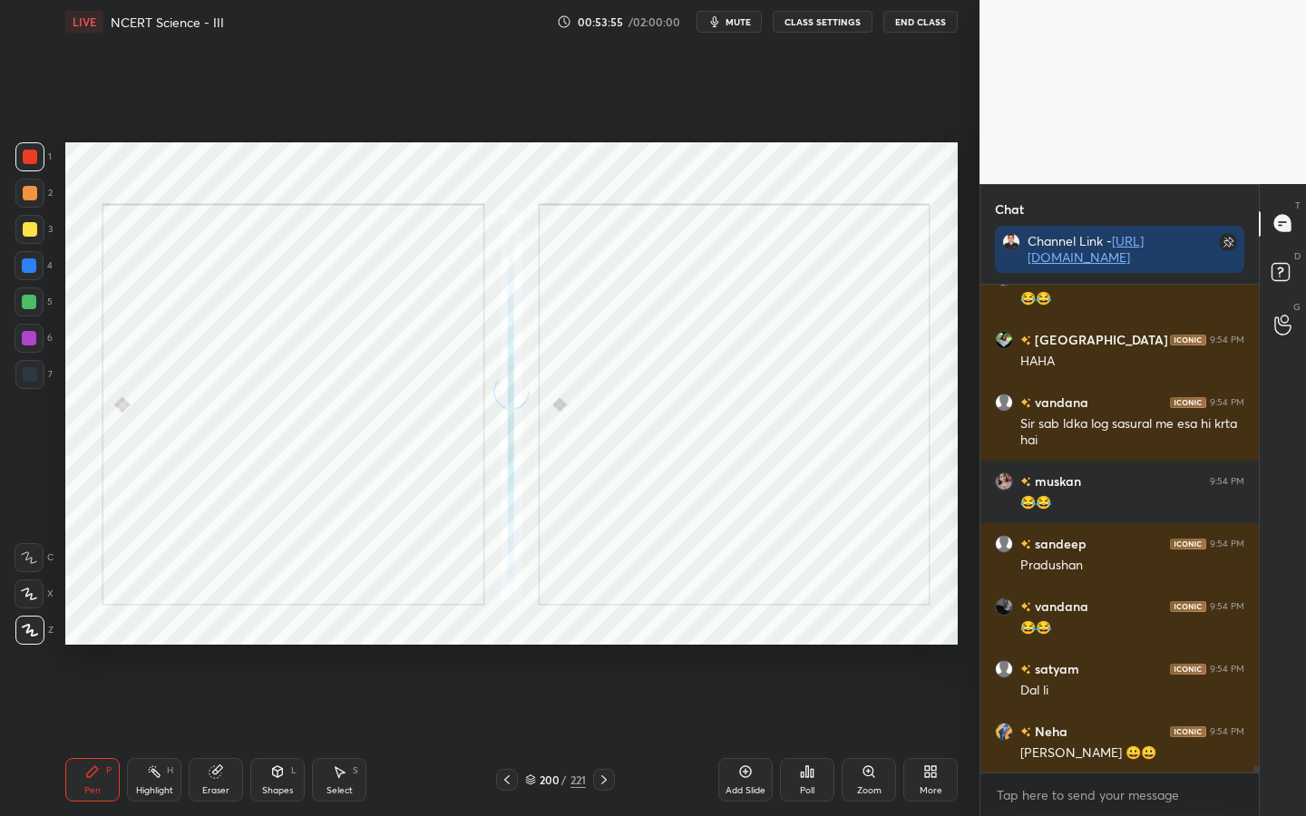
click at [603, 645] on icon at bounding box center [603, 780] width 5 height 9
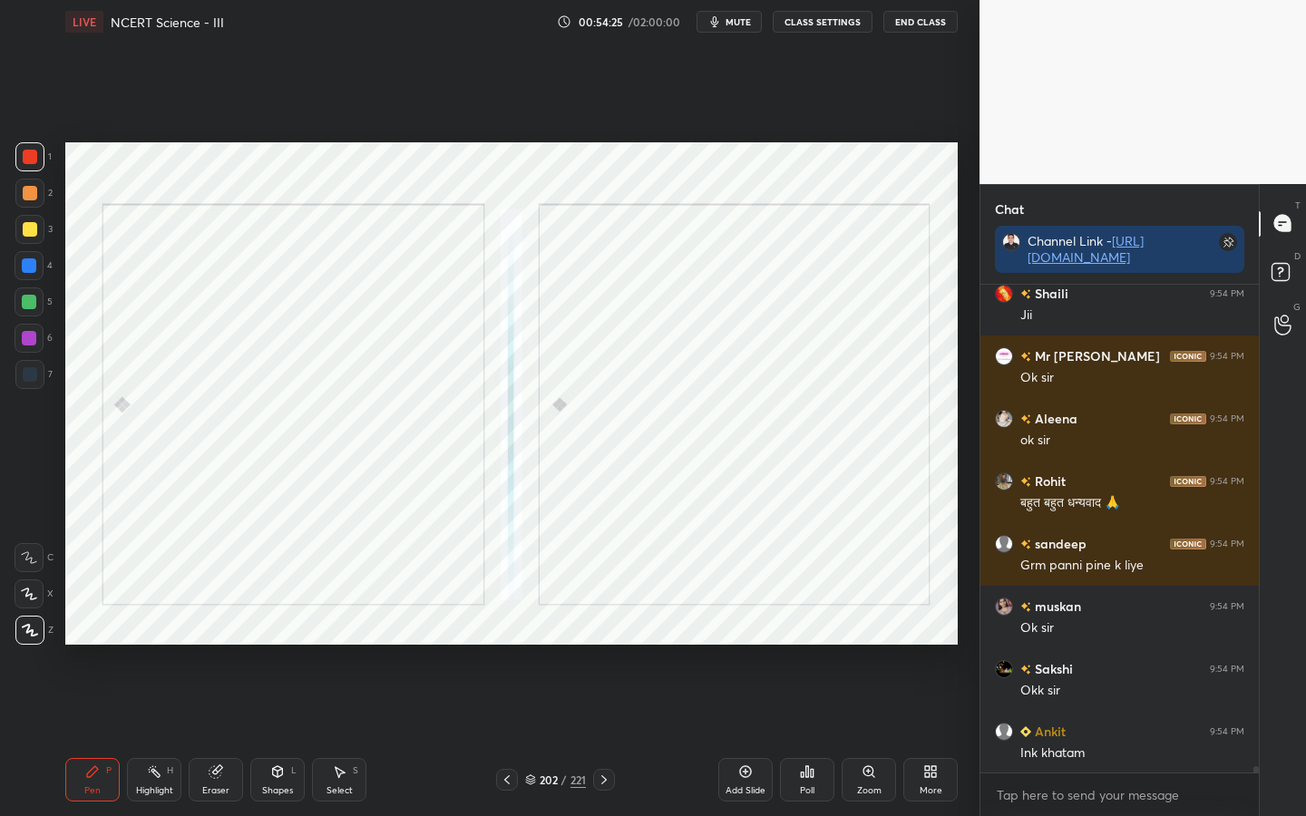
scroll to position [38367, 0]
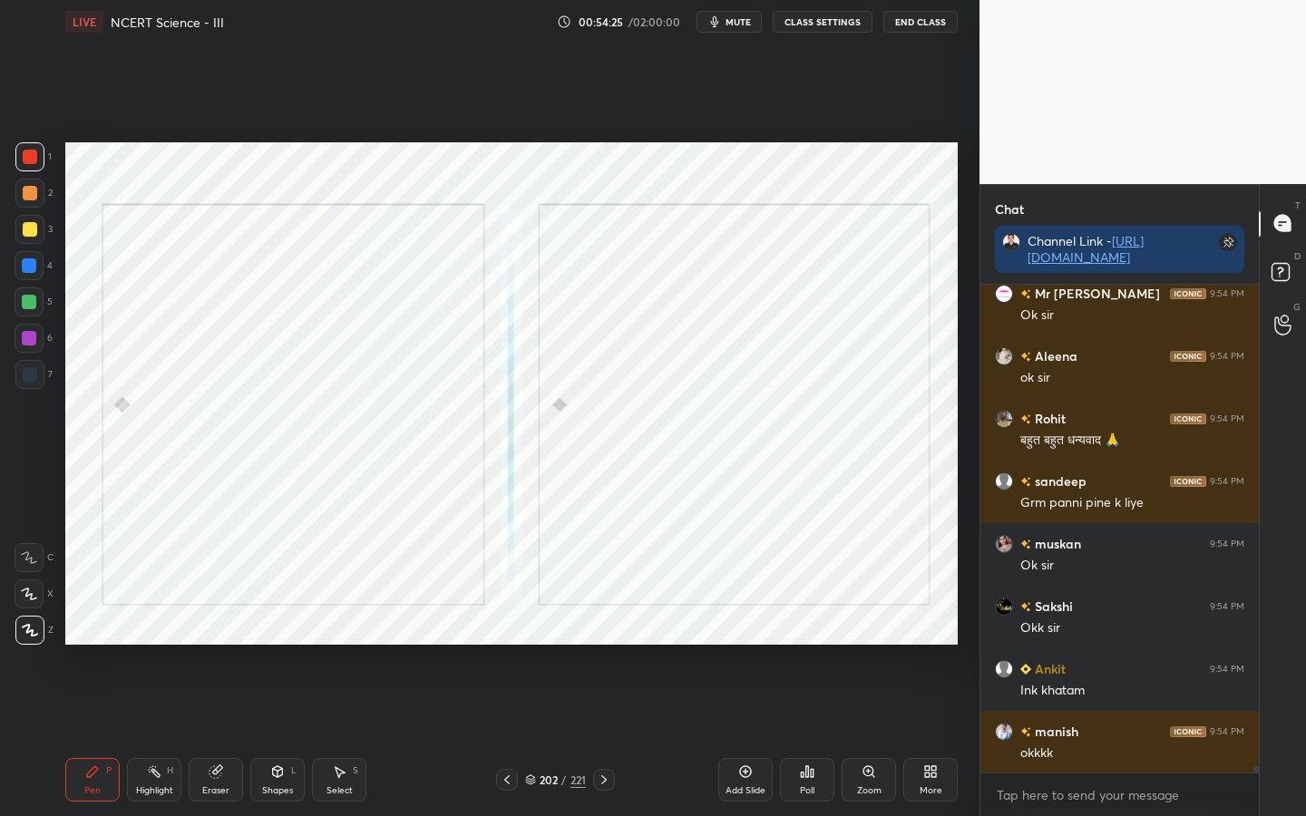
click at [736, 29] on button "mute" at bounding box center [729, 22] width 65 height 22
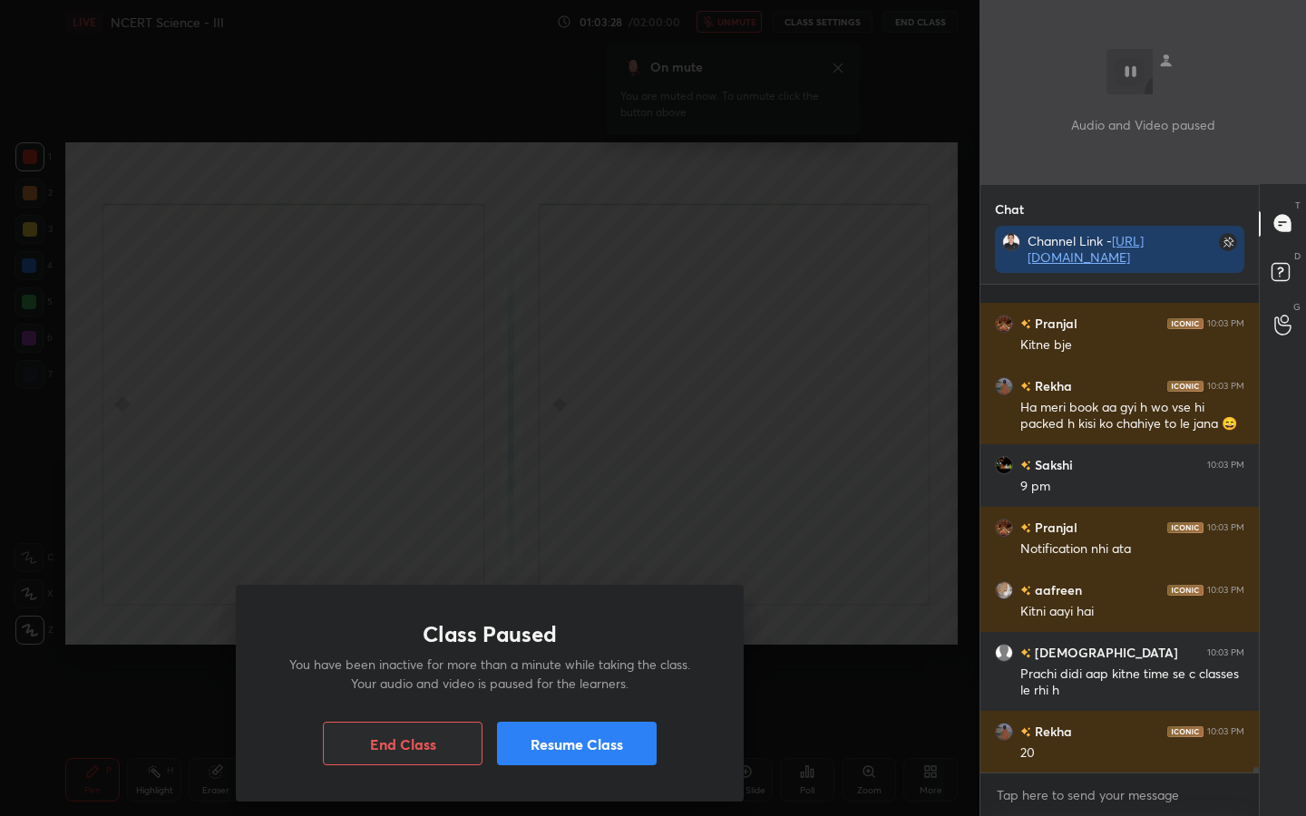
scroll to position [43814, 0]
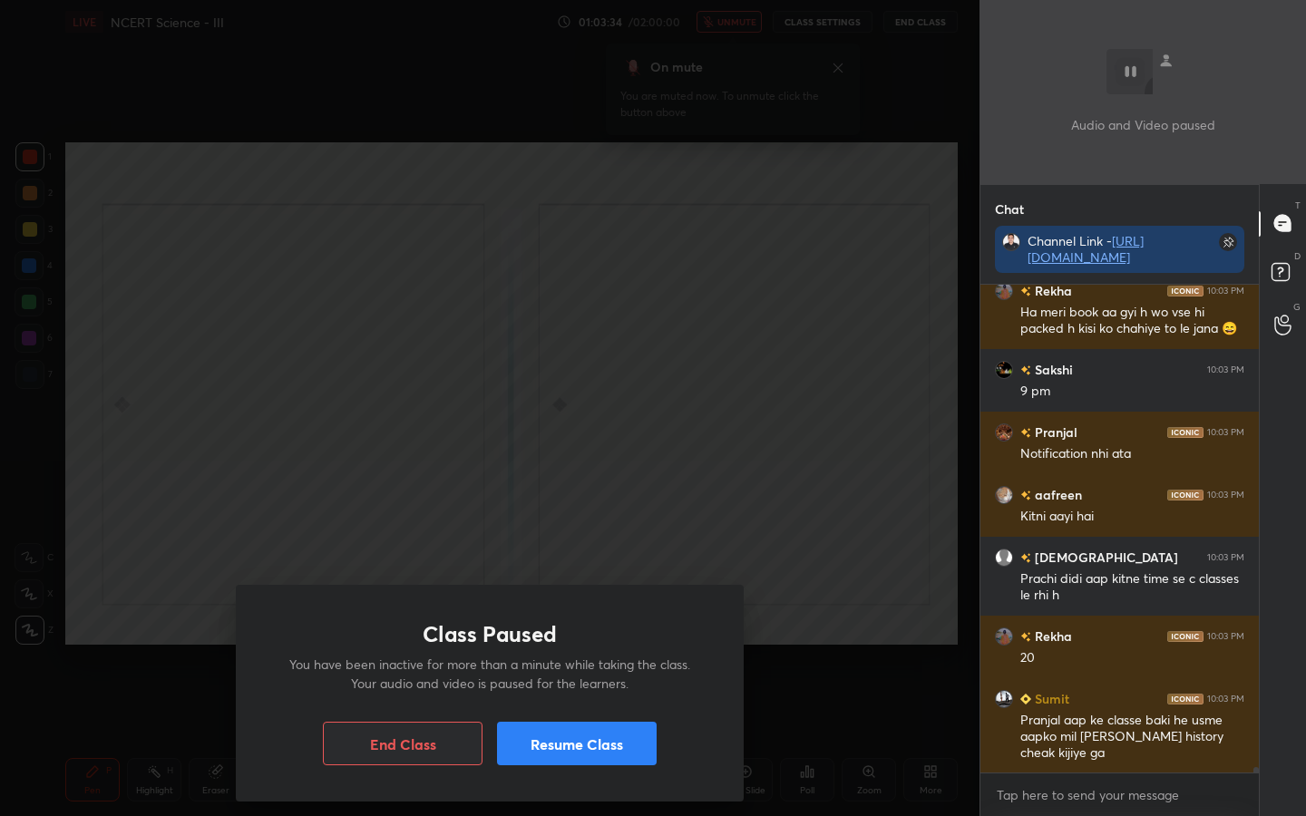
click at [568, 645] on button "Resume Class" at bounding box center [577, 744] width 160 height 44
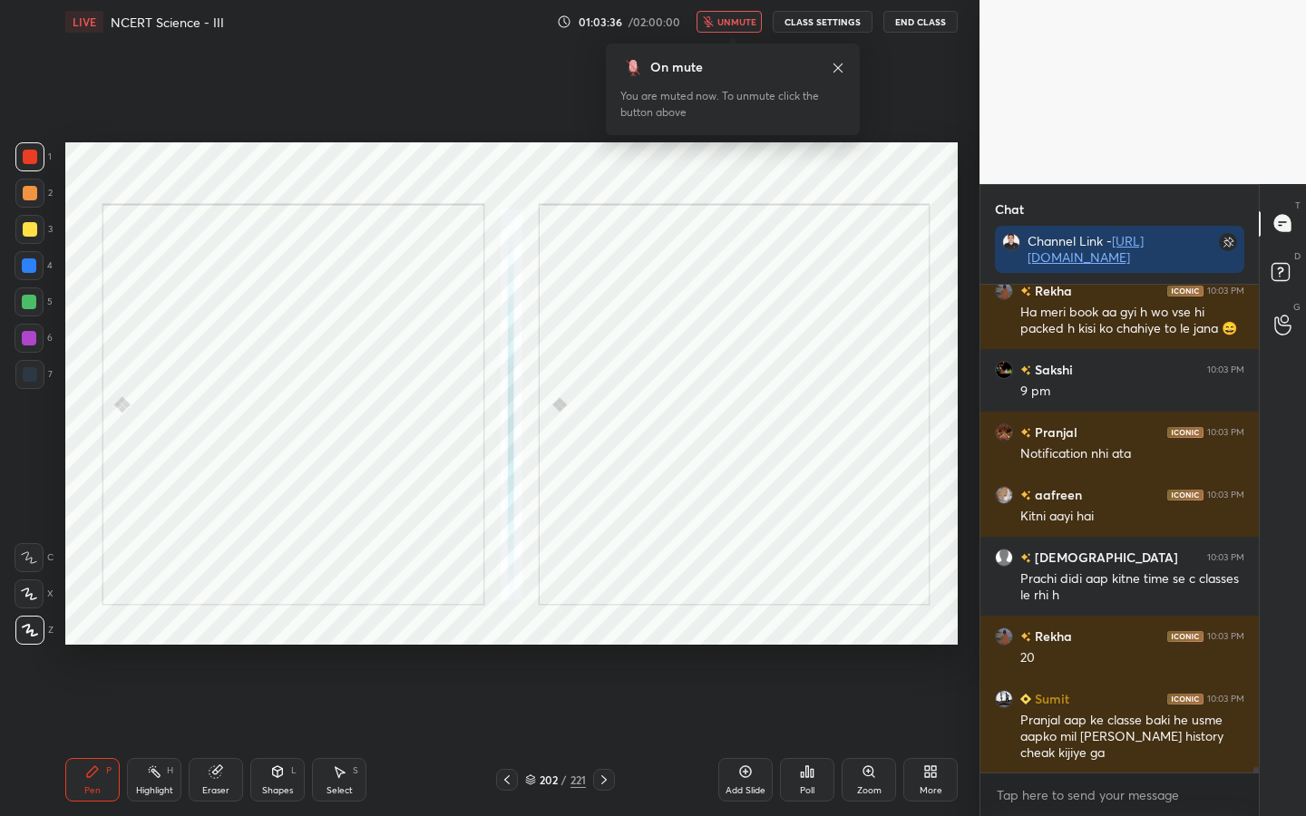
click at [729, 27] on span "unmute" at bounding box center [737, 21] width 39 height 13
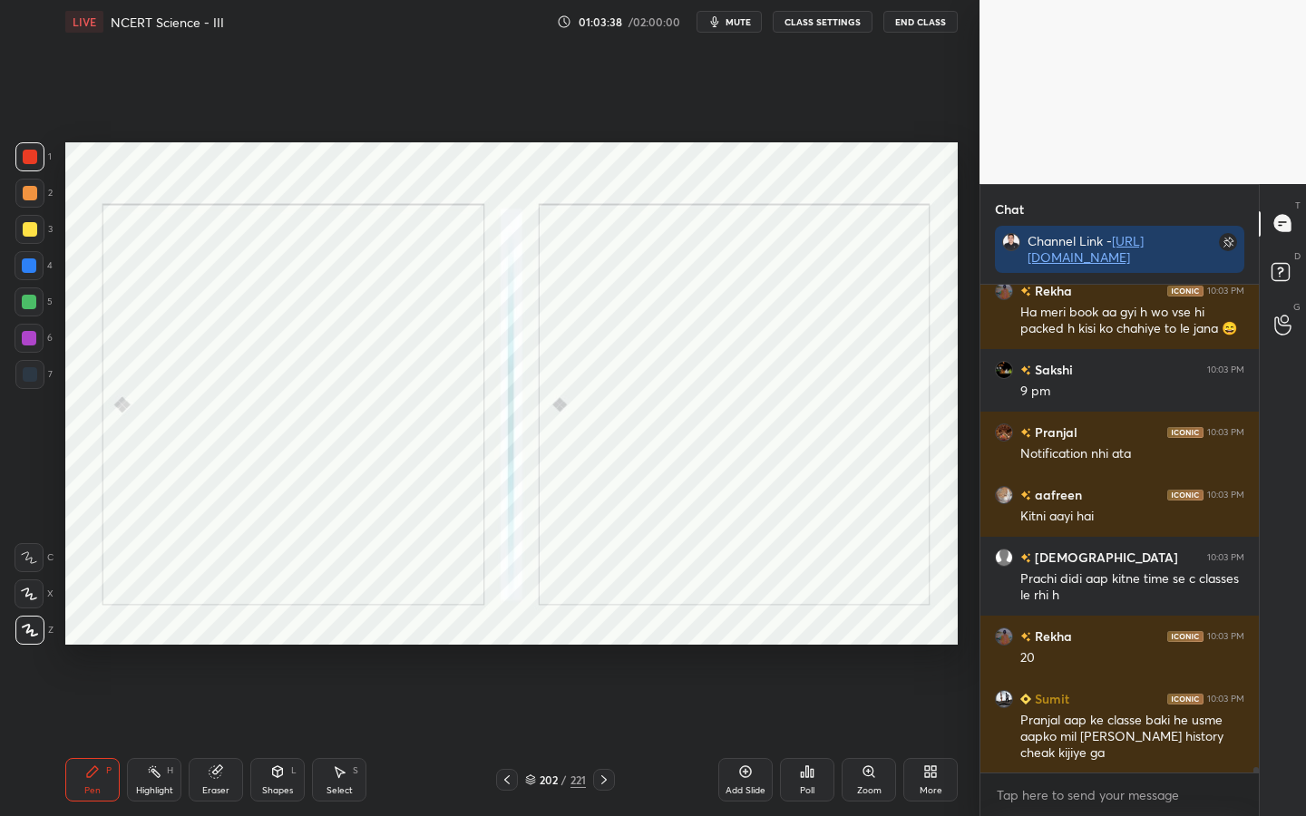
click at [583, 645] on div "221" at bounding box center [578, 780] width 15 height 16
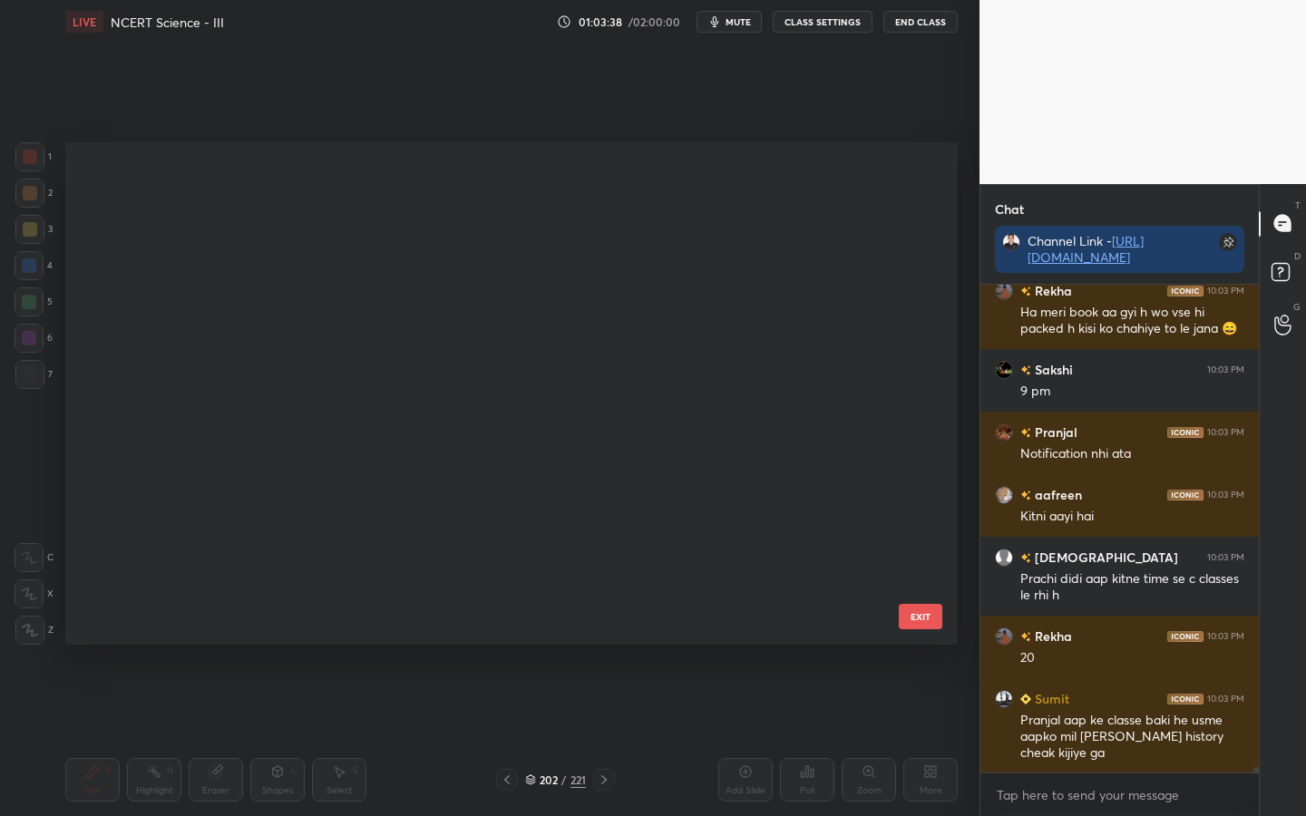
scroll to position [10875, 0]
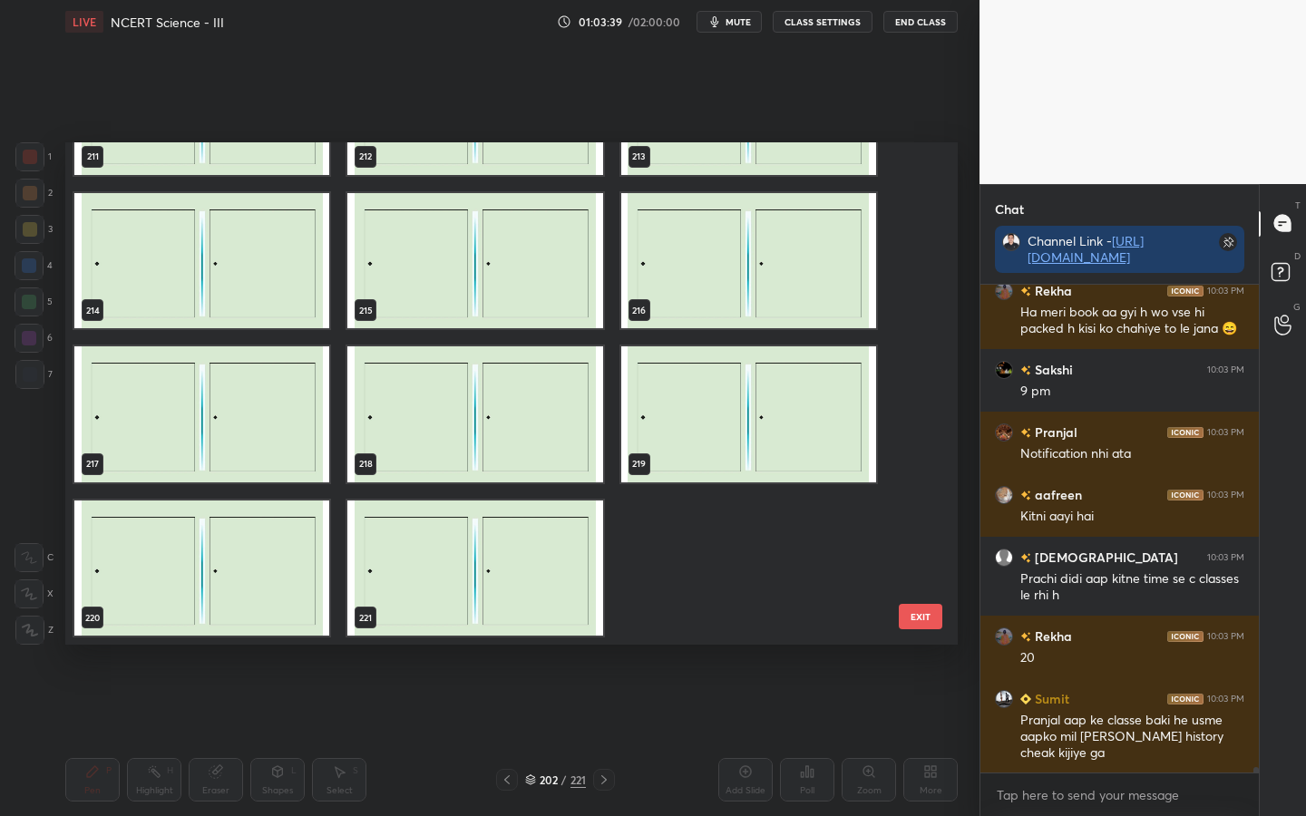
click at [532, 578] on img "grid" at bounding box center [474, 569] width 255 height 136
click at [546, 572] on img "grid" at bounding box center [474, 569] width 255 height 136
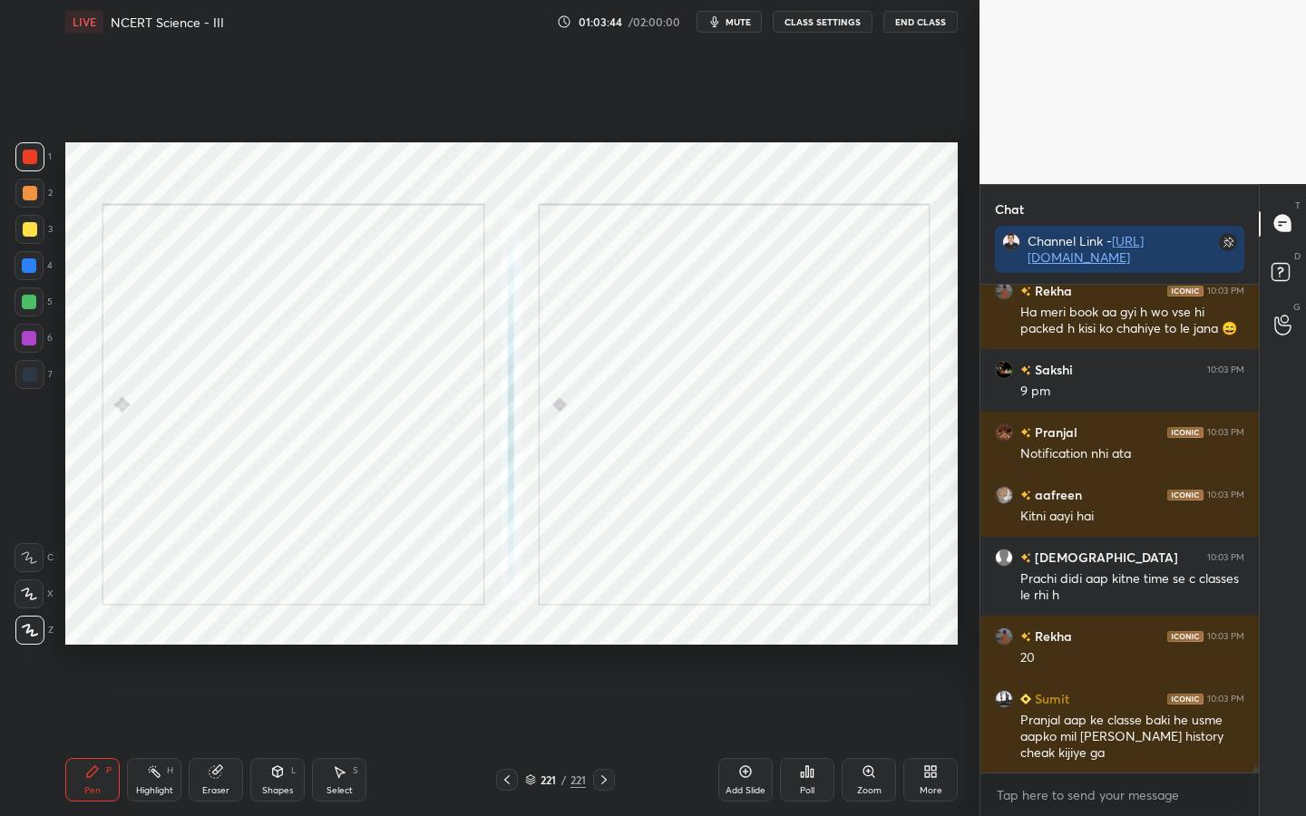
click at [916, 645] on div "More" at bounding box center [930, 780] width 54 height 44
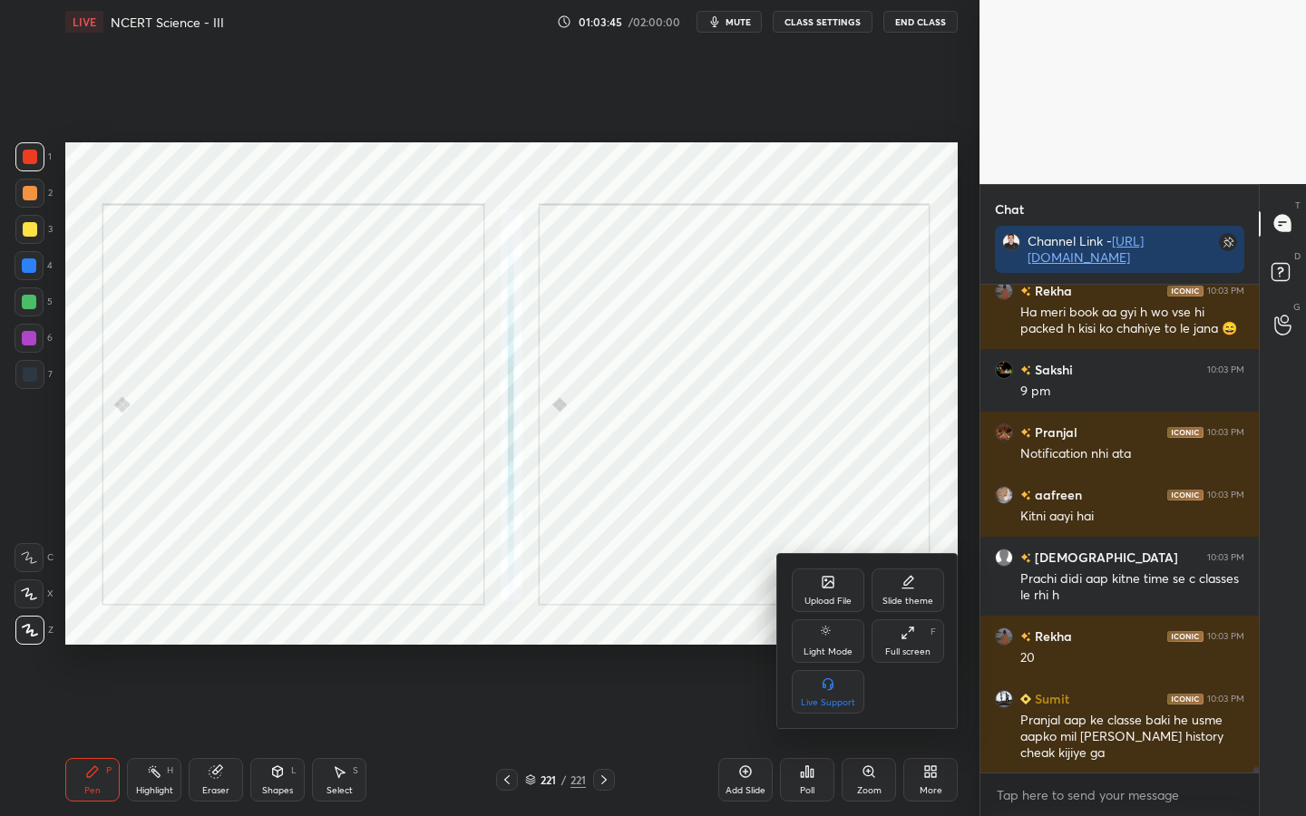
click at [834, 581] on icon at bounding box center [828, 582] width 11 height 11
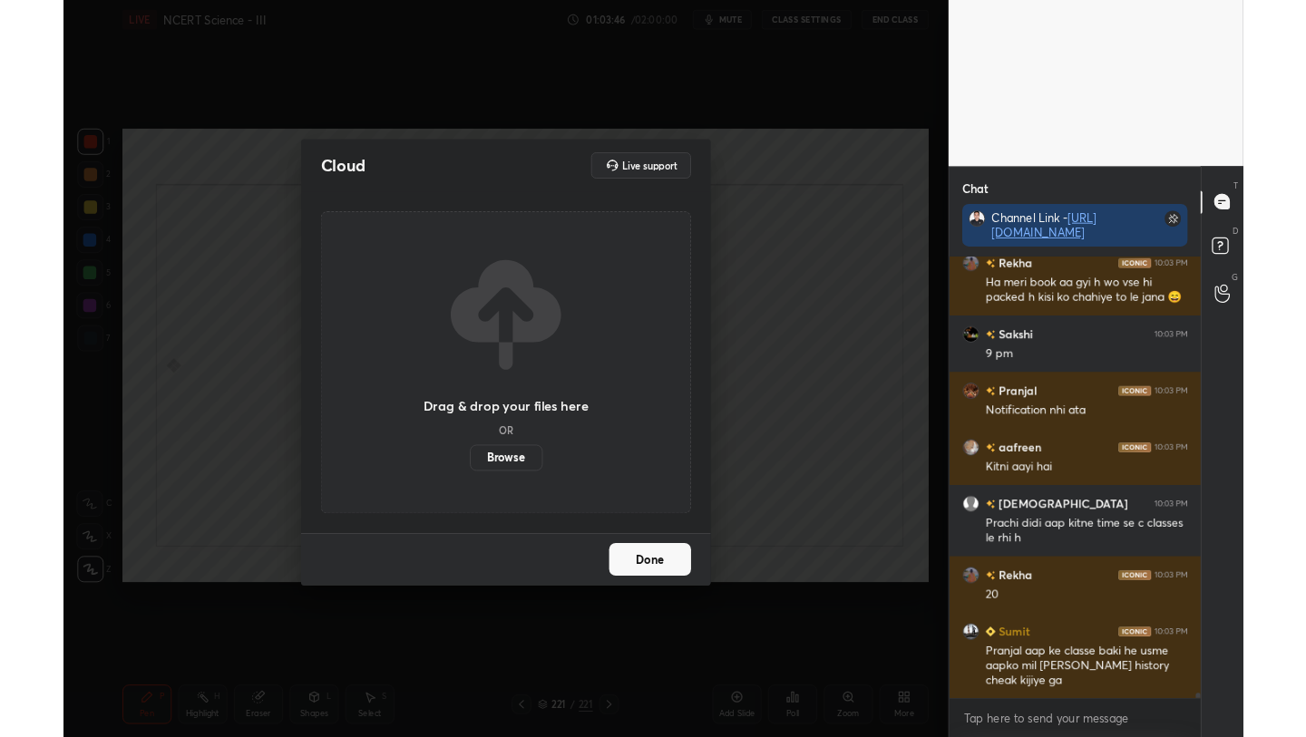
scroll to position [43877, 0]
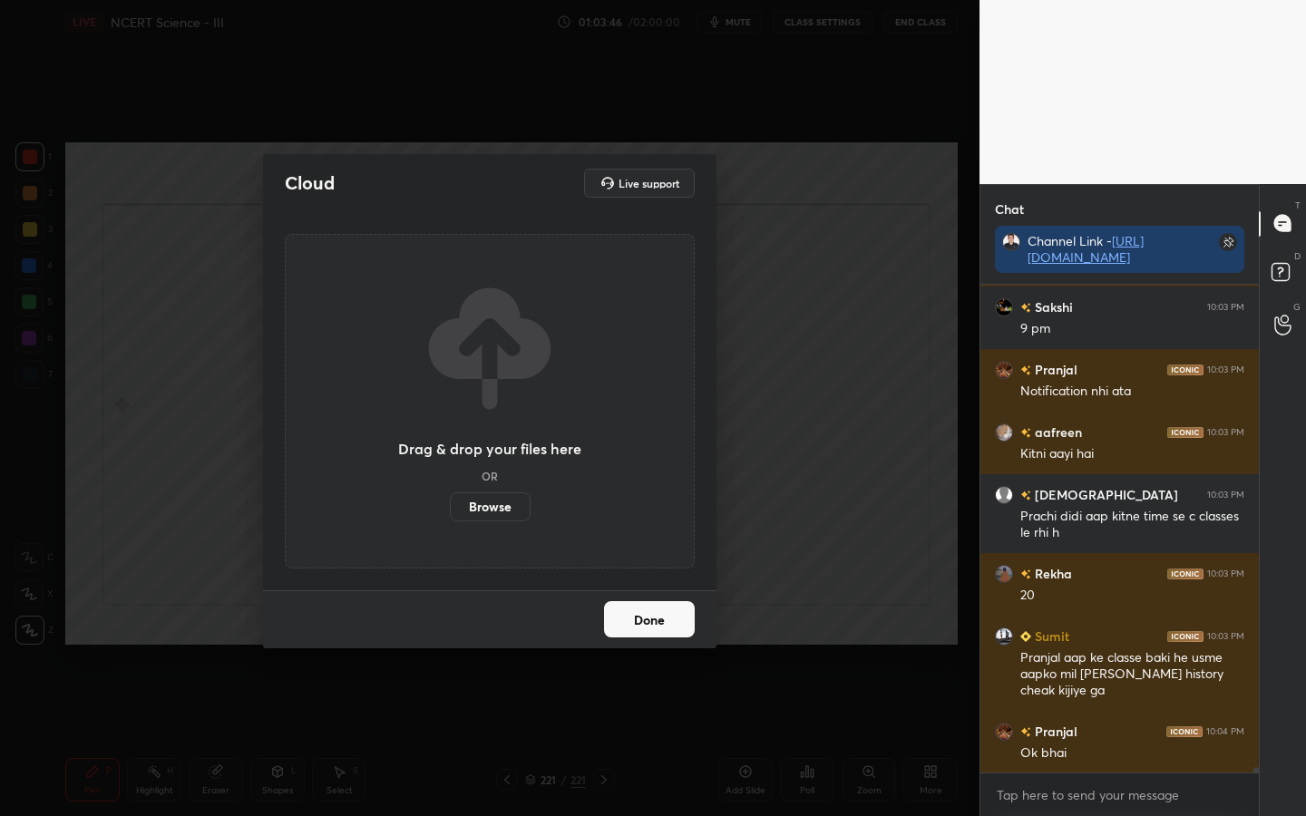
click at [496, 514] on label "Browse" at bounding box center [490, 507] width 81 height 29
click at [450, 514] on input "Browse" at bounding box center [450, 507] width 0 height 29
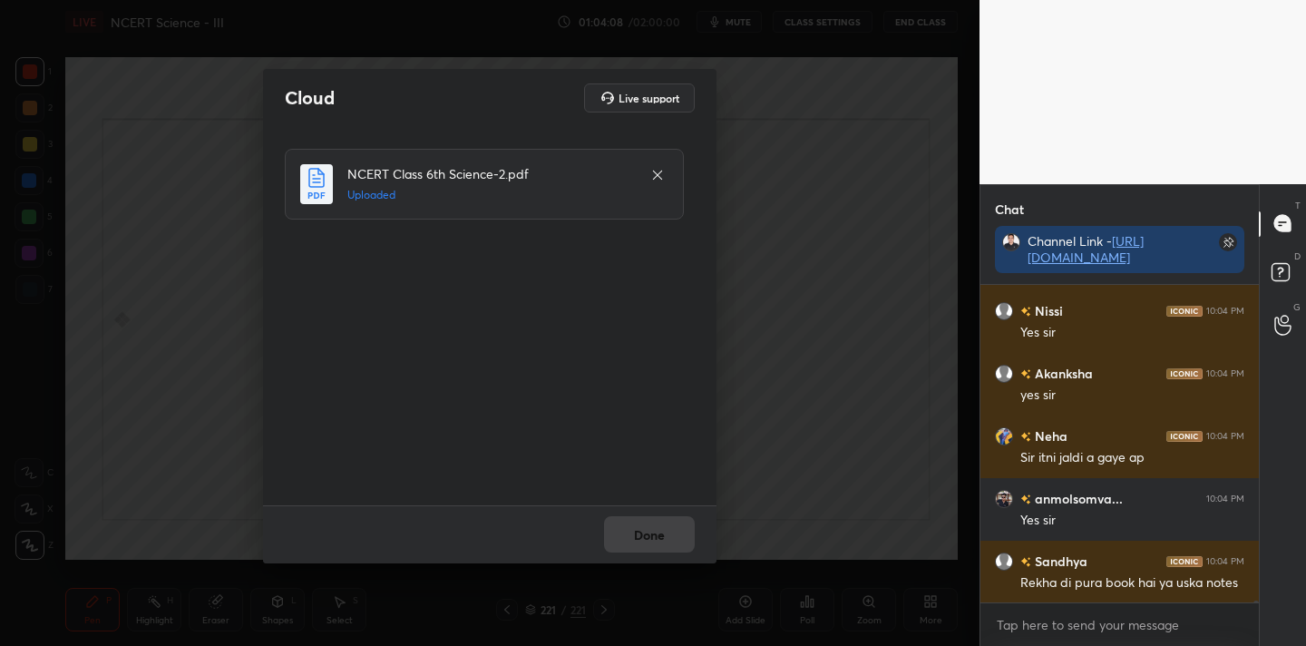
scroll to position [44722, 0]
click at [648, 542] on button "Done" at bounding box center [649, 534] width 91 height 36
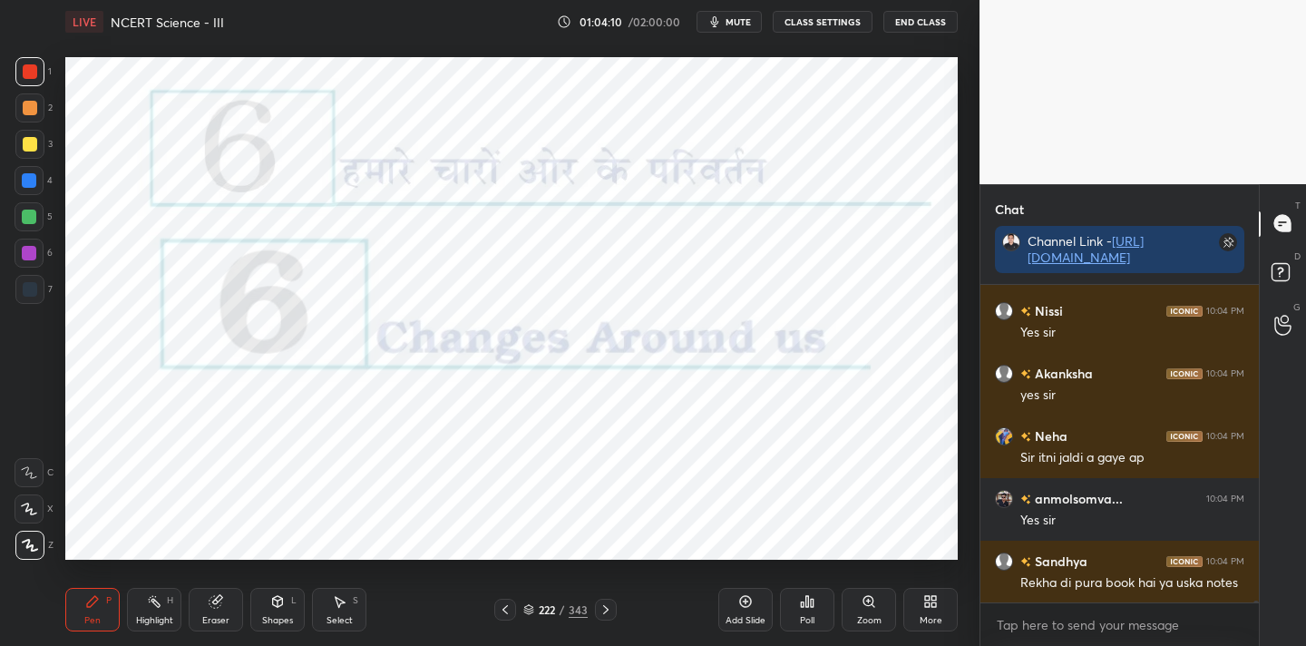
click at [934, 603] on icon at bounding box center [934, 604] width 5 height 5
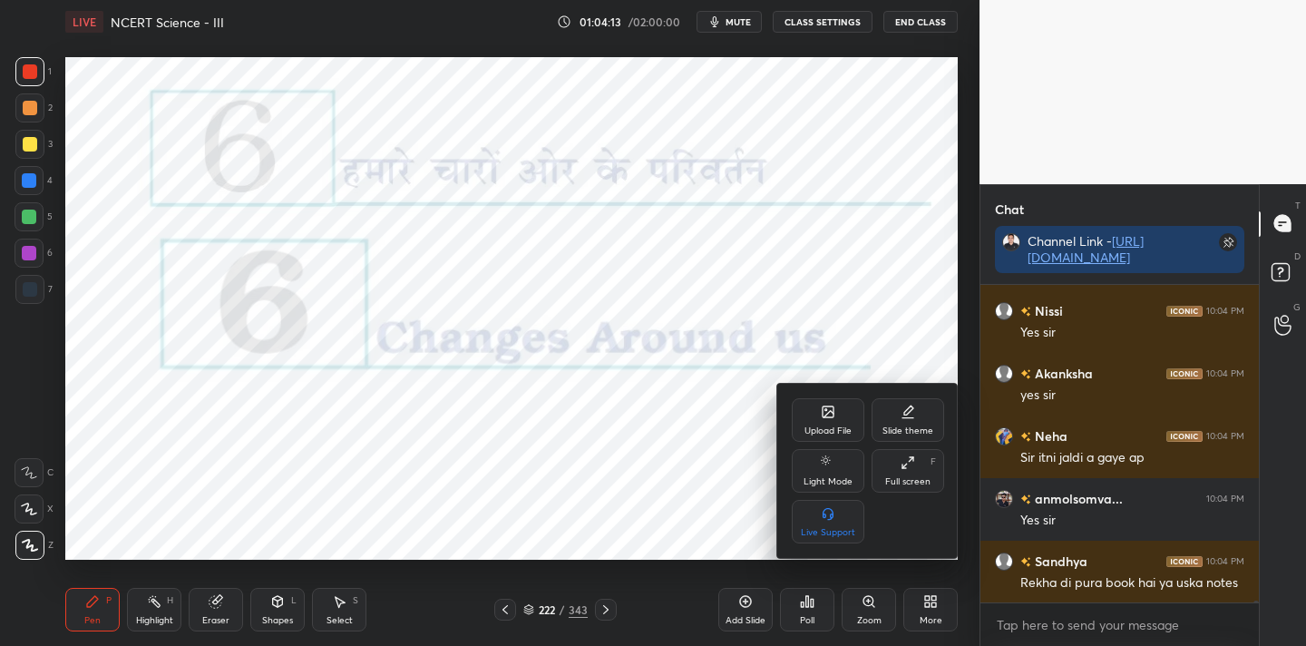
click at [568, 606] on div at bounding box center [653, 323] width 1306 height 646
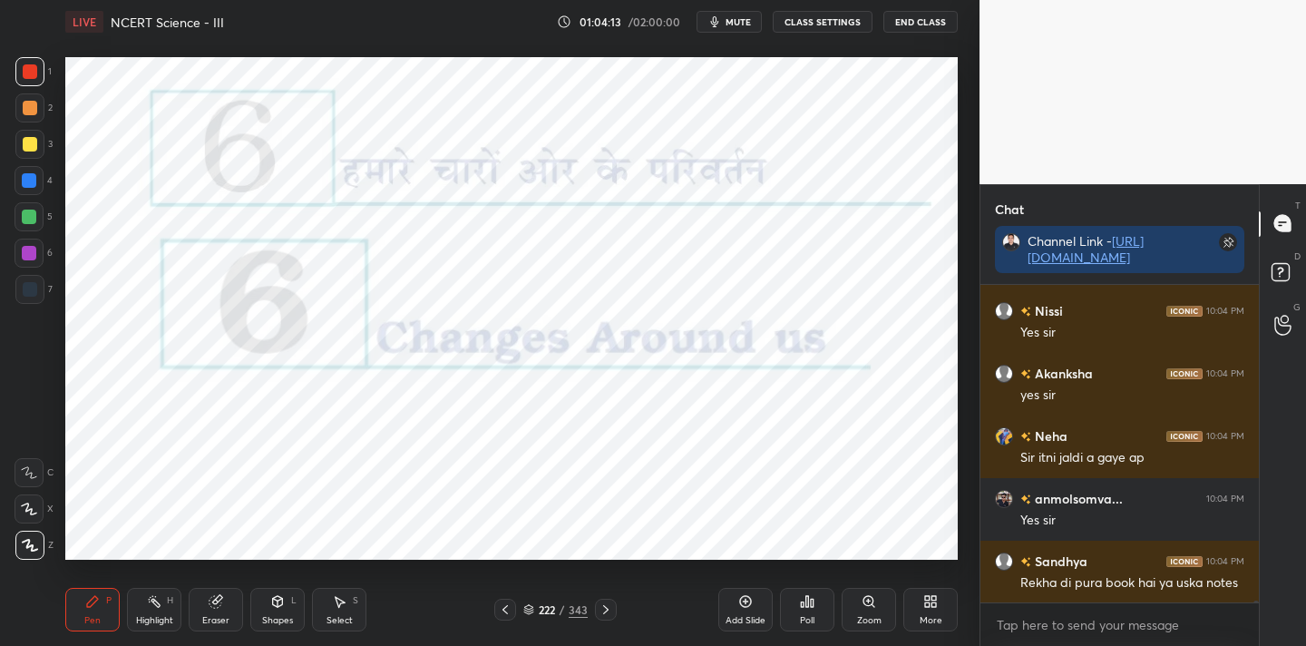
scroll to position [44785, 0]
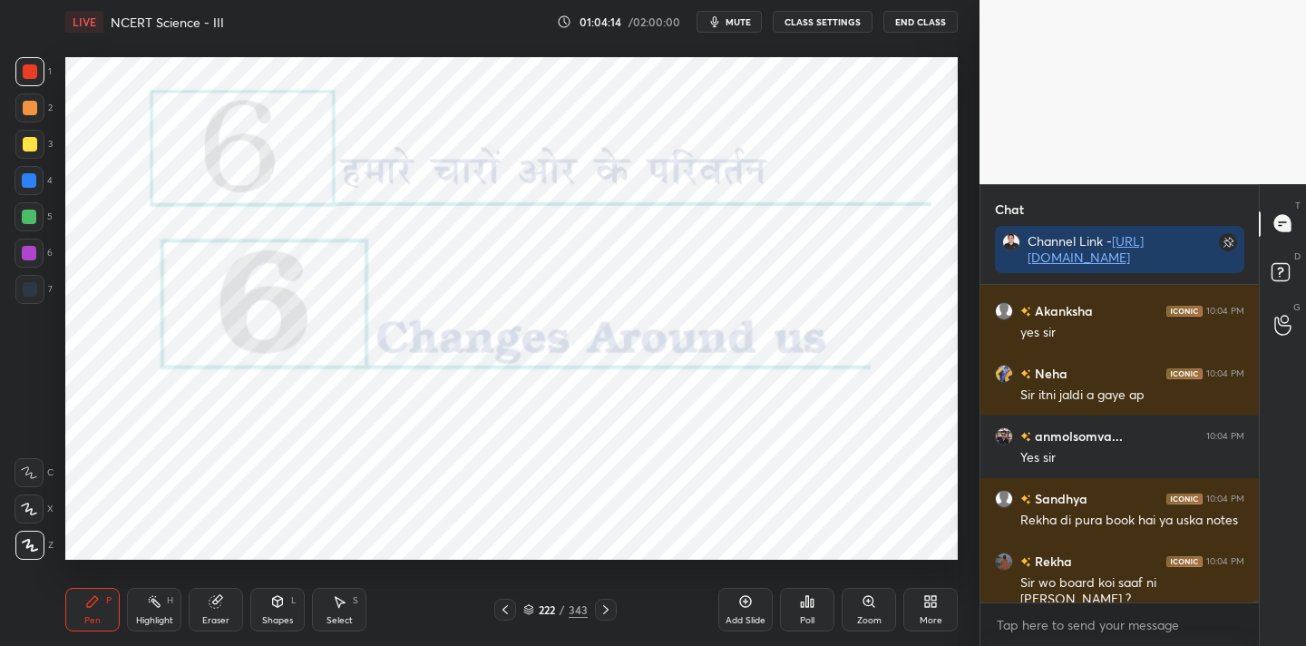
click at [581, 609] on div "343" at bounding box center [578, 609] width 19 height 16
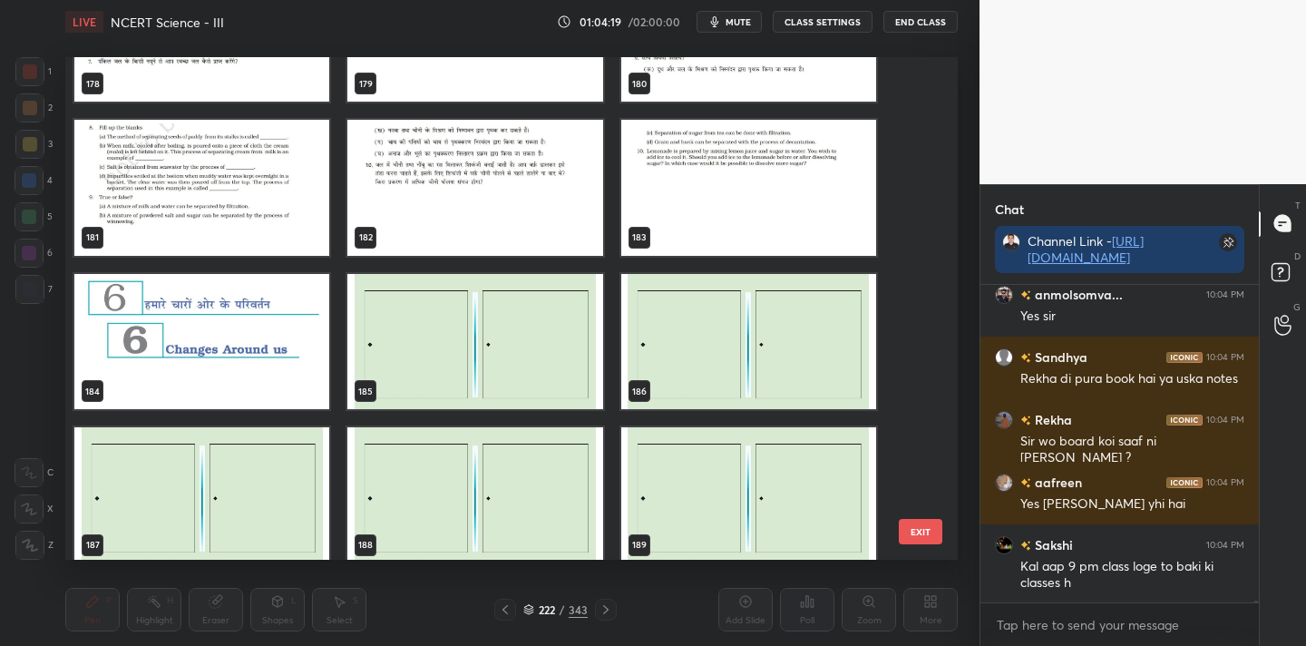
click at [907, 522] on button "EXIT" at bounding box center [921, 531] width 44 height 25
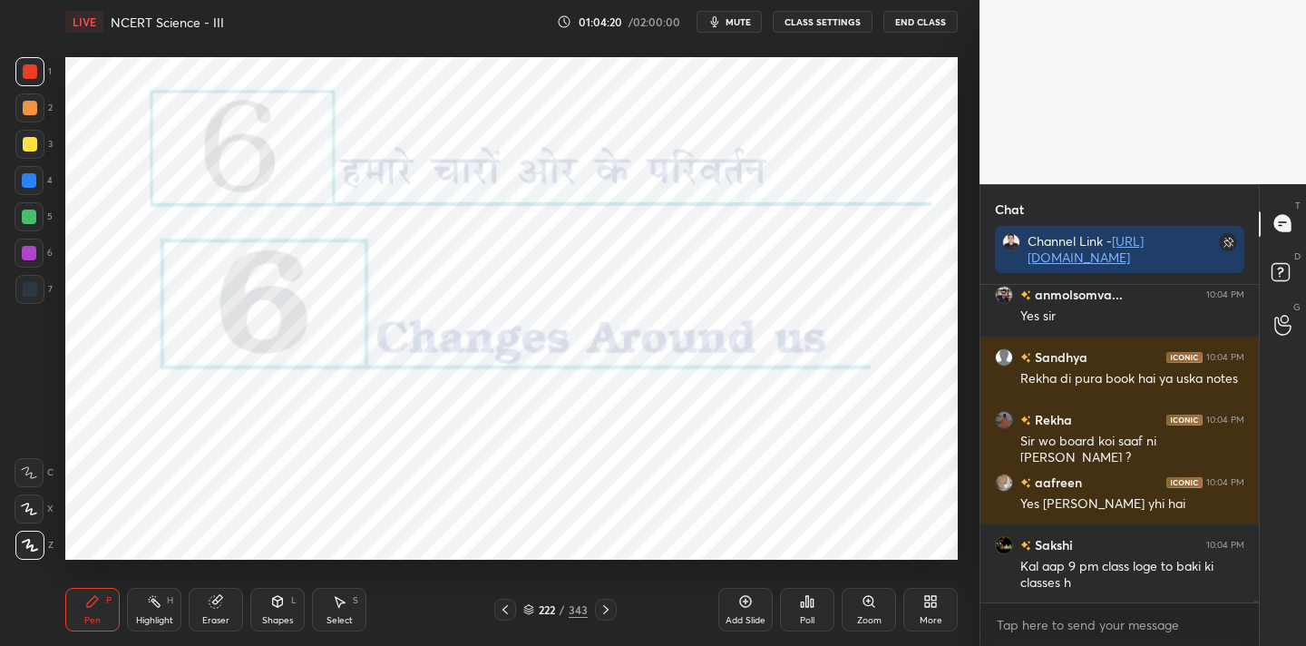
click at [920, 600] on div "More" at bounding box center [930, 610] width 54 height 44
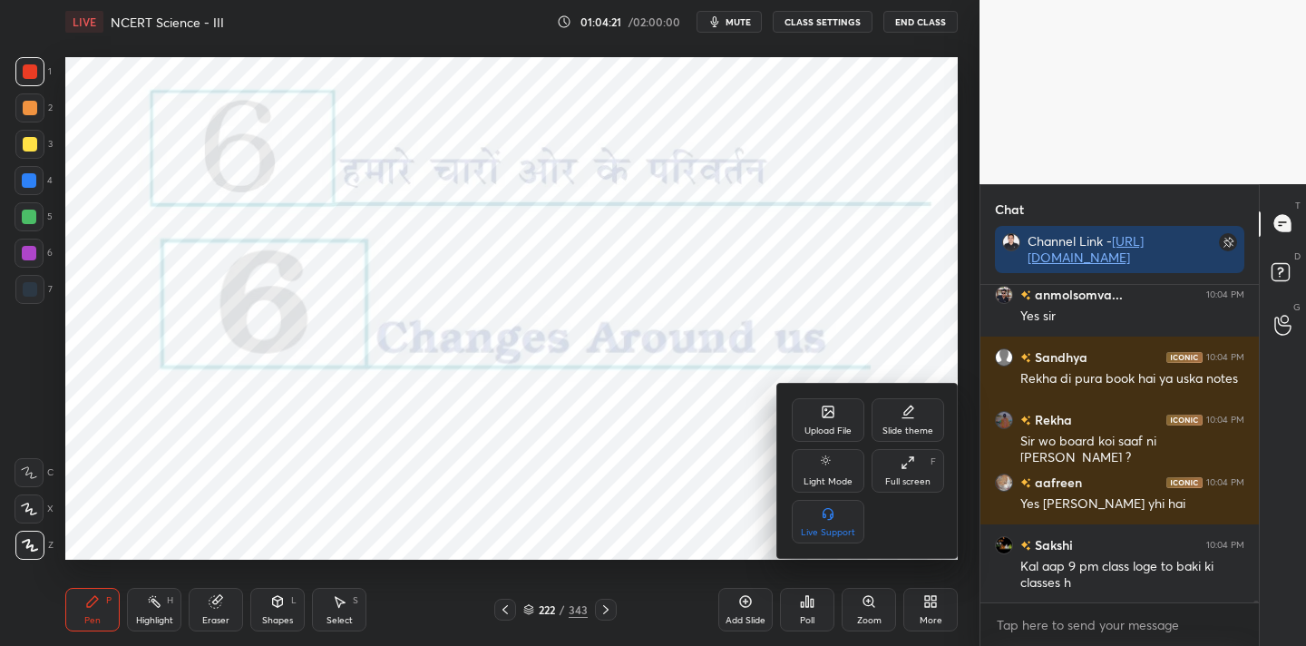
click at [897, 468] on div "Full screen F" at bounding box center [908, 471] width 73 height 44
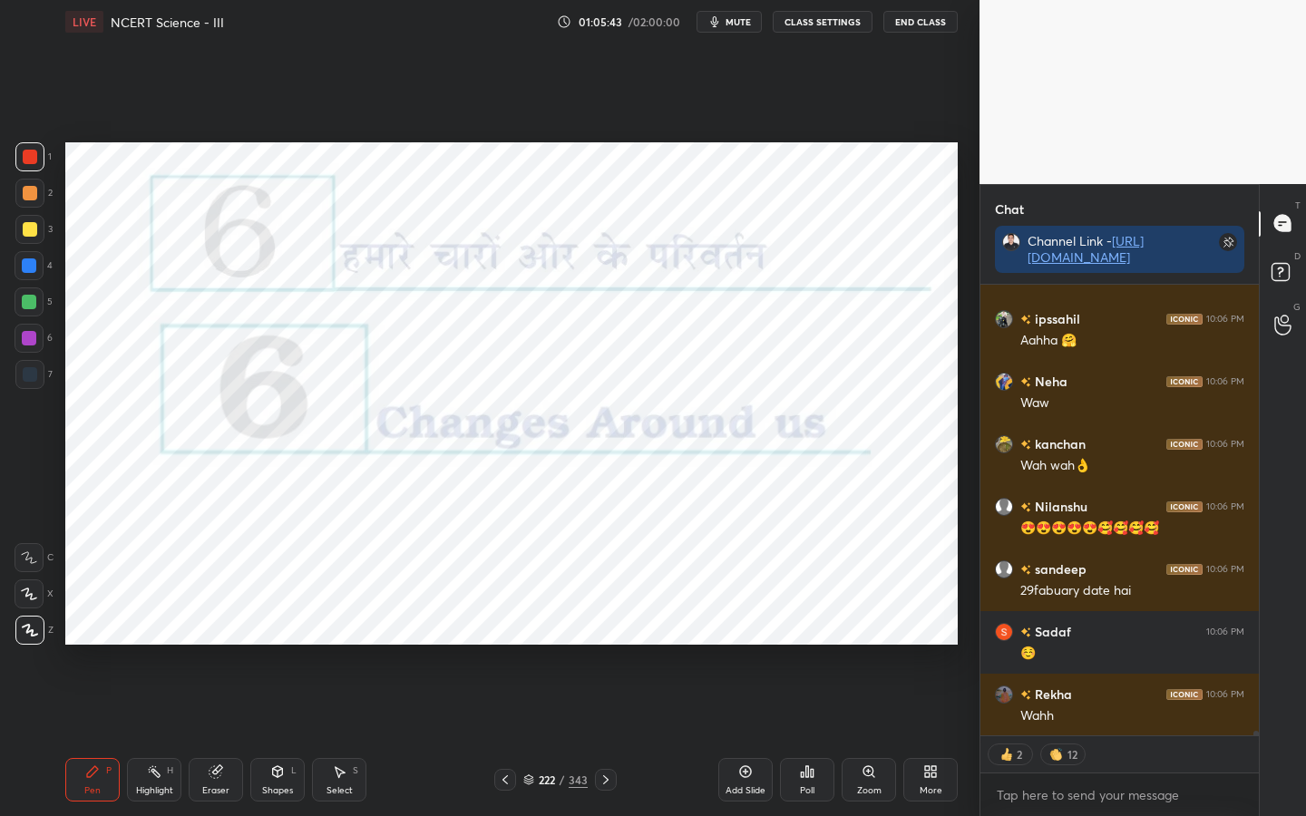
scroll to position [46249, 0]
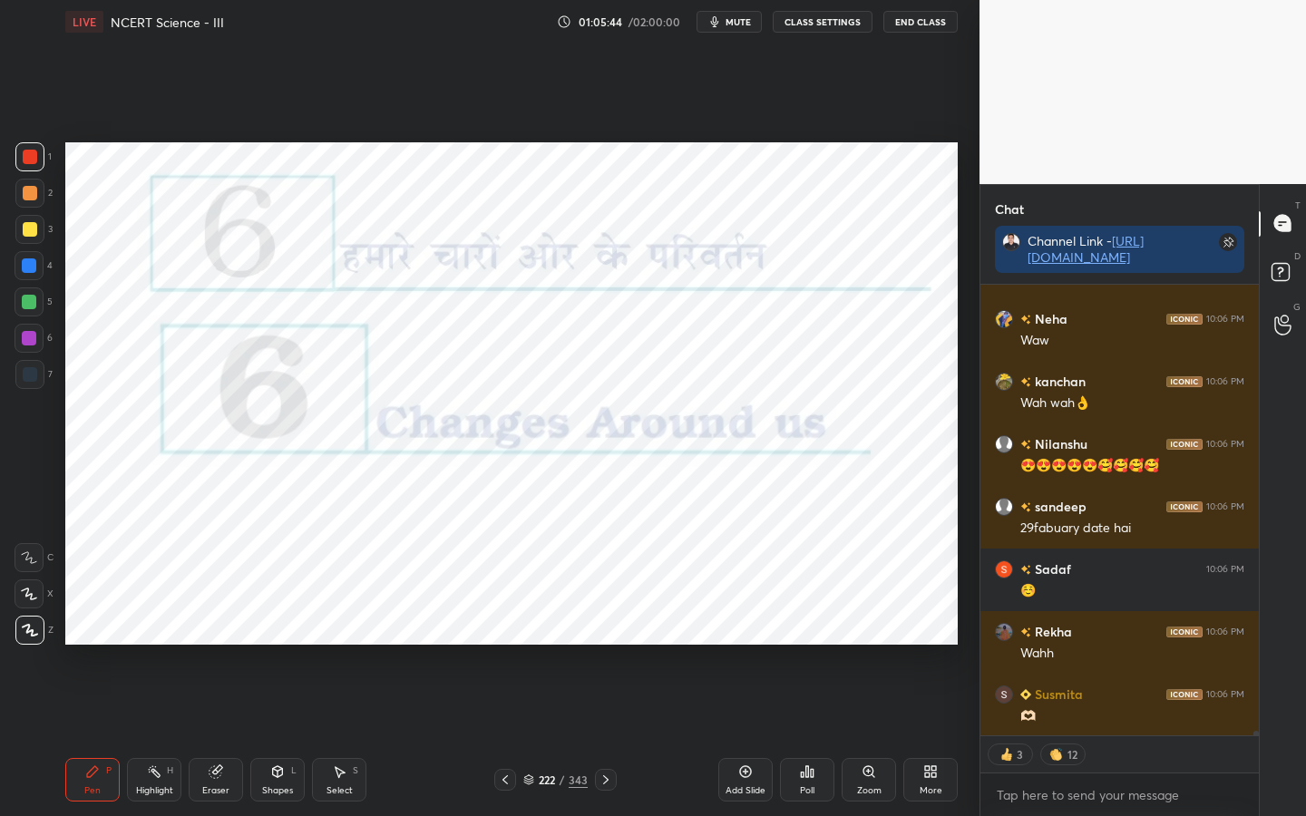
click at [602, 645] on icon at bounding box center [606, 780] width 15 height 15
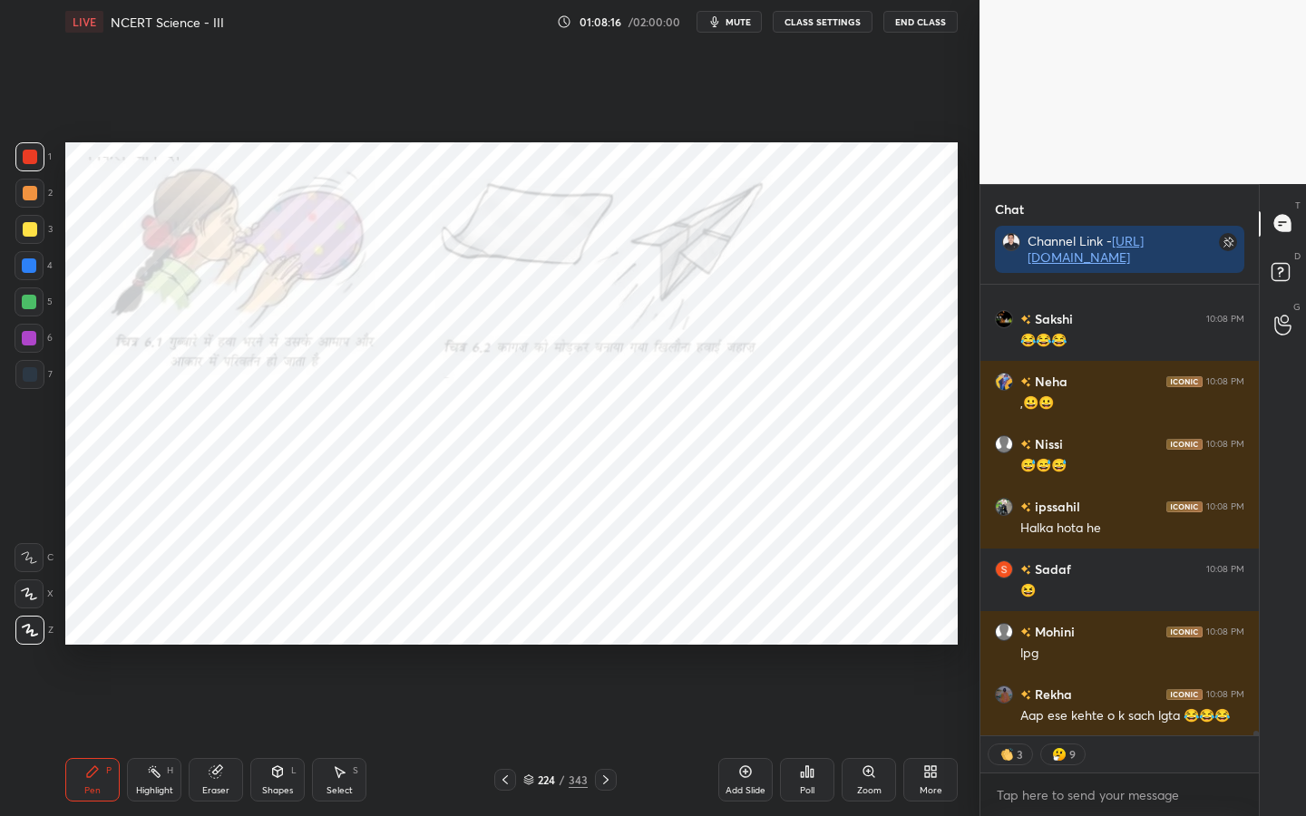
scroll to position [44958, 0]
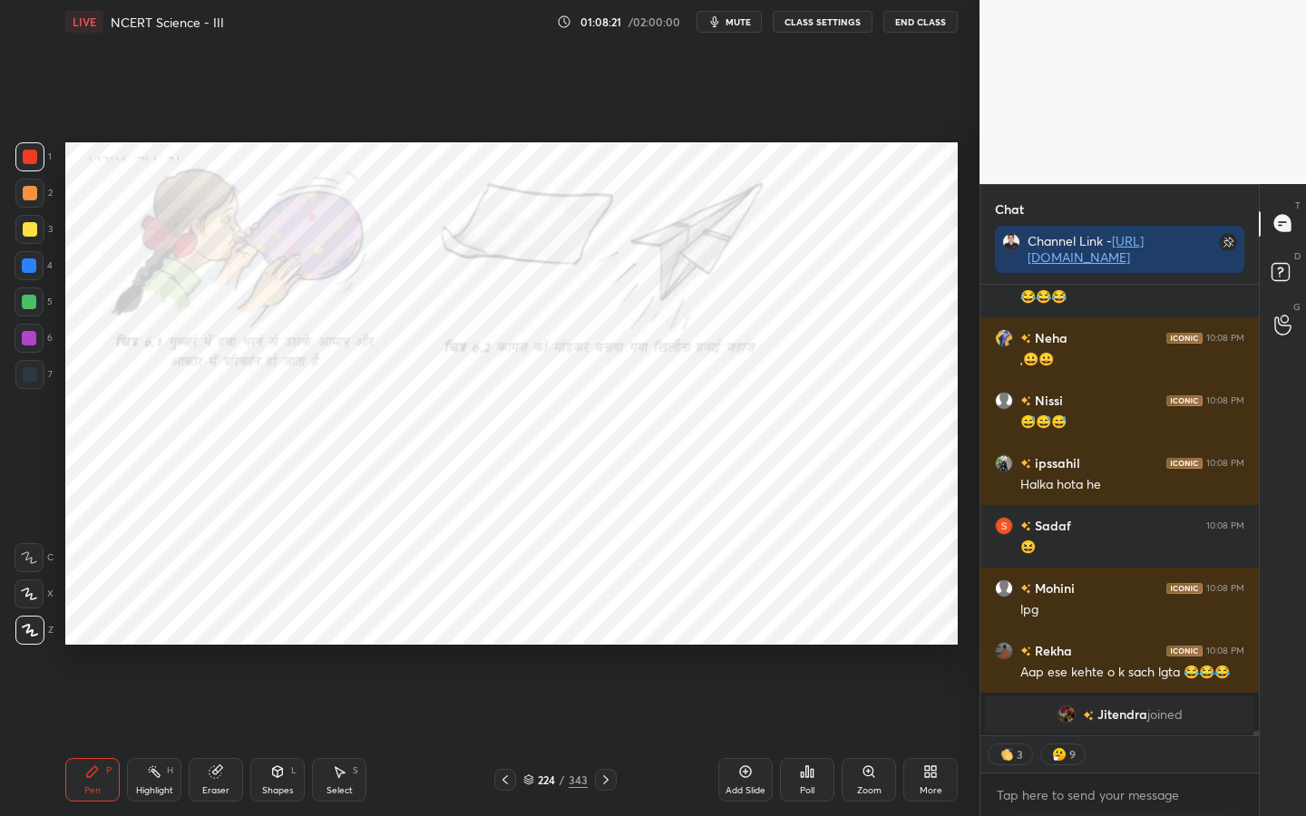
click at [215, 645] on div "Eraser" at bounding box center [216, 780] width 54 height 44
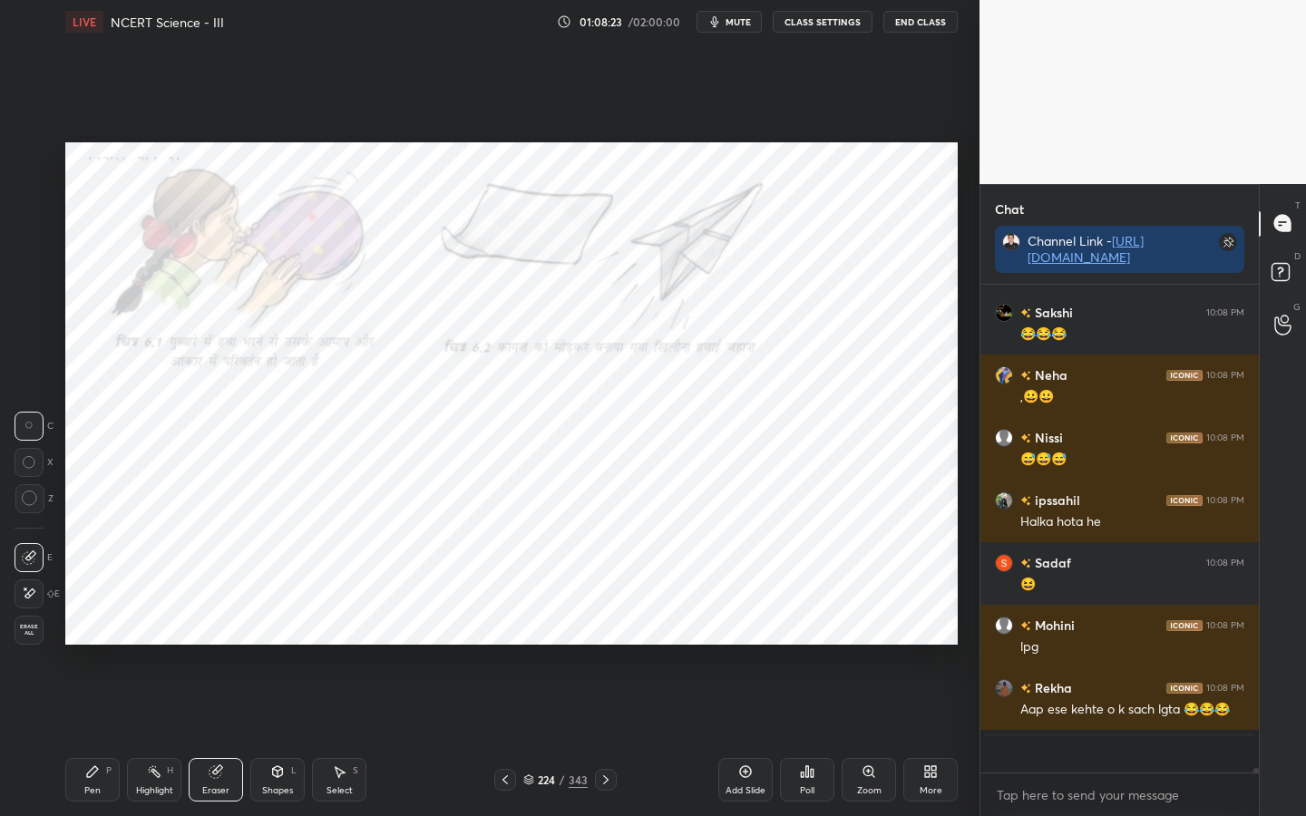
scroll to position [44921, 0]
click at [24, 624] on span "Erase all" at bounding box center [28, 630] width 27 height 13
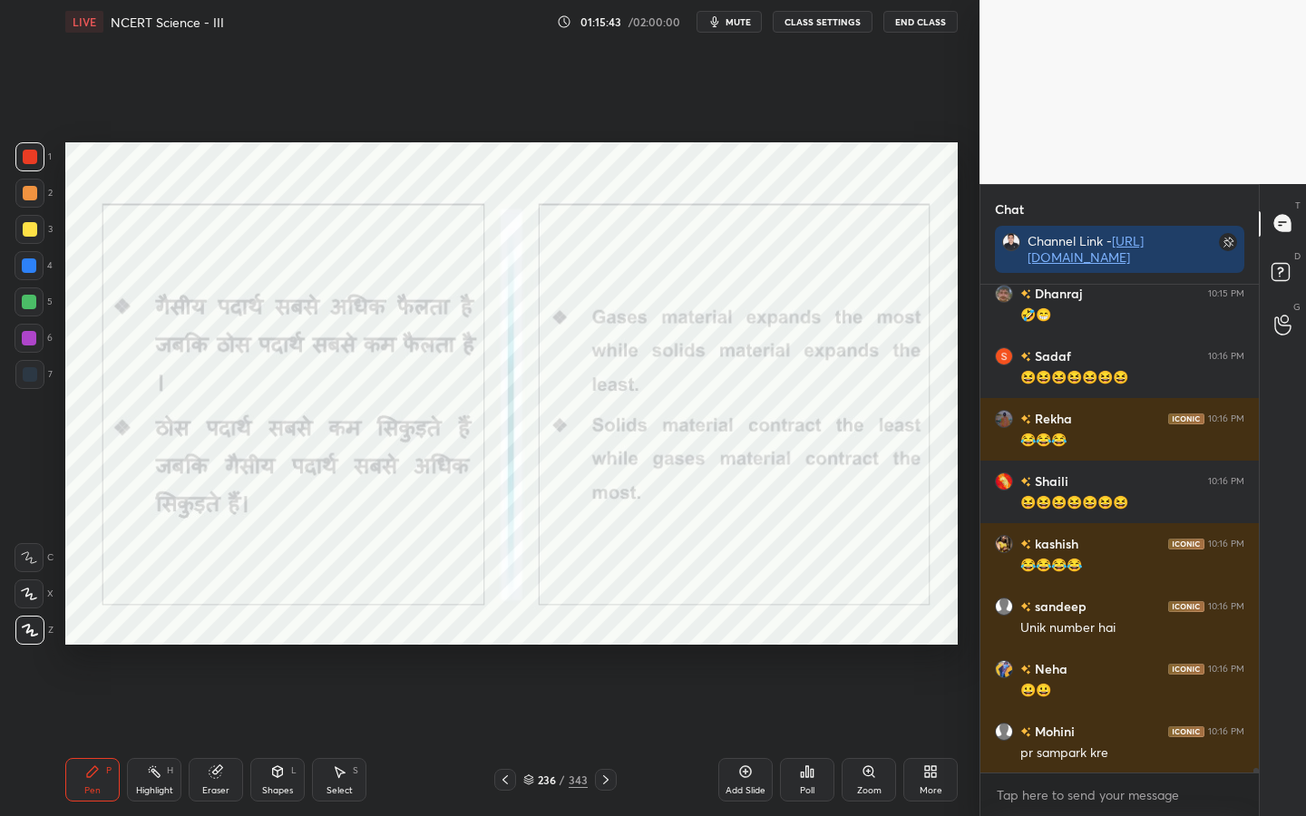
scroll to position [49475, 0]
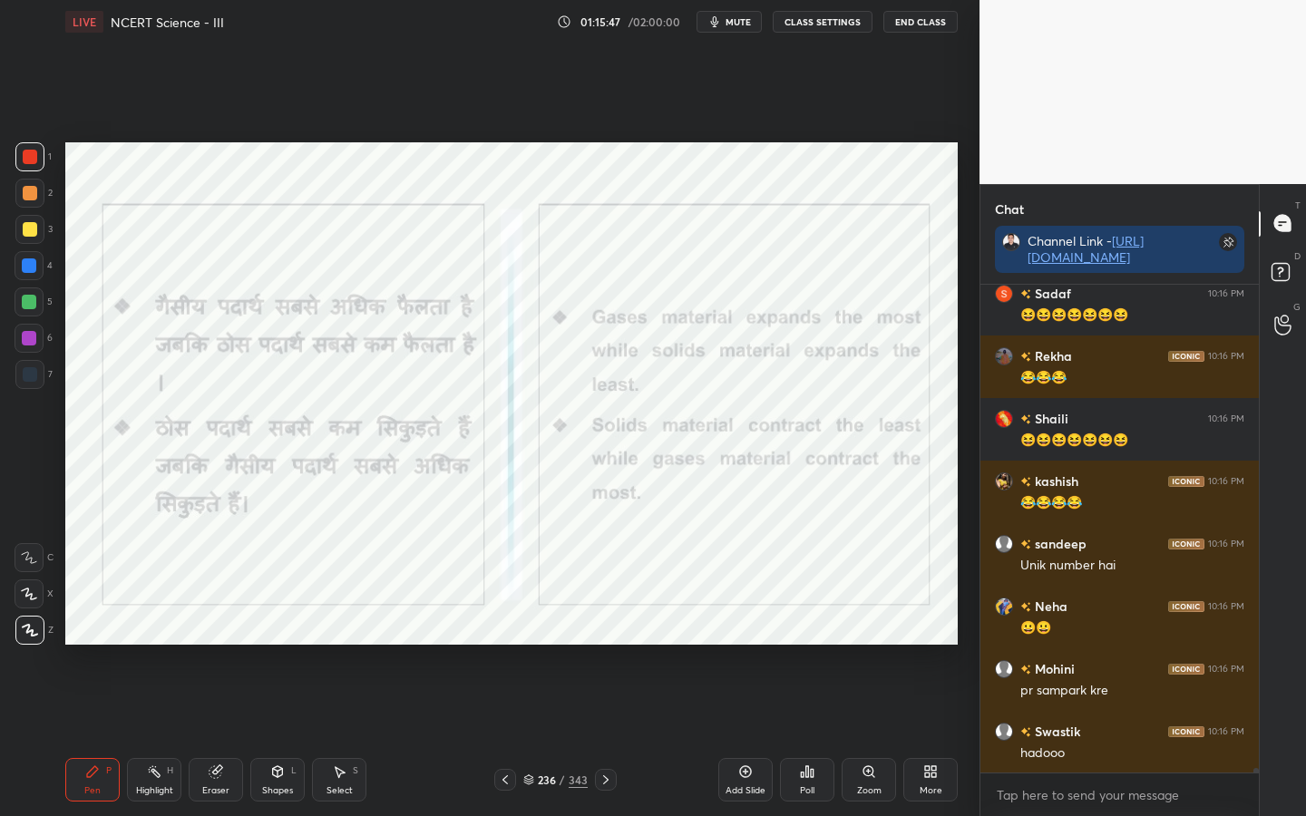
click at [219, 645] on div "Eraser" at bounding box center [215, 790] width 27 height 9
click at [40, 640] on div "Erase all" at bounding box center [29, 630] width 29 height 29
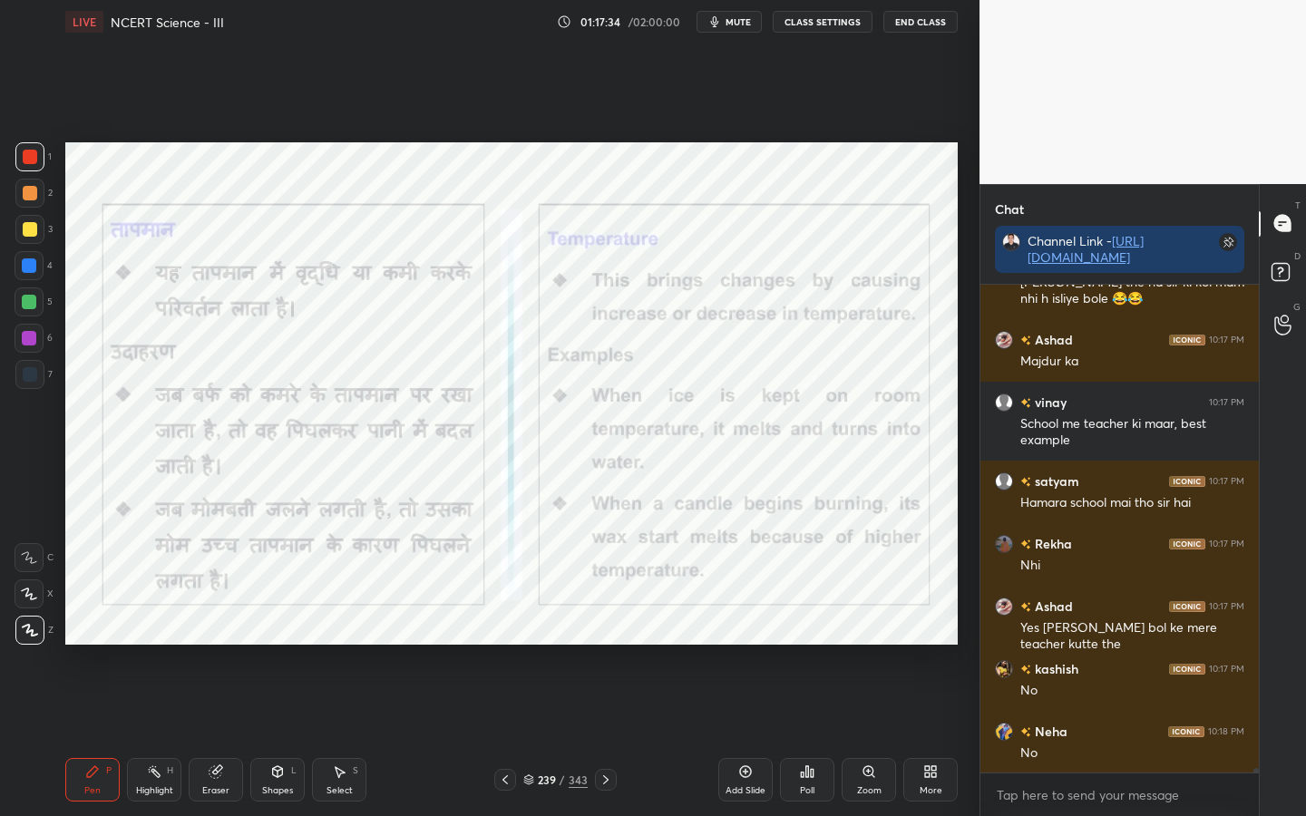
scroll to position [51010, 0]
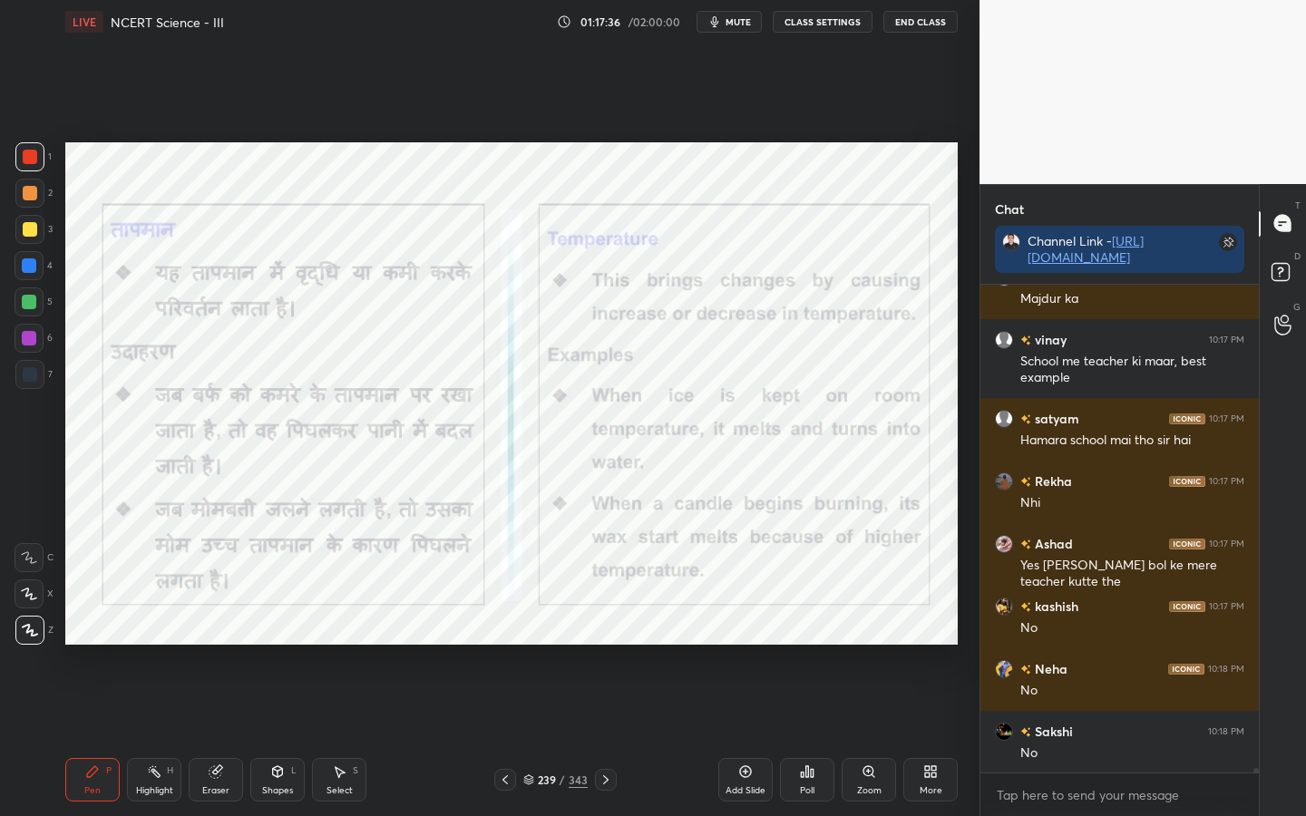
click at [217, 645] on div "Eraser" at bounding box center [216, 780] width 54 height 44
drag, startPoint x: 28, startPoint y: 624, endPoint x: 50, endPoint y: 609, distance: 26.7
click at [27, 626] on span "Erase all" at bounding box center [28, 630] width 27 height 13
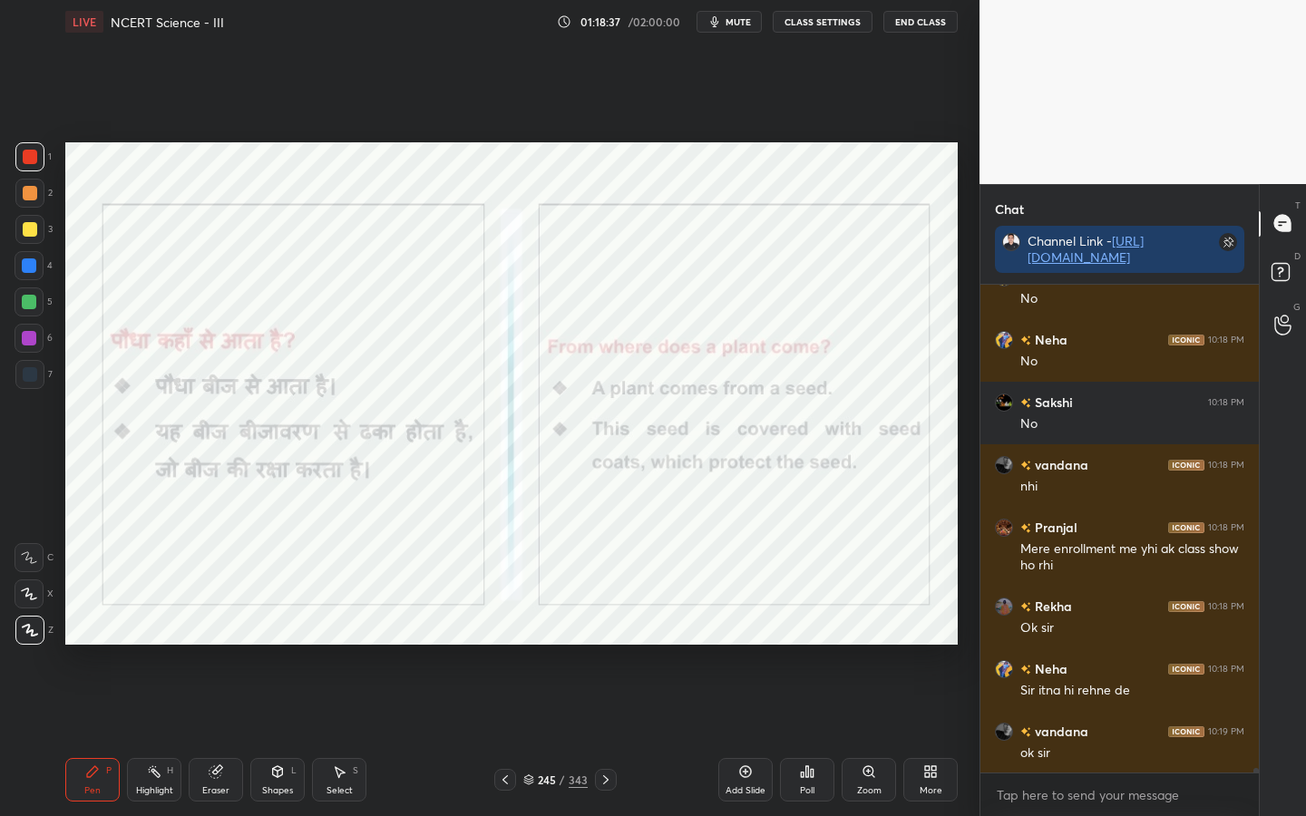
scroll to position [51401, 0]
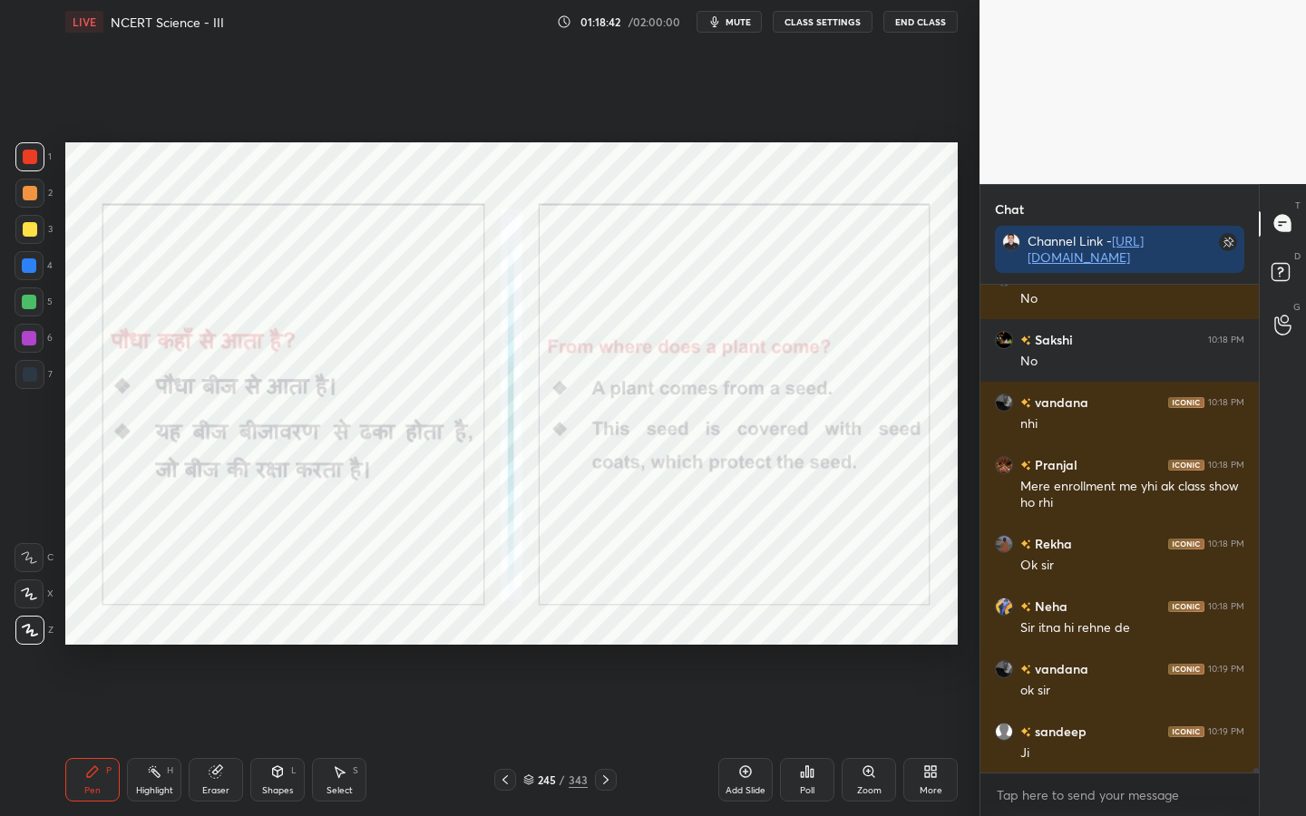
click at [580, 645] on div "343" at bounding box center [578, 780] width 19 height 16
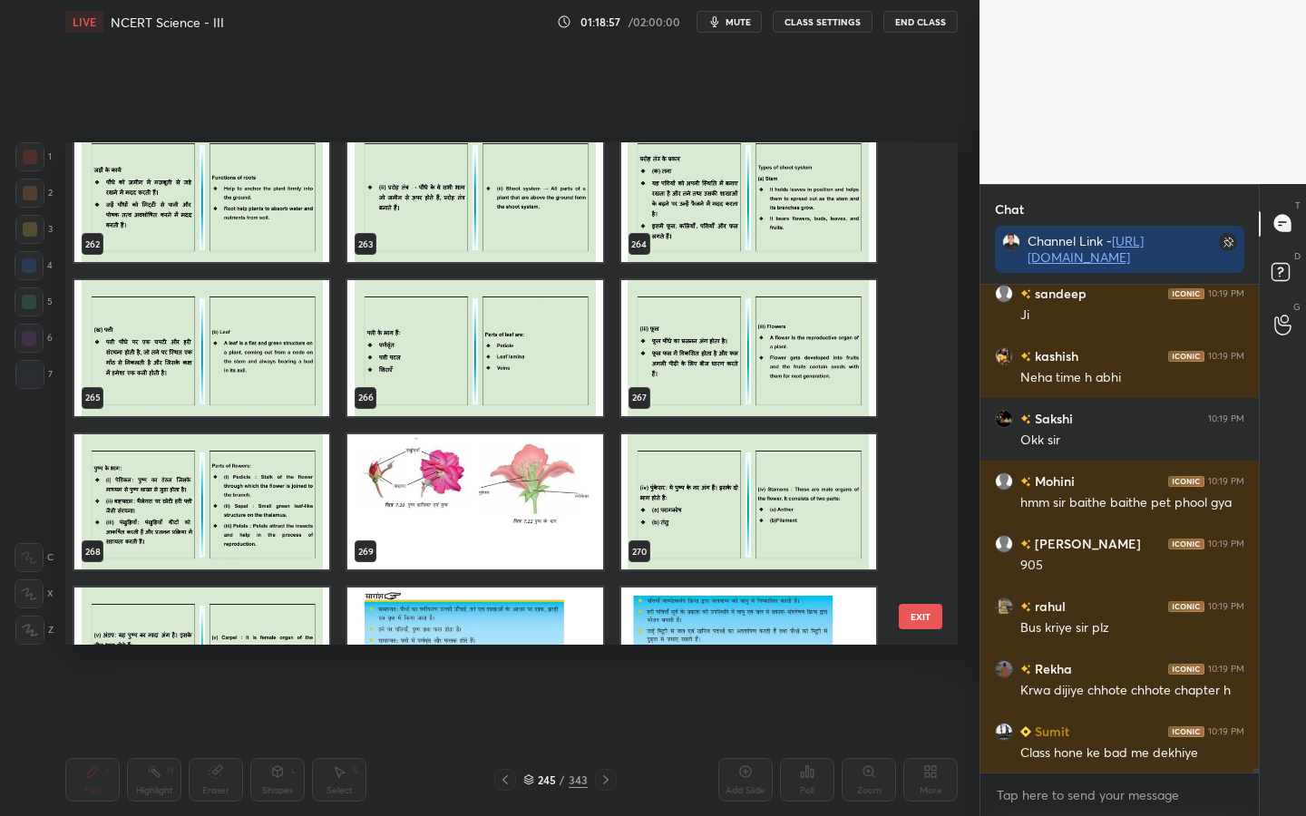
scroll to position [13386, 0]
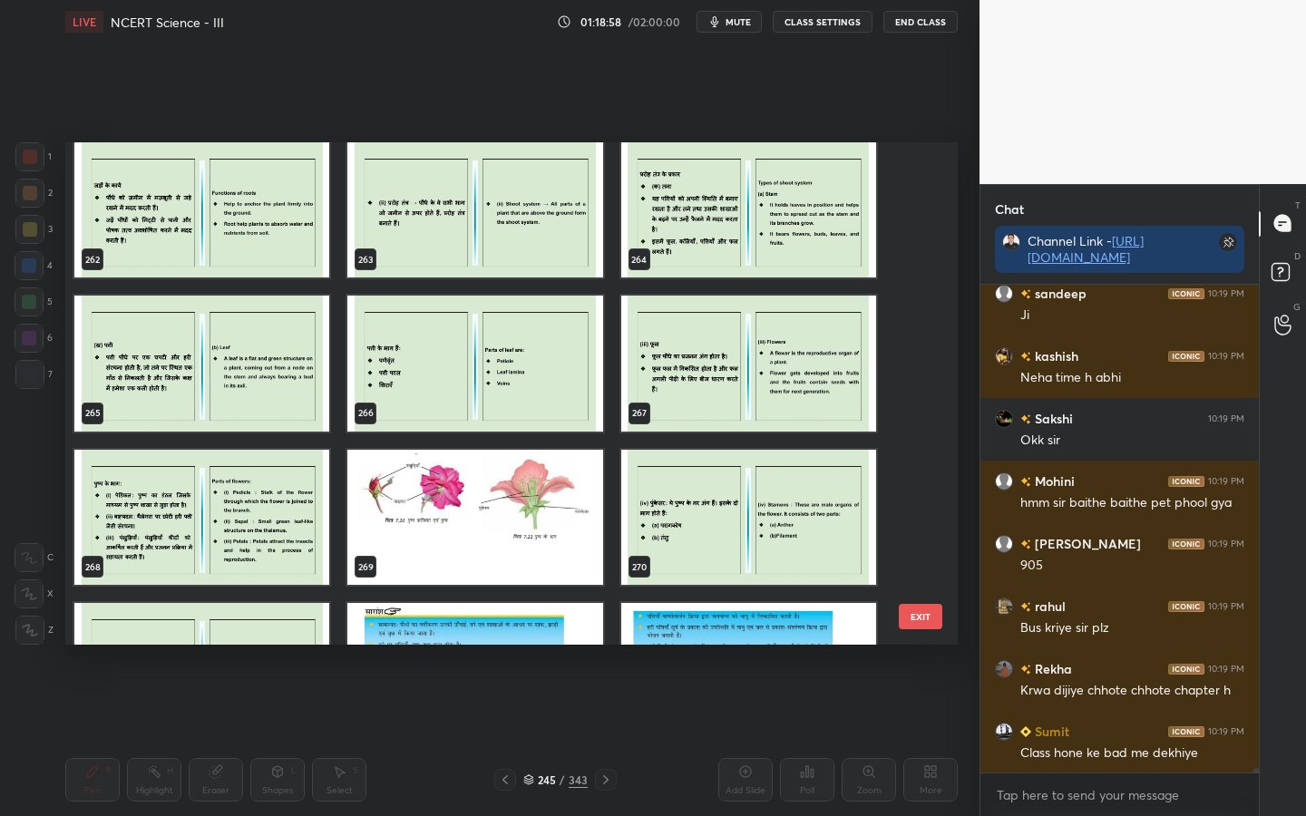
click at [913, 618] on button "EXIT" at bounding box center [921, 616] width 44 height 25
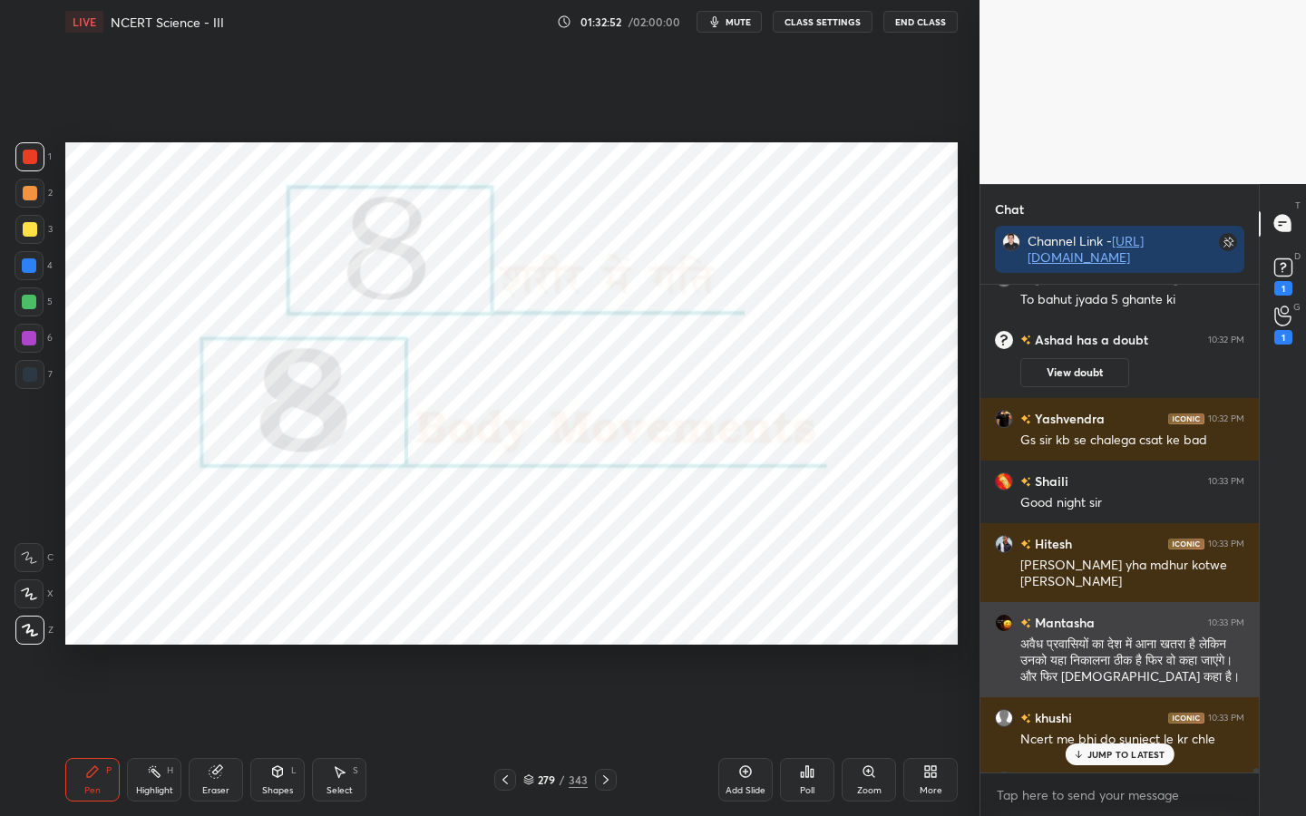
scroll to position [58156, 0]
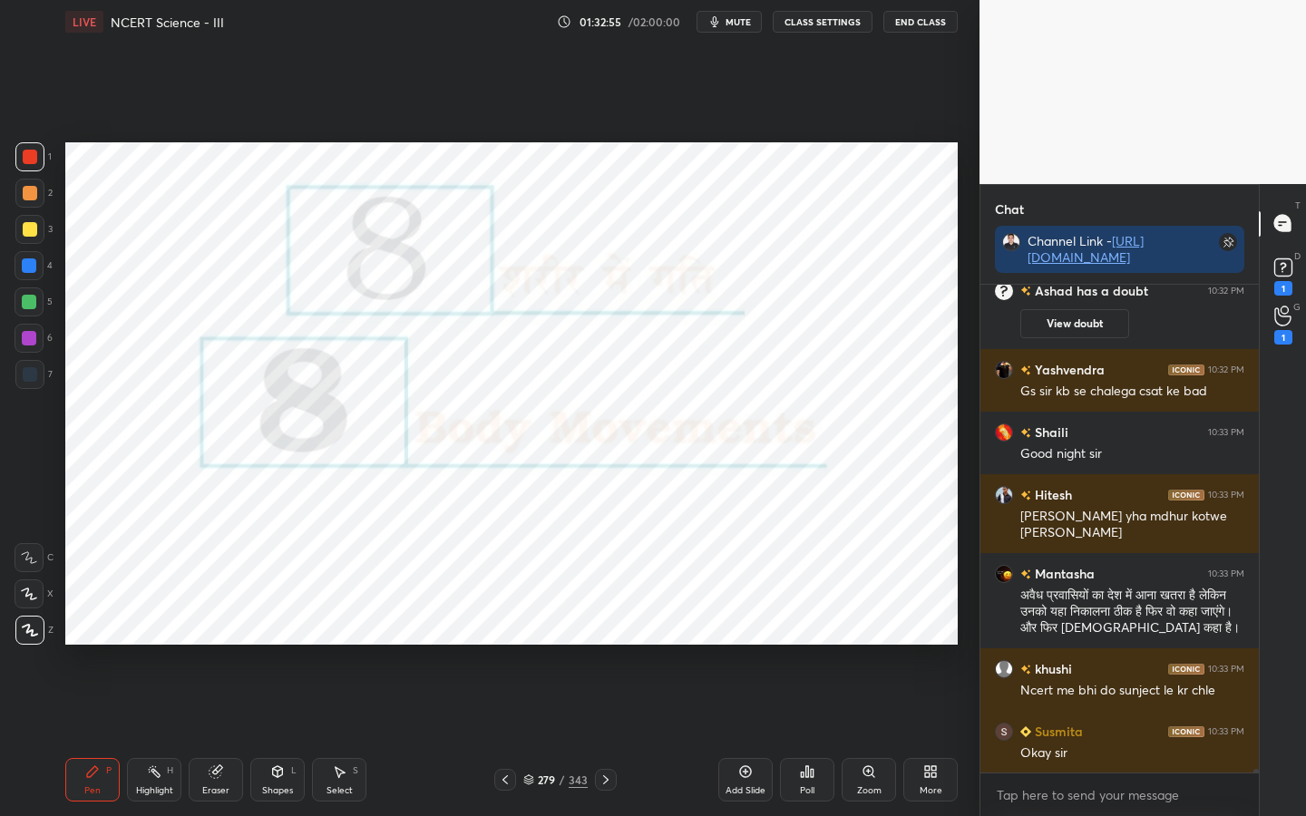
click at [223, 645] on div "Eraser" at bounding box center [215, 790] width 27 height 9
click at [28, 625] on span "Erase all" at bounding box center [28, 630] width 27 height 13
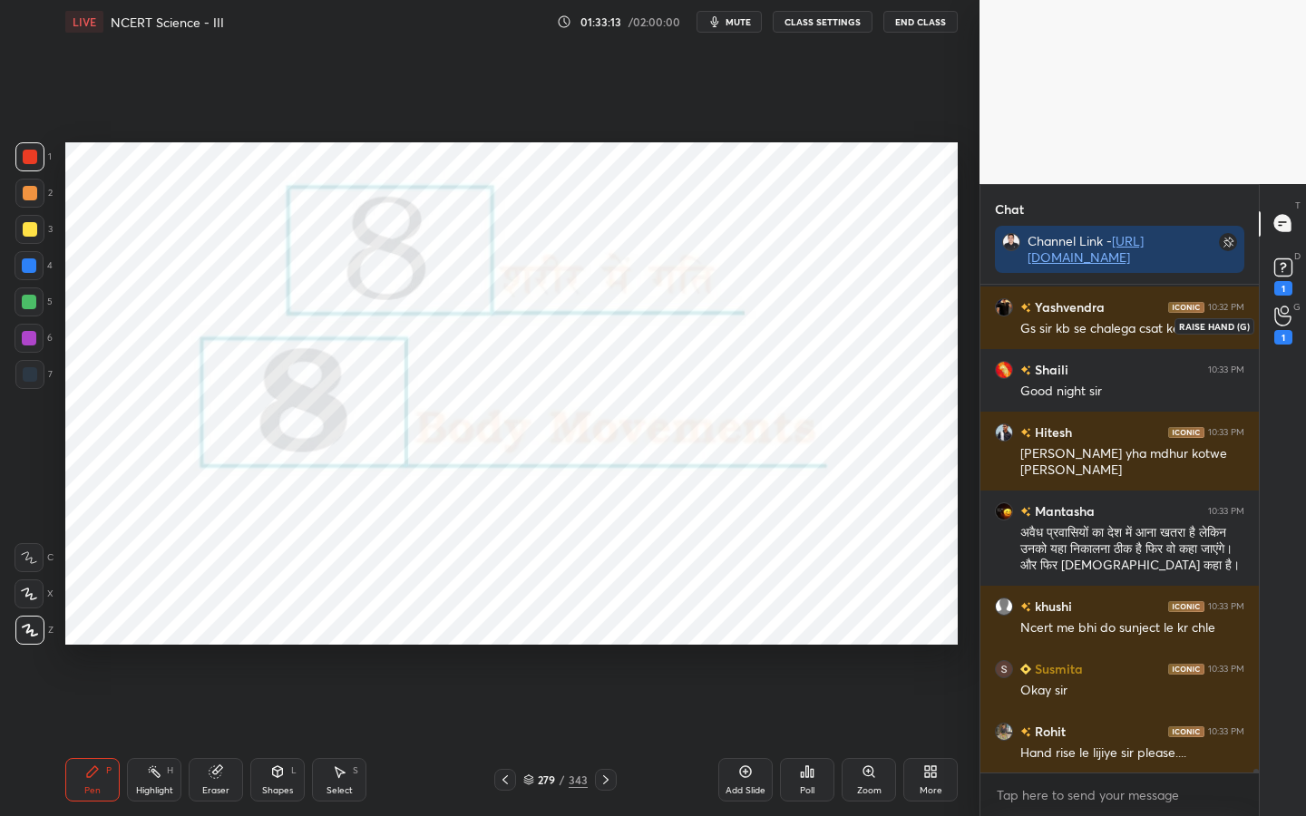
scroll to position [58281, 0]
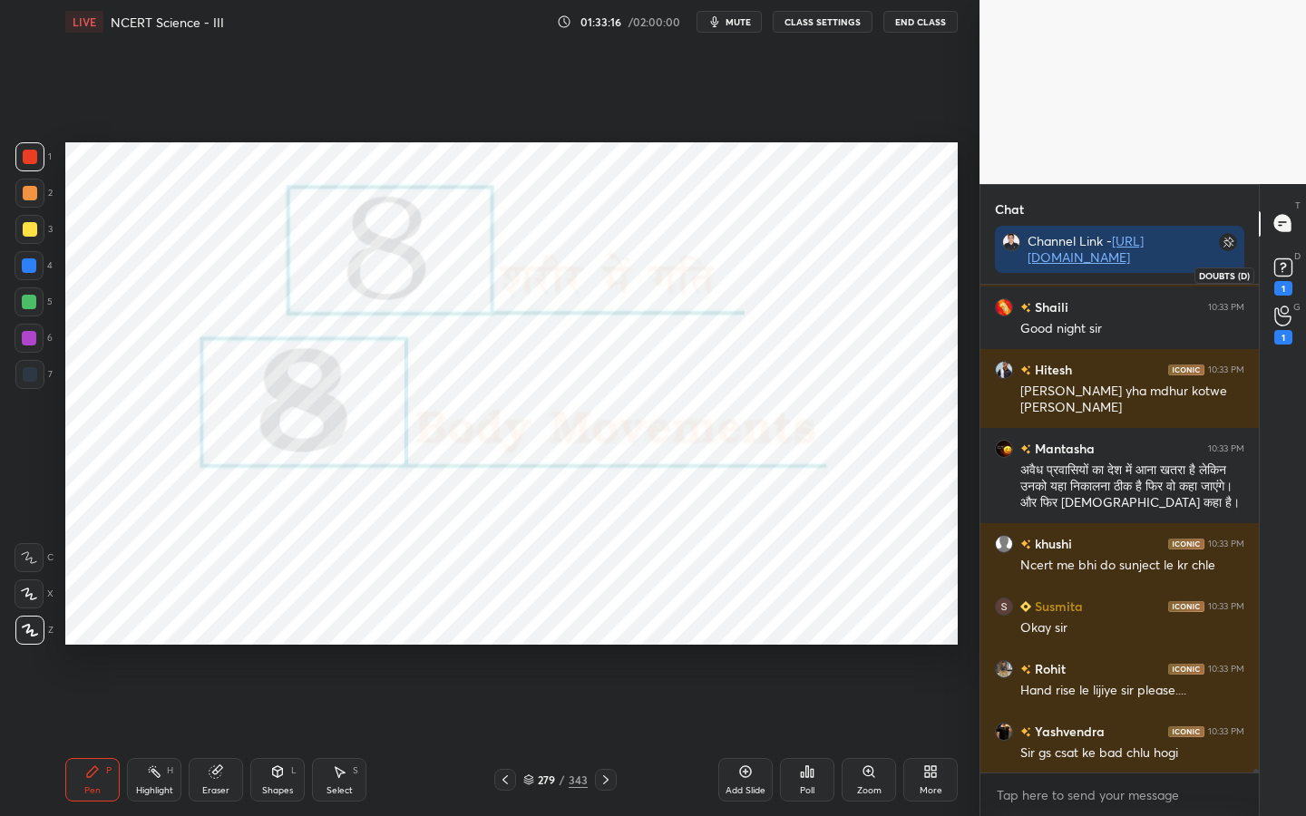
click at [1284, 281] on div "1" at bounding box center [1283, 288] width 18 height 15
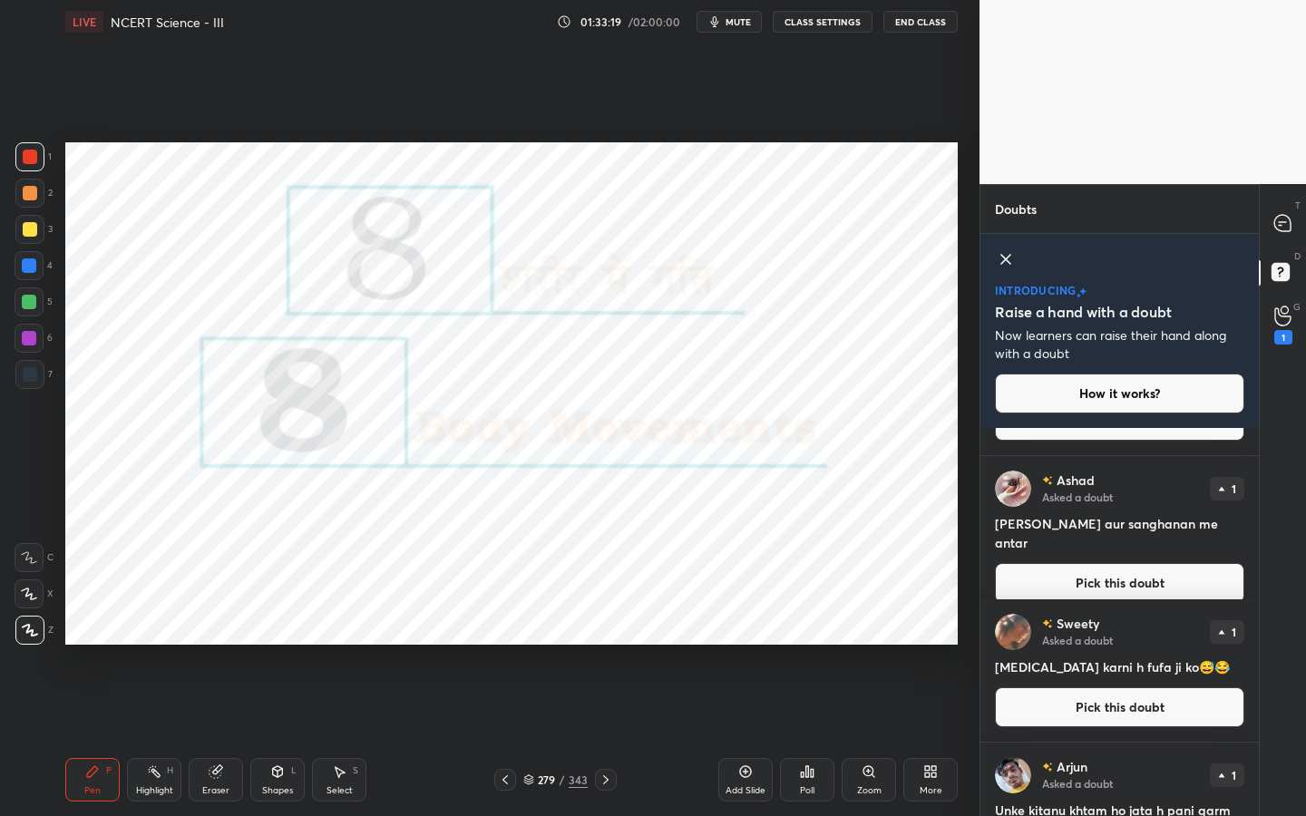
scroll to position [0, 0]
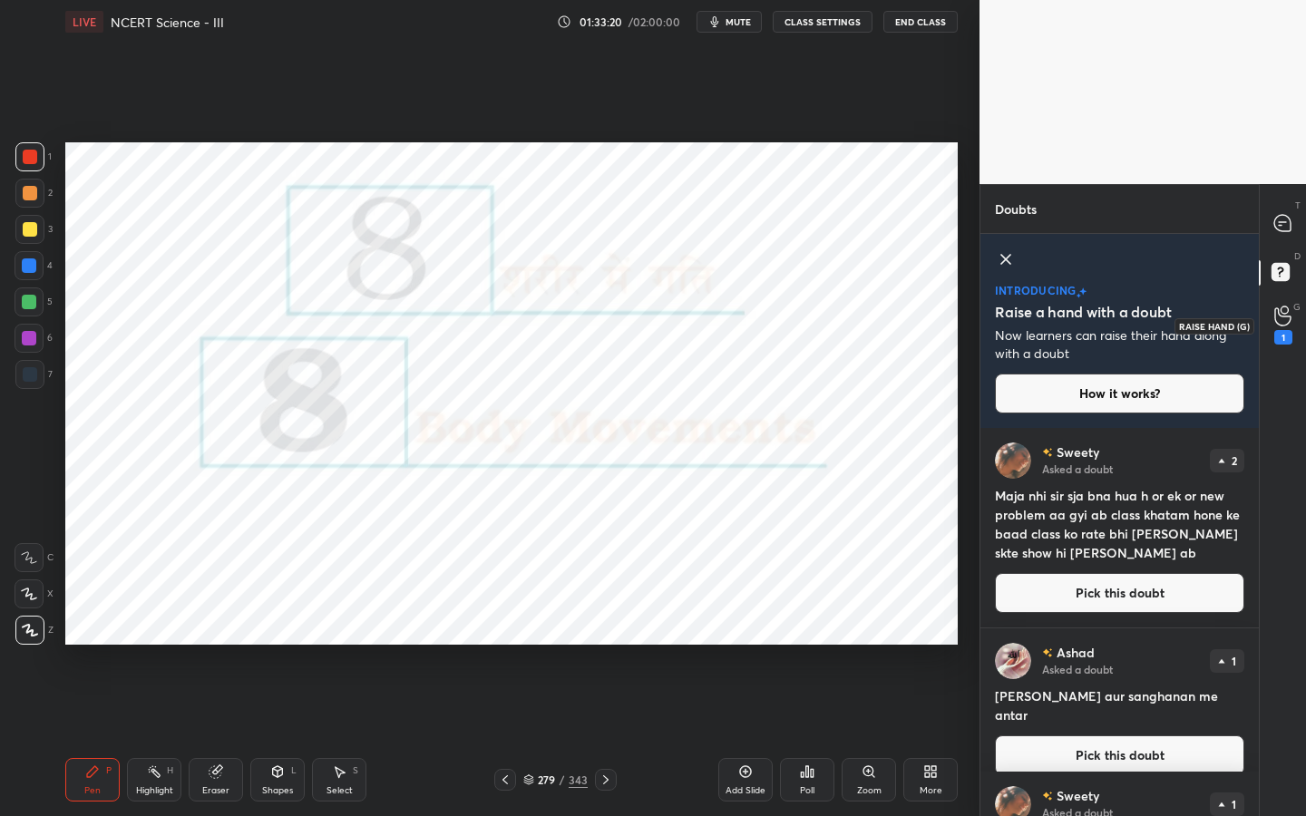
click at [1278, 309] on icon at bounding box center [1282, 317] width 16 height 18
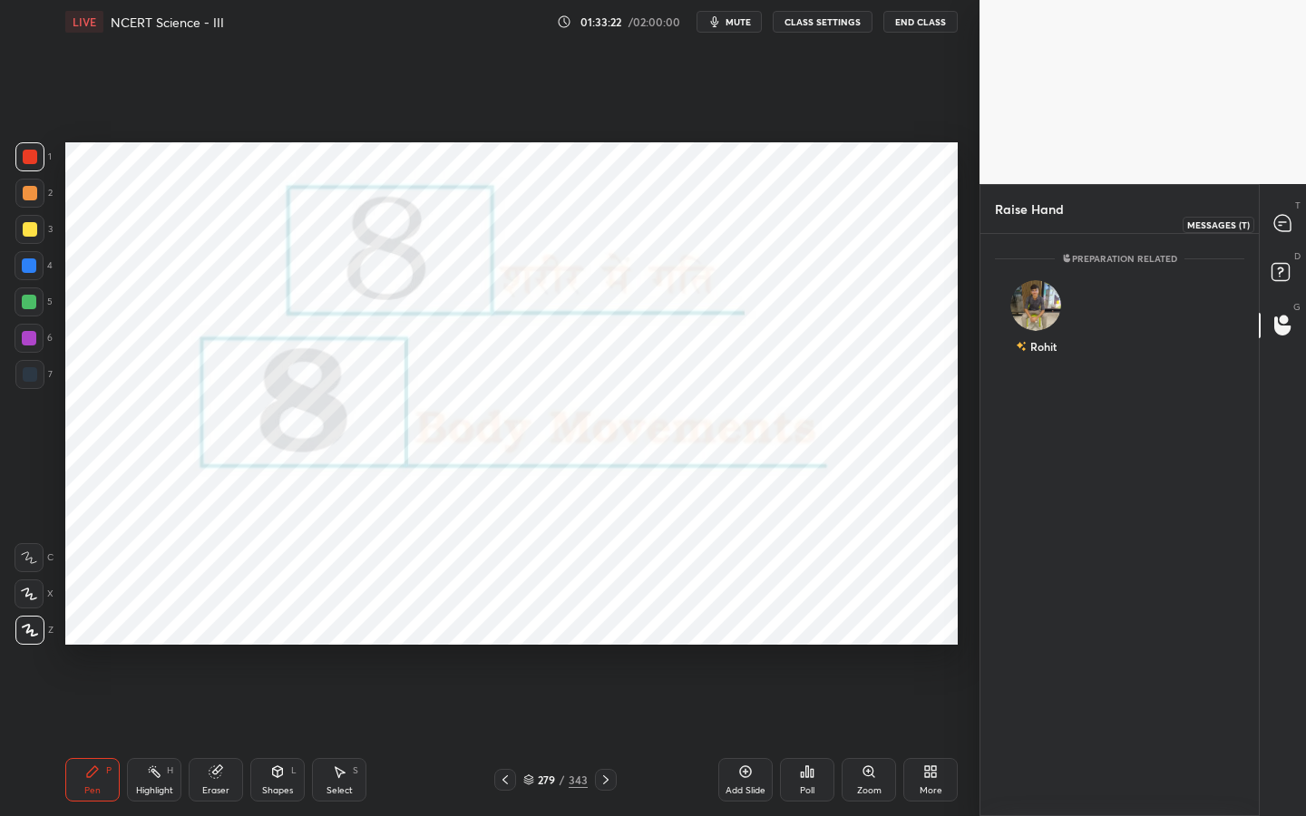
click at [1276, 230] on icon at bounding box center [1283, 223] width 19 height 19
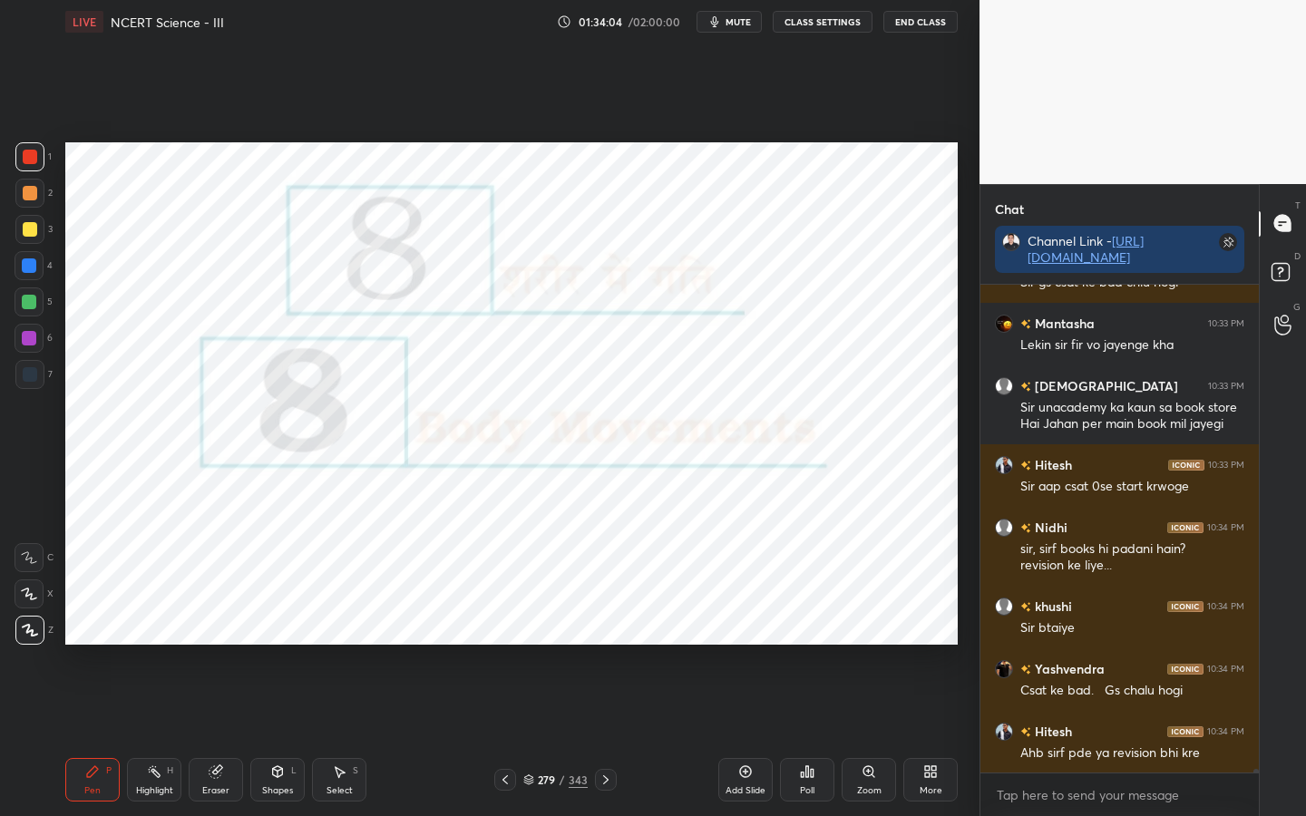
scroll to position [59280, 0]
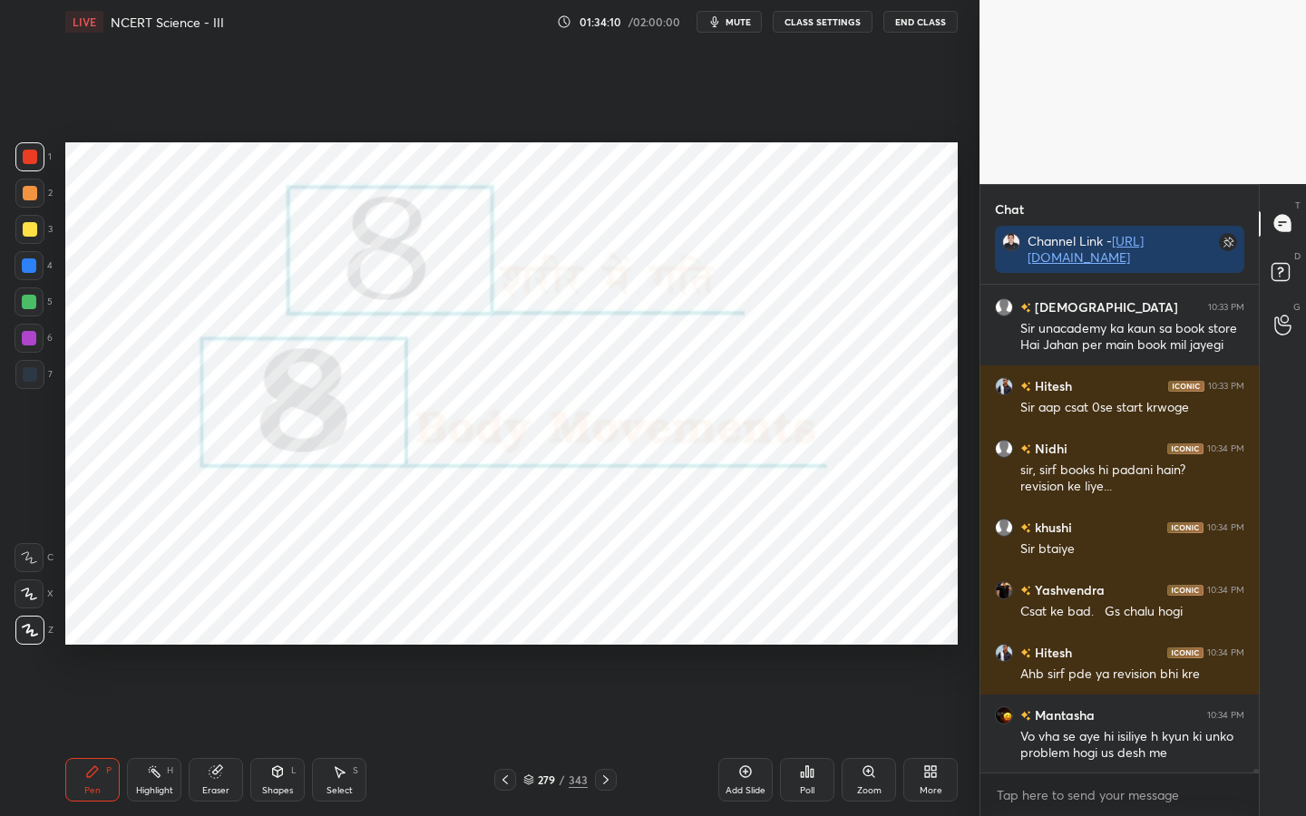
drag, startPoint x: 210, startPoint y: 781, endPoint x: 205, endPoint y: 772, distance: 10.1
click at [210, 645] on div "Eraser" at bounding box center [216, 780] width 54 height 44
drag, startPoint x: 26, startPoint y: 625, endPoint x: 58, endPoint y: 620, distance: 32.2
click at [27, 625] on span "Erase all" at bounding box center [28, 630] width 27 height 13
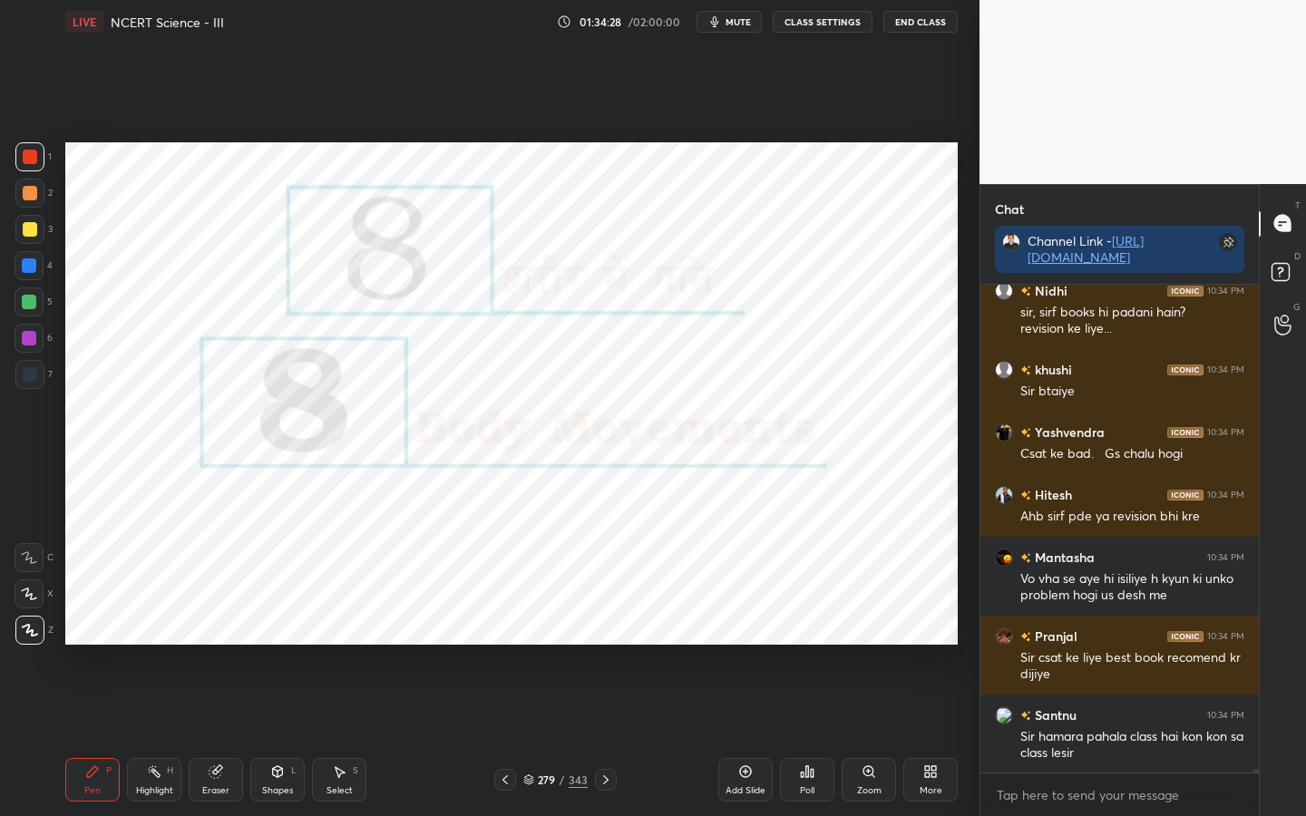
scroll to position [59482, 0]
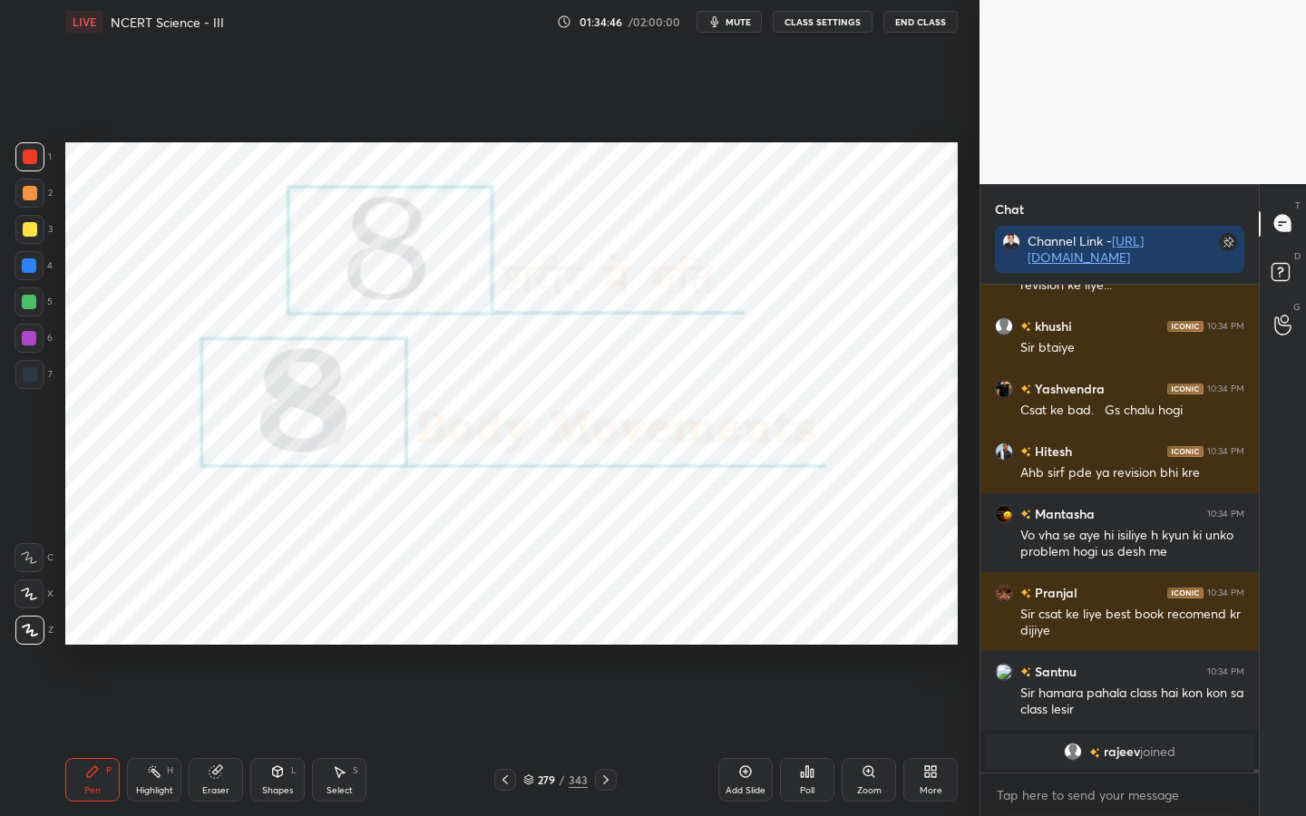
click at [213, 645] on div "Eraser" at bounding box center [216, 780] width 54 height 44
click at [29, 627] on span "Erase all" at bounding box center [28, 630] width 27 height 13
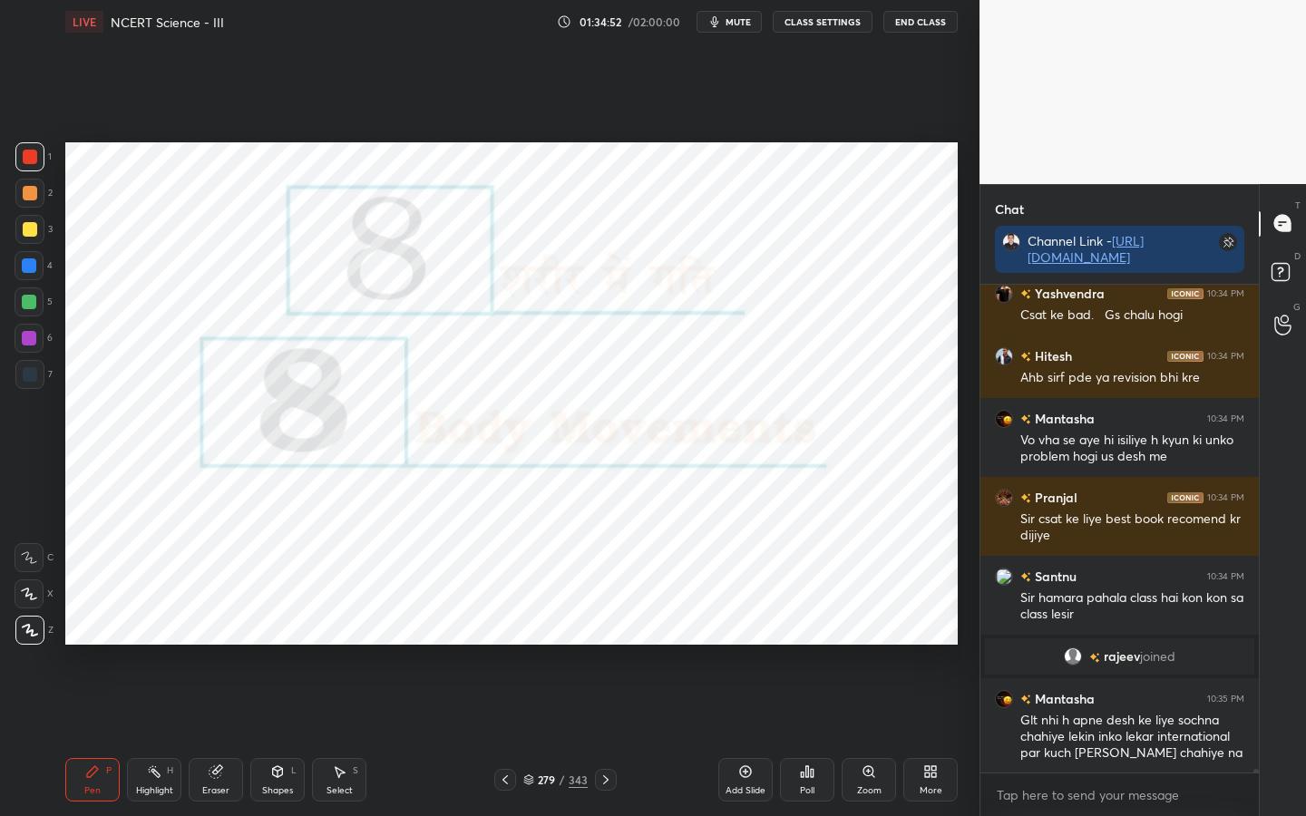
scroll to position [58830, 0]
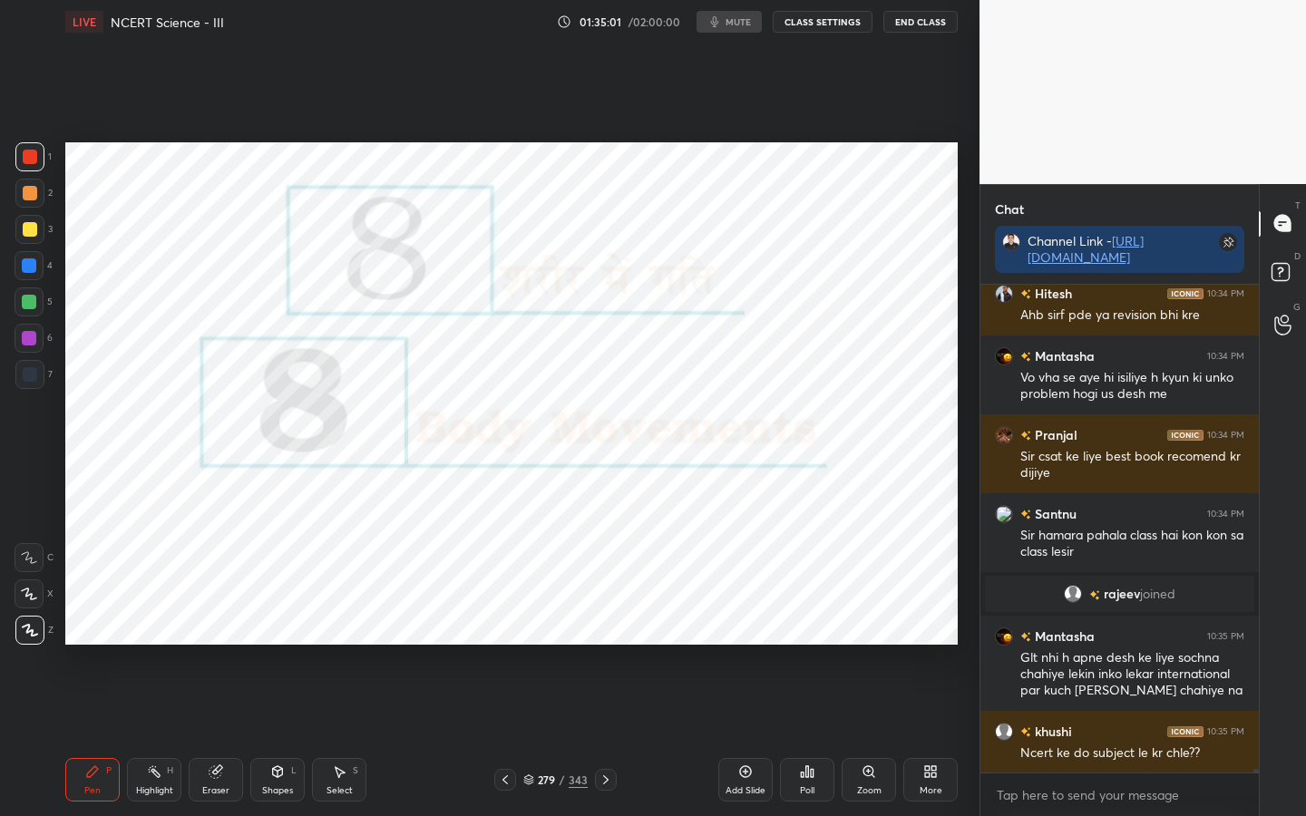
click at [220, 645] on icon at bounding box center [216, 772] width 12 height 12
click at [24, 639] on div "Erase all" at bounding box center [29, 630] width 29 height 29
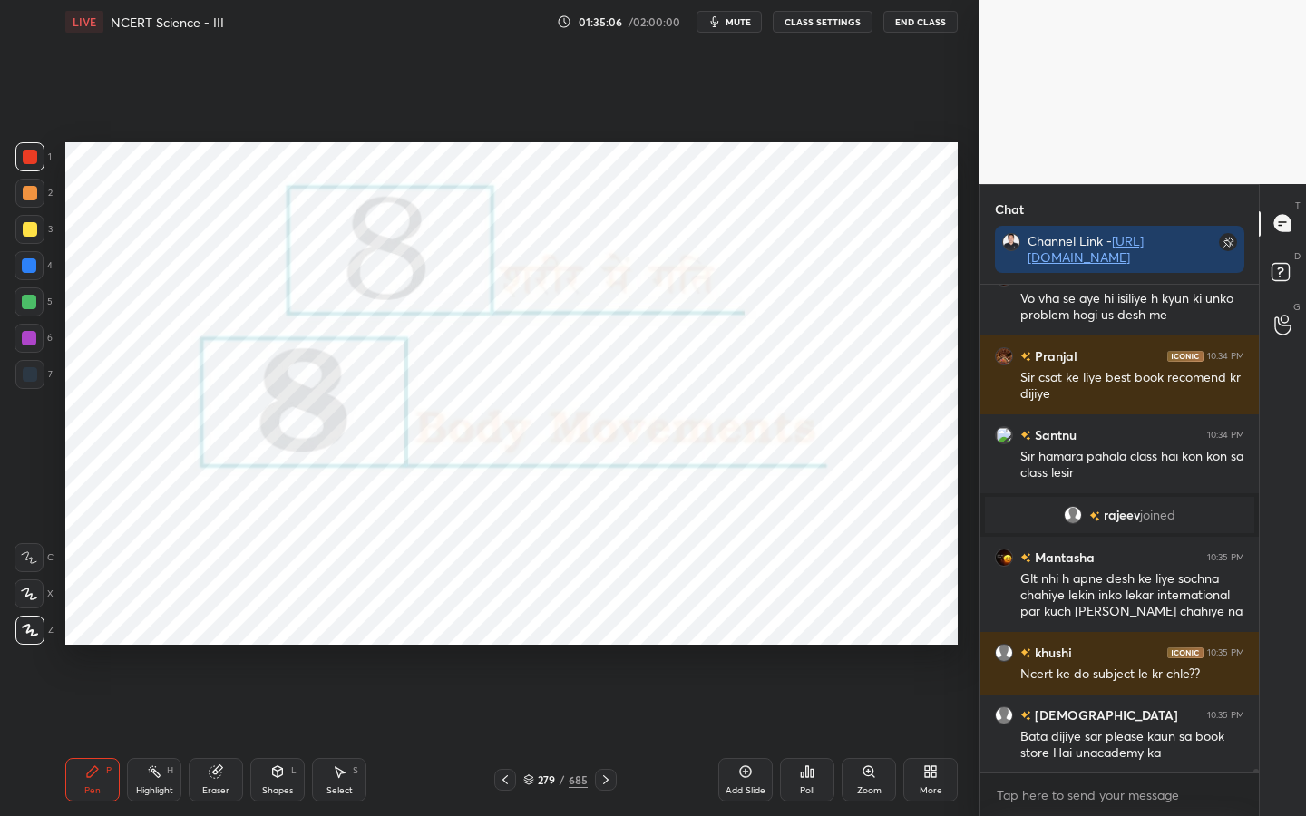
click at [229, 645] on div "Eraser" at bounding box center [216, 780] width 54 height 44
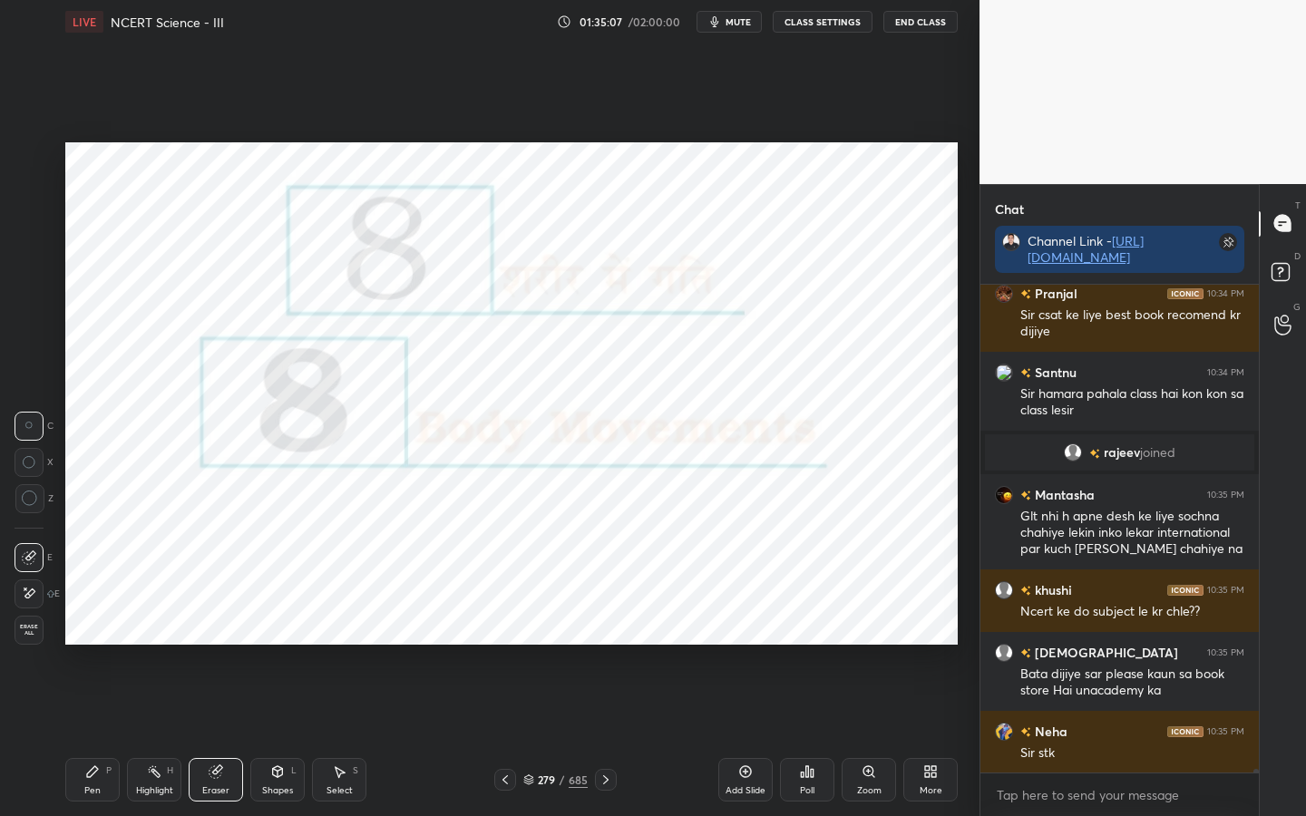
drag, startPoint x: 33, startPoint y: 631, endPoint x: 63, endPoint y: 619, distance: 33.4
click at [33, 632] on span "Erase all" at bounding box center [28, 630] width 27 height 13
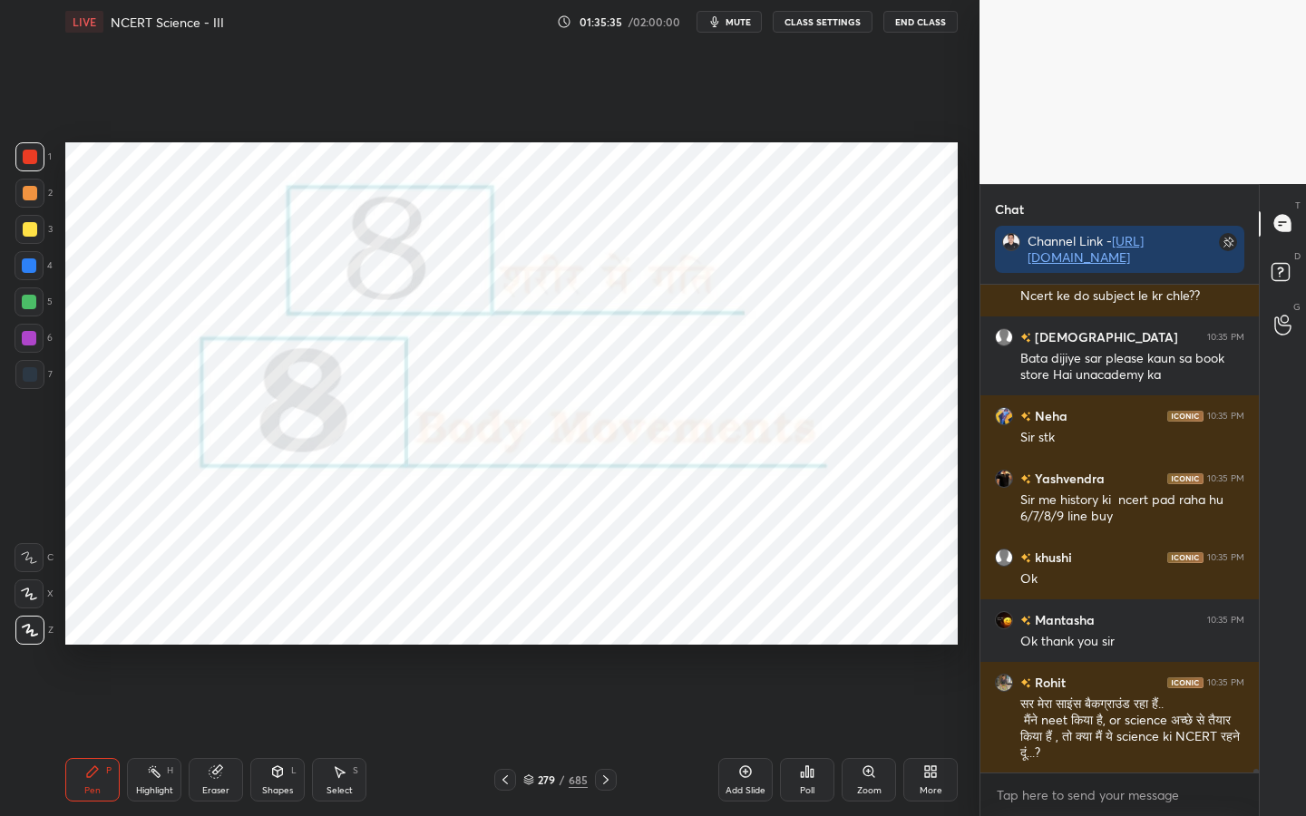
scroll to position [59382, 0]
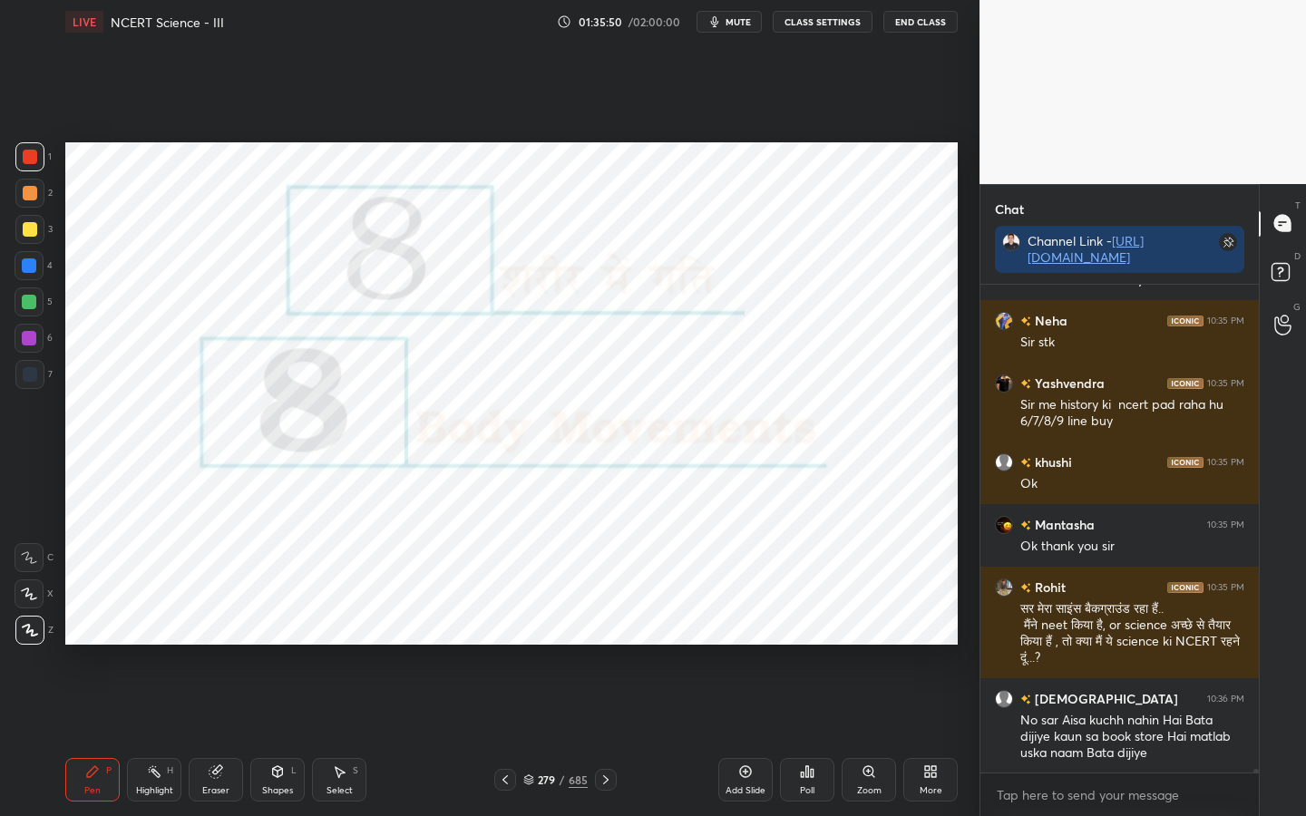
click at [205, 645] on div "Eraser" at bounding box center [216, 780] width 54 height 44
click at [27, 636] on span "Erase all" at bounding box center [28, 630] width 27 height 13
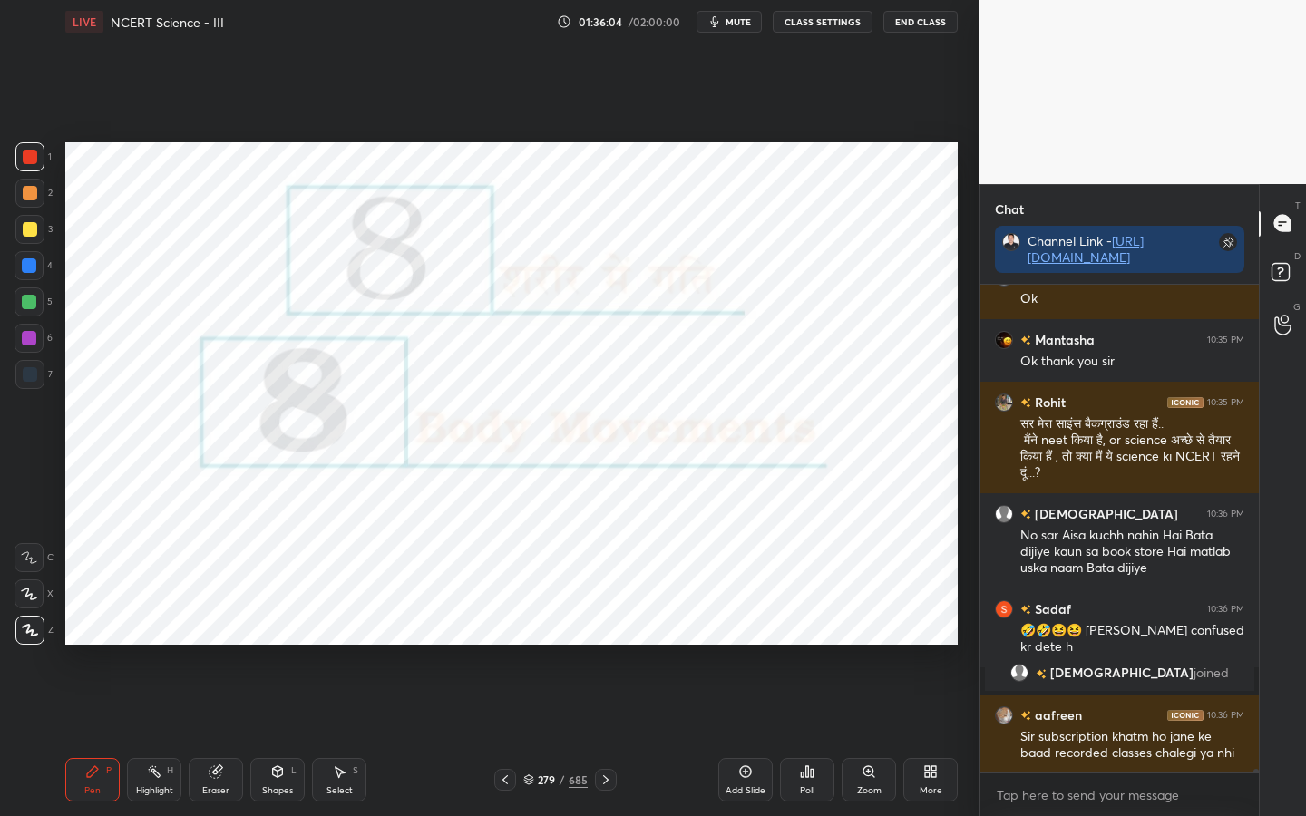
scroll to position [59340, 0]
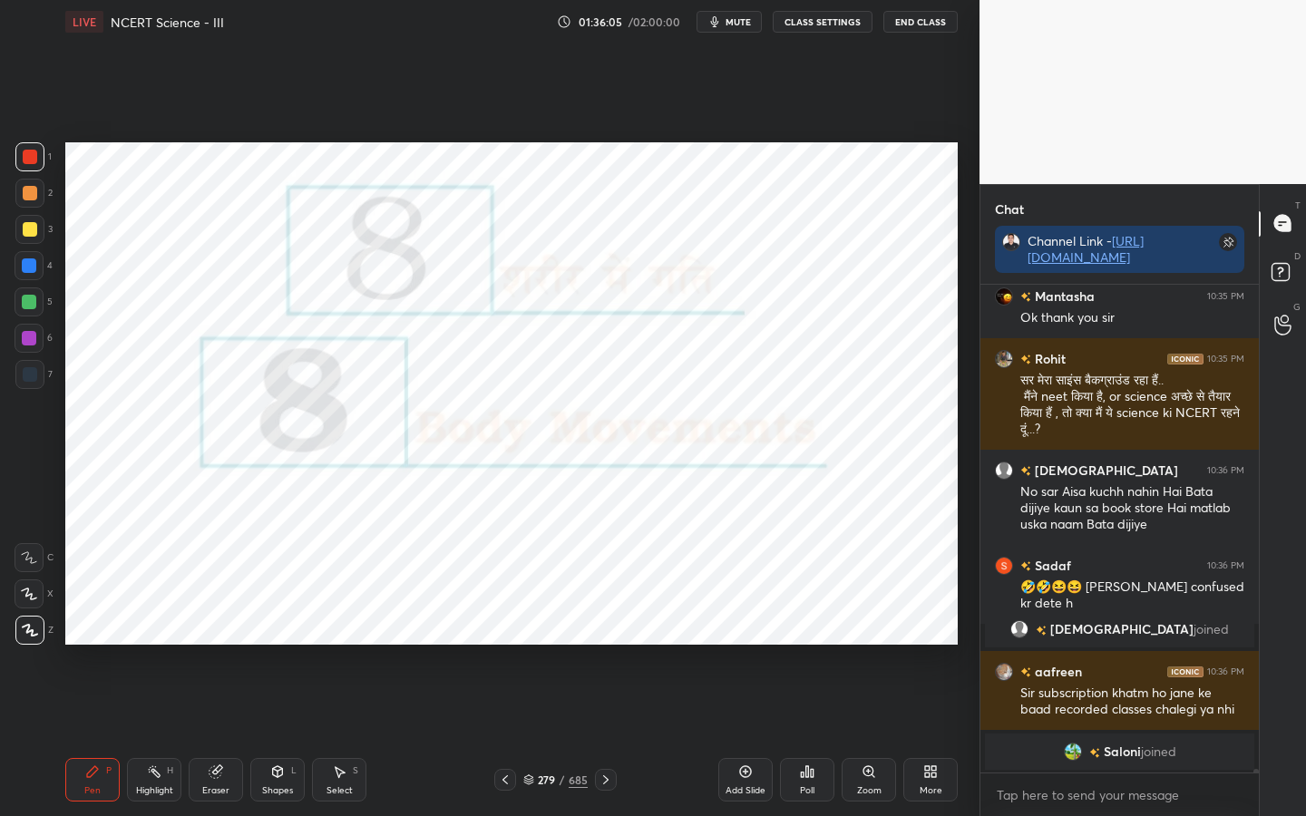
drag, startPoint x: 216, startPoint y: 769, endPoint x: 205, endPoint y: 764, distance: 12.2
click at [216, 645] on icon at bounding box center [216, 772] width 12 height 12
click at [34, 633] on span "Erase all" at bounding box center [28, 630] width 27 height 13
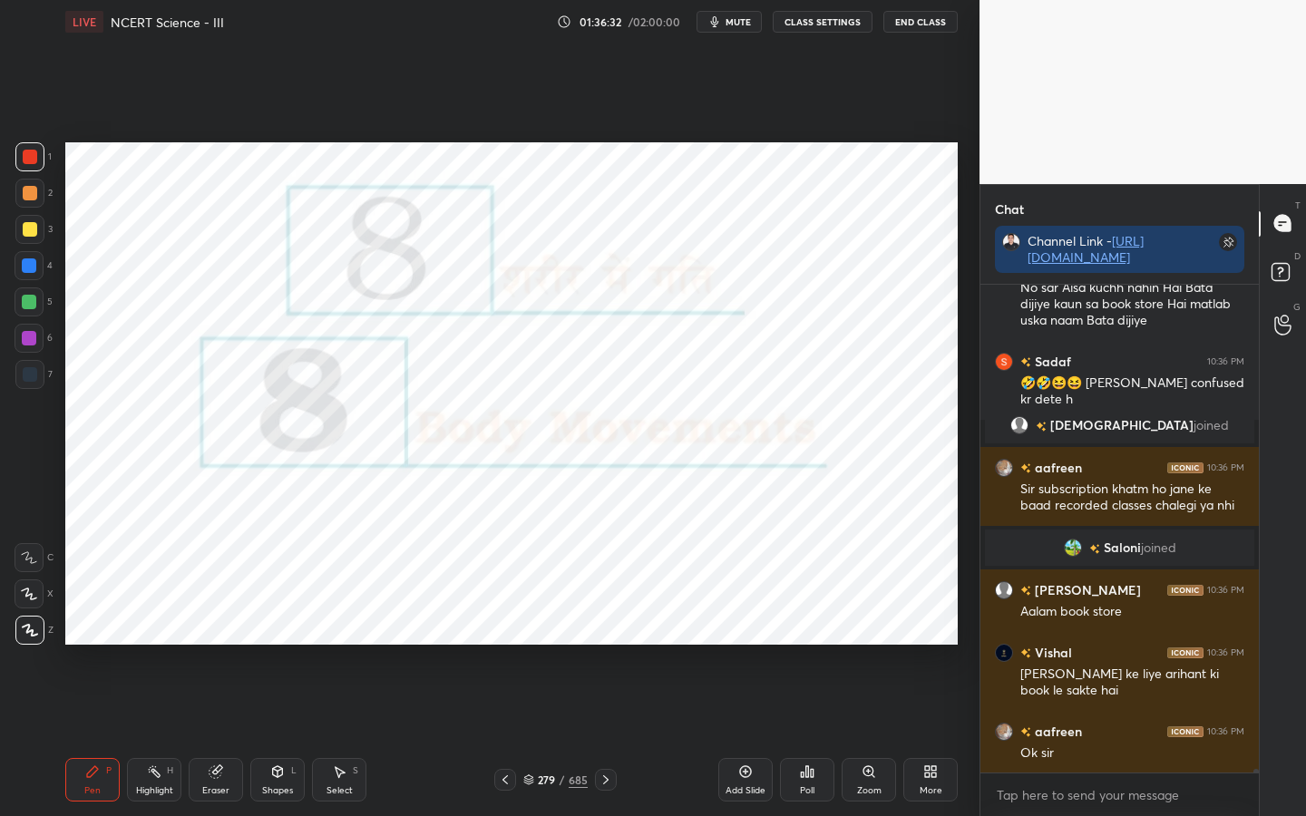
scroll to position [59556, 0]
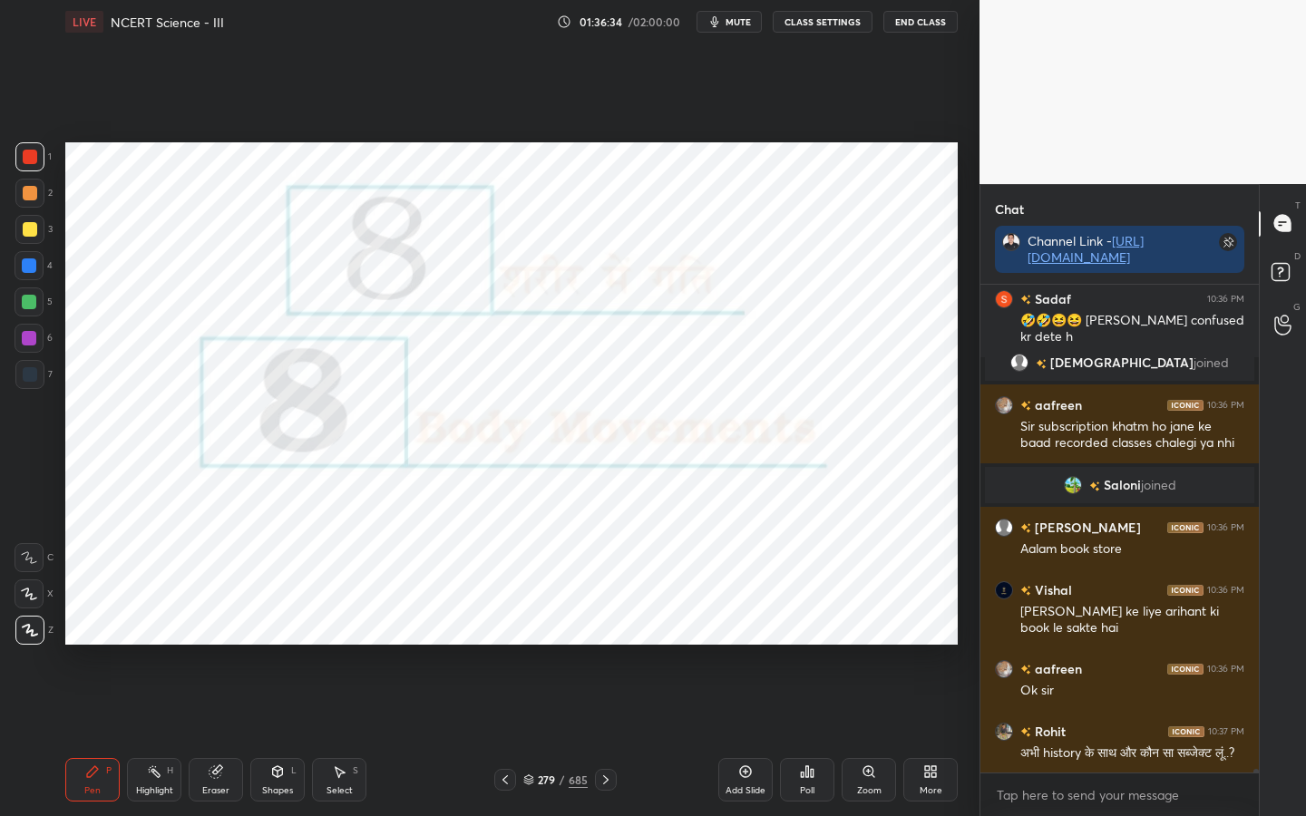
click at [218, 645] on icon at bounding box center [216, 772] width 12 height 12
click at [41, 633] on span "Erase all" at bounding box center [28, 630] width 27 height 13
drag, startPoint x: 222, startPoint y: 790, endPoint x: 139, endPoint y: 770, distance: 85.8
click at [222, 645] on div "Eraser" at bounding box center [215, 790] width 27 height 9
click at [23, 633] on span "Erase all" at bounding box center [28, 630] width 27 height 13
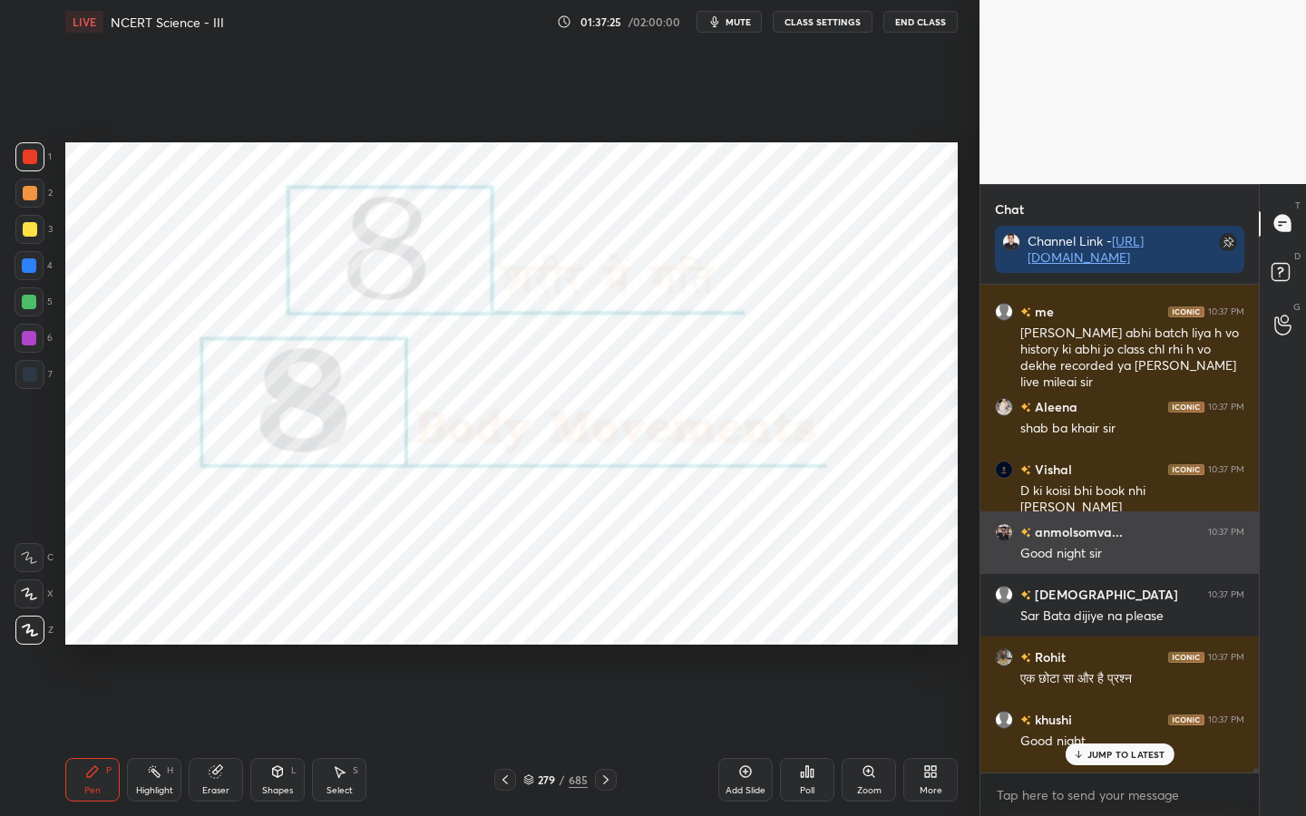
scroll to position [60090, 0]
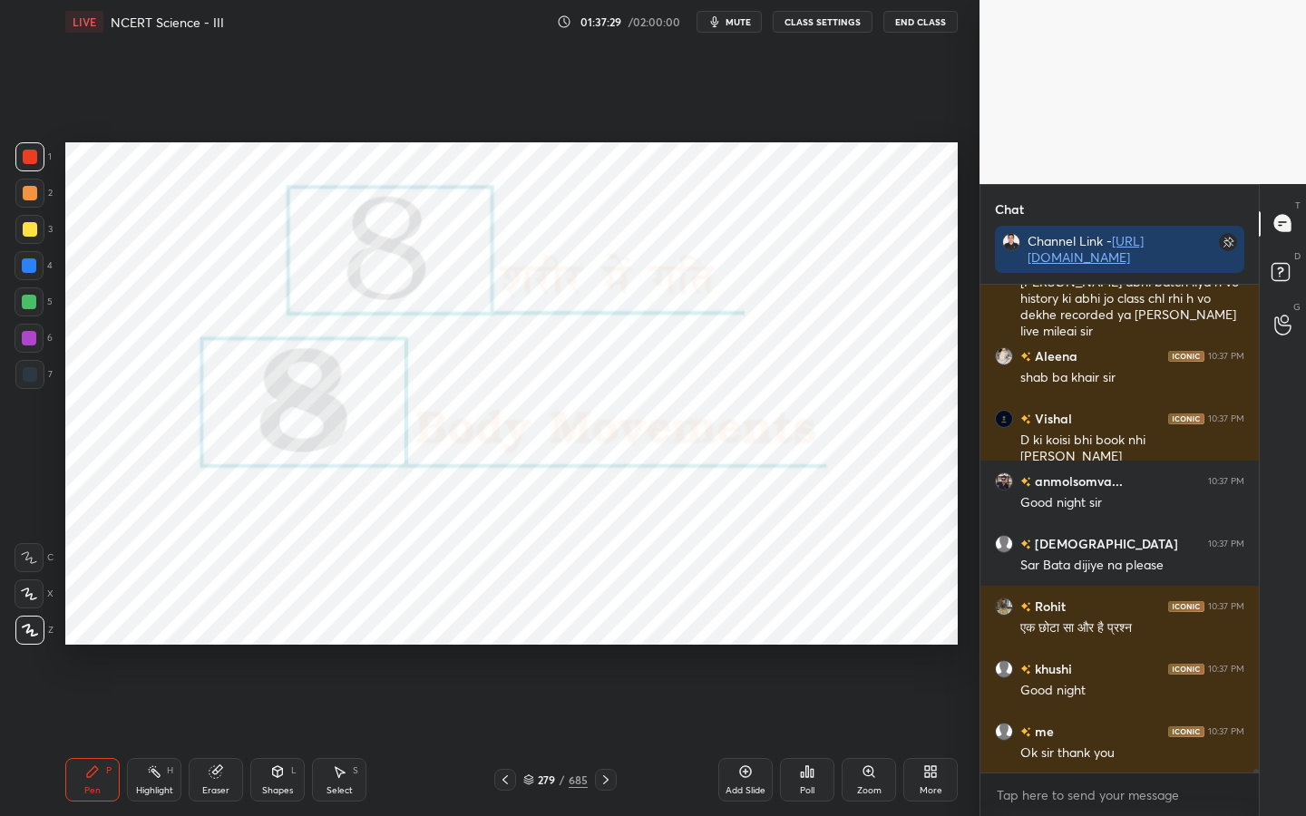
click at [508, 645] on icon at bounding box center [505, 780] width 15 height 15
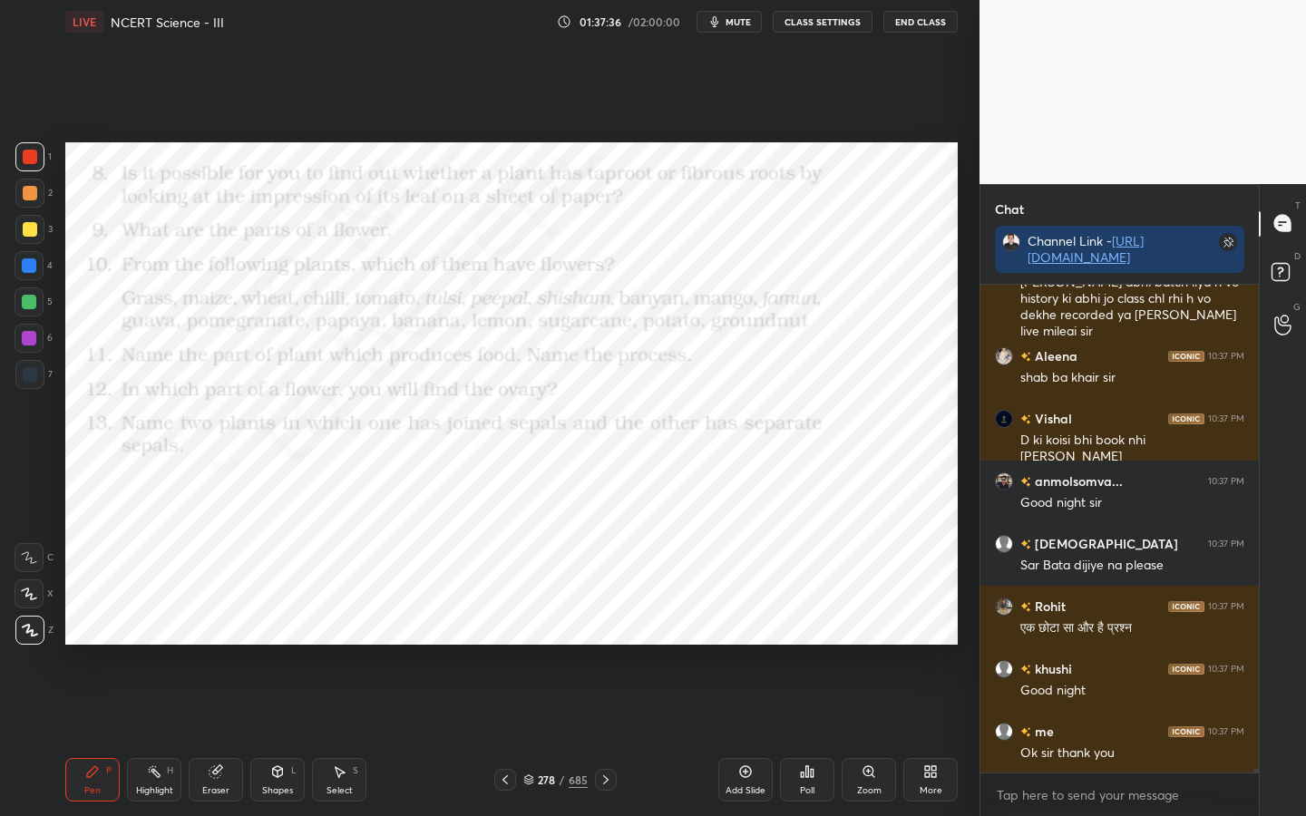
scroll to position [60152, 0]
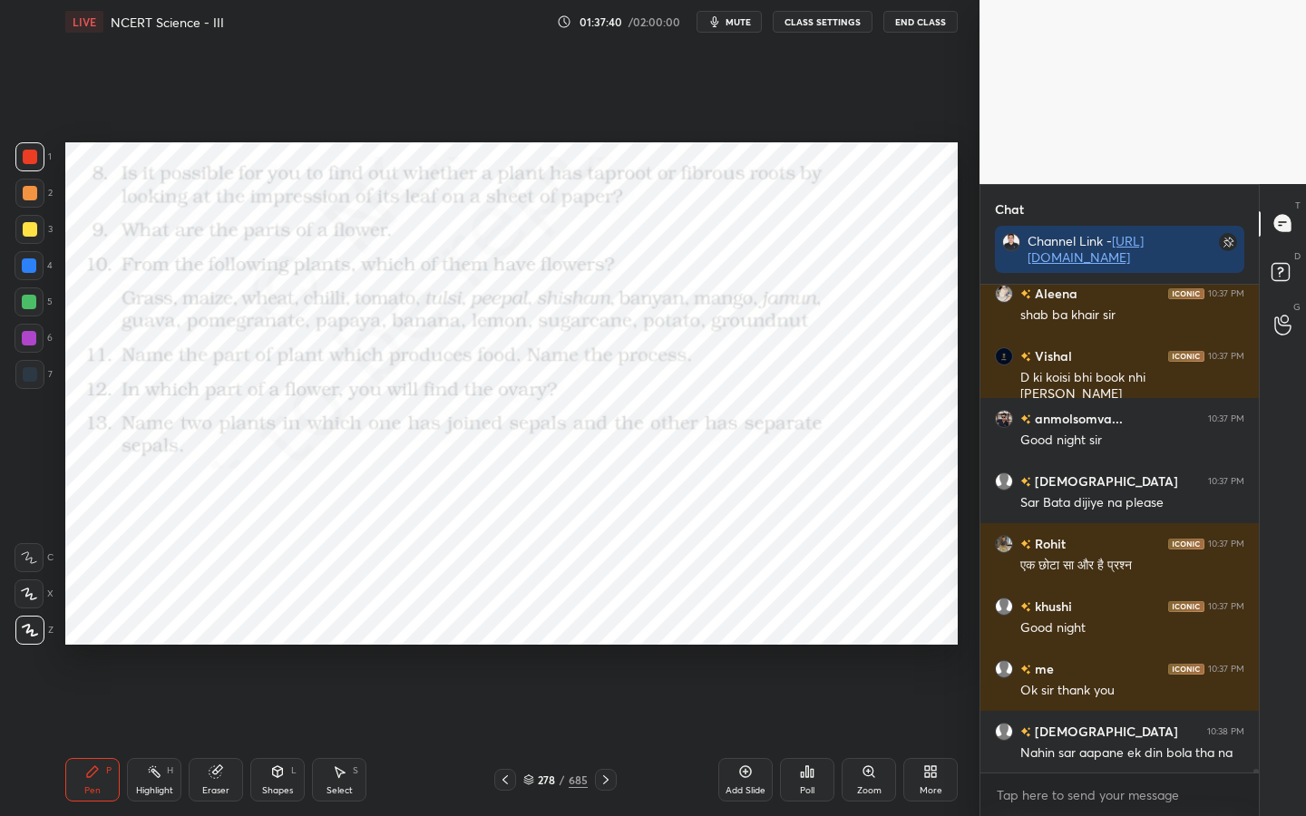
click at [212, 645] on icon at bounding box center [216, 772] width 12 height 12
click at [25, 635] on span "Erase all" at bounding box center [28, 630] width 27 height 13
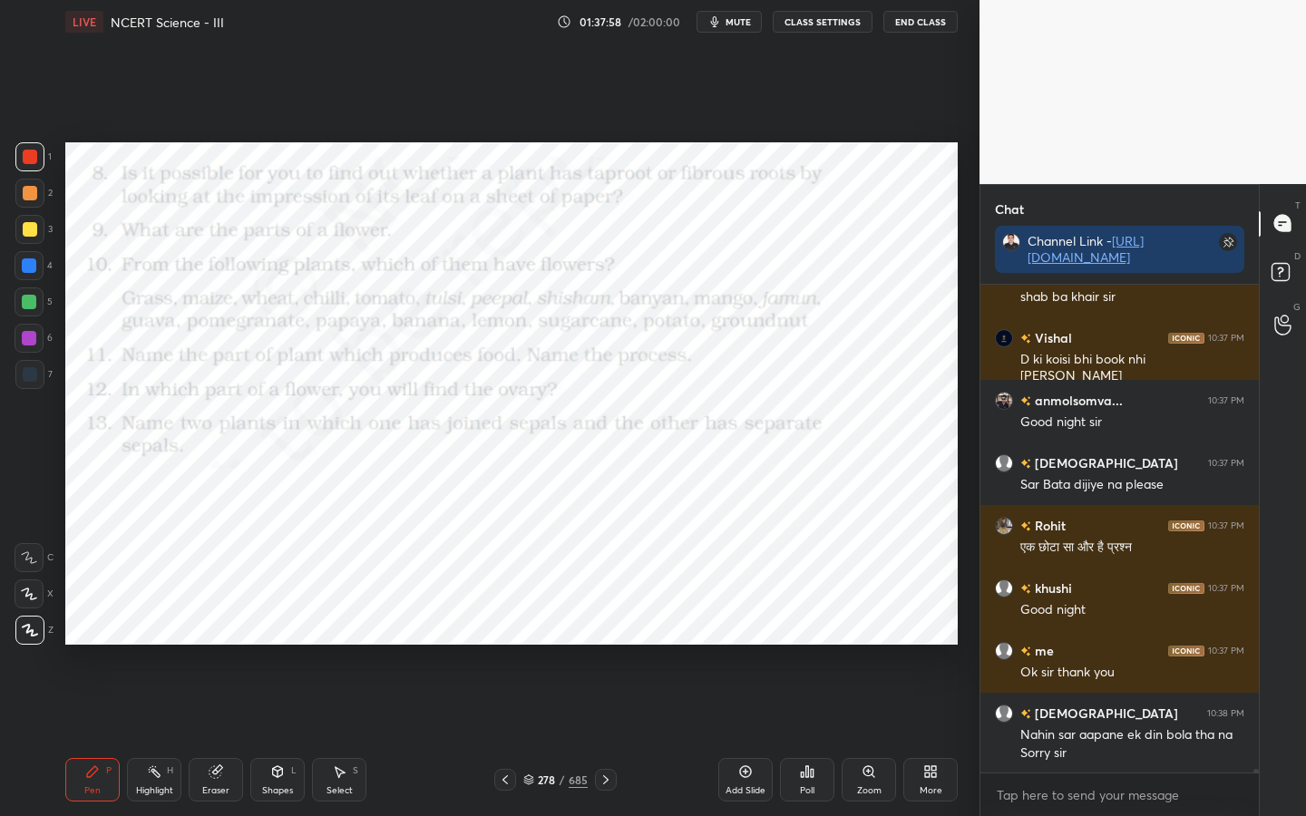
click at [219, 645] on icon at bounding box center [216, 772] width 15 height 15
drag, startPoint x: 24, startPoint y: 635, endPoint x: 38, endPoint y: 621, distance: 19.9
click at [24, 635] on span "Erase all" at bounding box center [28, 630] width 27 height 13
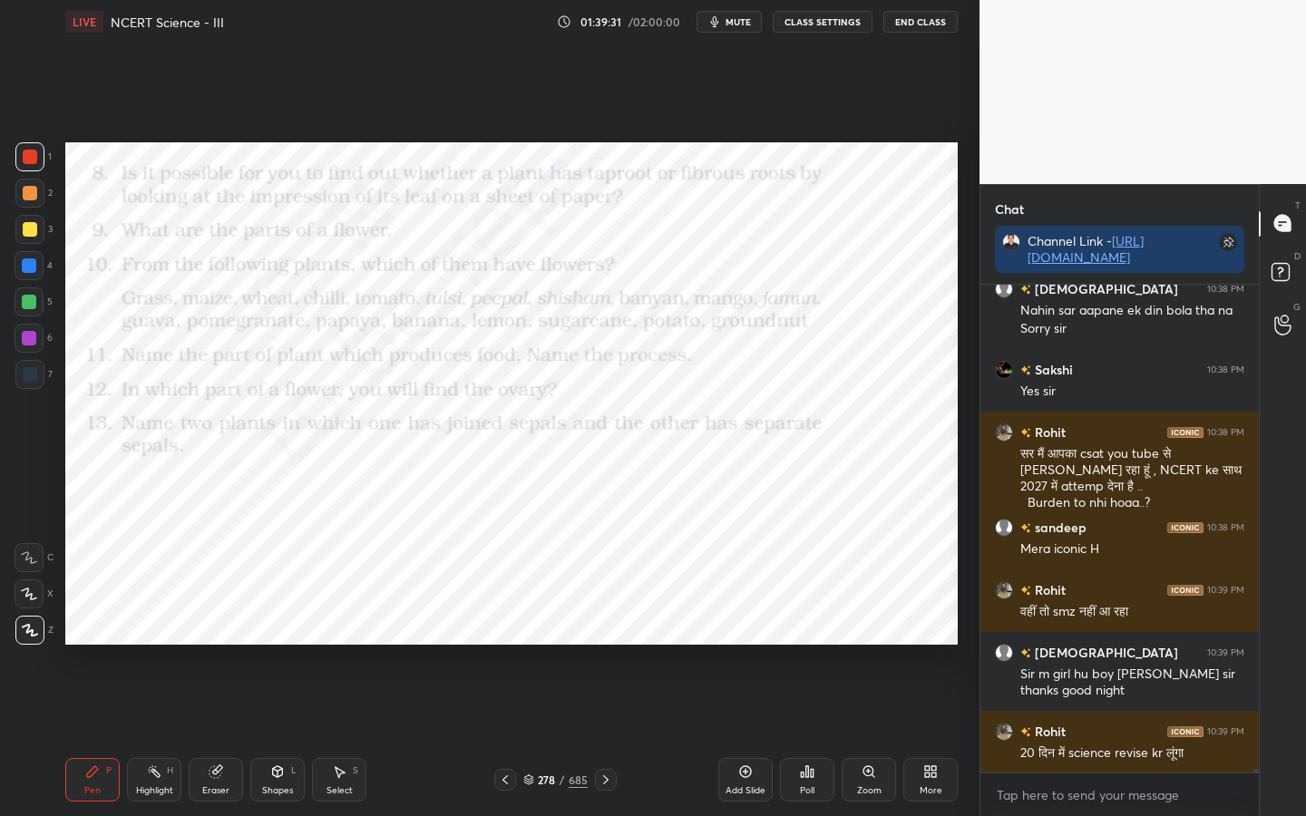
scroll to position [60674, 0]
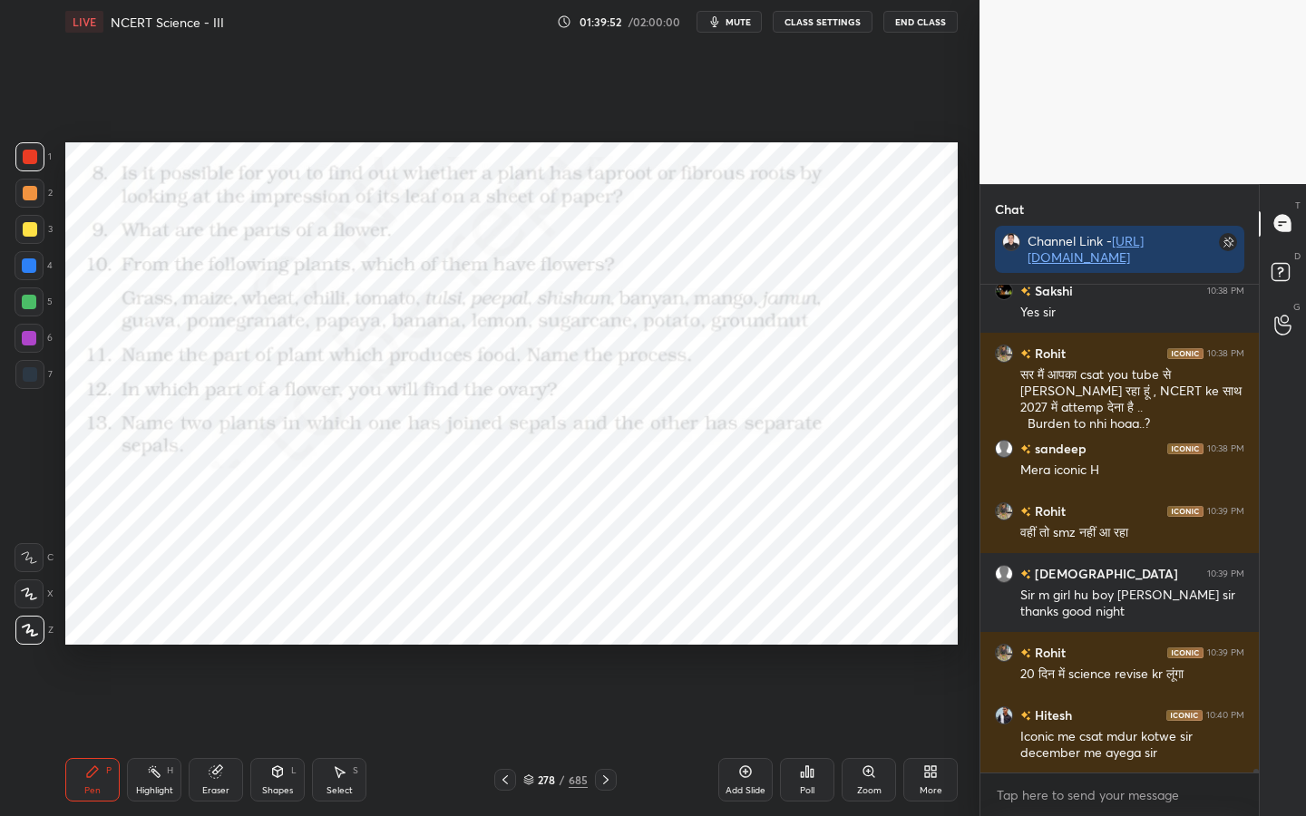
click at [210, 645] on div "Eraser" at bounding box center [215, 790] width 27 height 9
click at [23, 630] on span "Erase all" at bounding box center [28, 630] width 27 height 13
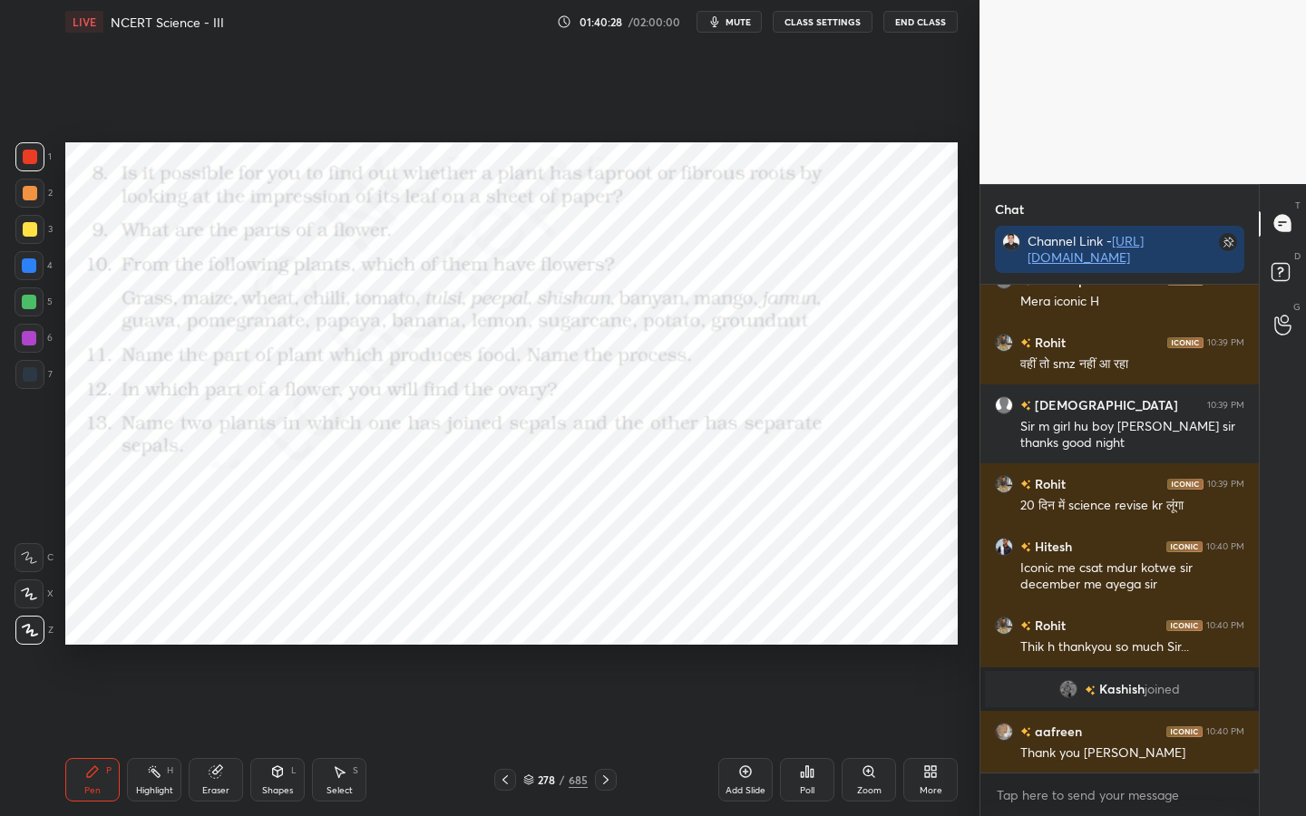
scroll to position [60354, 0]
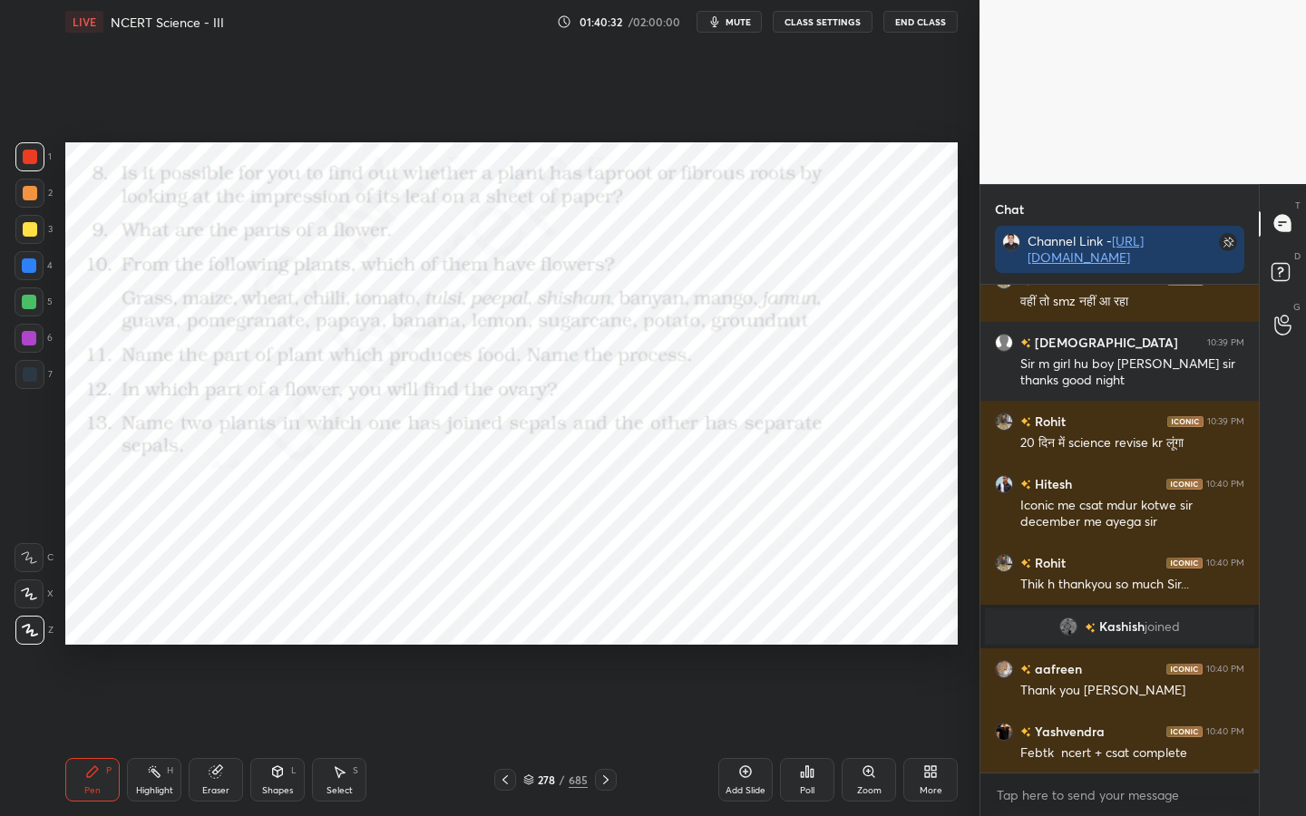
click at [220, 645] on div "Eraser" at bounding box center [215, 790] width 27 height 9
click at [29, 622] on div "Erase all" at bounding box center [29, 630] width 29 height 29
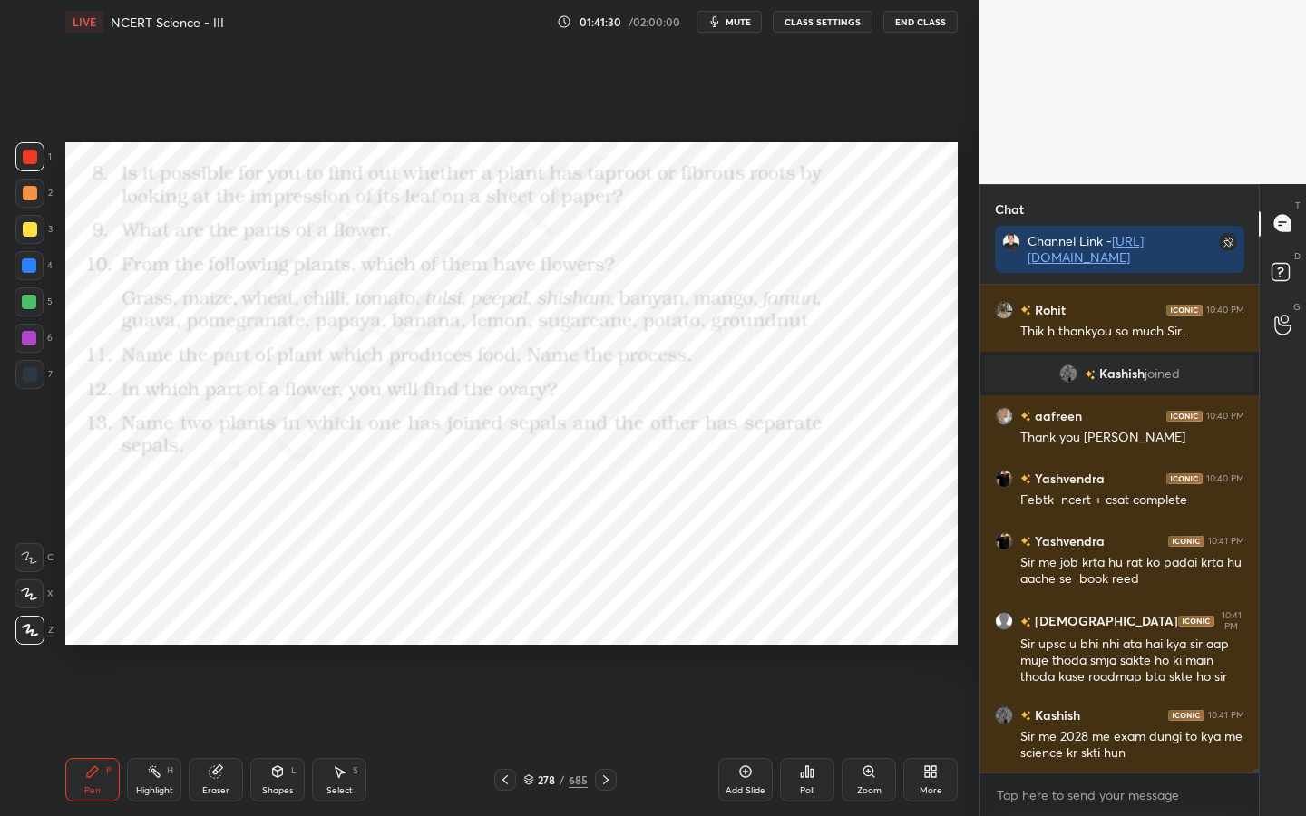
scroll to position [60670, 0]
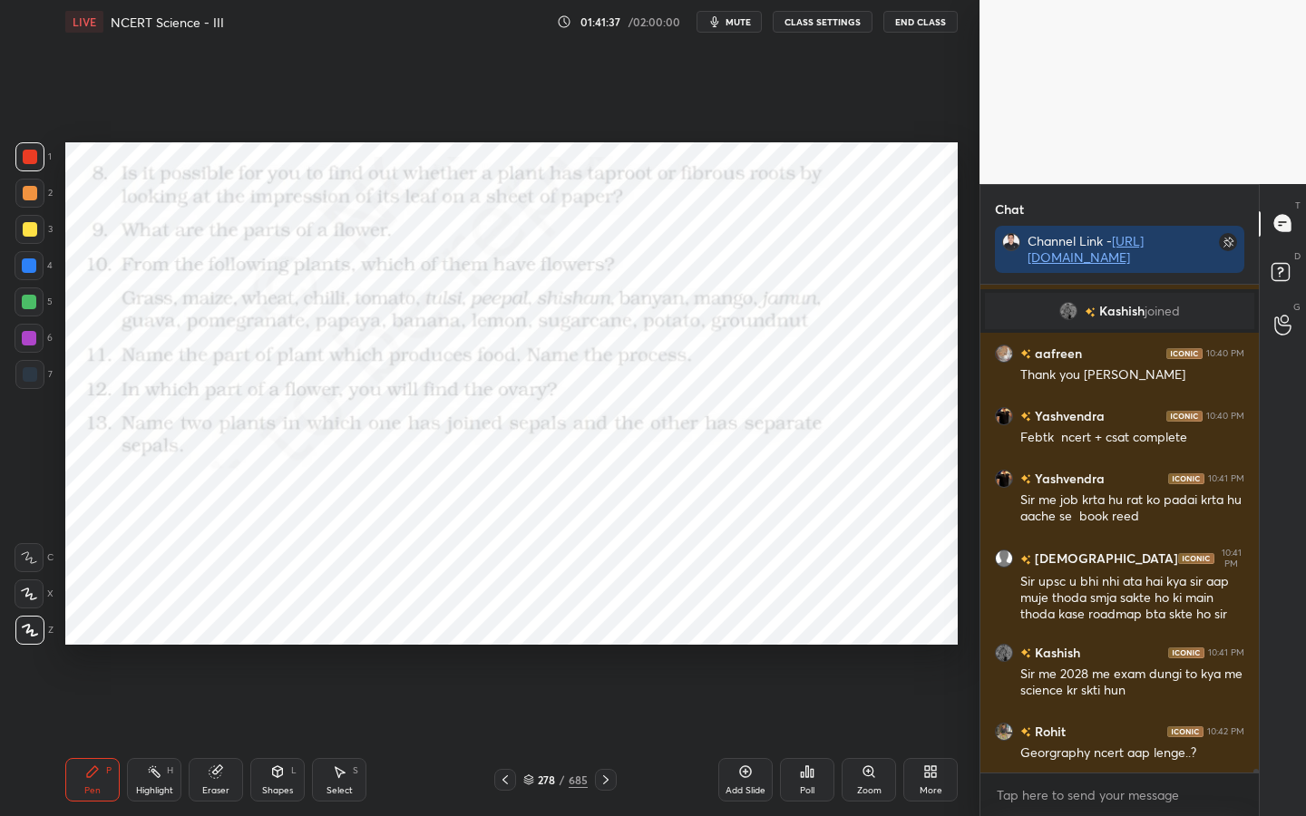
click at [229, 645] on div "Eraser" at bounding box center [216, 780] width 54 height 44
click at [25, 637] on span "Erase all" at bounding box center [28, 630] width 27 height 13
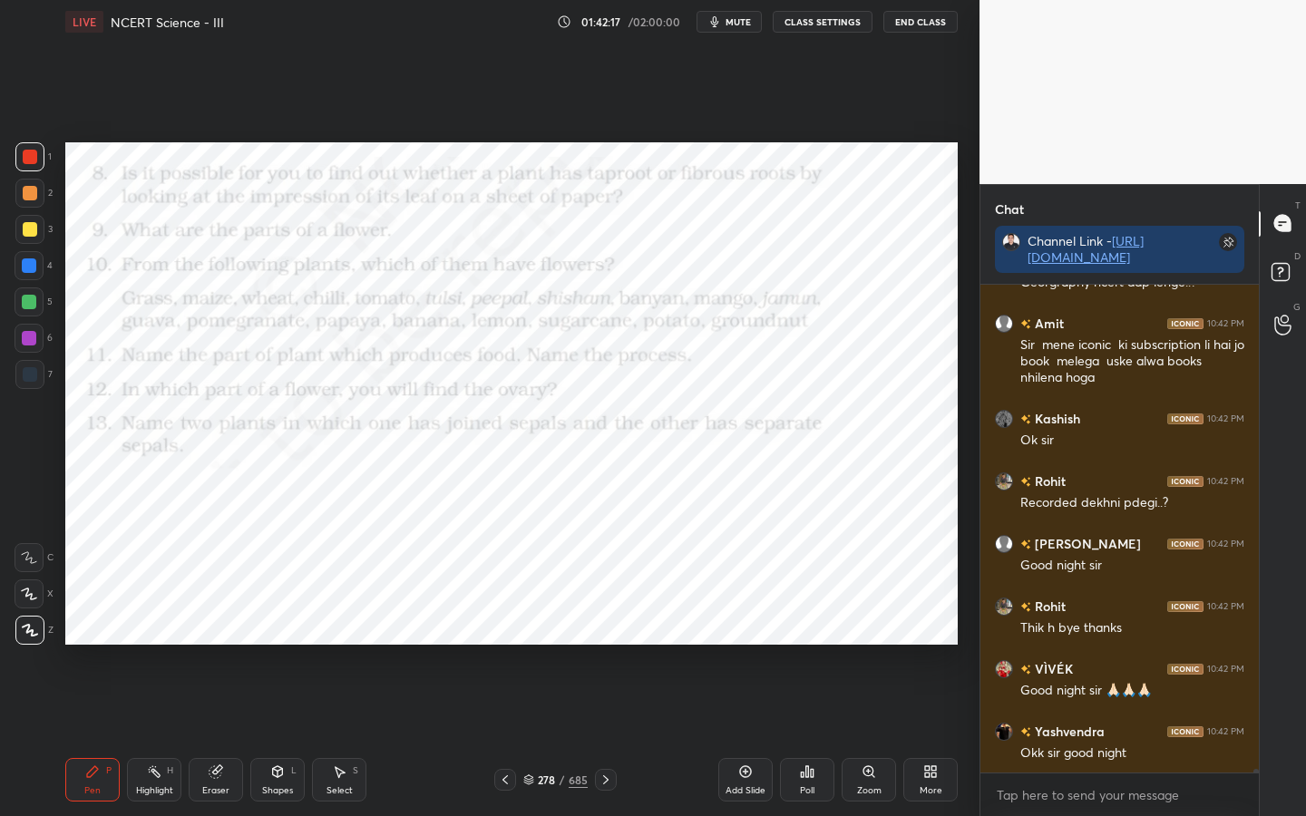
scroll to position [61220, 0]
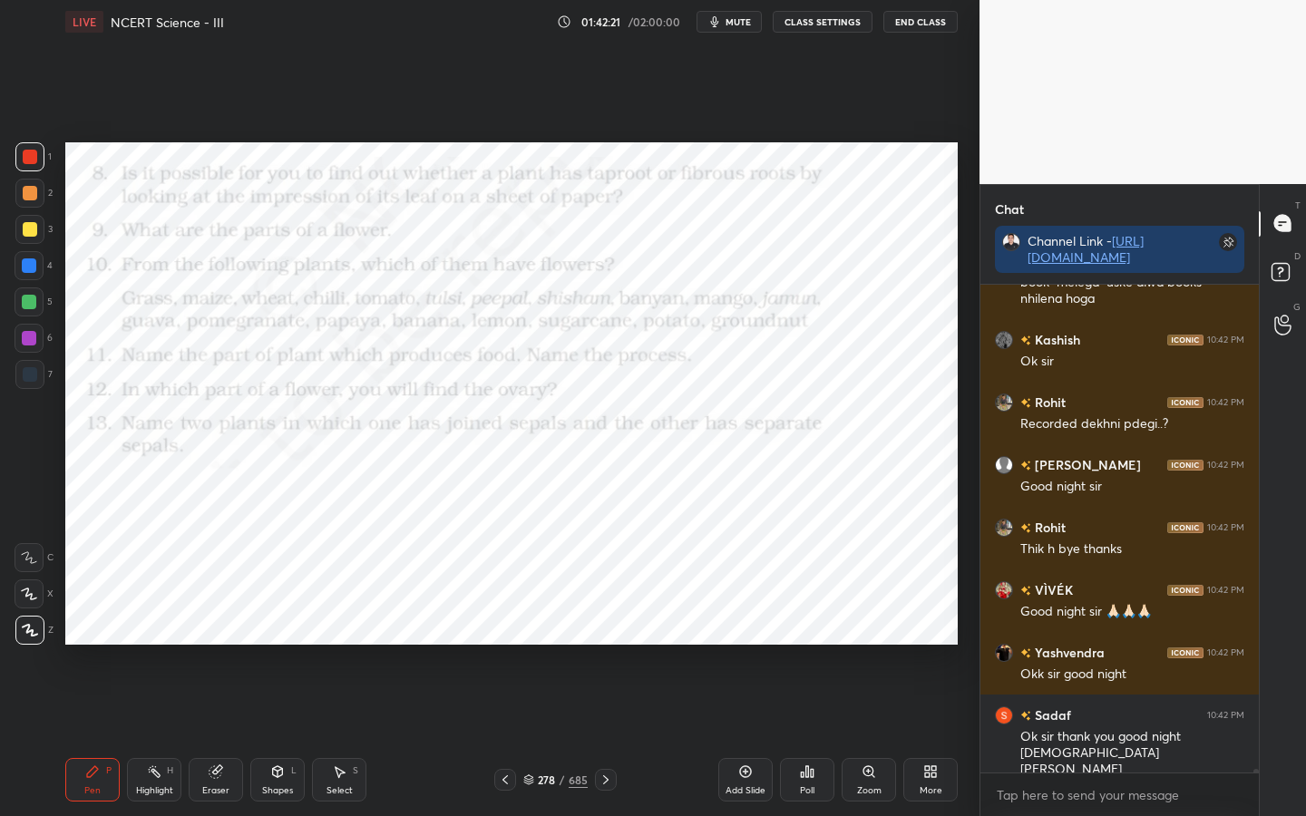
click at [907, 22] on button "End Class" at bounding box center [921, 22] width 74 height 22
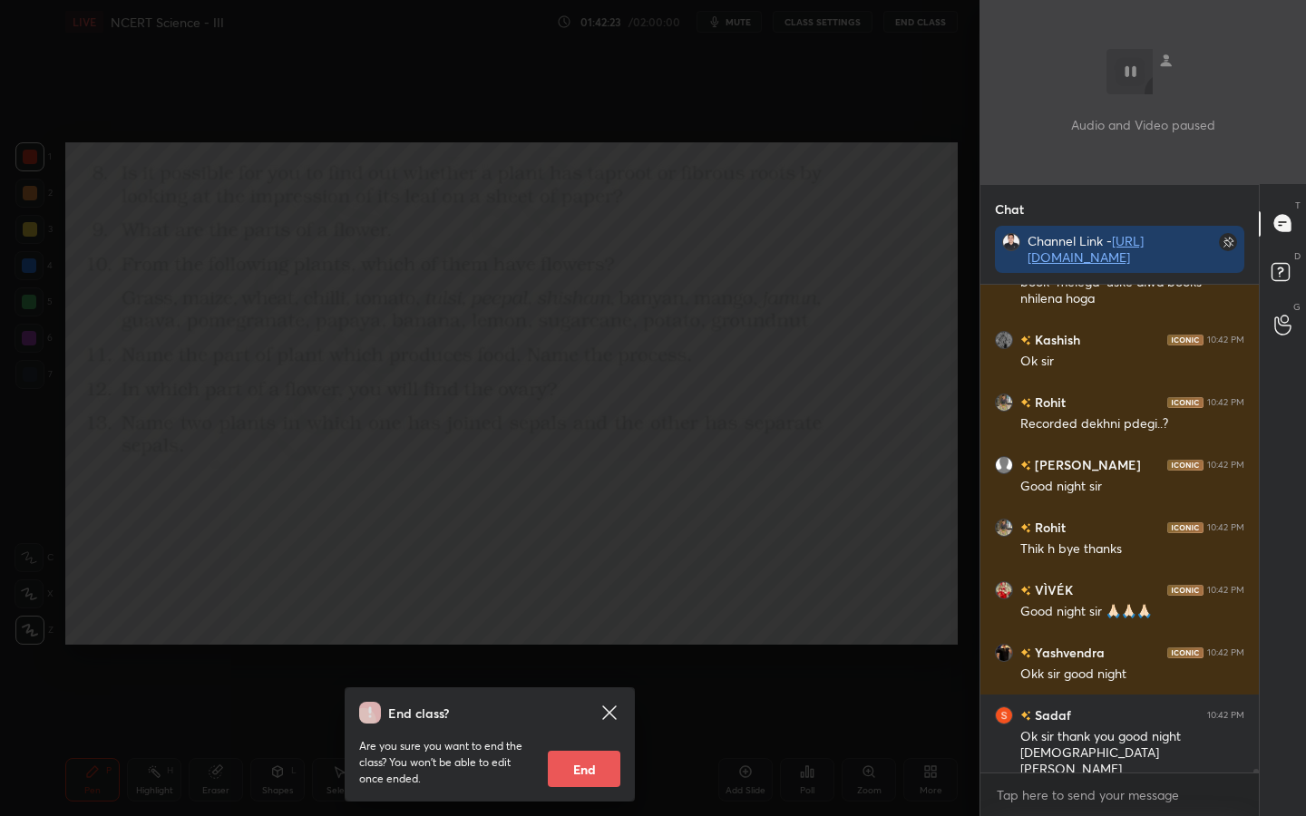
click at [577, 645] on button "End" at bounding box center [584, 769] width 73 height 36
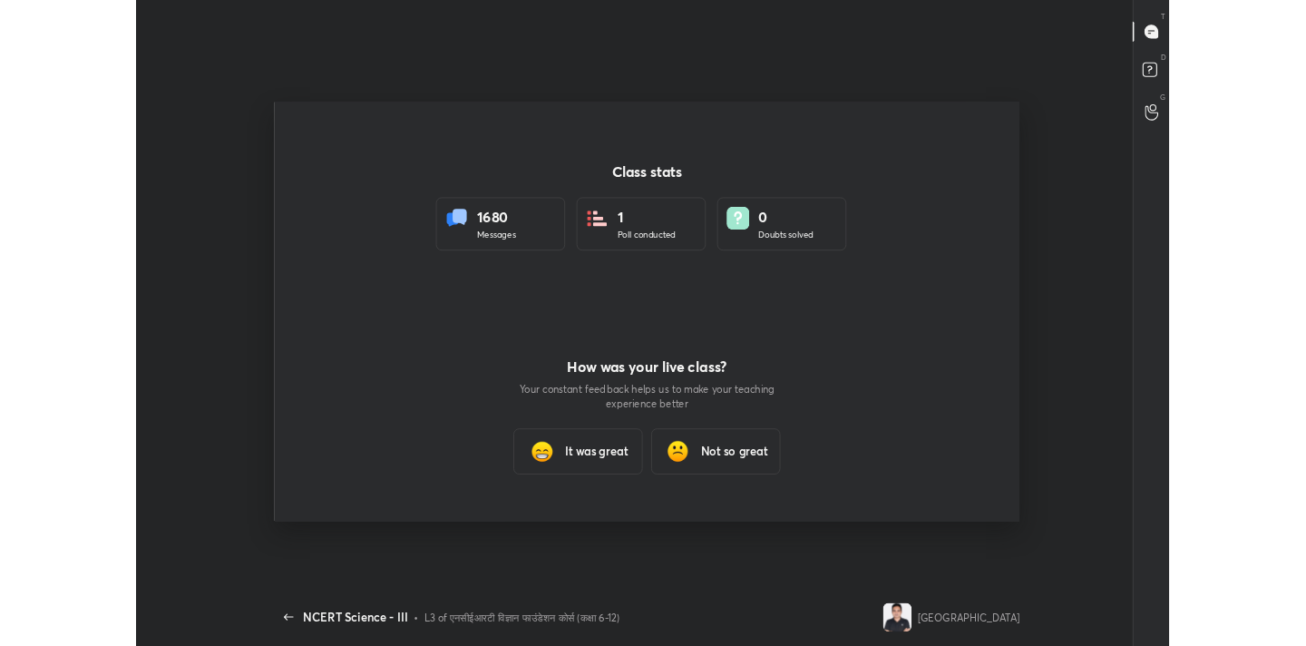
scroll to position [90180, 89418]
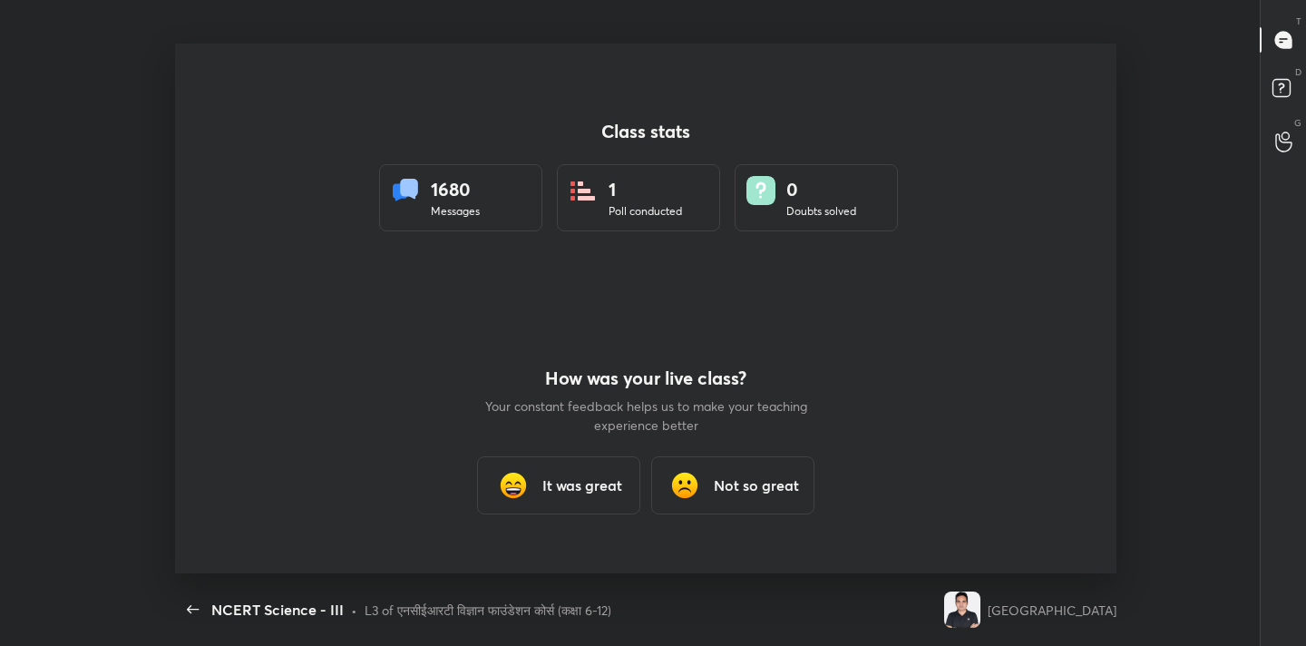
click at [557, 494] on h3 "It was great" at bounding box center [582, 485] width 80 height 22
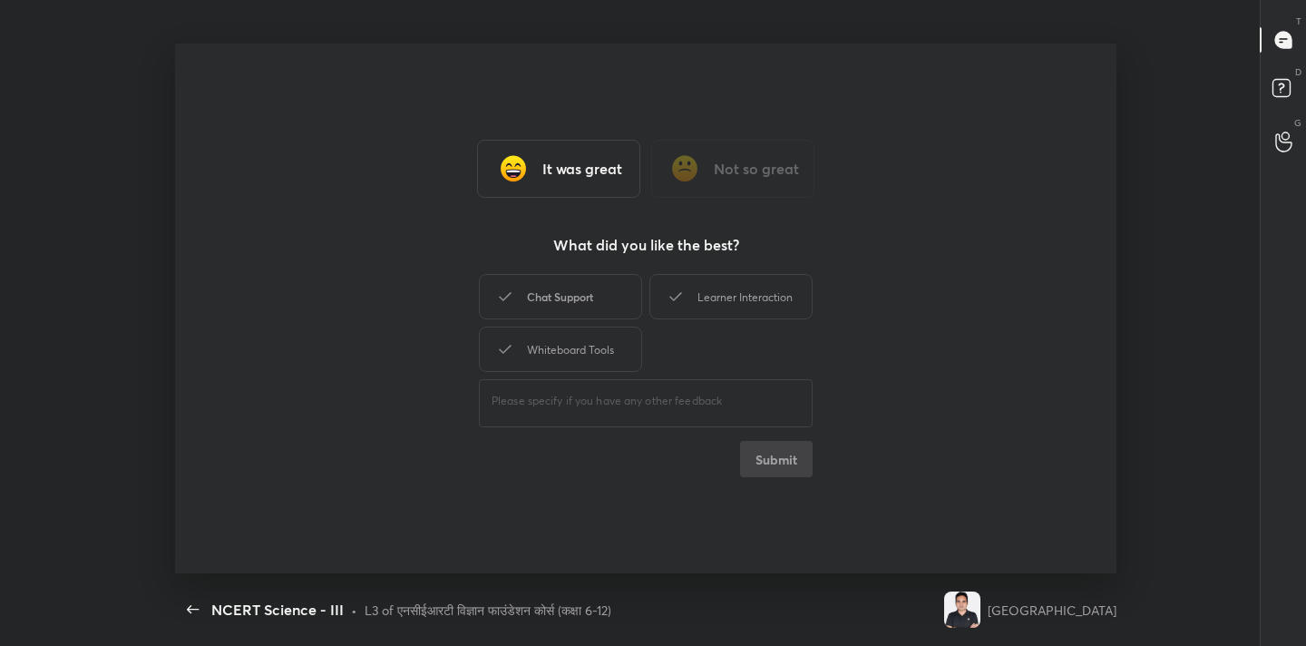
click at [564, 284] on div "Chat Support" at bounding box center [560, 296] width 163 height 45
click at [691, 306] on div "Learner Interaction" at bounding box center [730, 296] width 163 height 45
click at [597, 345] on div "Whiteboard Tools" at bounding box center [560, 349] width 163 height 45
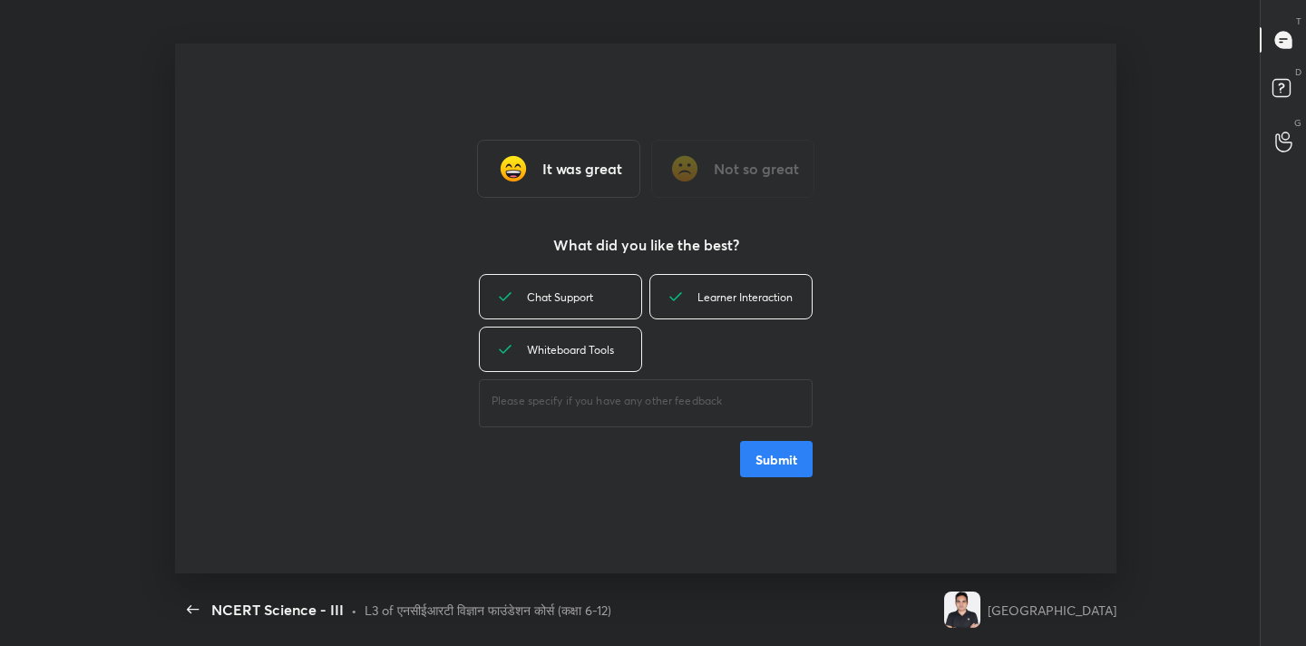
click at [779, 460] on button "Submit" at bounding box center [776, 459] width 73 height 36
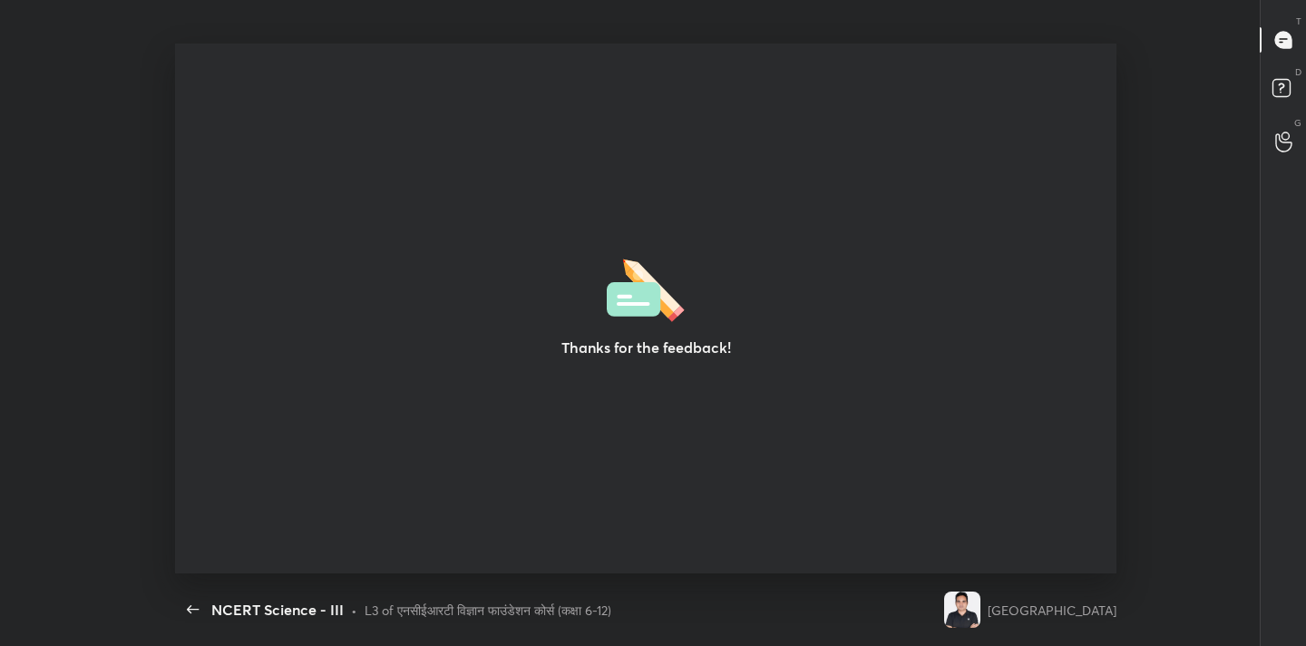
type textarea "x"
